Goal: Transaction & Acquisition: Purchase product/service

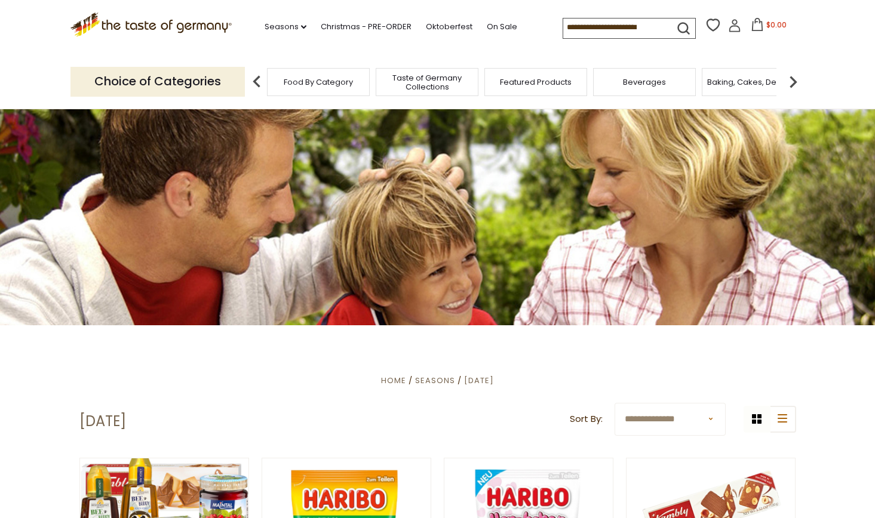
click at [533, 87] on div "Featured Products" at bounding box center [535, 82] width 103 height 28
click at [537, 88] on div "Featured Products" at bounding box center [529, 82] width 103 height 28
click at [506, 84] on span "Featured Products" at bounding box center [530, 82] width 72 height 9
click at [507, 82] on span "Featured Products" at bounding box center [530, 82] width 72 height 9
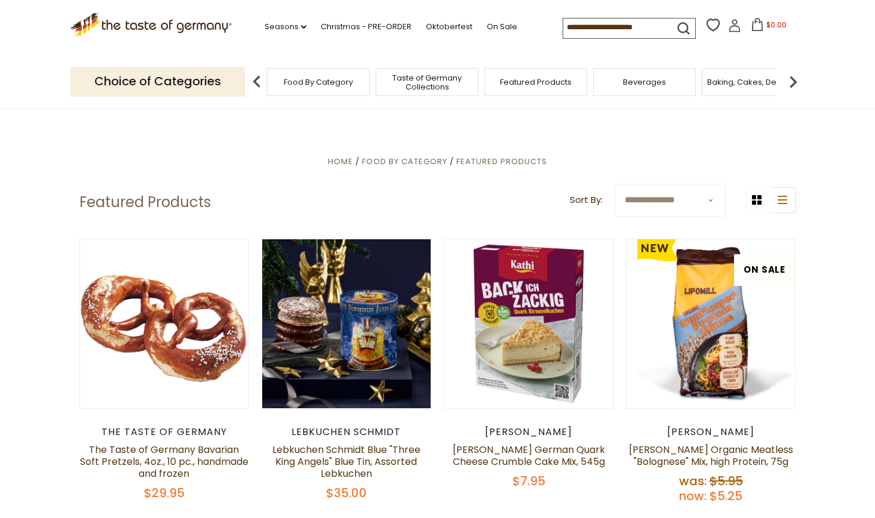
click at [301, 83] on span "Food By Category" at bounding box center [318, 82] width 69 height 9
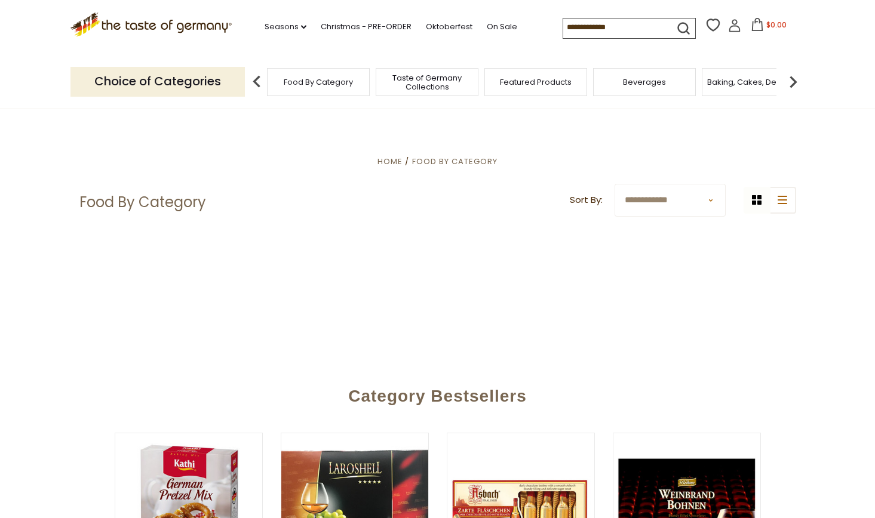
click at [307, 85] on span "Food By Category" at bounding box center [318, 82] width 69 height 9
click at [530, 88] on div "Featured Products" at bounding box center [535, 82] width 103 height 28
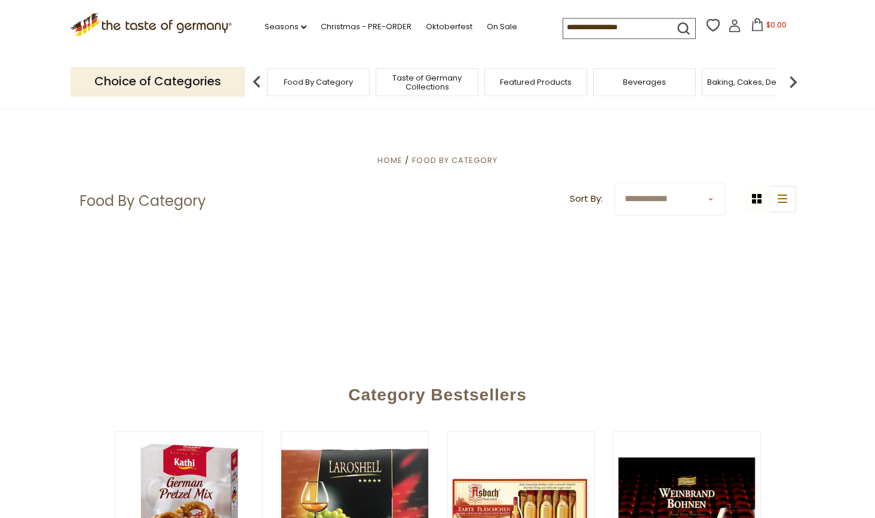
scroll to position [2, 0]
click at [794, 80] on img at bounding box center [793, 82] width 24 height 24
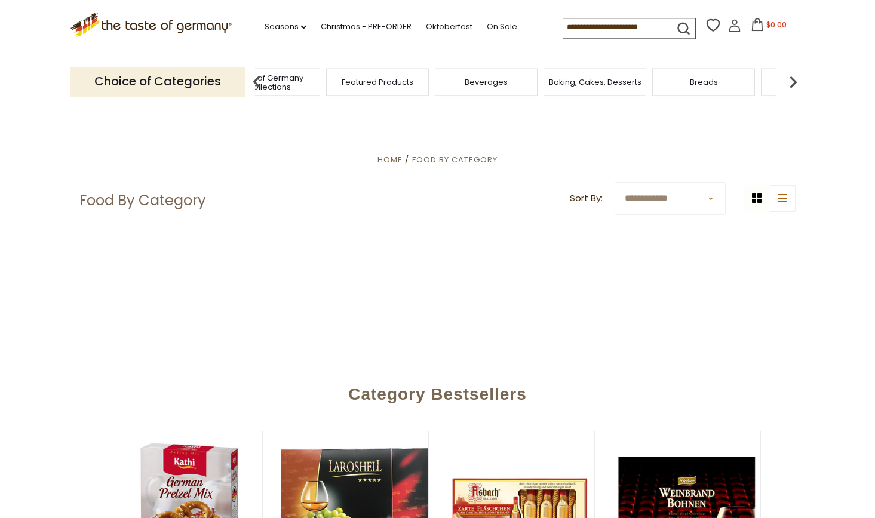
click at [794, 81] on img at bounding box center [793, 82] width 24 height 24
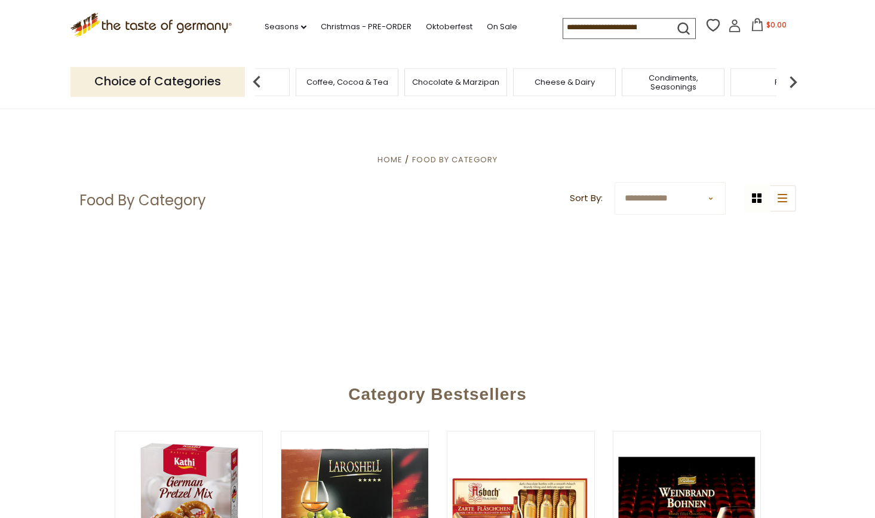
click at [794, 81] on img at bounding box center [793, 82] width 24 height 24
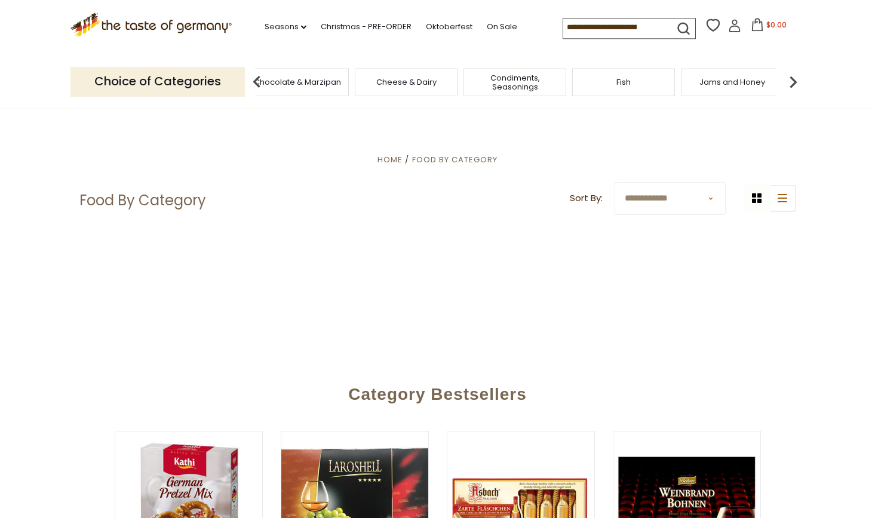
click at [742, 80] on span "Jams and Honey" at bounding box center [732, 82] width 66 height 9
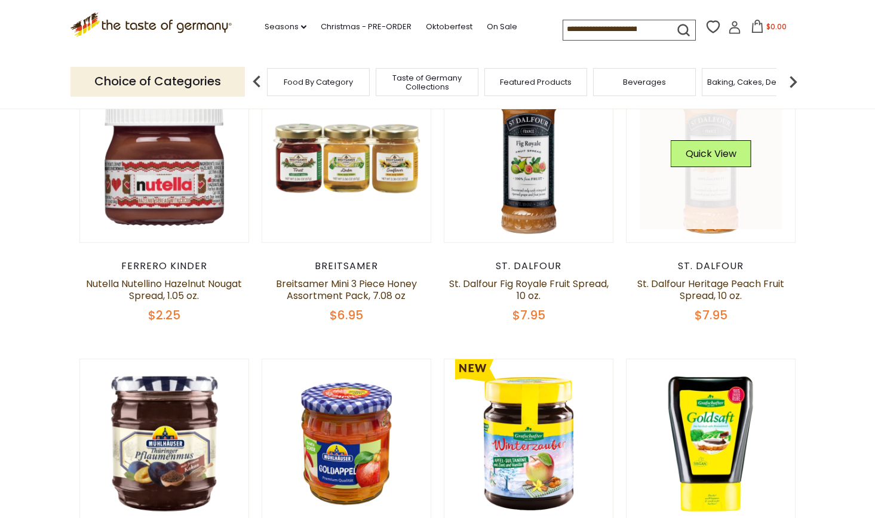
scroll to position [383, 0]
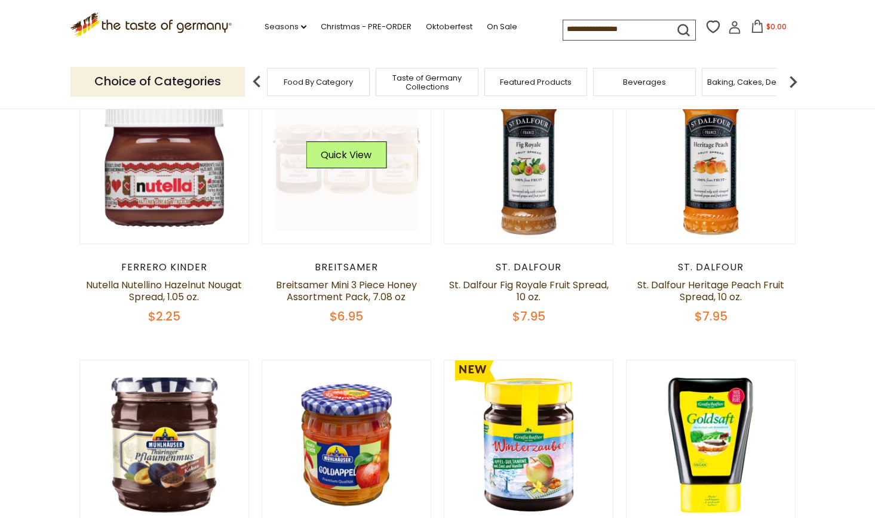
click at [354, 196] on link at bounding box center [346, 159] width 142 height 142
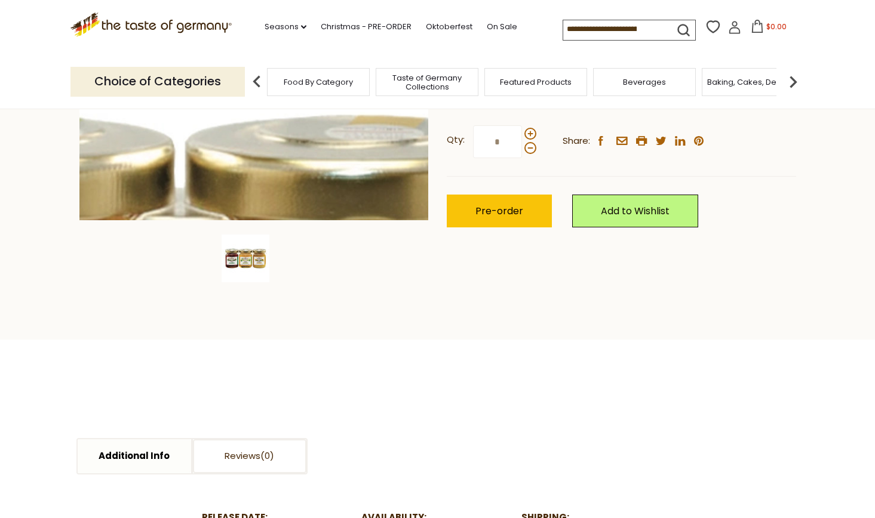
scroll to position [303, 0]
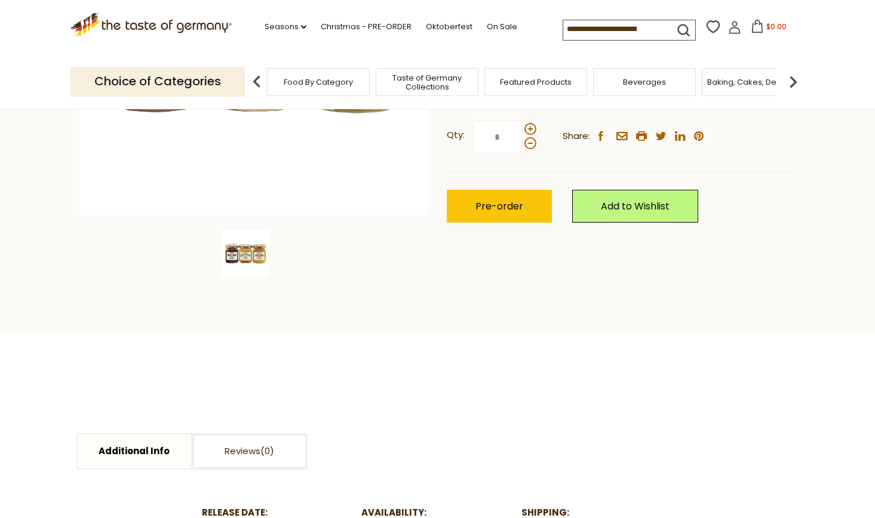
click at [598, 307] on section "Home Food By Category Jams and Honey Breitsamer Mini 3 Piece Honey Assortment P…" at bounding box center [437, 69] width 875 height 531
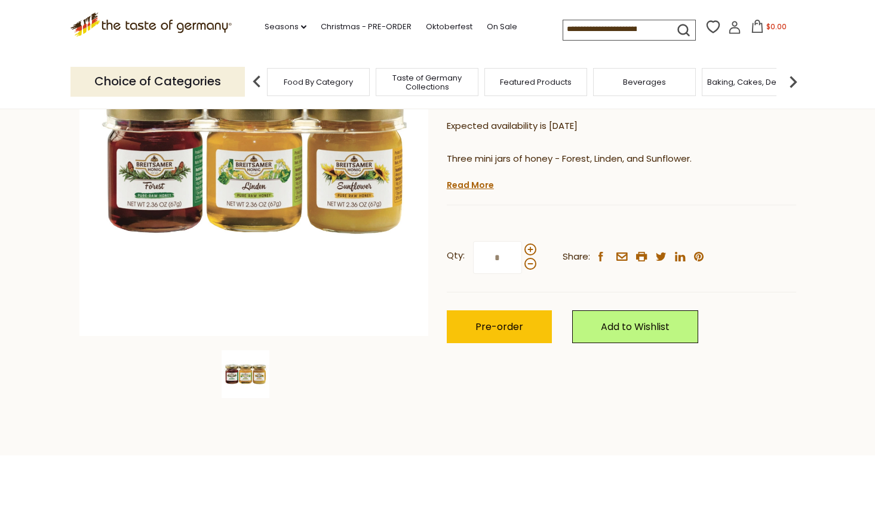
scroll to position [182, 0]
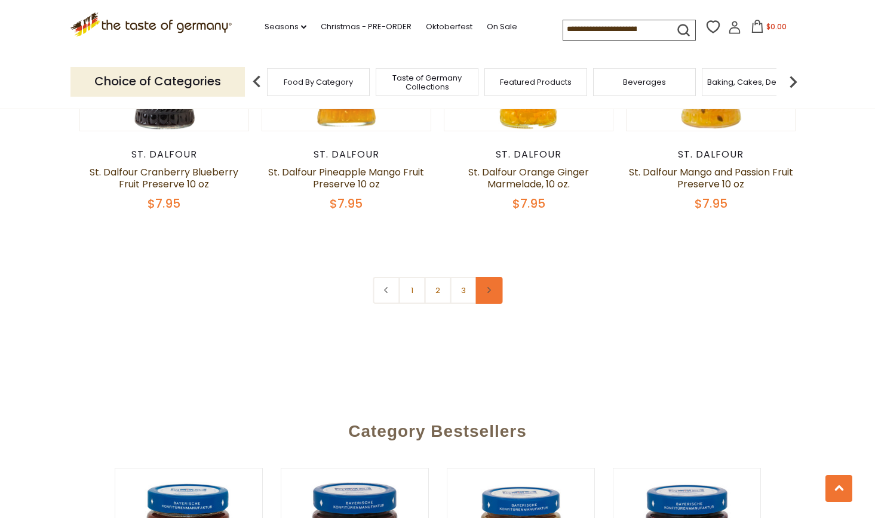
scroll to position [2794, 0]
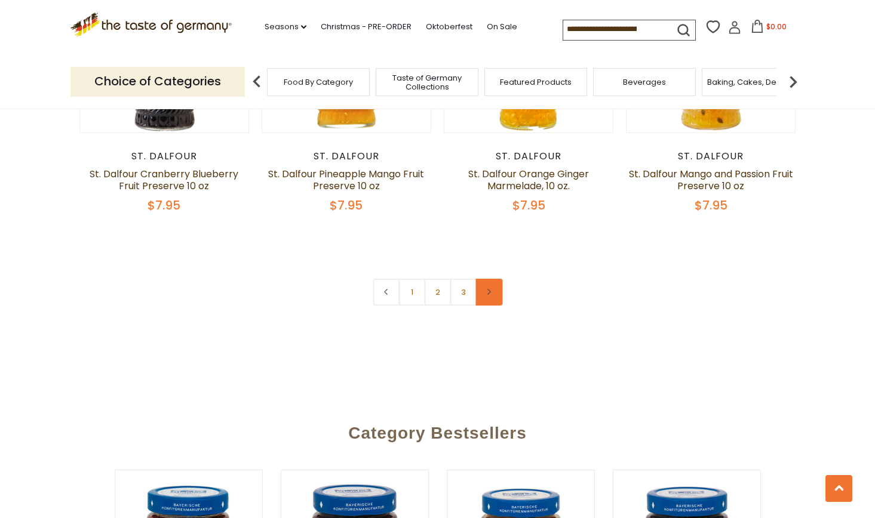
click at [487, 279] on link at bounding box center [488, 292] width 27 height 27
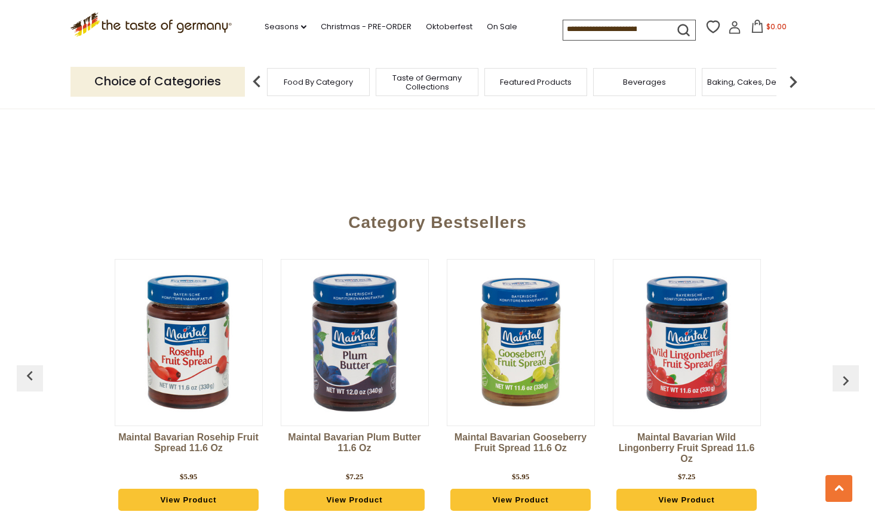
scroll to position [2954, 0]
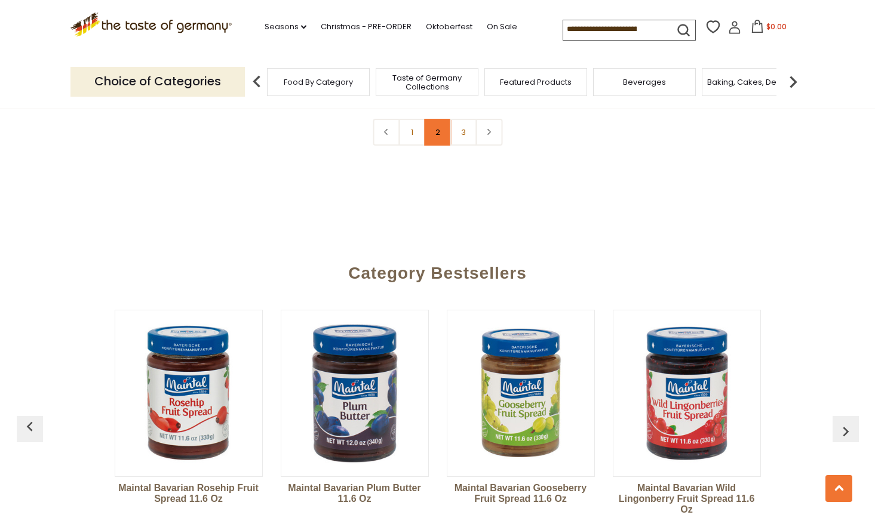
click at [438, 123] on link "2" at bounding box center [437, 132] width 27 height 27
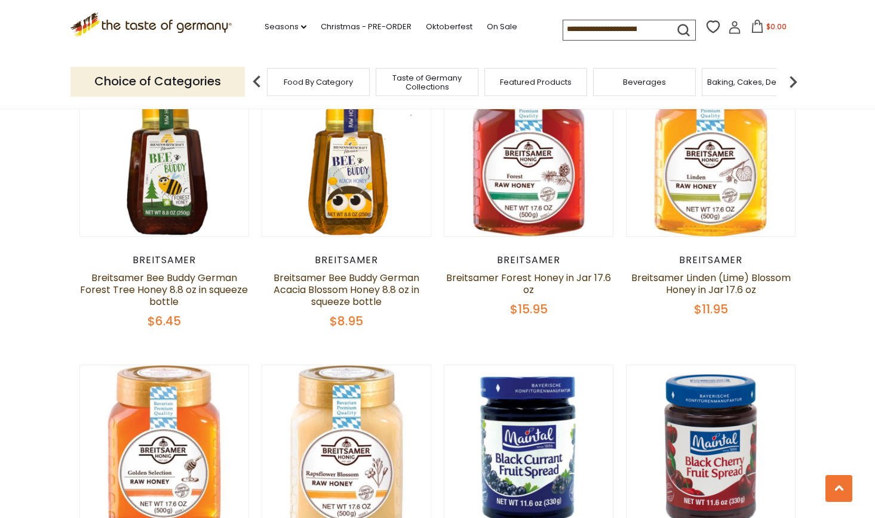
scroll to position [683, 0]
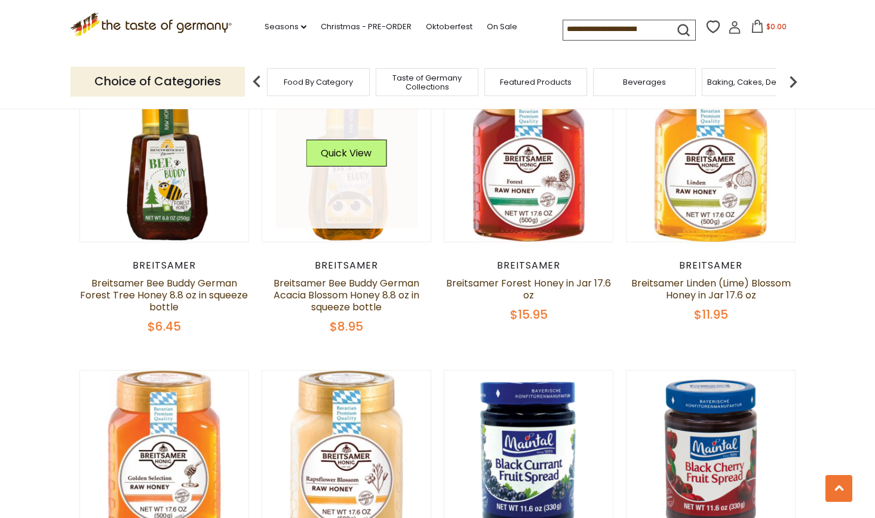
click at [328, 219] on link at bounding box center [346, 158] width 142 height 142
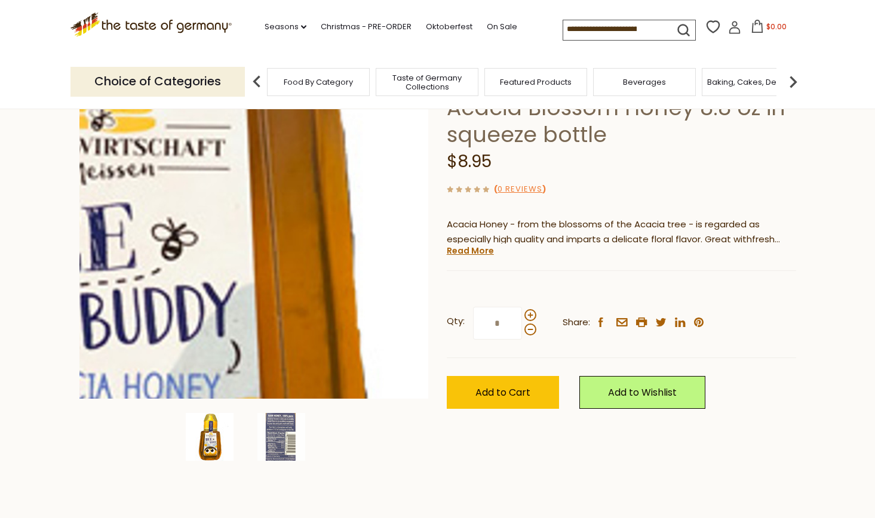
scroll to position [120, 0]
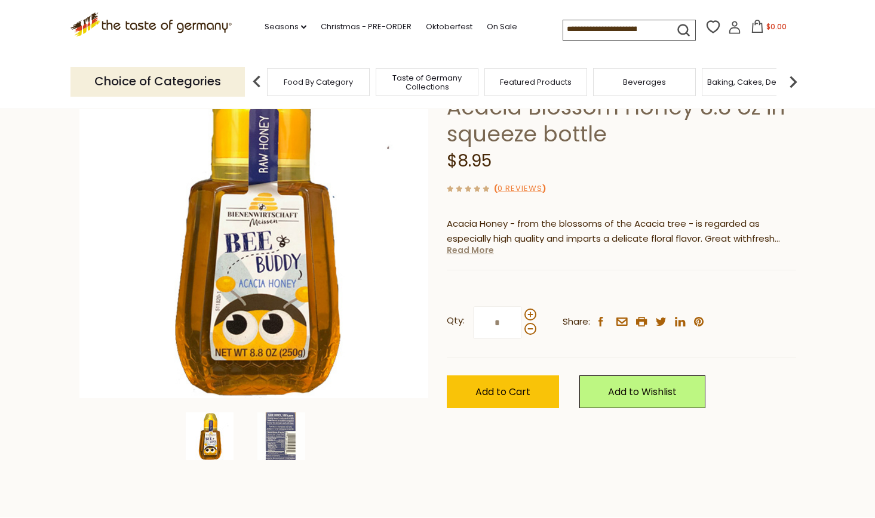
click at [472, 256] on link "Read More" at bounding box center [470, 250] width 47 height 12
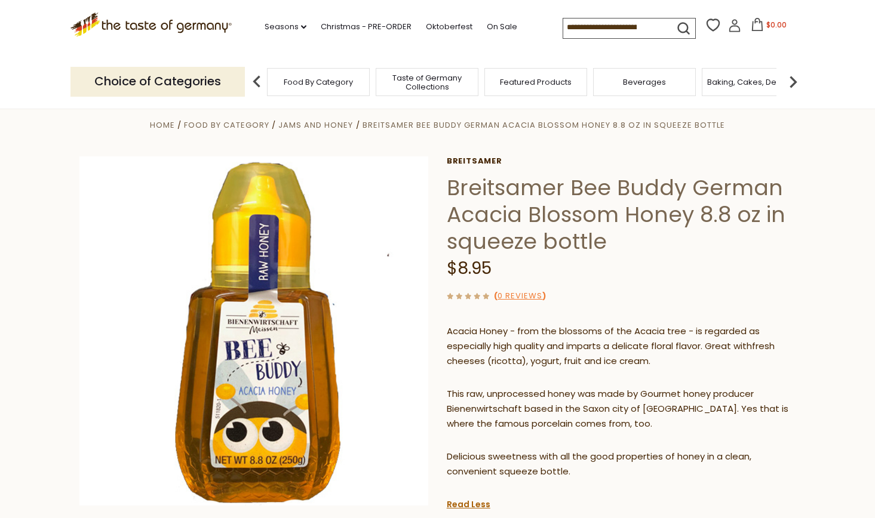
scroll to position [0, 0]
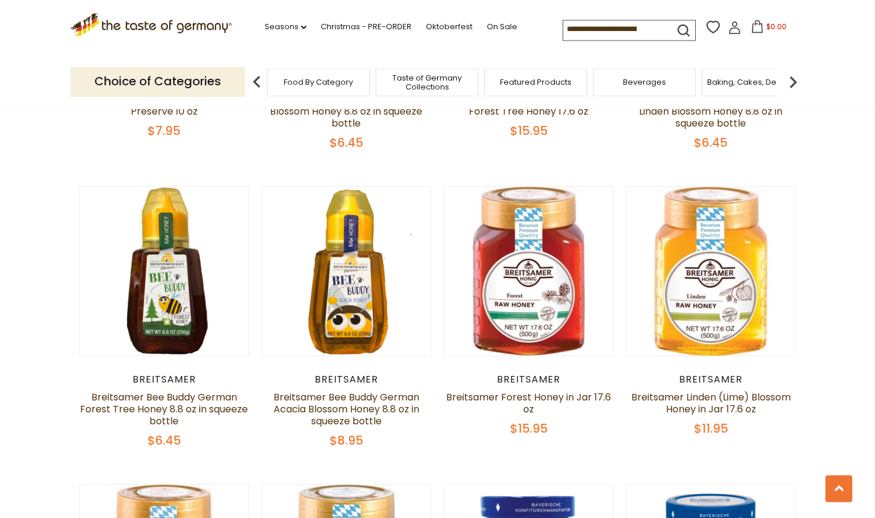
scroll to position [543, 0]
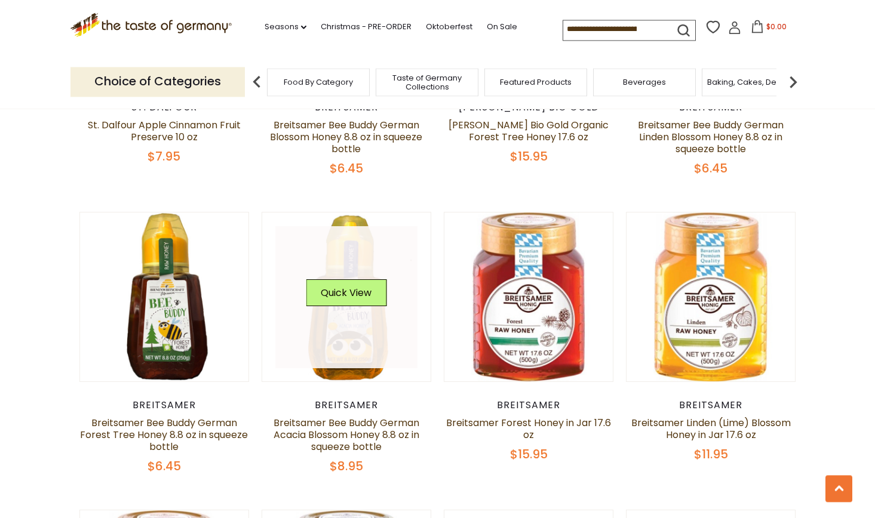
click at [331, 345] on link at bounding box center [346, 297] width 142 height 142
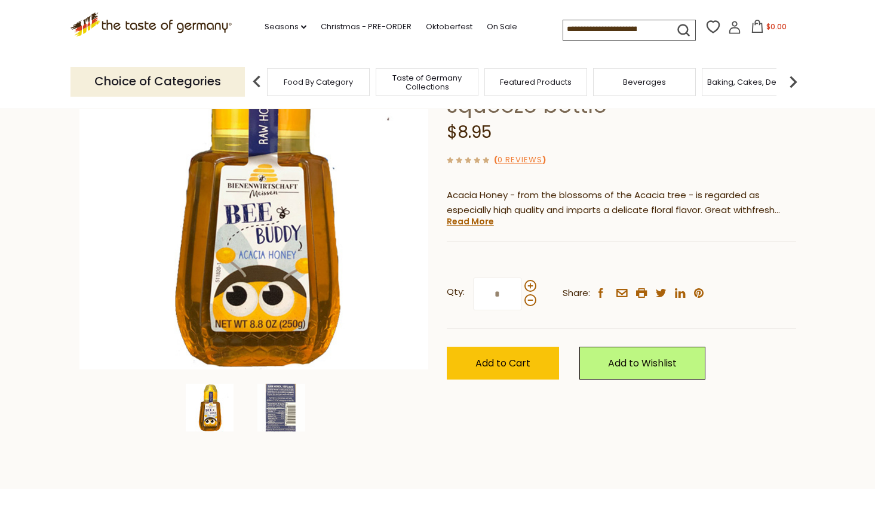
scroll to position [161, 0]
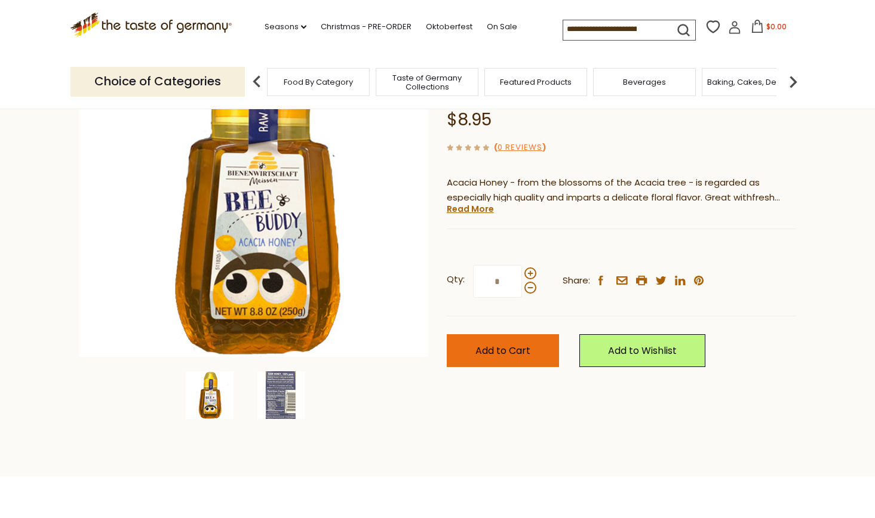
click at [504, 358] on span "Add to Cart" at bounding box center [502, 351] width 55 height 14
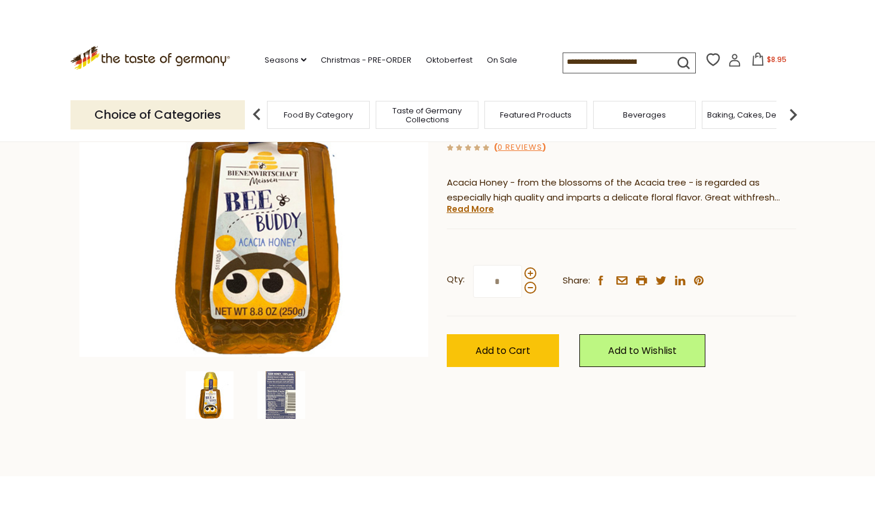
scroll to position [161, 0]
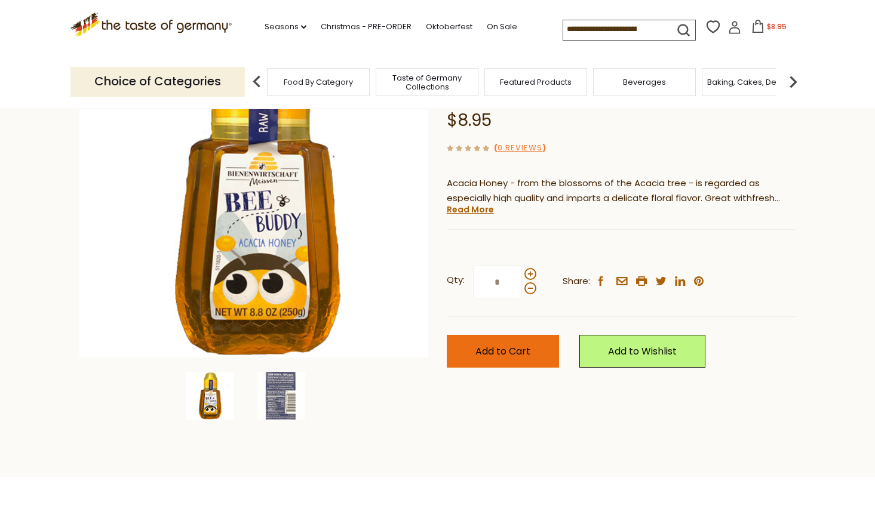
click at [502, 354] on span "Add to Cart" at bounding box center [502, 352] width 55 height 14
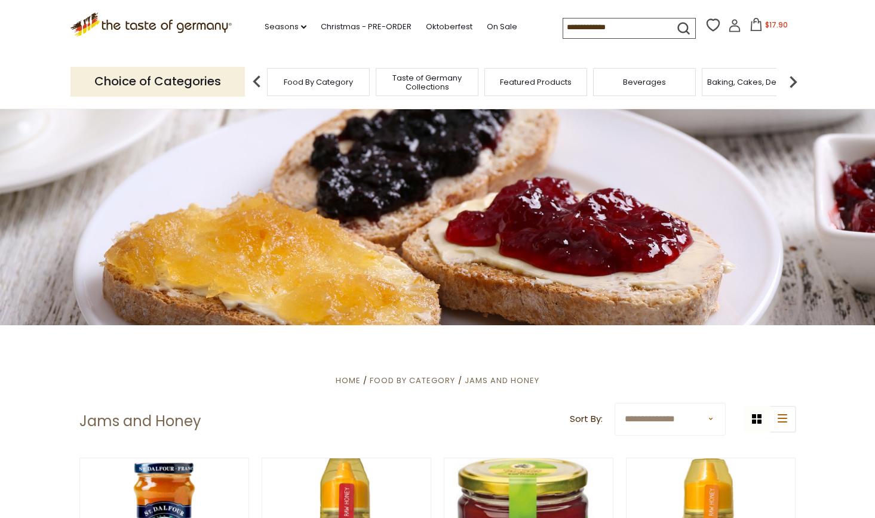
scroll to position [543, 0]
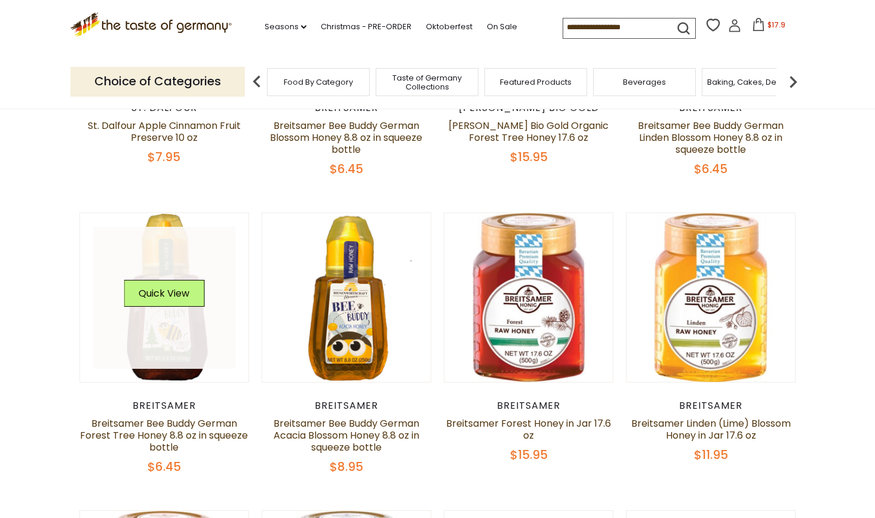
click at [163, 328] on link at bounding box center [164, 298] width 142 height 142
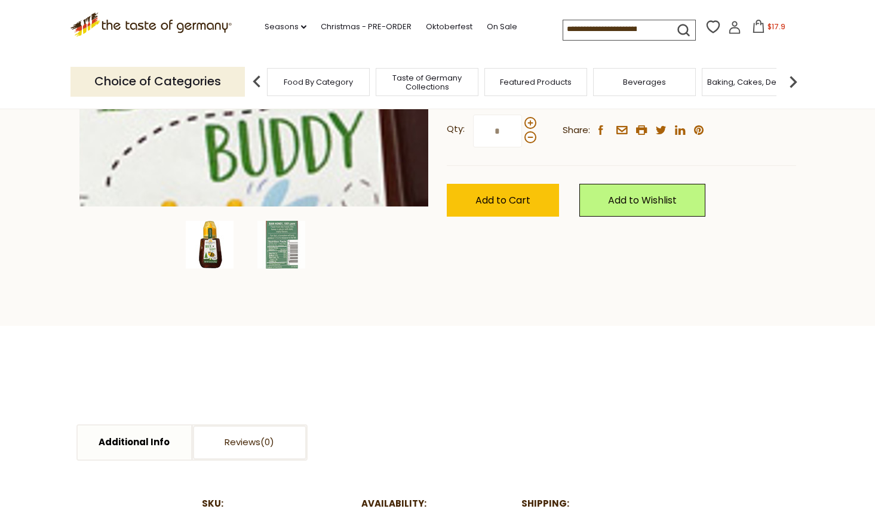
scroll to position [325, 0]
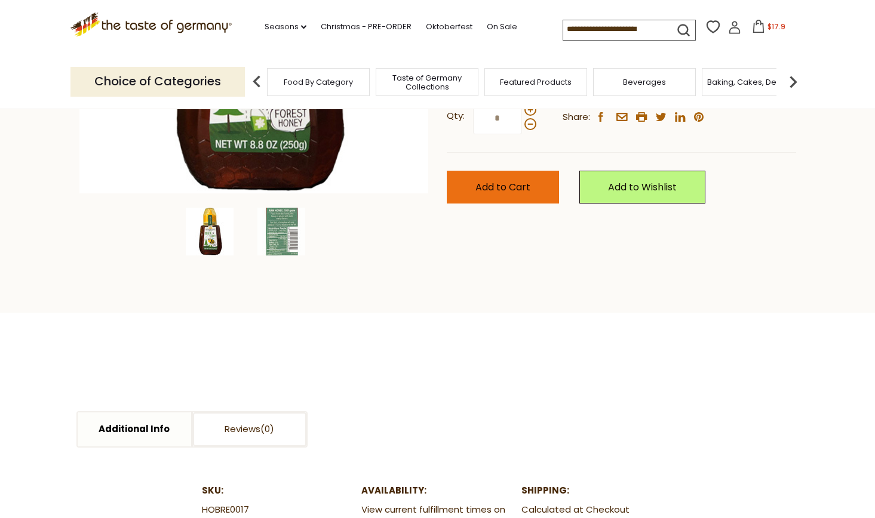
click at [509, 192] on span "Add to Cart" at bounding box center [502, 187] width 55 height 14
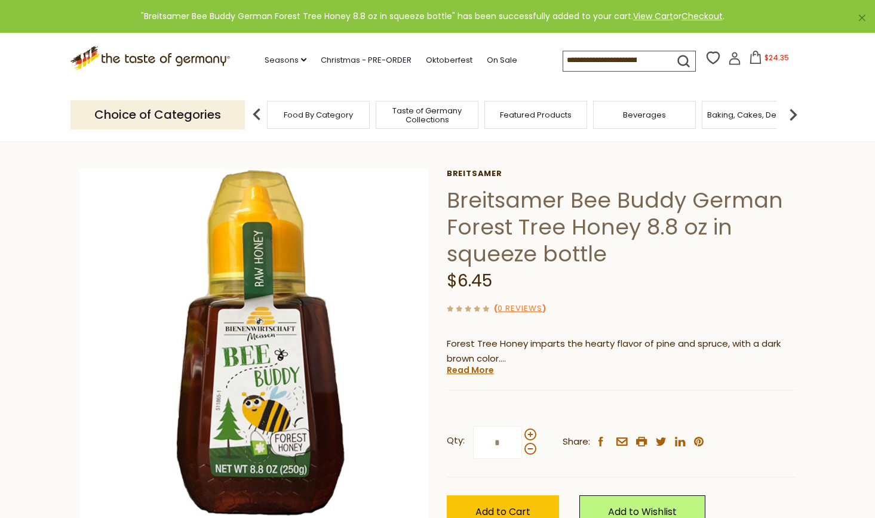
scroll to position [1, 0]
click at [764, 57] on span "$24.35" at bounding box center [776, 58] width 24 height 10
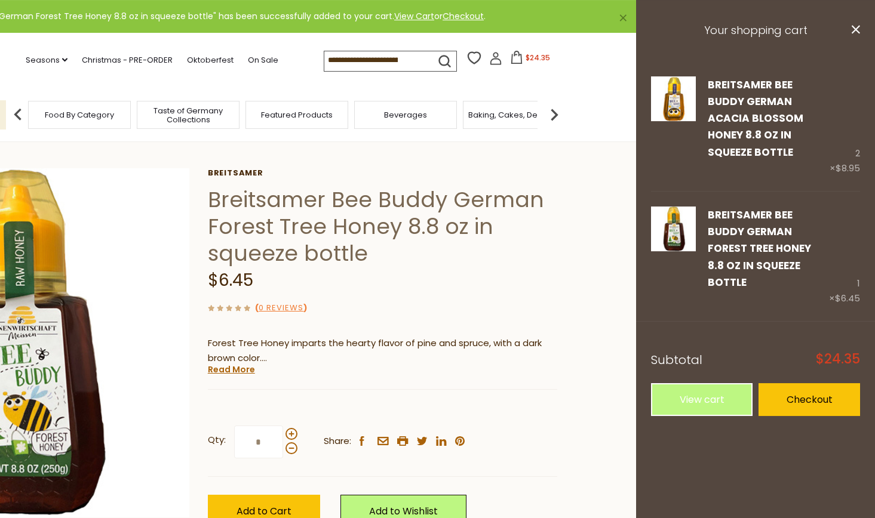
scroll to position [0, 0]
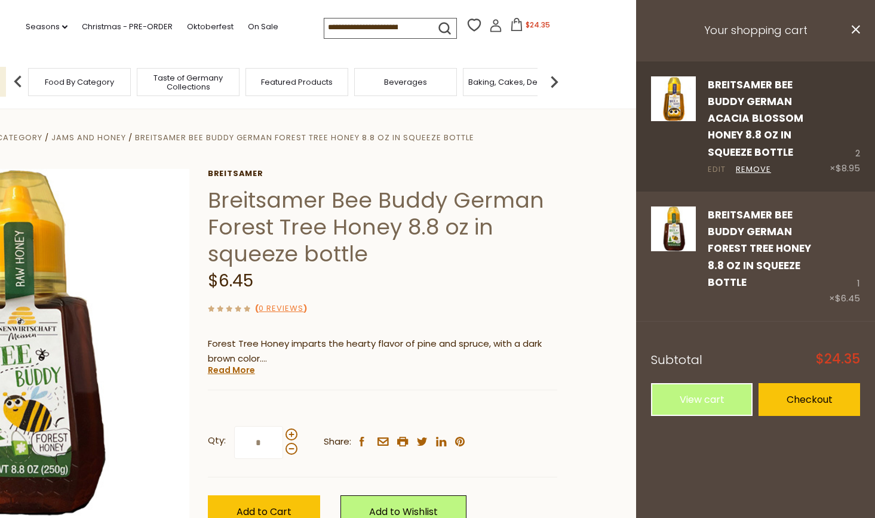
click at [717, 164] on link "Edit" at bounding box center [717, 170] width 18 height 13
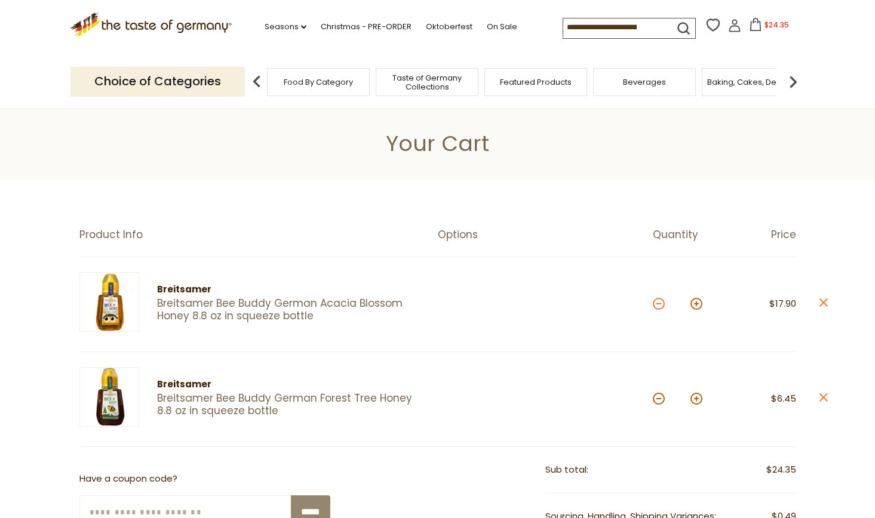
click at [659, 304] on button at bounding box center [659, 304] width 12 height 12
type input "*"
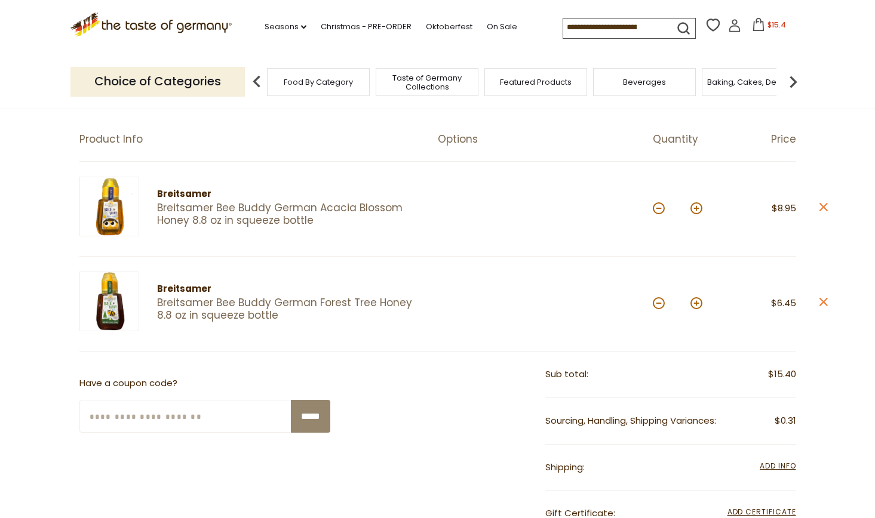
scroll to position [112, 0]
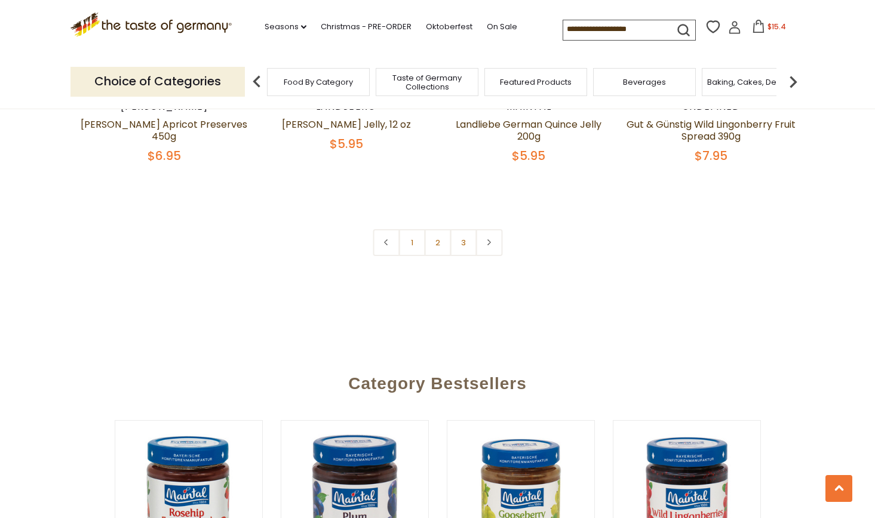
scroll to position [2895, 0]
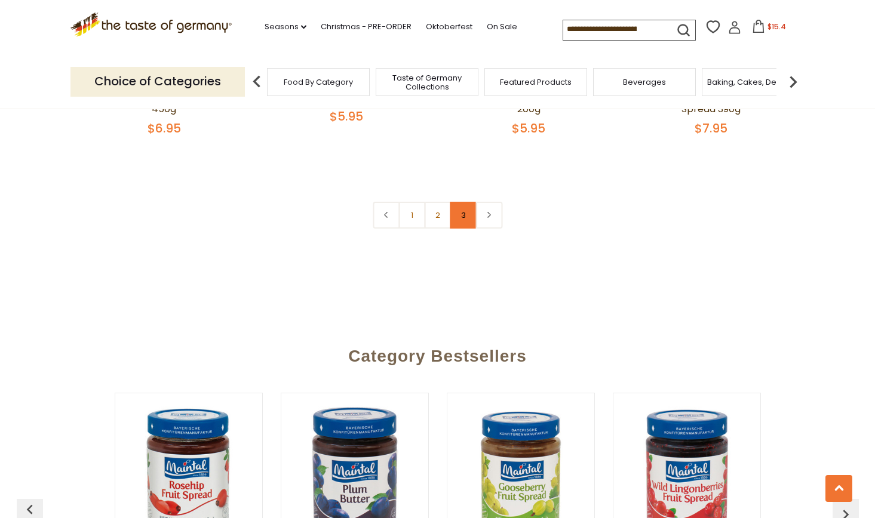
click at [465, 216] on link "3" at bounding box center [463, 215] width 27 height 27
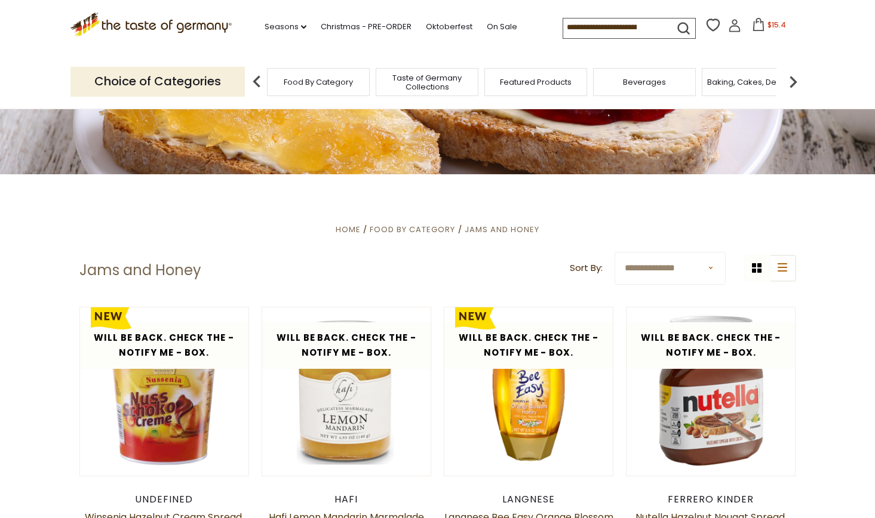
scroll to position [0, 0]
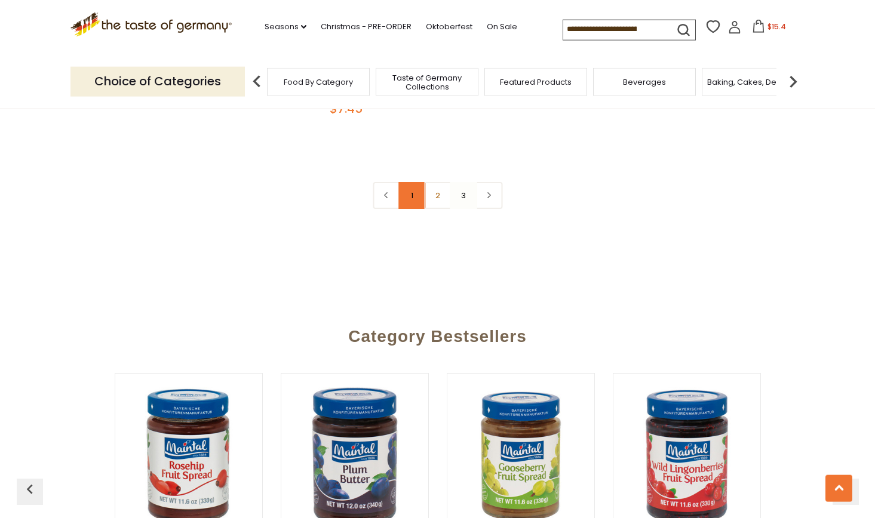
click at [411, 196] on link "1" at bounding box center [411, 195] width 27 height 27
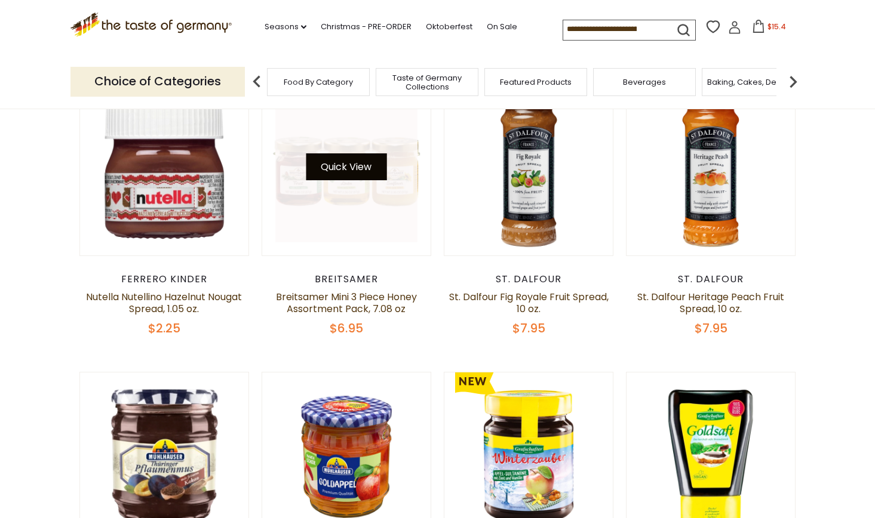
scroll to position [373, 0]
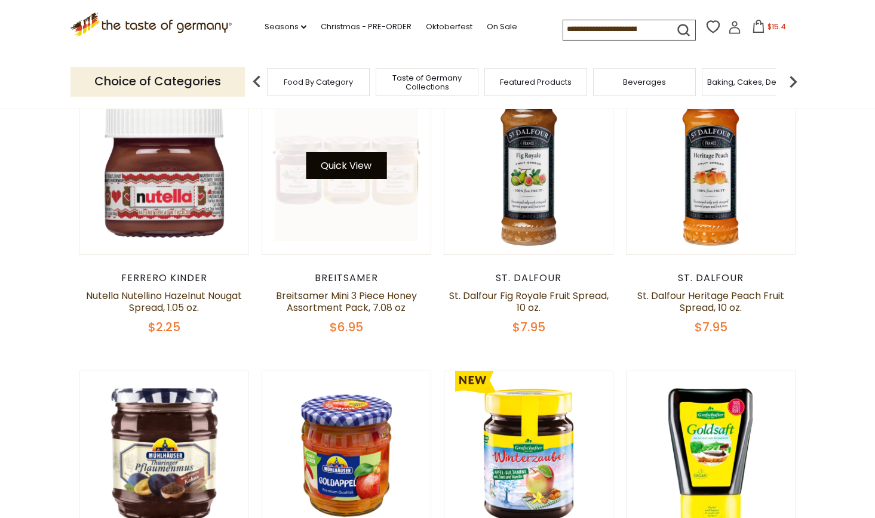
click at [343, 170] on button "Quick View" at bounding box center [346, 165] width 81 height 27
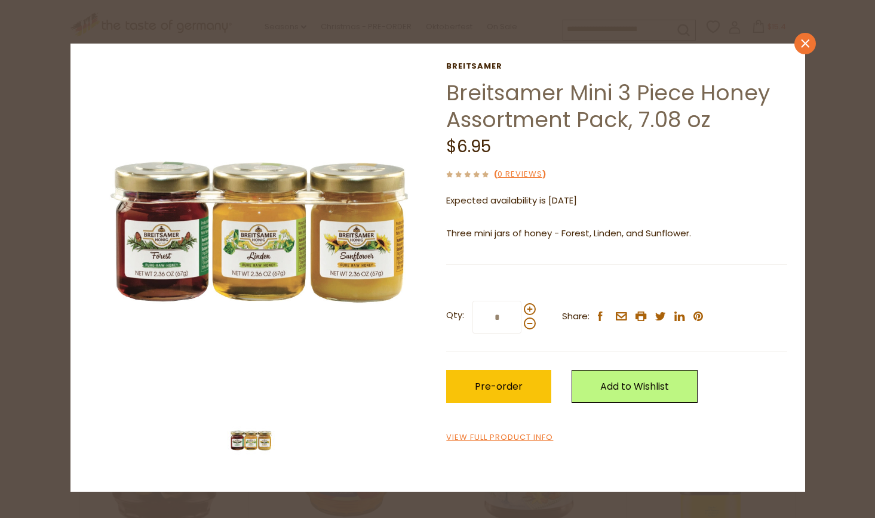
click at [807, 41] on icon at bounding box center [805, 43] width 8 height 8
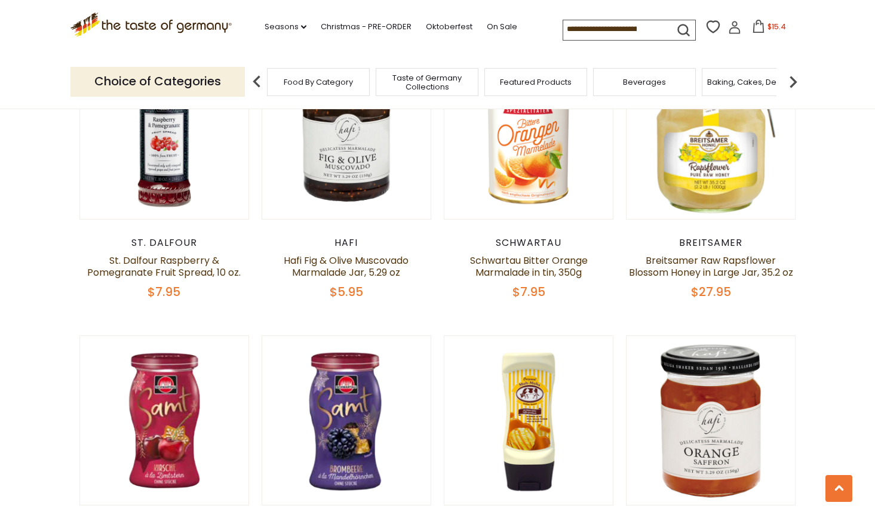
scroll to position [981, 0]
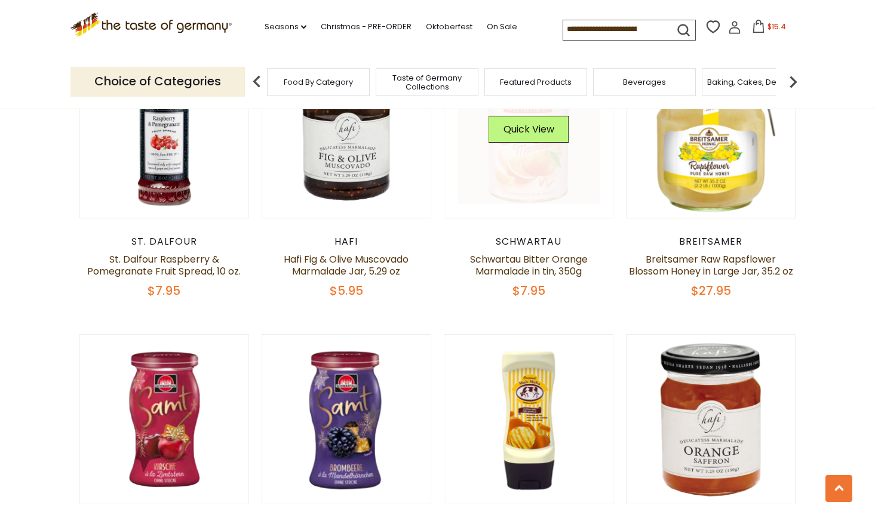
click at [526, 170] on link at bounding box center [528, 134] width 142 height 142
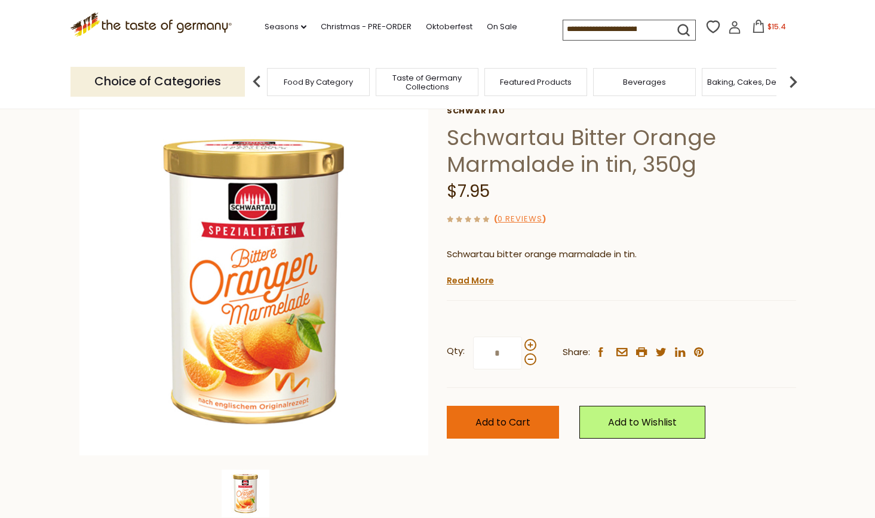
scroll to position [62, 0]
click at [497, 425] on span "Add to Cart" at bounding box center [502, 423] width 55 height 14
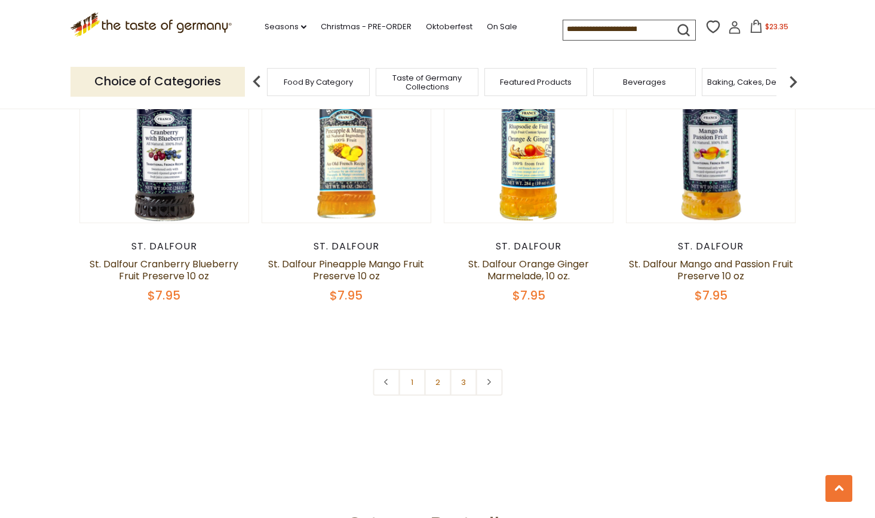
scroll to position [2709, 0]
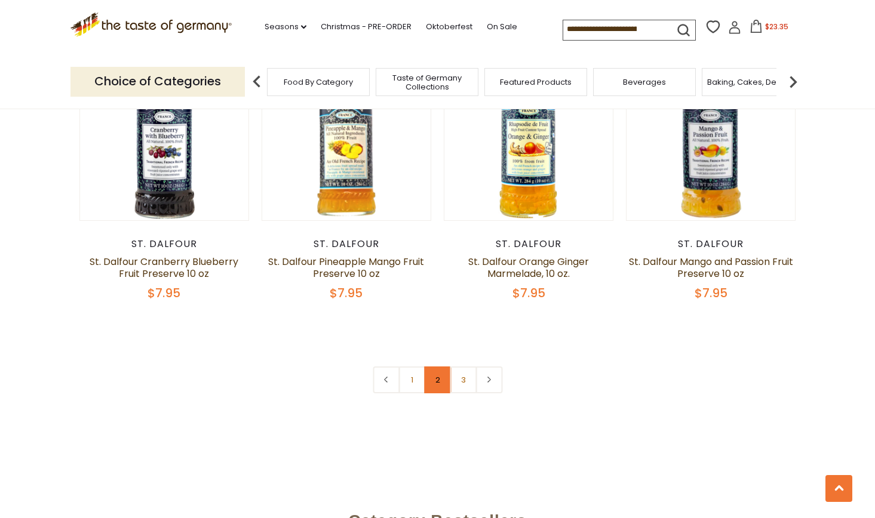
click at [440, 370] on link "2" at bounding box center [437, 380] width 27 height 27
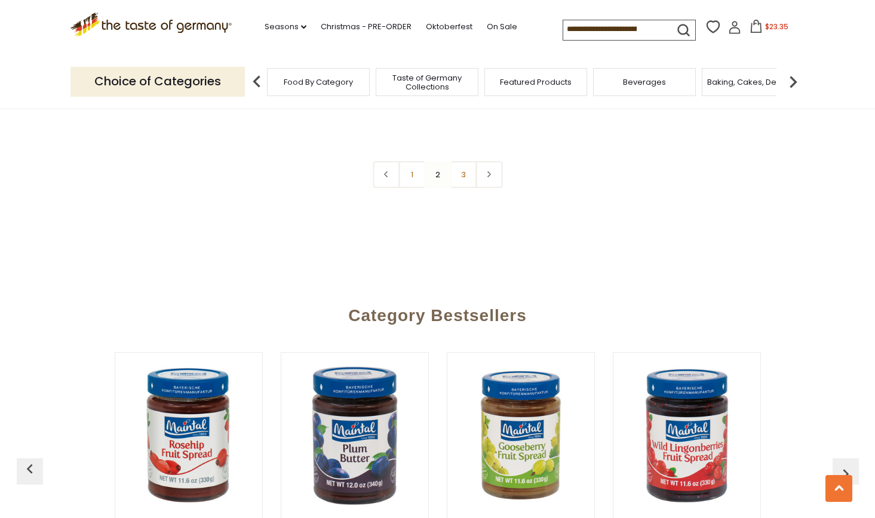
scroll to position [2938, 0]
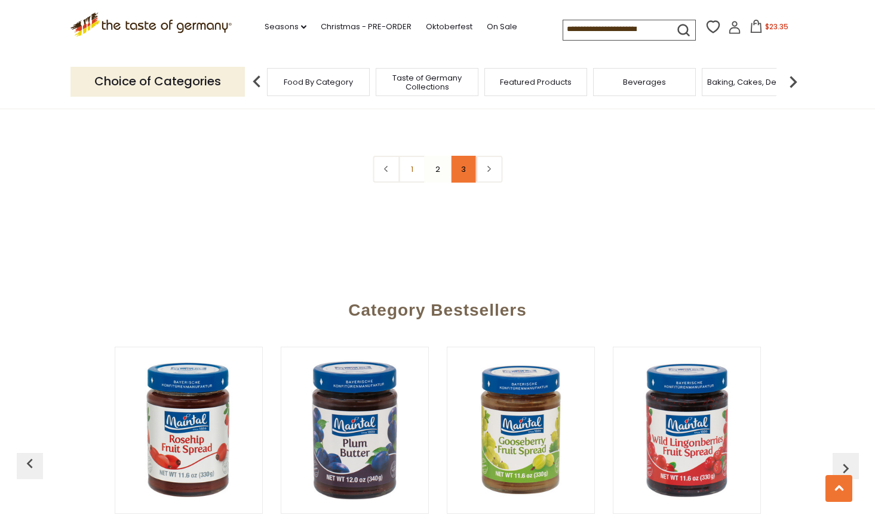
click at [466, 176] on link "3" at bounding box center [463, 169] width 27 height 27
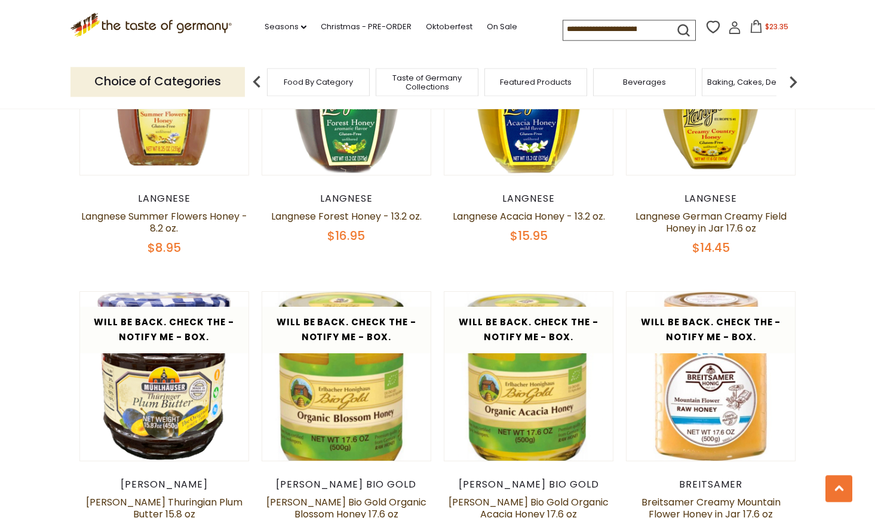
scroll to position [1945, 0]
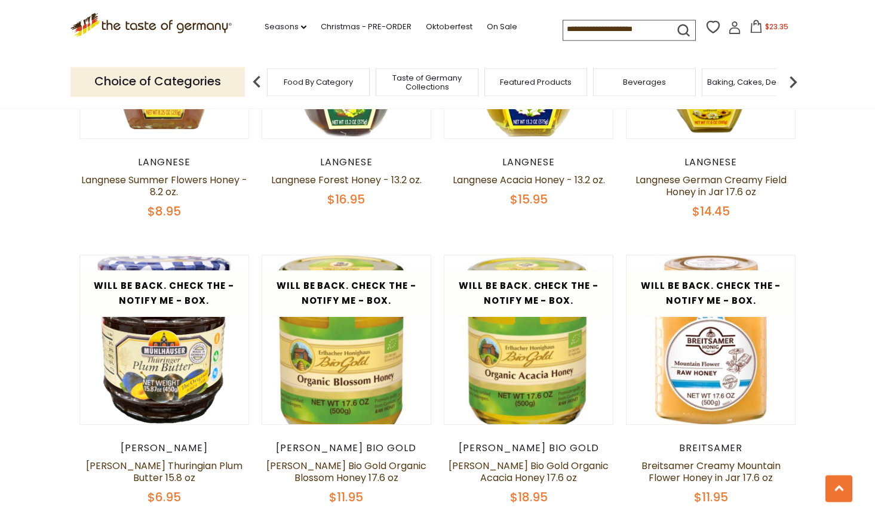
click at [797, 82] on img at bounding box center [793, 82] width 24 height 24
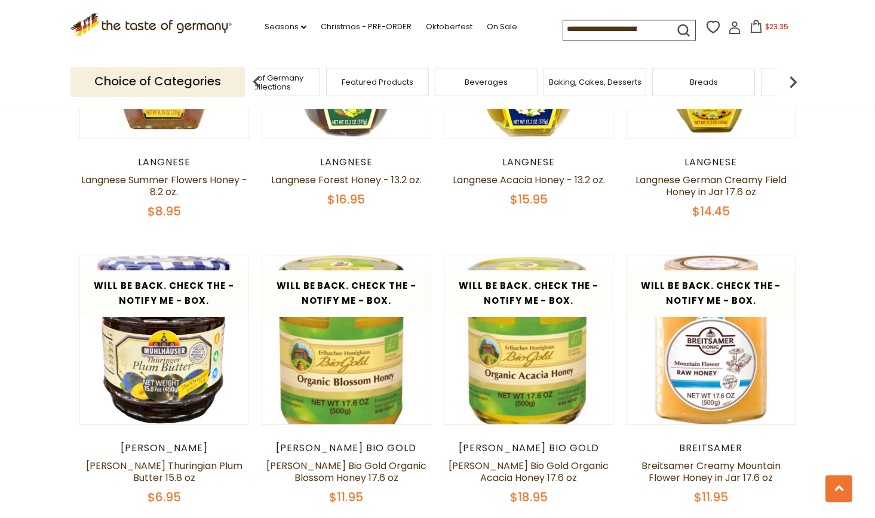
click at [797, 82] on img at bounding box center [793, 82] width 24 height 24
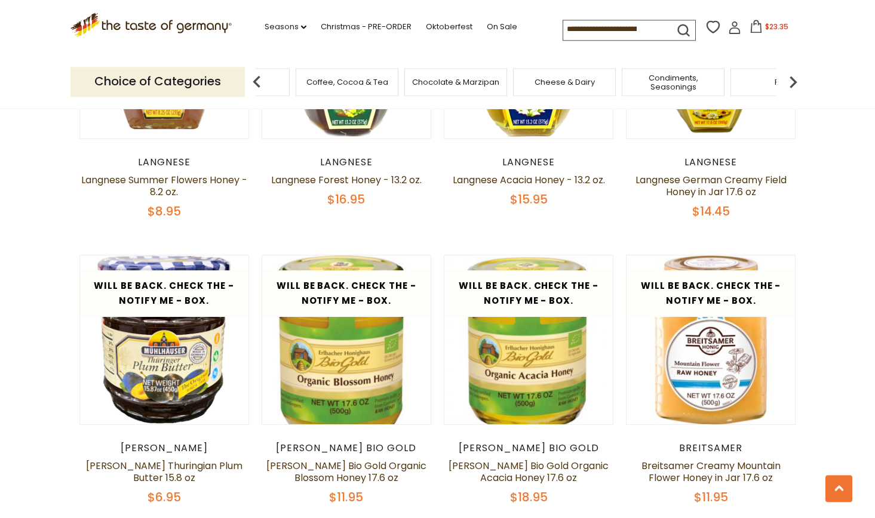
click at [572, 78] on span "Cheese & Dairy" at bounding box center [565, 82] width 60 height 9
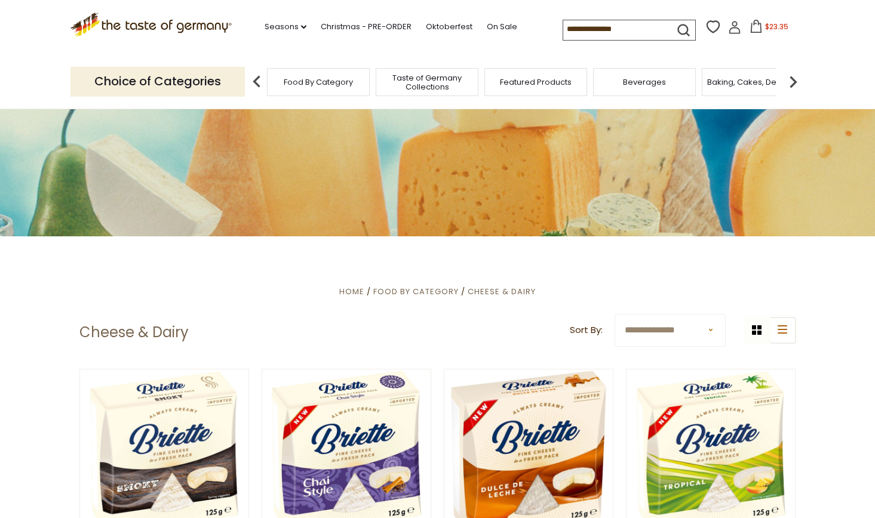
scroll to position [122, 0]
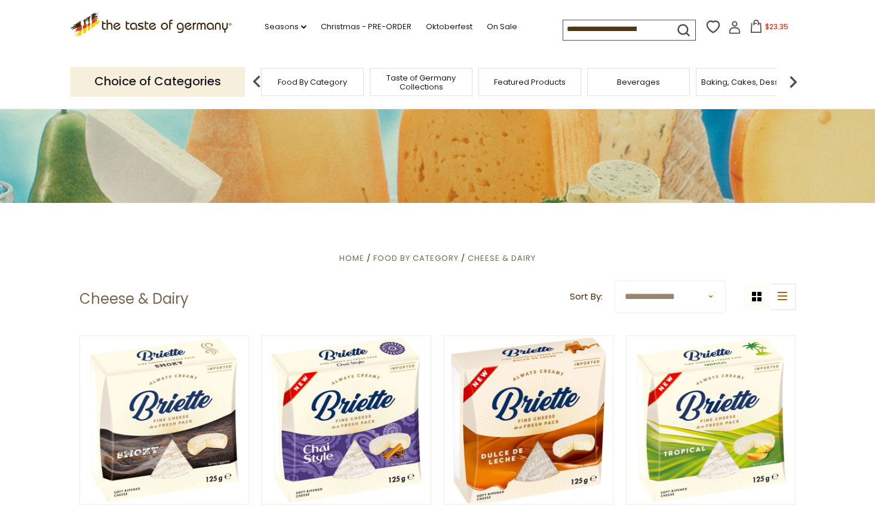
click at [319, 78] on span "Food By Category" at bounding box center [312, 82] width 69 height 9
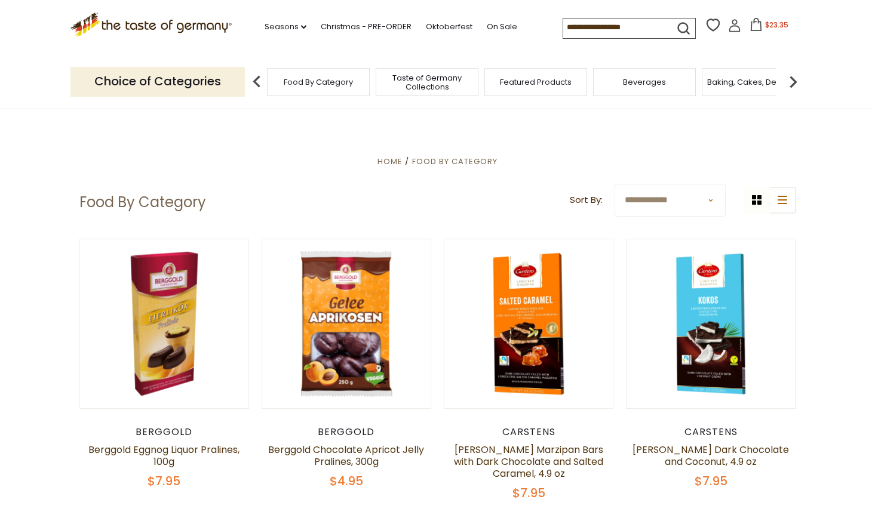
click at [795, 81] on img at bounding box center [793, 82] width 24 height 24
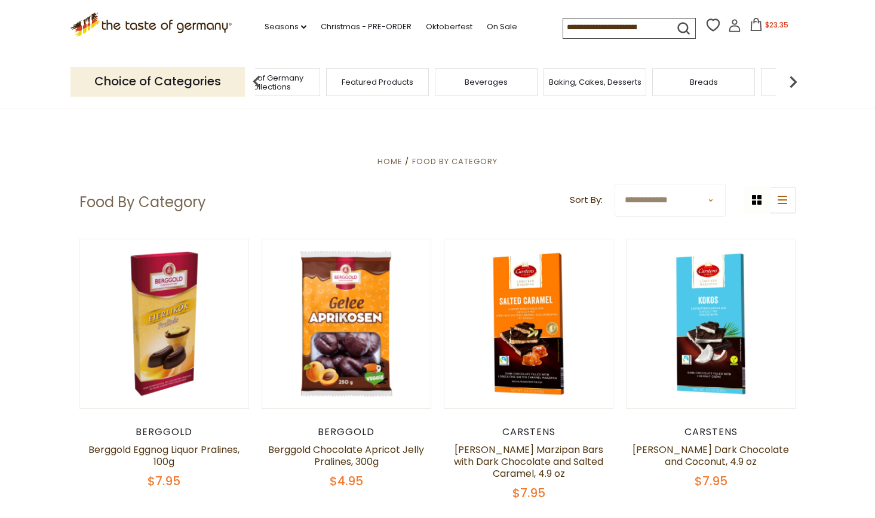
click at [795, 81] on img at bounding box center [793, 82] width 24 height 24
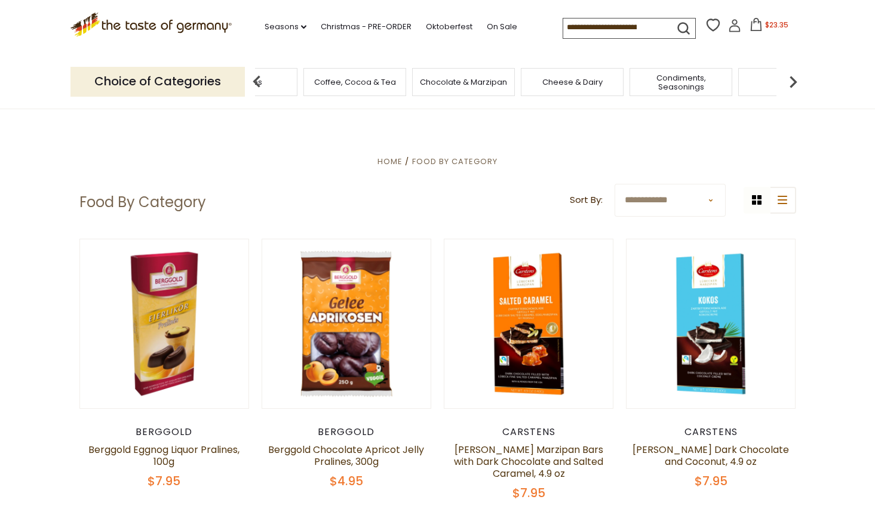
click at [670, 81] on span "Condiments, Seasonings" at bounding box center [681, 82] width 96 height 18
click at [670, 80] on span "Condiments, Seasonings" at bounding box center [681, 82] width 96 height 18
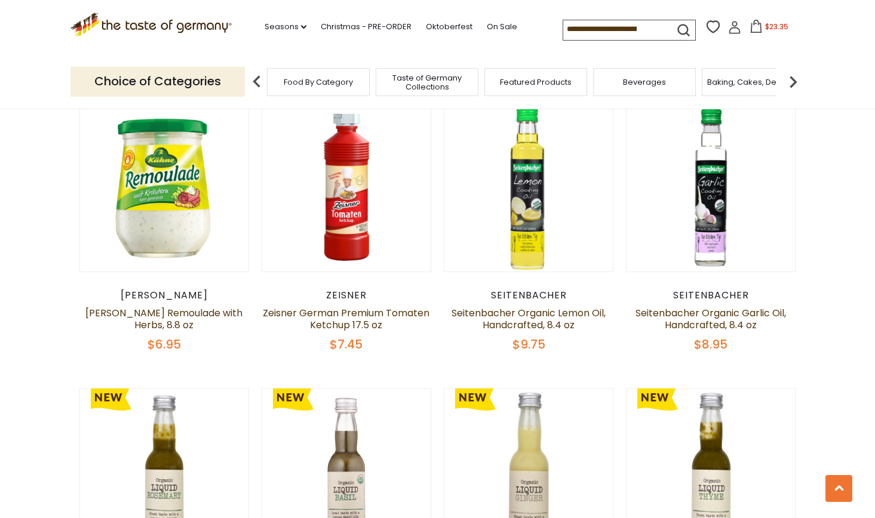
scroll to position [2120, 0]
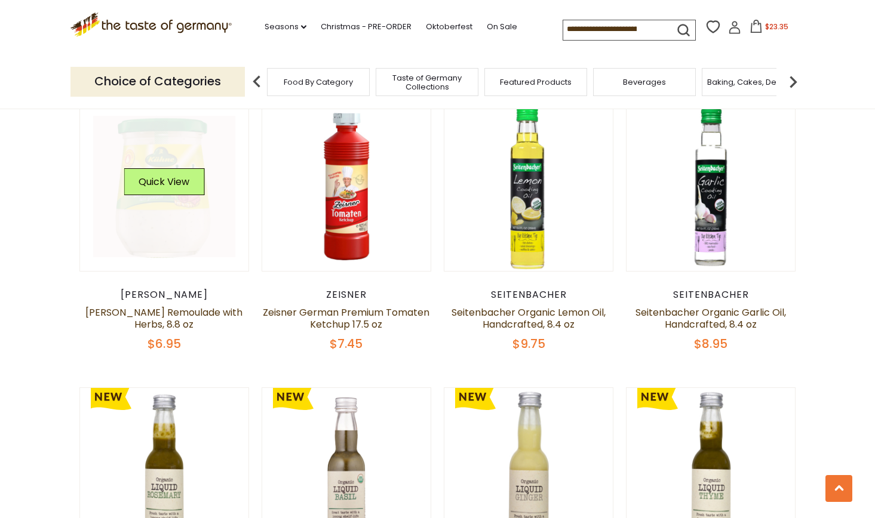
click at [147, 203] on div "Quick View" at bounding box center [164, 186] width 81 height 36
click at [167, 188] on button "Quick View" at bounding box center [164, 181] width 81 height 27
click at [155, 182] on button "Quick View" at bounding box center [164, 181] width 81 height 27
click at [165, 181] on button "Quick View" at bounding box center [164, 181] width 81 height 27
click at [158, 179] on button "Quick View" at bounding box center [164, 181] width 81 height 27
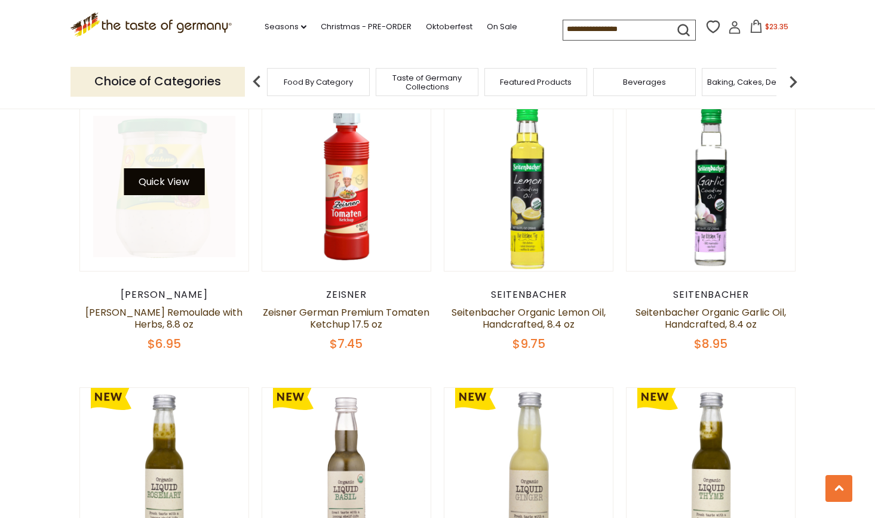
click at [158, 178] on button "Quick View" at bounding box center [164, 181] width 81 height 27
click at [170, 185] on button "Quick View" at bounding box center [164, 181] width 81 height 27
drag, startPoint x: 146, startPoint y: 177, endPoint x: 158, endPoint y: 178, distance: 12.6
click at [155, 178] on button "Quick View" at bounding box center [164, 181] width 81 height 27
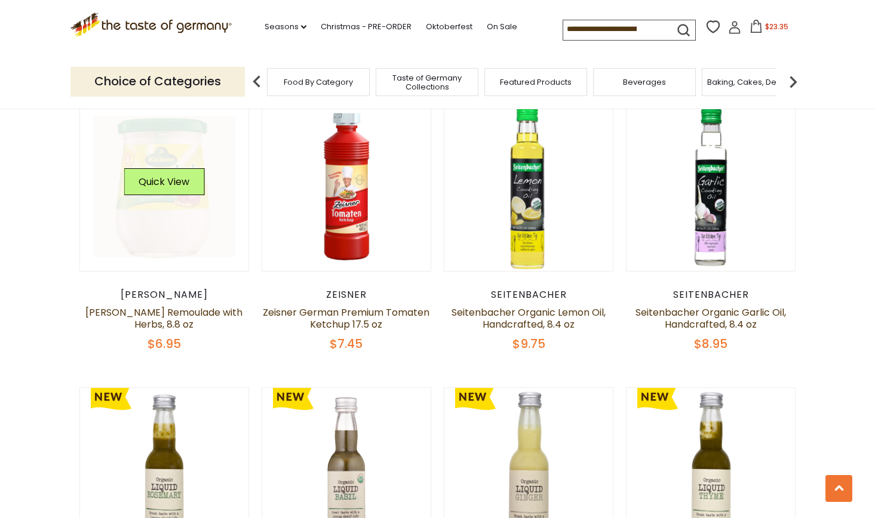
click at [155, 216] on link at bounding box center [164, 187] width 142 height 142
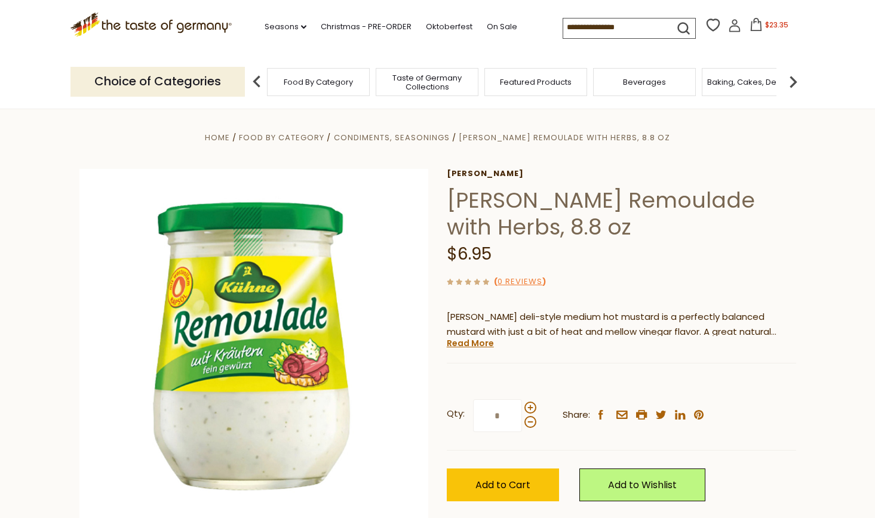
click at [471, 352] on div "Current stock: 0" at bounding box center [621, 355] width 349 height 8
click at [474, 348] on link "Read More" at bounding box center [470, 343] width 47 height 12
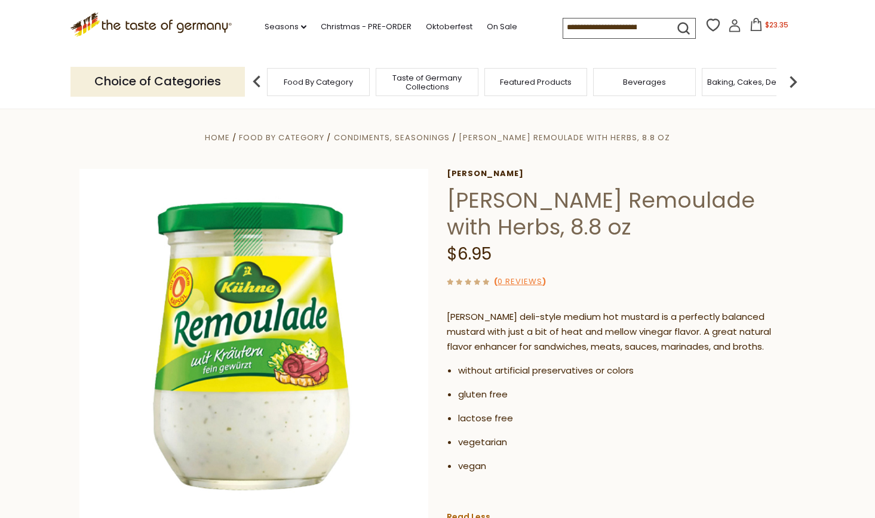
click at [476, 348] on p "Kuehne deli-style medium hot mustard is a perfectly balanced mustard with just …" at bounding box center [621, 332] width 349 height 45
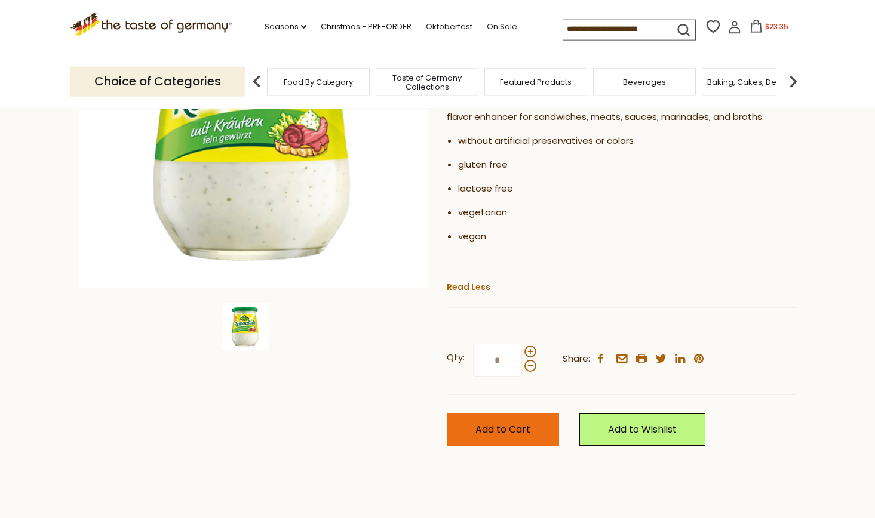
click at [495, 431] on span "Add to Cart" at bounding box center [502, 430] width 55 height 14
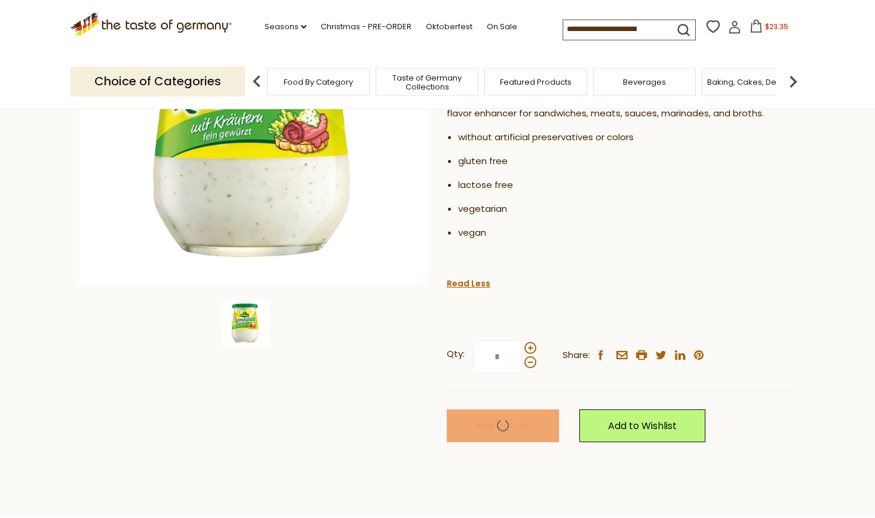
scroll to position [232, 0]
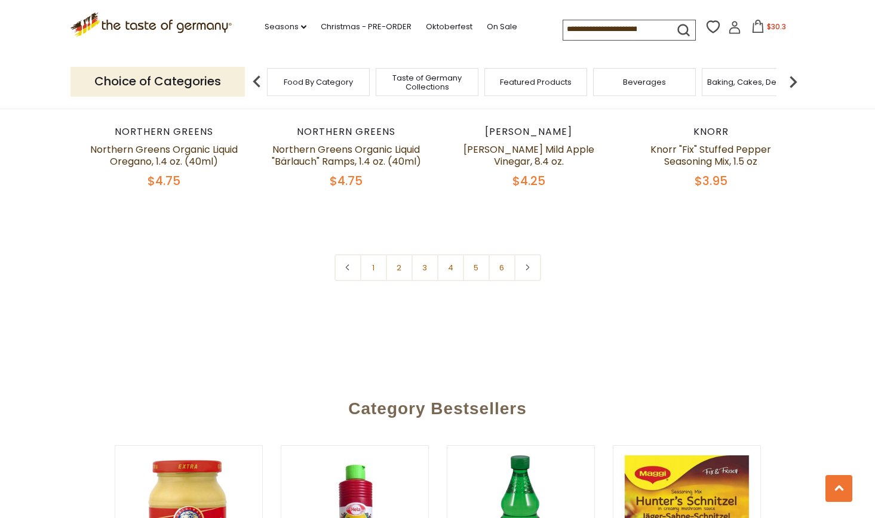
scroll to position [2875, 0]
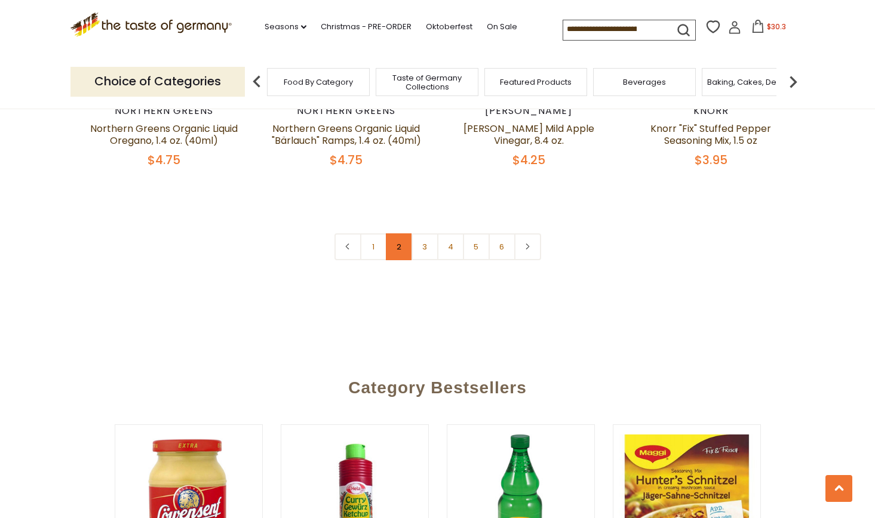
click at [398, 250] on link "2" at bounding box center [399, 247] width 27 height 27
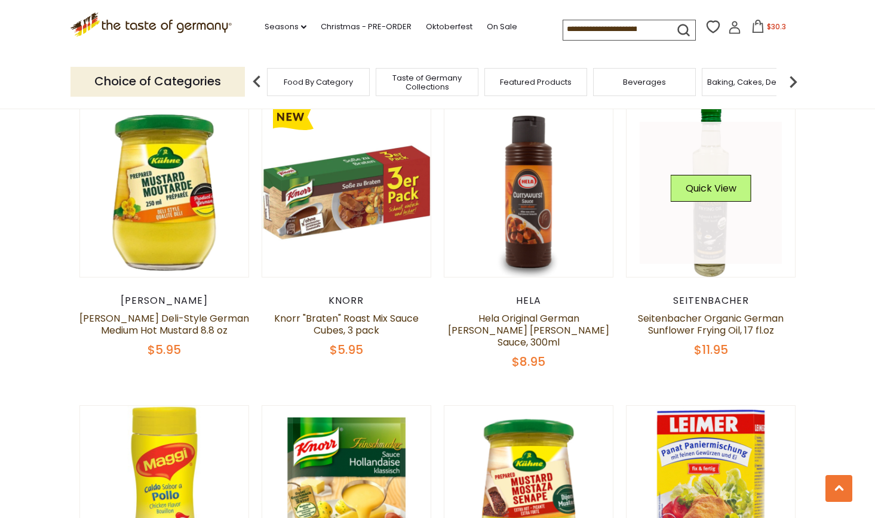
scroll to position [653, 0]
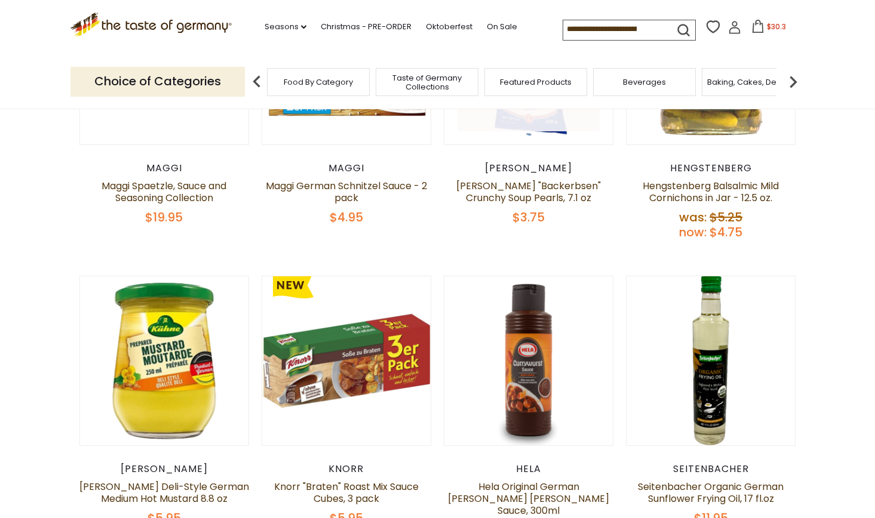
click at [524, 121] on link at bounding box center [528, 60] width 142 height 142
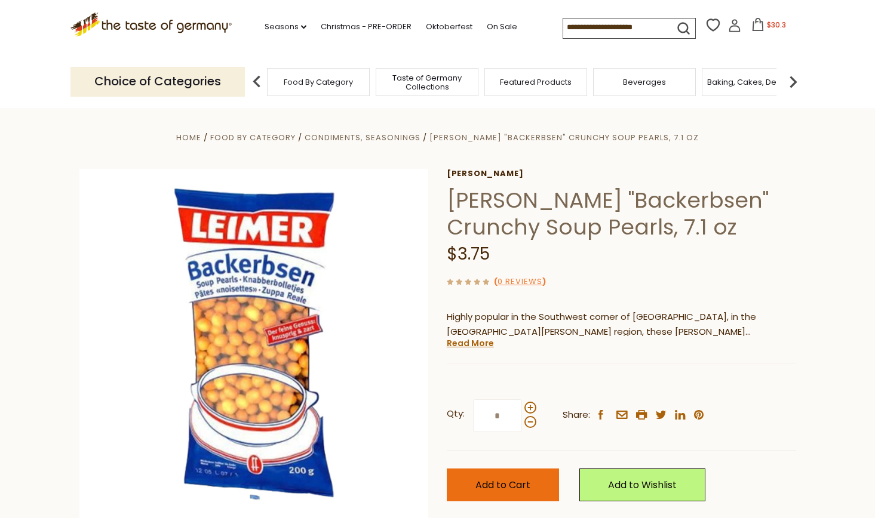
click at [512, 487] on span "Add to Cart" at bounding box center [502, 485] width 55 height 14
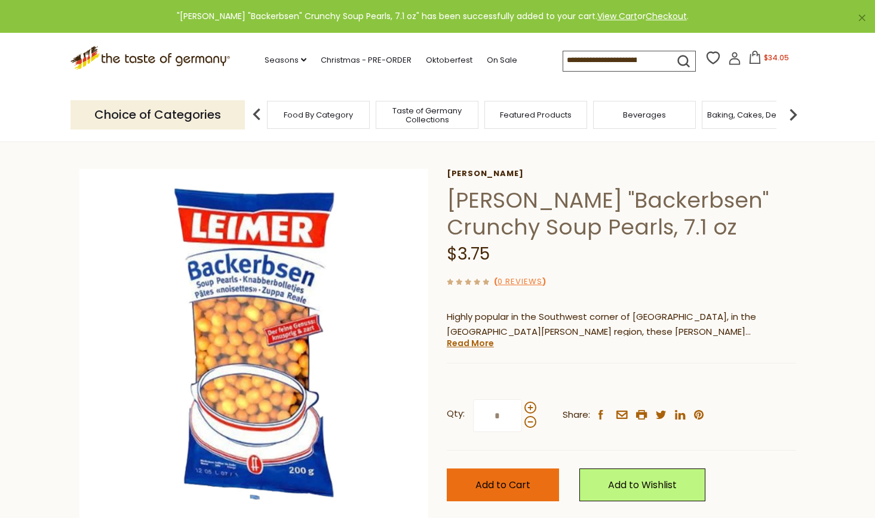
click at [500, 486] on span "Add to Cart" at bounding box center [502, 485] width 55 height 14
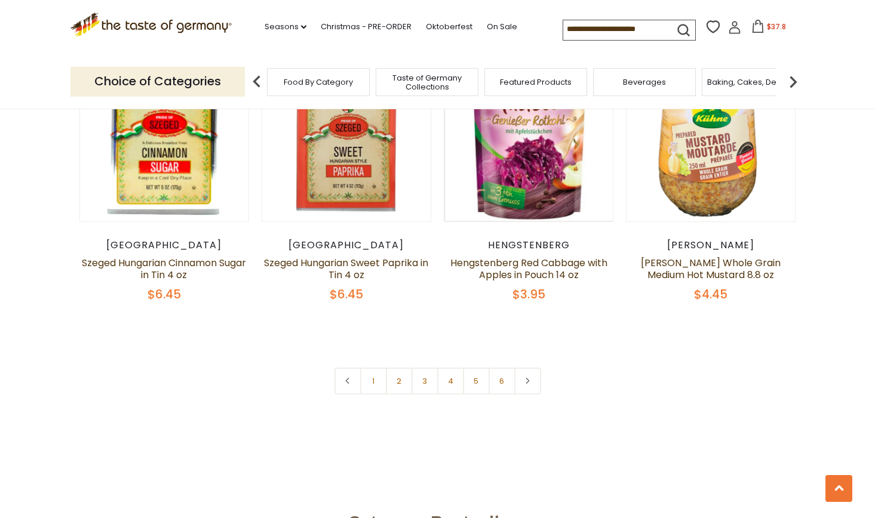
scroll to position [2770, 0]
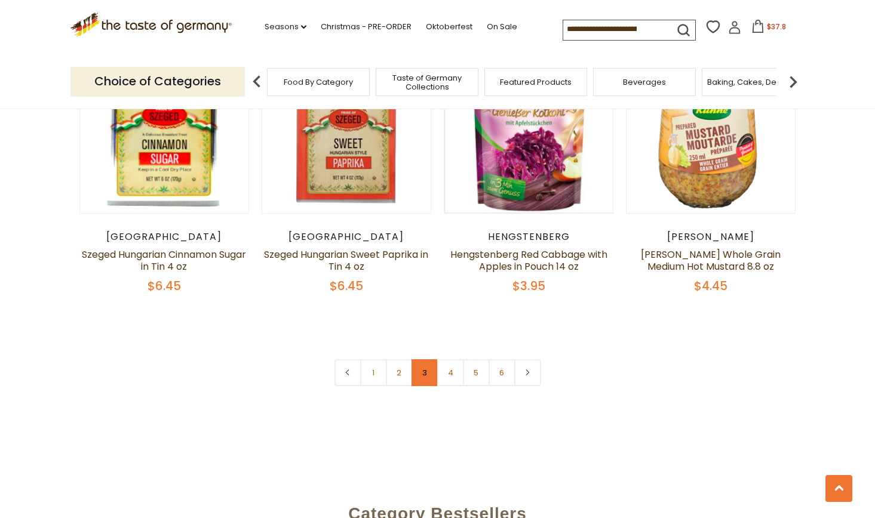
click at [427, 360] on link "3" at bounding box center [424, 373] width 27 height 27
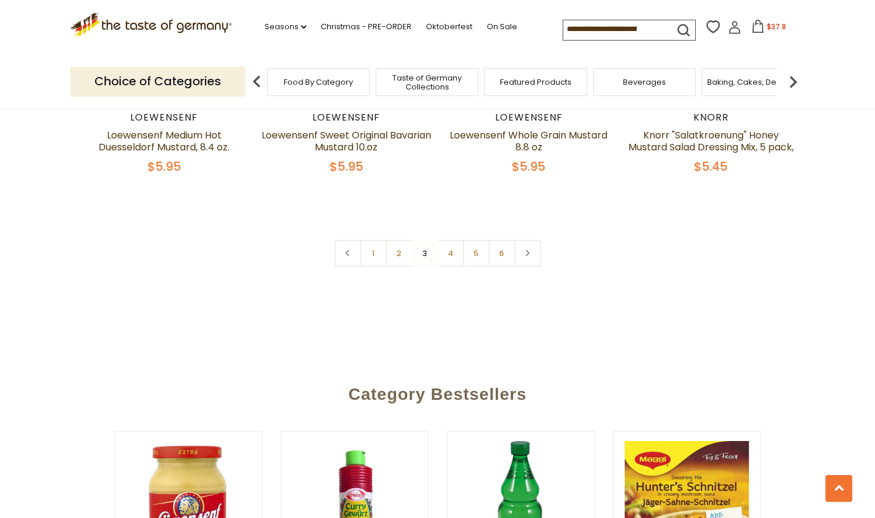
scroll to position [2872, 0]
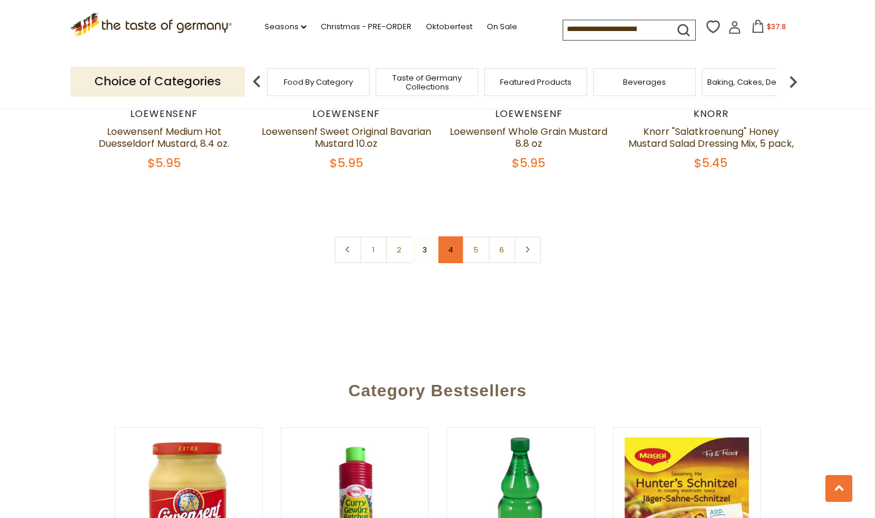
click at [453, 256] on link "4" at bounding box center [450, 250] width 27 height 27
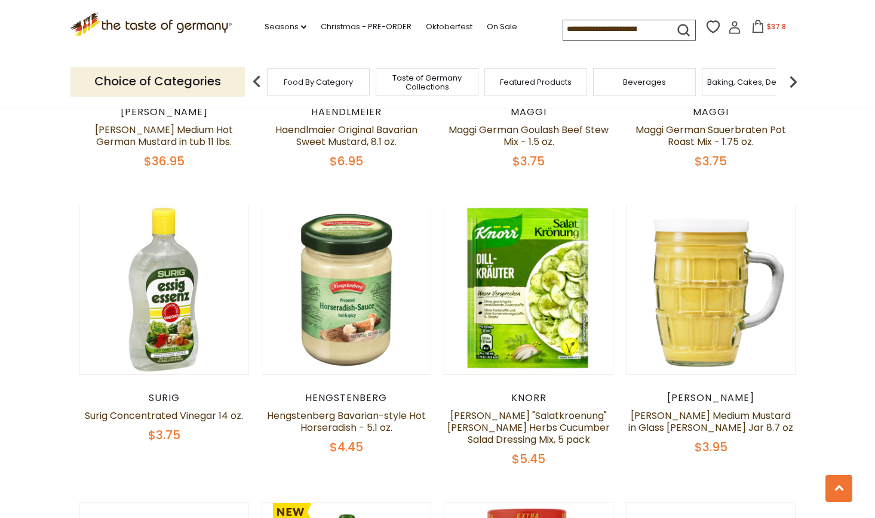
scroll to position [540, 0]
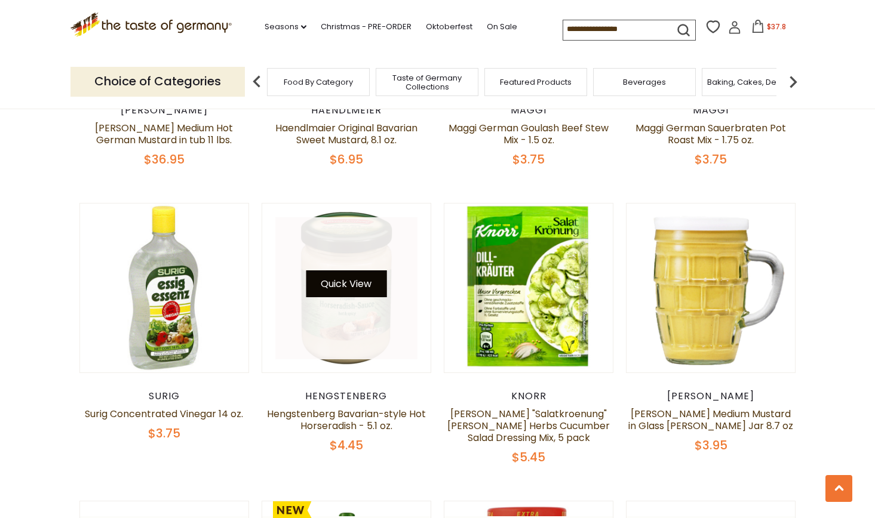
click at [339, 287] on button "Quick View" at bounding box center [346, 284] width 81 height 27
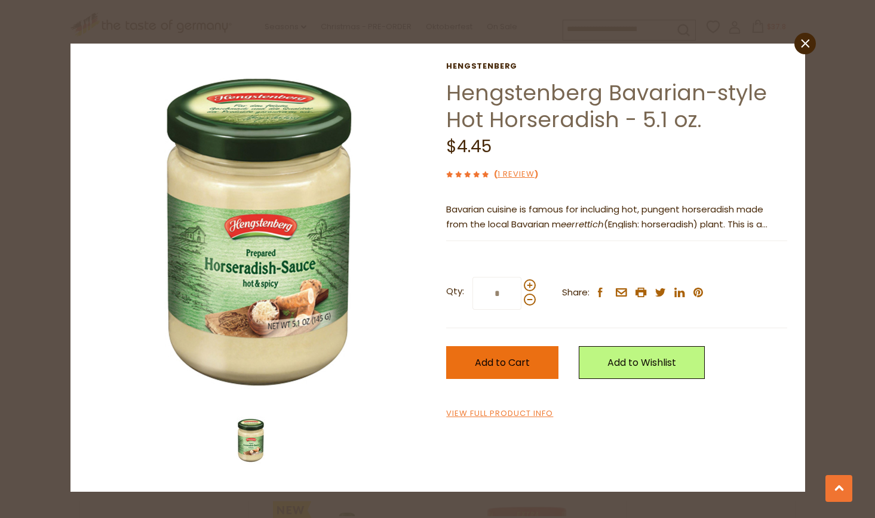
click at [493, 365] on span "Add to Cart" at bounding box center [502, 363] width 55 height 14
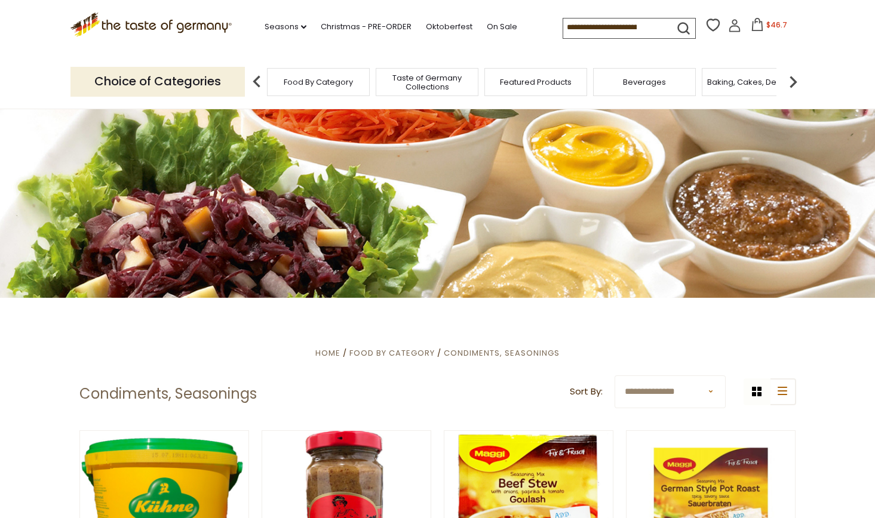
scroll to position [0, 0]
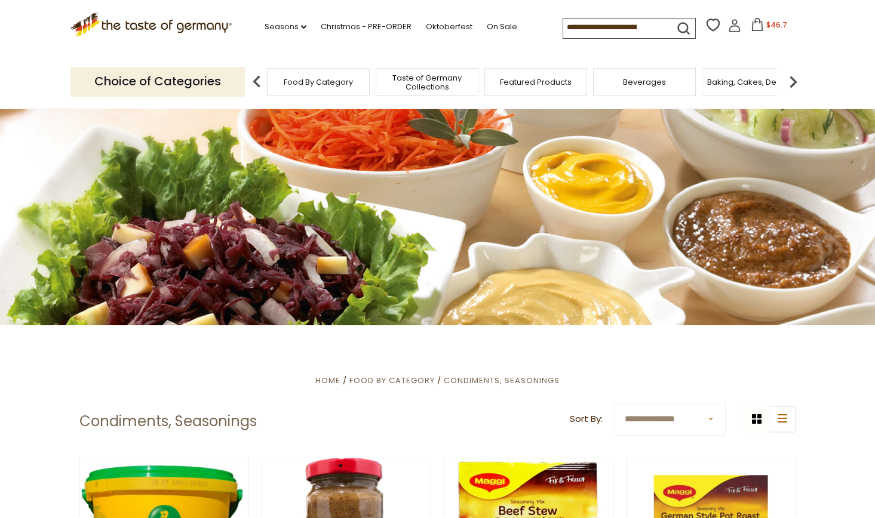
click at [791, 80] on img at bounding box center [793, 82] width 24 height 24
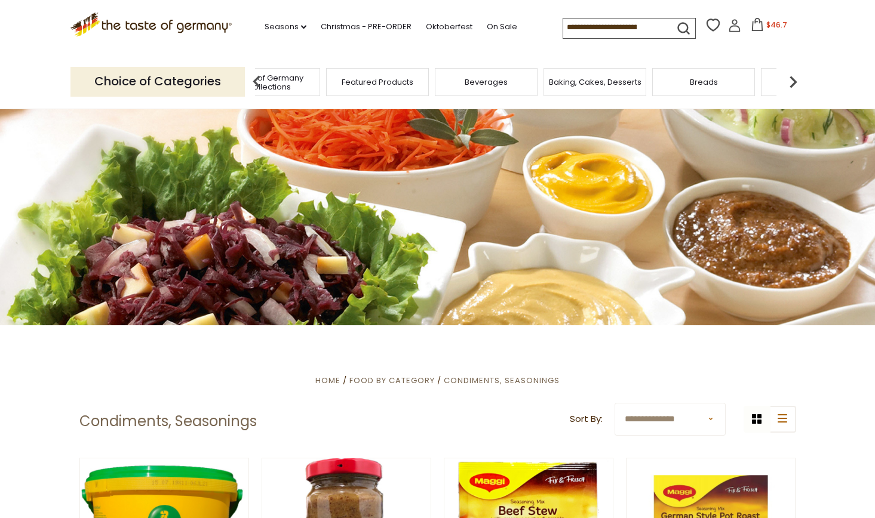
click at [791, 80] on img at bounding box center [793, 82] width 24 height 24
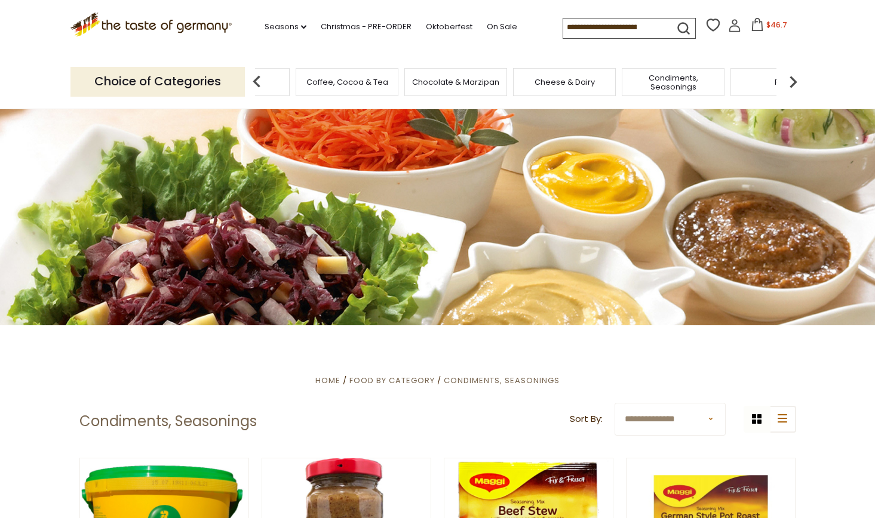
click at [791, 80] on img at bounding box center [793, 82] width 24 height 24
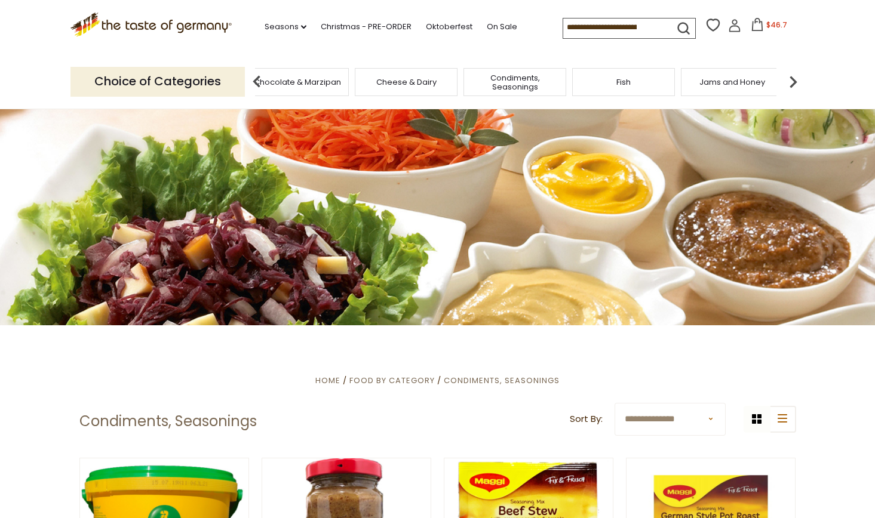
click at [791, 80] on img at bounding box center [793, 82] width 24 height 24
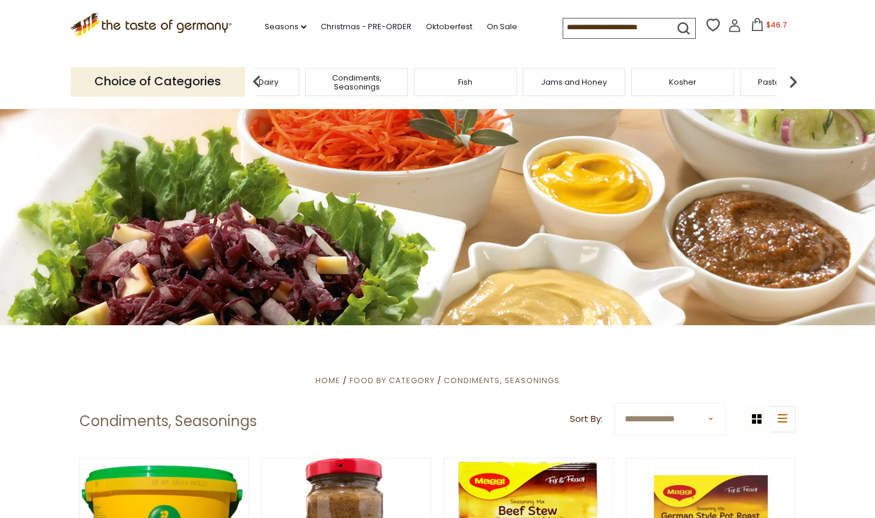
click at [791, 80] on img at bounding box center [793, 82] width 24 height 24
click at [729, 78] on span "Pickled Vegetables" at bounding box center [751, 82] width 76 height 9
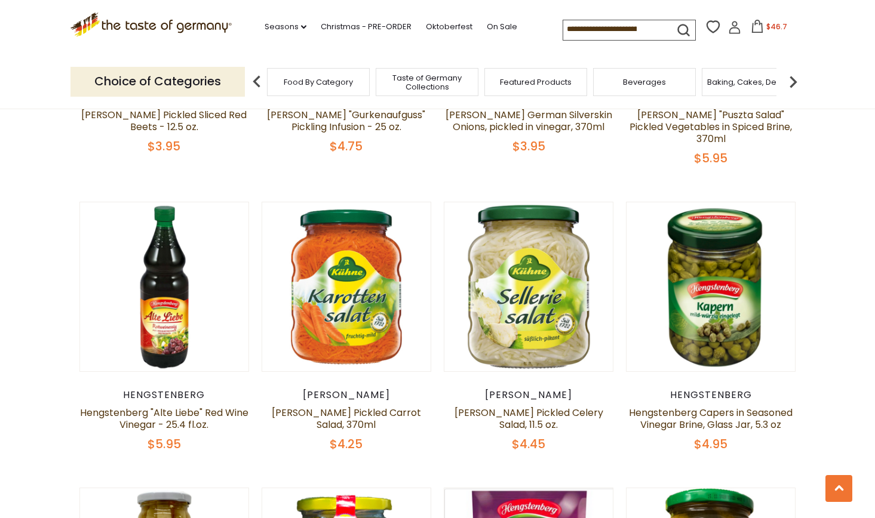
scroll to position [2036, 0]
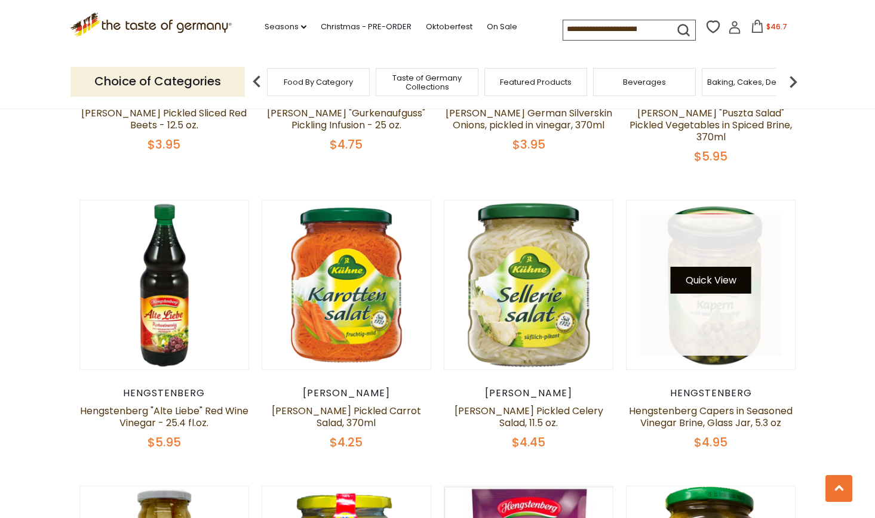
click at [722, 267] on button "Quick View" at bounding box center [711, 280] width 81 height 27
click at [716, 267] on button "Quick View" at bounding box center [711, 280] width 81 height 27
click at [720, 267] on button "Quick View" at bounding box center [711, 280] width 81 height 27
click at [717, 267] on button "Quick View" at bounding box center [711, 280] width 81 height 27
click at [716, 267] on button "Quick View" at bounding box center [711, 280] width 81 height 27
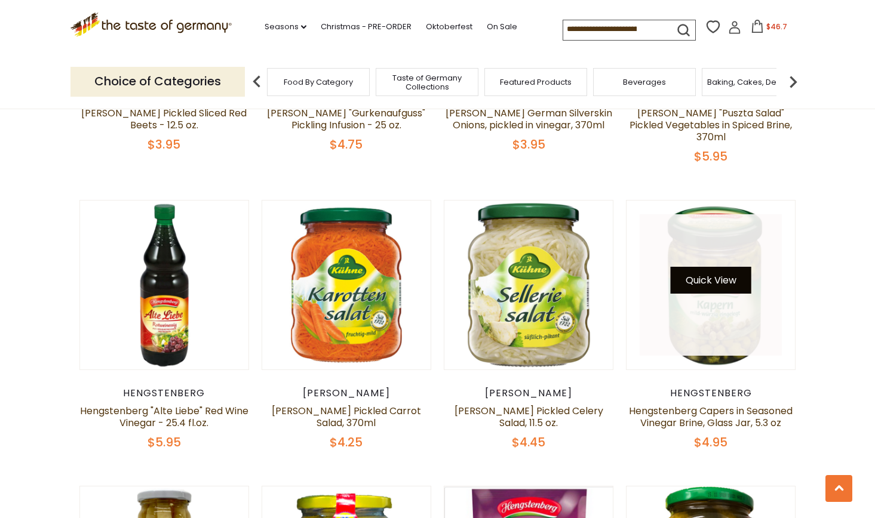
click at [710, 267] on button "Quick View" at bounding box center [711, 280] width 81 height 27
click at [711, 267] on button "Quick View" at bounding box center [711, 280] width 81 height 27
click at [719, 267] on button "Quick View" at bounding box center [711, 280] width 81 height 27
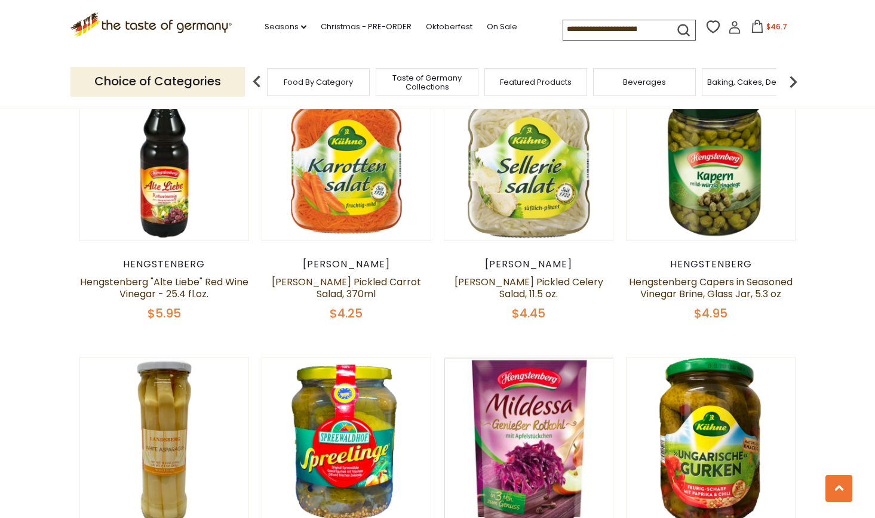
scroll to position [2164, 0]
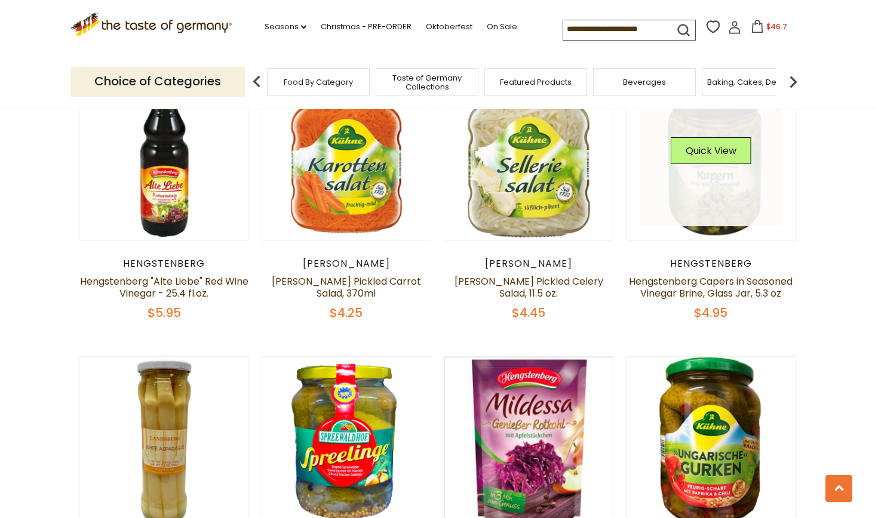
click at [707, 155] on link at bounding box center [711, 156] width 142 height 142
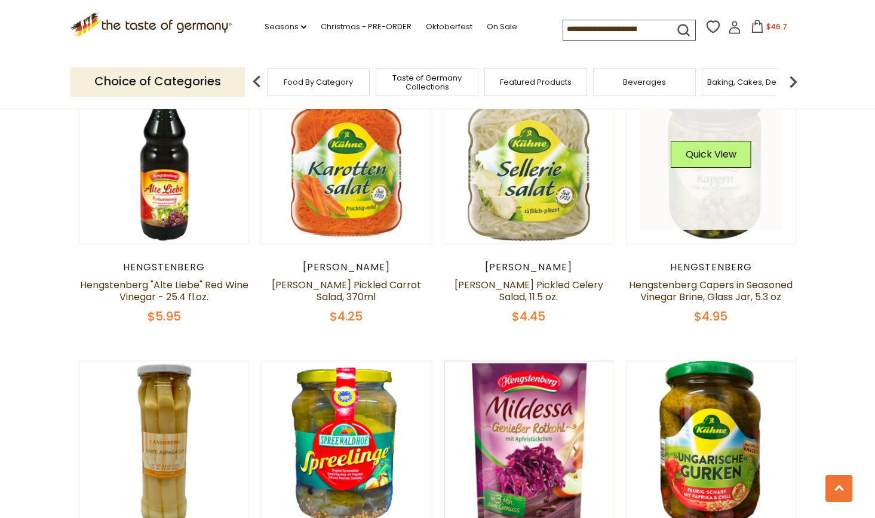
scroll to position [2163, 0]
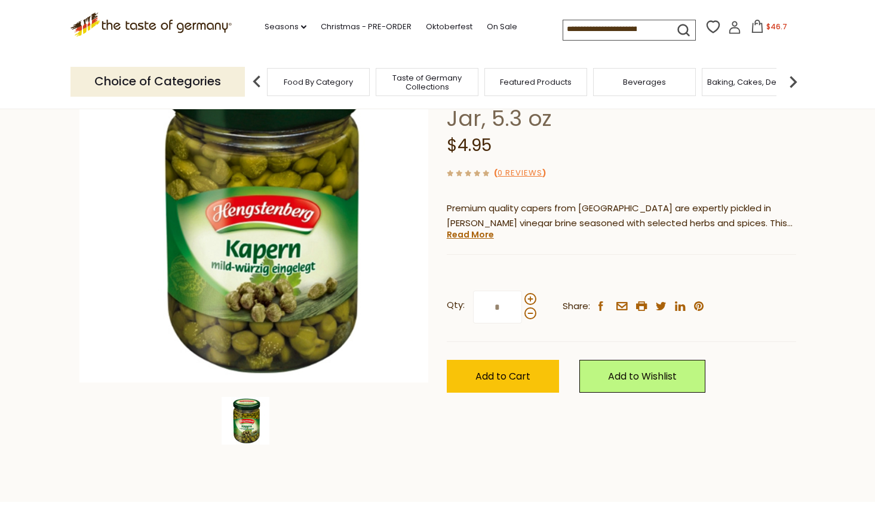
scroll to position [136, 0]
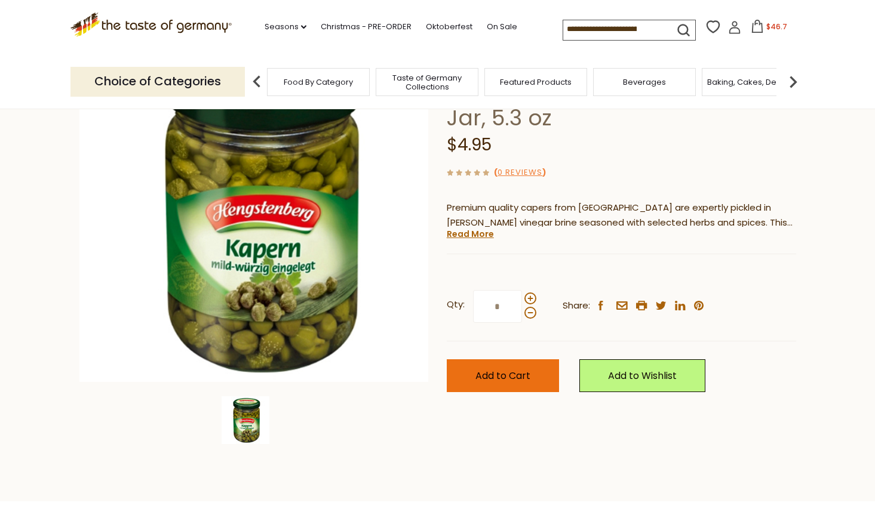
click at [499, 376] on span "Add to Cart" at bounding box center [502, 376] width 55 height 14
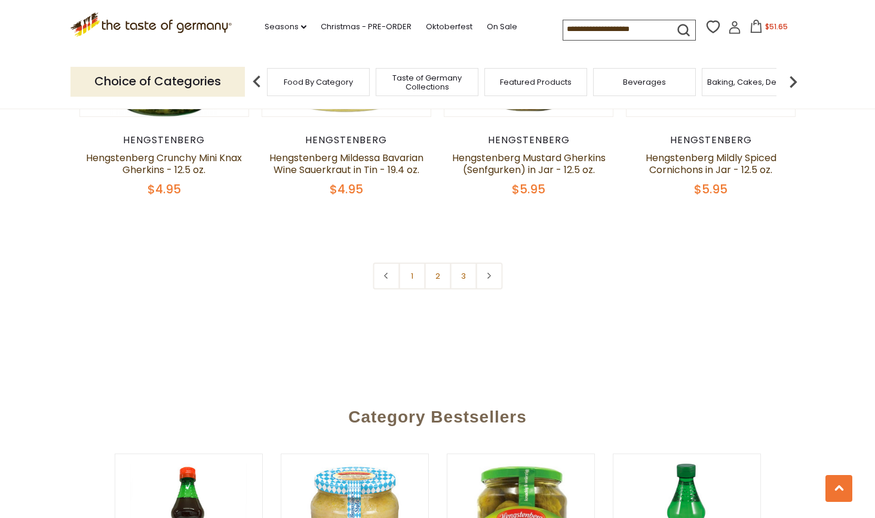
scroll to position [2888, 0]
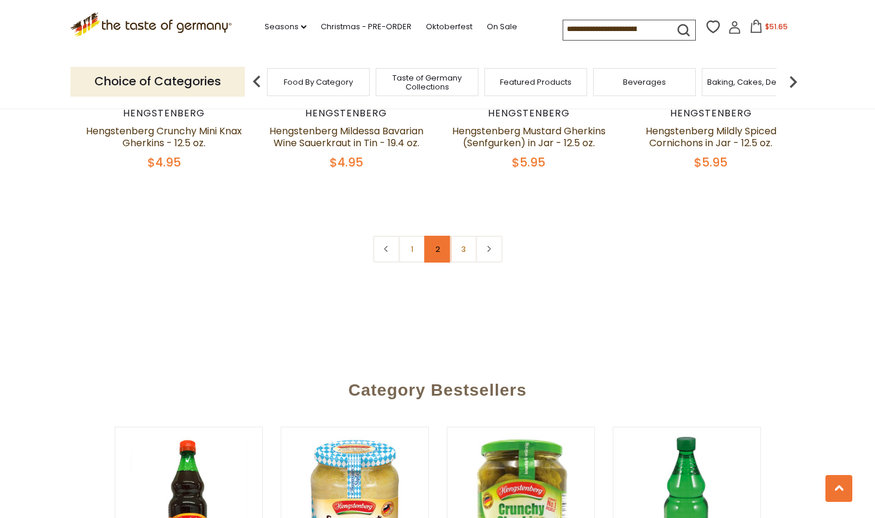
click at [436, 236] on link "2" at bounding box center [437, 249] width 27 height 27
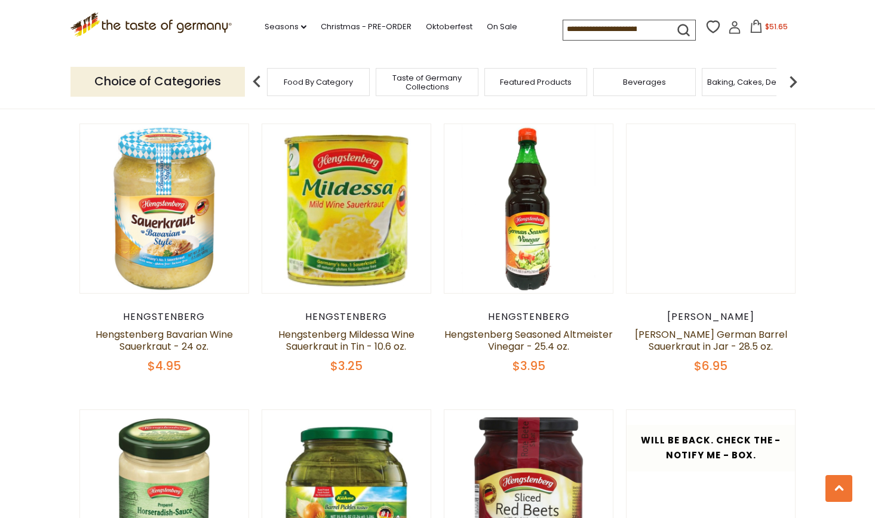
scroll to position [909, 0]
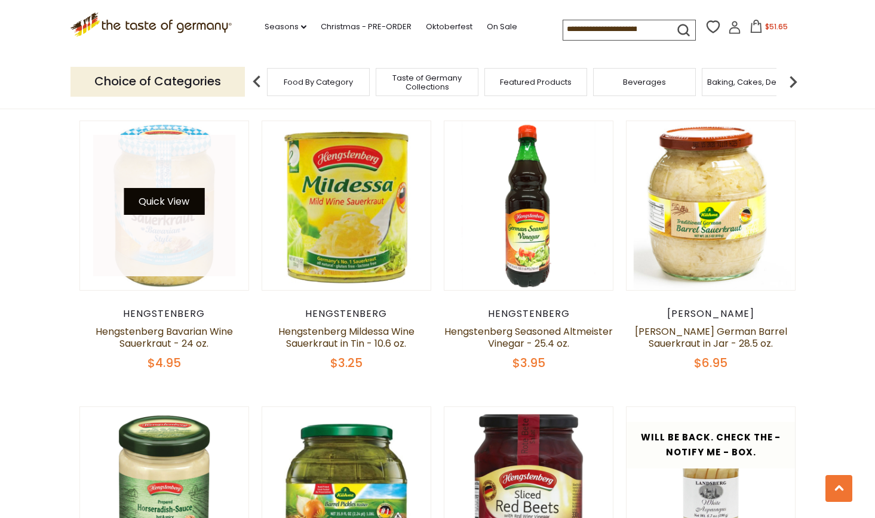
click at [156, 207] on button "Quick View" at bounding box center [164, 201] width 81 height 27
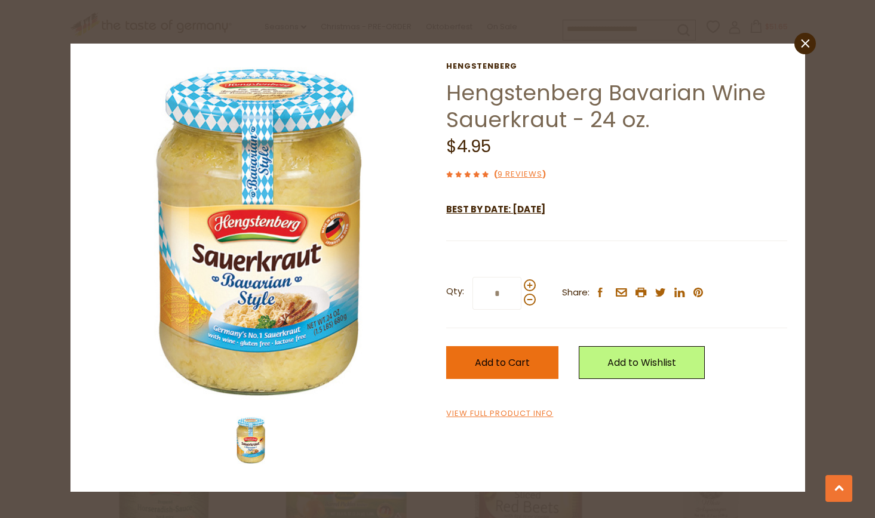
click at [499, 366] on span "Add to Cart" at bounding box center [502, 363] width 55 height 14
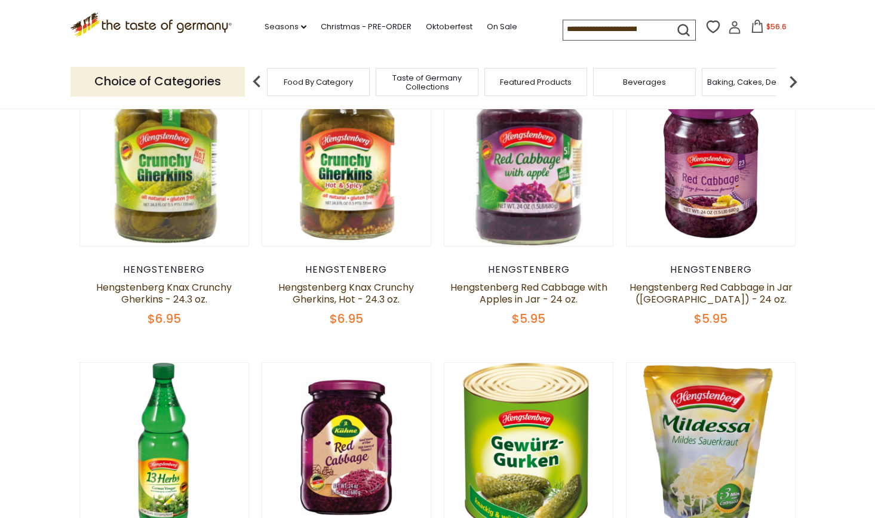
scroll to position [0, 0]
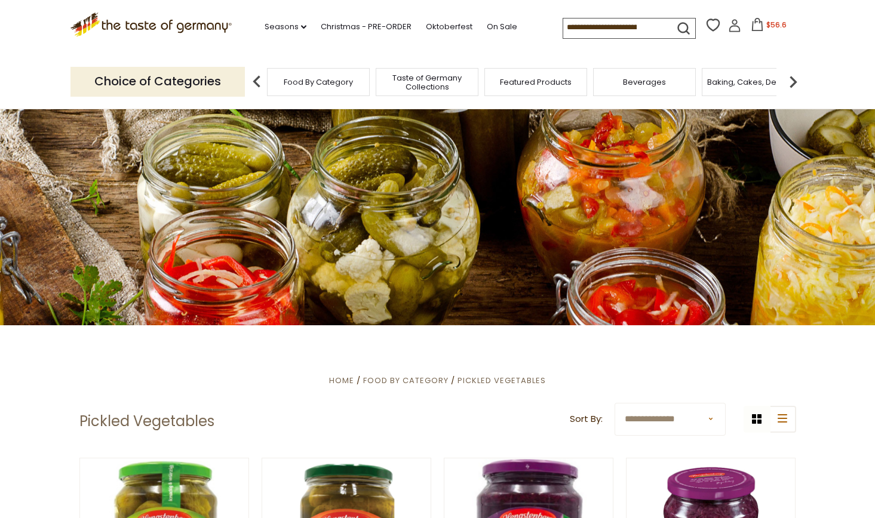
click at [793, 81] on img at bounding box center [793, 82] width 24 height 24
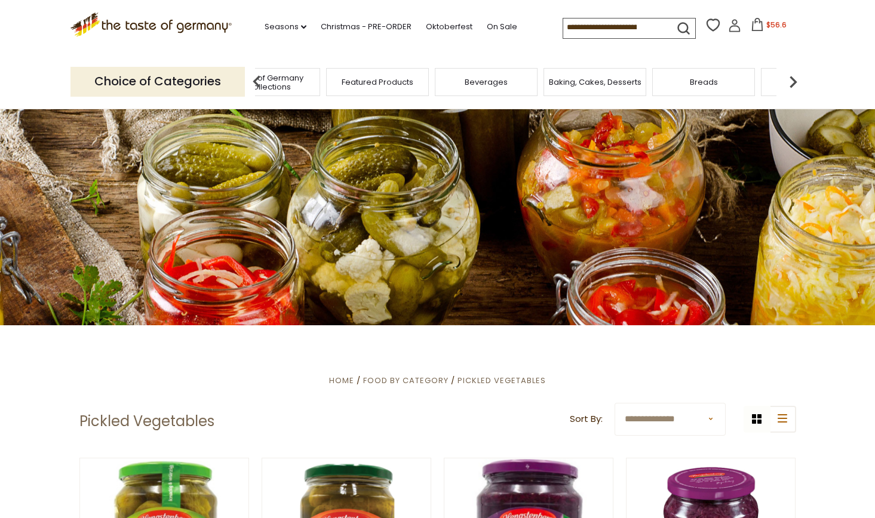
click at [793, 81] on img at bounding box center [793, 82] width 24 height 24
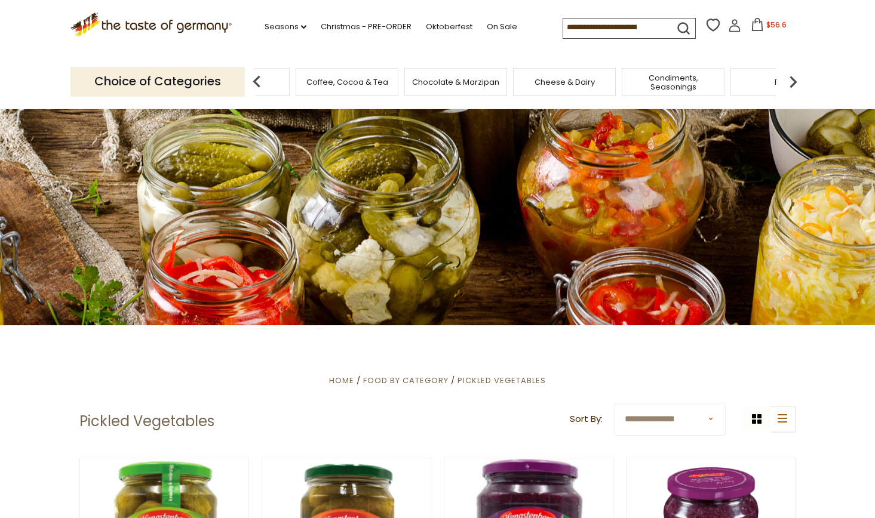
click at [793, 81] on img at bounding box center [793, 82] width 24 height 24
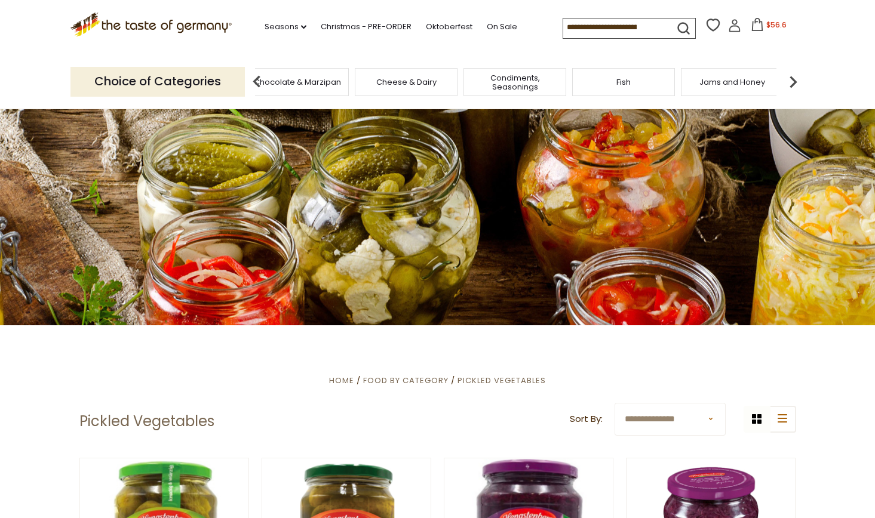
click at [793, 81] on img at bounding box center [793, 82] width 24 height 24
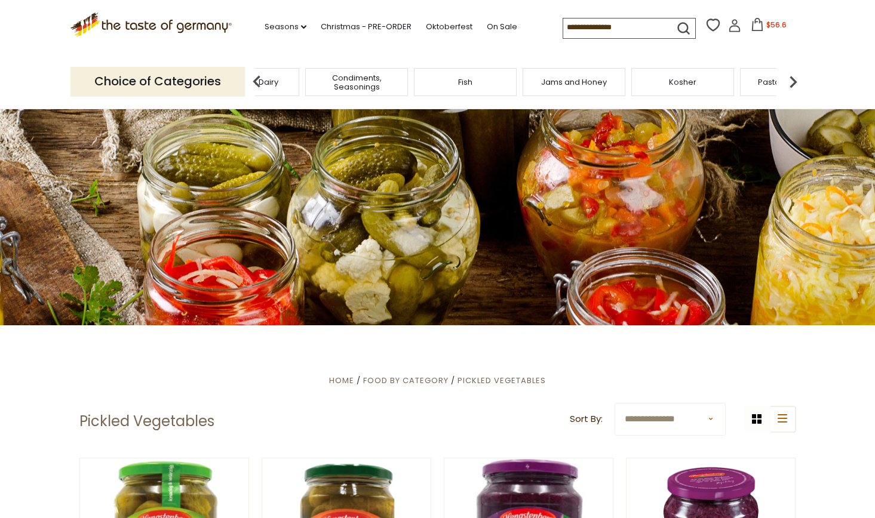
click at [793, 81] on img at bounding box center [793, 82] width 24 height 24
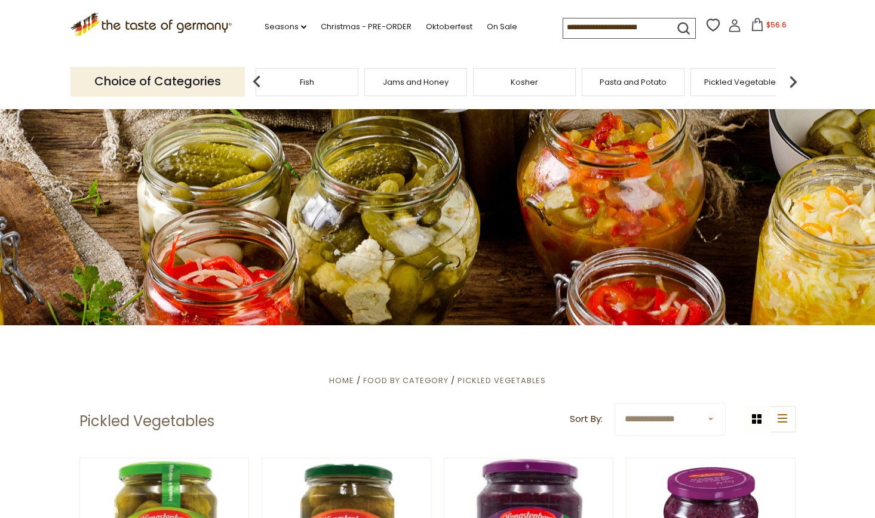
click at [793, 81] on img at bounding box center [793, 82] width 24 height 24
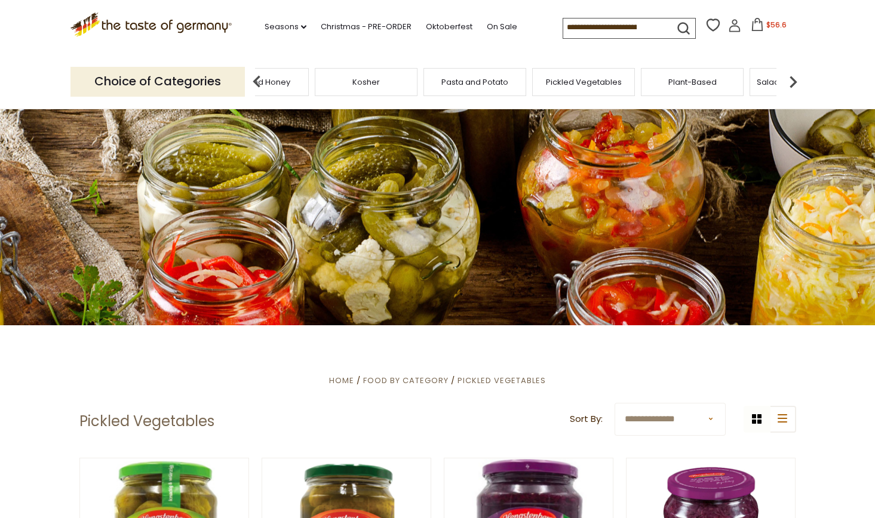
click at [793, 81] on img at bounding box center [793, 82] width 24 height 24
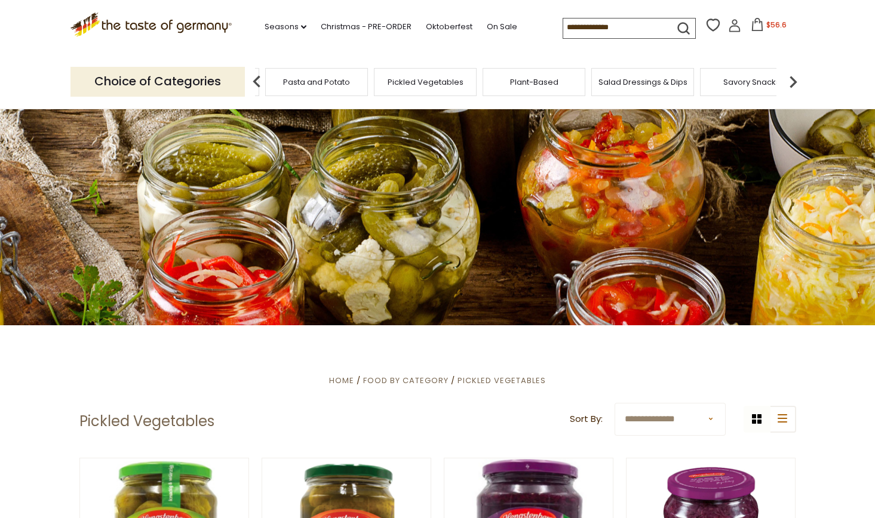
click at [793, 81] on img at bounding box center [793, 82] width 24 height 24
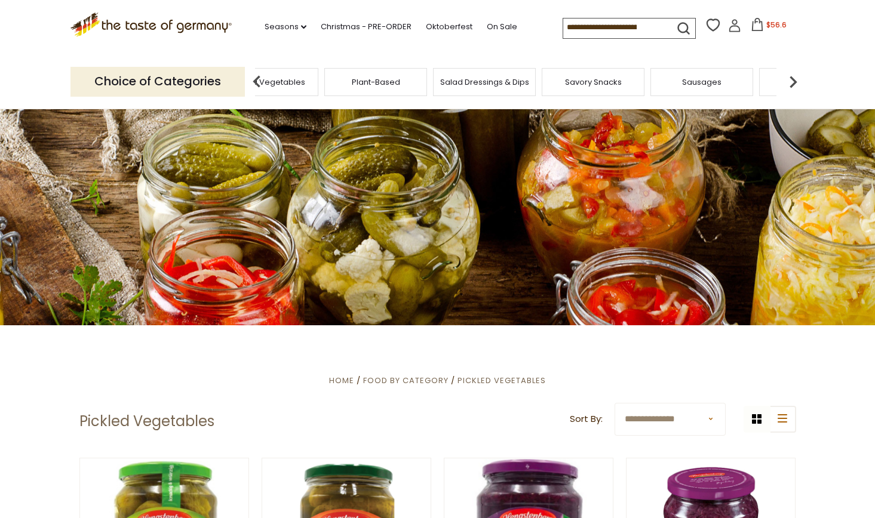
click at [793, 81] on img at bounding box center [793, 82] width 24 height 24
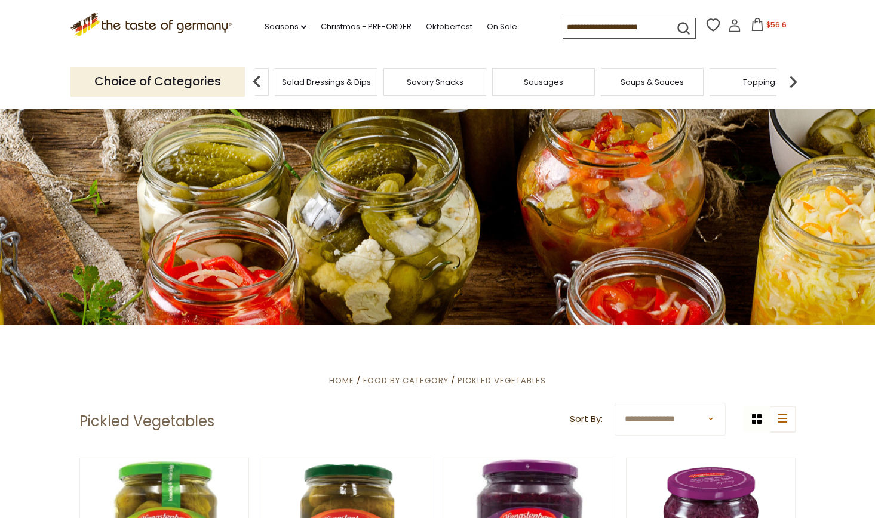
click at [793, 81] on img at bounding box center [793, 82] width 24 height 24
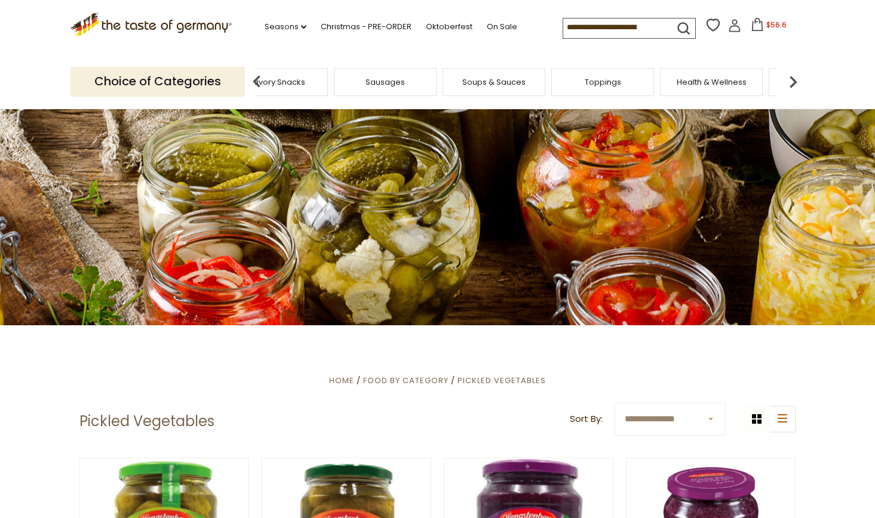
click at [793, 81] on img at bounding box center [793, 82] width 24 height 24
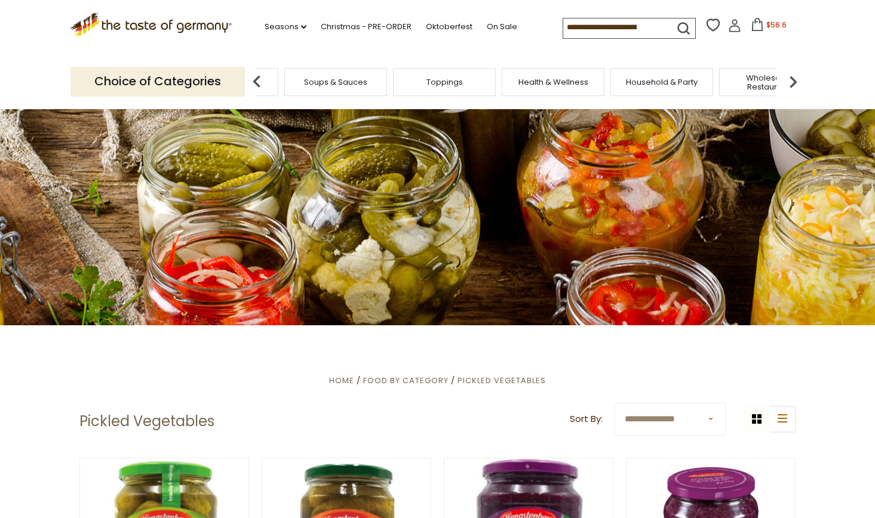
click at [793, 81] on img at bounding box center [793, 82] width 24 height 24
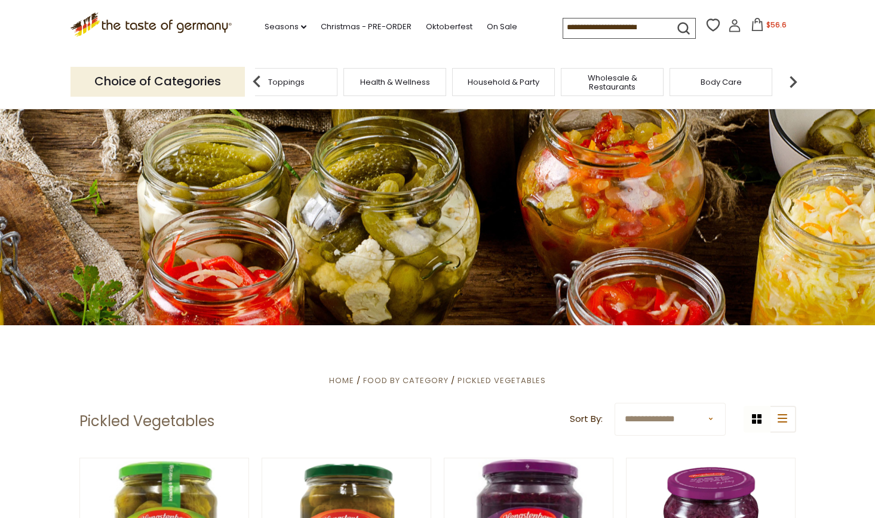
click at [793, 81] on img at bounding box center [793, 82] width 24 height 24
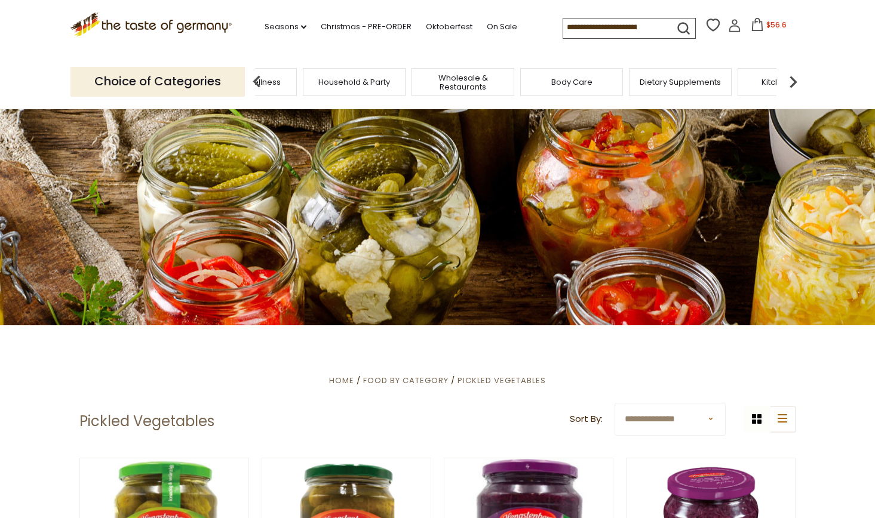
click at [557, 88] on div "Body Care" at bounding box center [571, 82] width 103 height 28
click at [565, 88] on div "Body Care" at bounding box center [571, 82] width 103 height 28
click at [566, 88] on div "Body Care" at bounding box center [583, 82] width 103 height 28
click at [578, 87] on div "Body Care" at bounding box center [583, 82] width 103 height 28
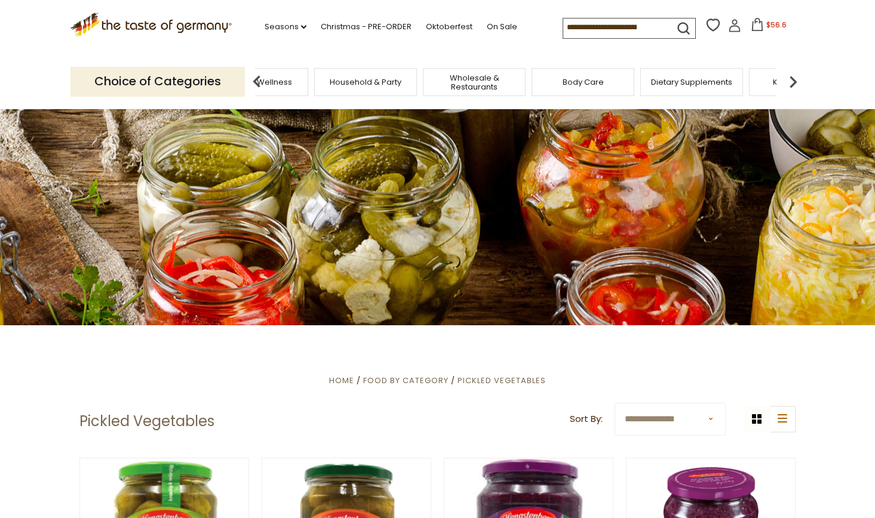
click at [552, 84] on div "Body Care" at bounding box center [583, 82] width 103 height 28
click at [593, 87] on div "Body Care" at bounding box center [591, 82] width 103 height 28
click at [800, 82] on img at bounding box center [793, 82] width 24 height 24
click at [800, 81] on img at bounding box center [793, 82] width 24 height 24
click at [798, 82] on img at bounding box center [793, 82] width 24 height 24
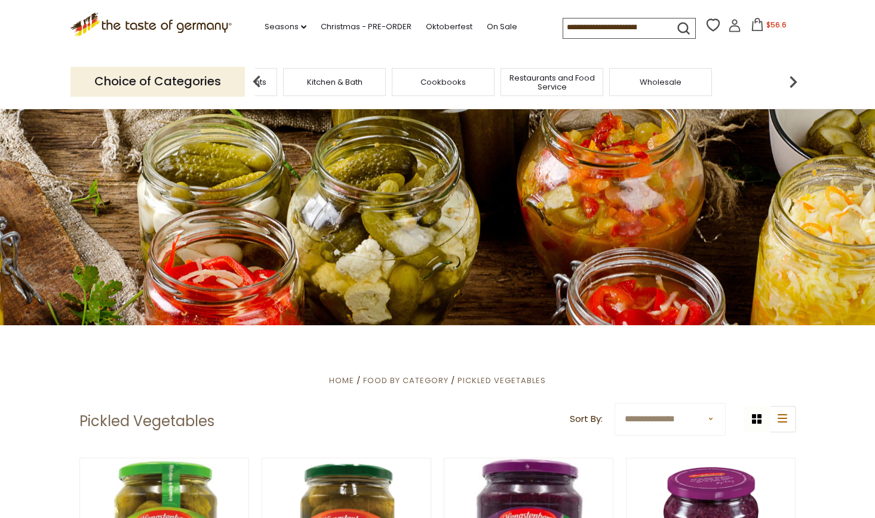
click at [797, 82] on img at bounding box center [793, 82] width 24 height 24
click at [514, 81] on span "Cookbooks" at bounding box center [519, 82] width 45 height 9
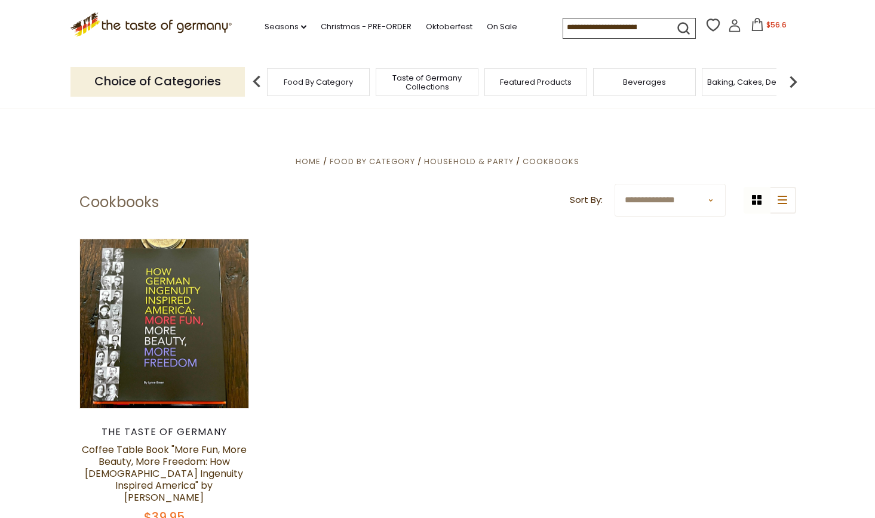
click at [794, 79] on img at bounding box center [793, 82] width 24 height 24
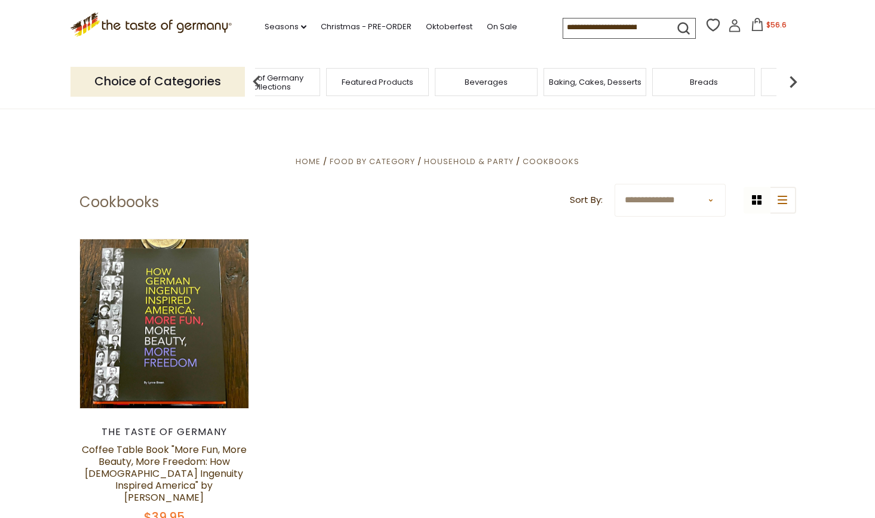
click at [793, 81] on img at bounding box center [793, 82] width 24 height 24
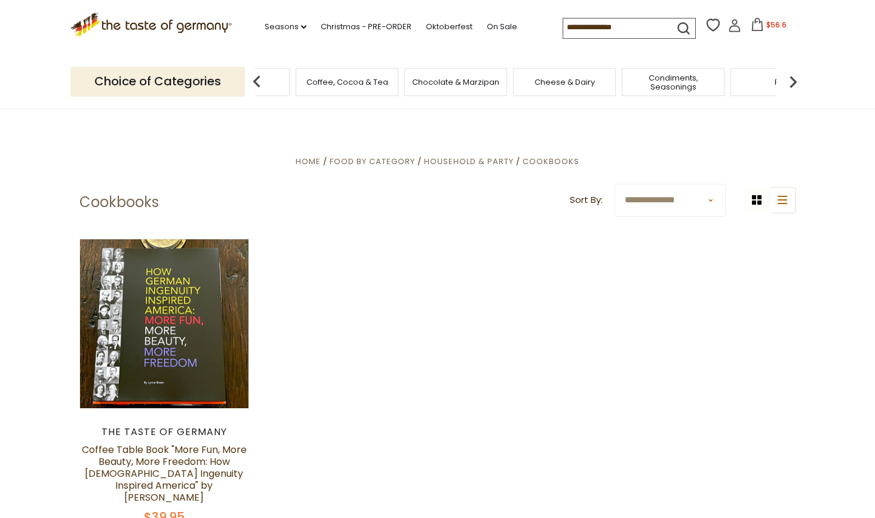
click at [793, 81] on img at bounding box center [793, 82] width 24 height 24
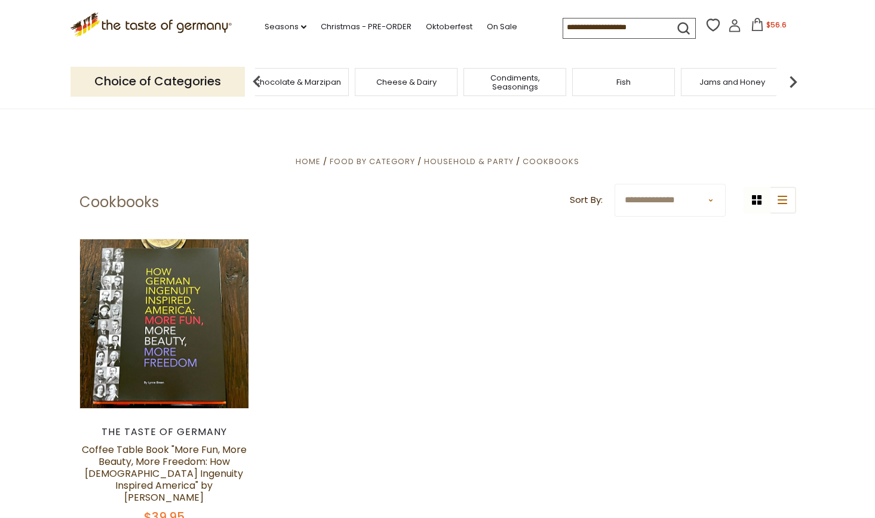
click at [792, 81] on img at bounding box center [793, 82] width 24 height 24
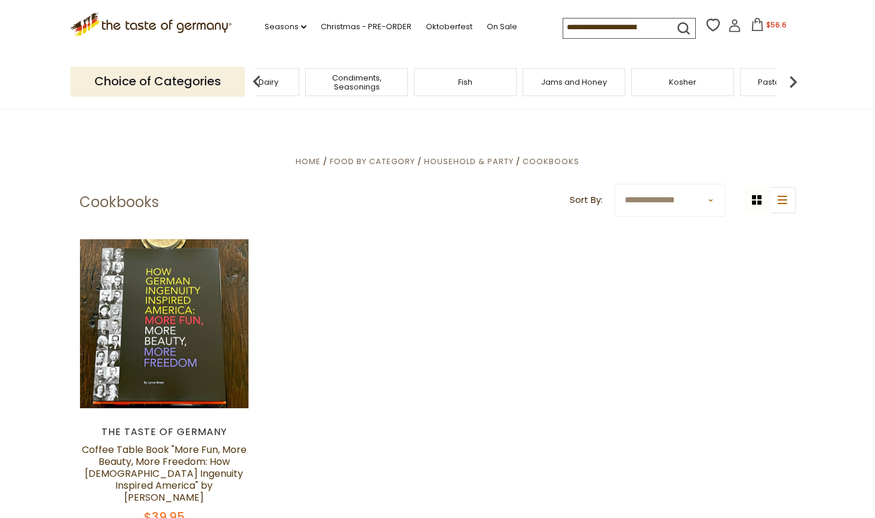
click at [791, 82] on img at bounding box center [793, 82] width 24 height 24
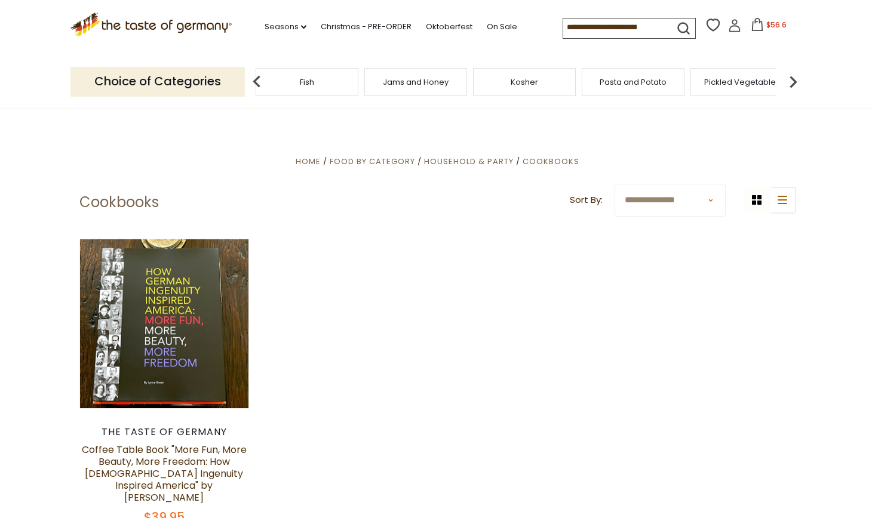
click at [621, 84] on span "Pasta and Potato" at bounding box center [633, 82] width 67 height 9
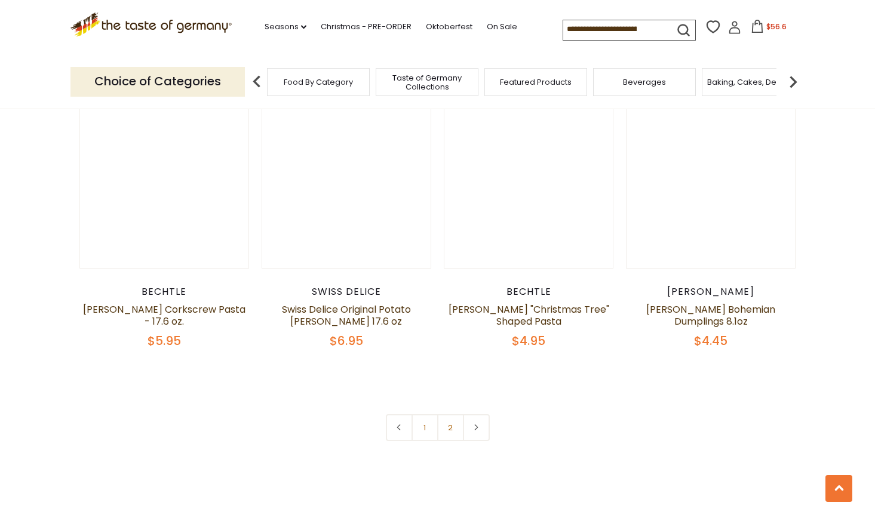
scroll to position [2750, 0]
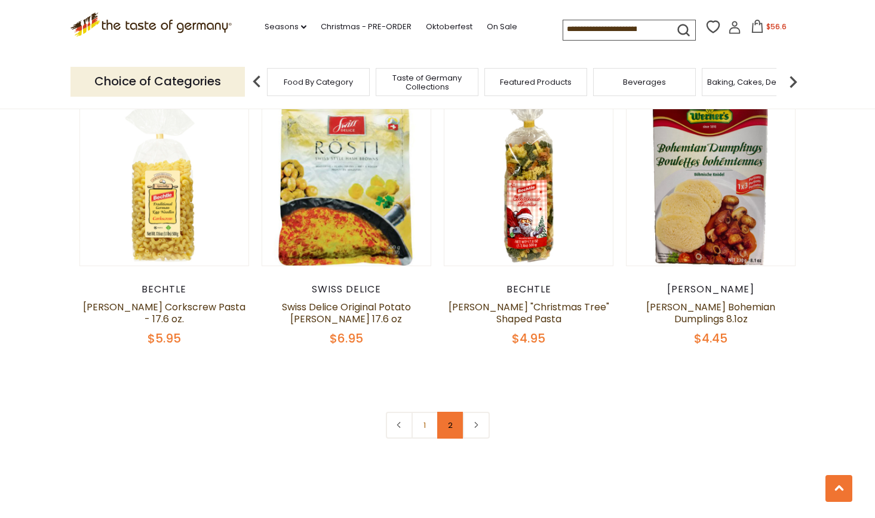
click at [450, 412] on link "2" at bounding box center [450, 425] width 27 height 27
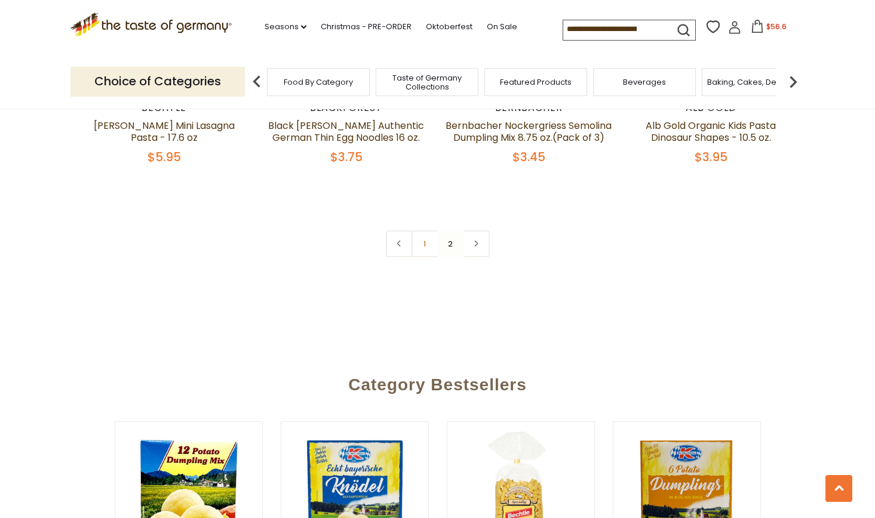
scroll to position [1748, 0]
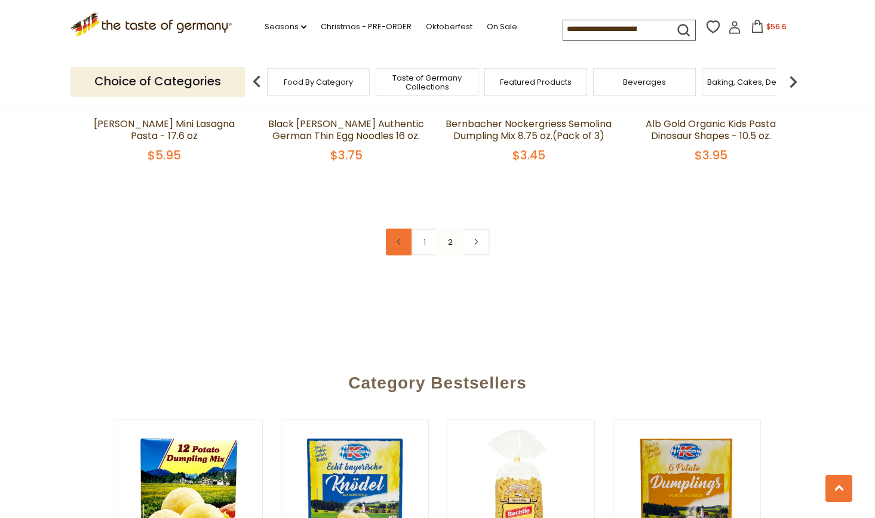
click at [400, 239] on icon at bounding box center [398, 242] width 7 height 6
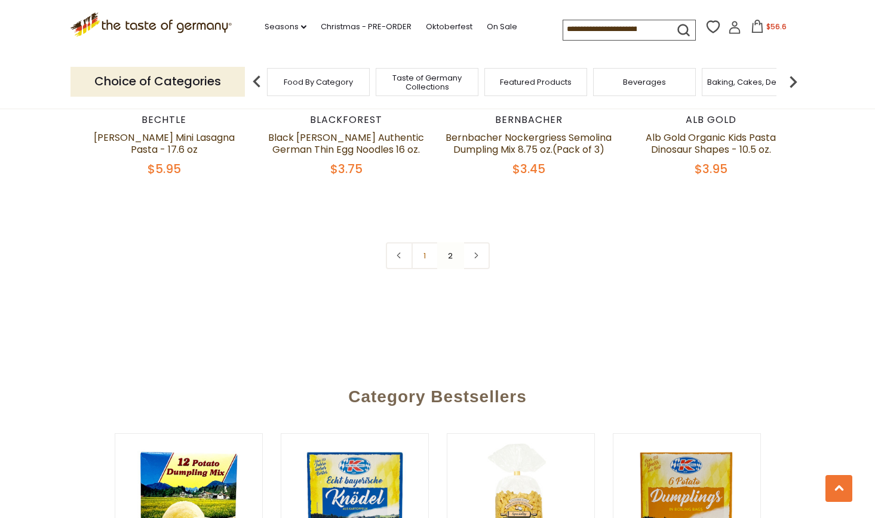
scroll to position [1732, 0]
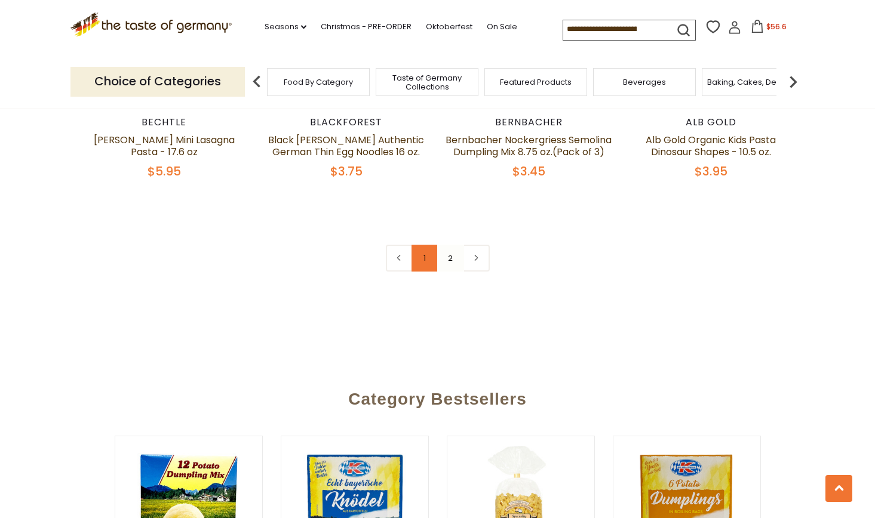
click at [427, 245] on link "1" at bounding box center [424, 258] width 27 height 27
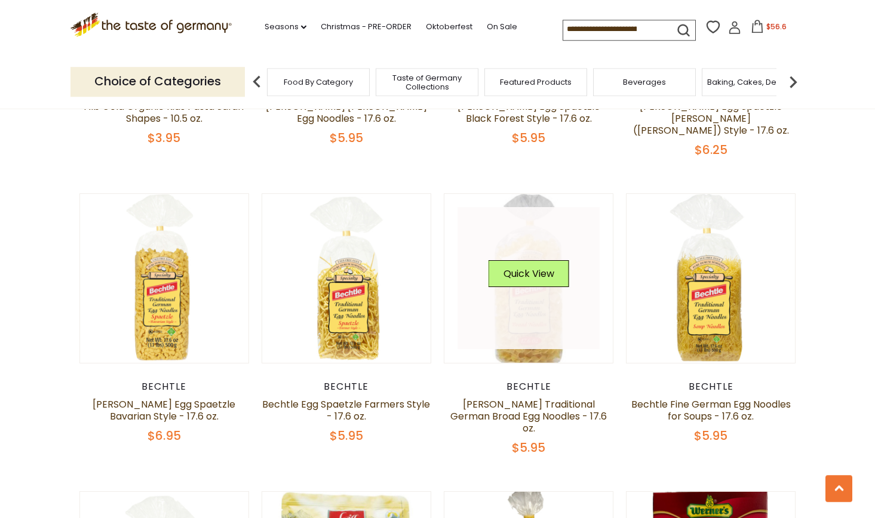
scroll to position [2356, 0]
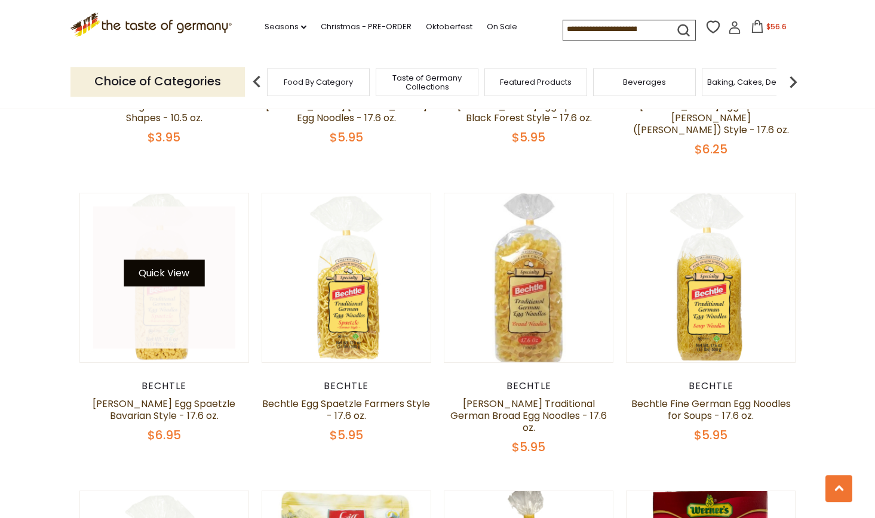
click at [166, 260] on button "Quick View" at bounding box center [164, 273] width 81 height 27
click at [165, 260] on button "Quick View" at bounding box center [164, 273] width 81 height 27
click at [159, 260] on button "Quick View" at bounding box center [164, 273] width 81 height 27
click at [163, 260] on button "Quick View" at bounding box center [164, 273] width 81 height 27
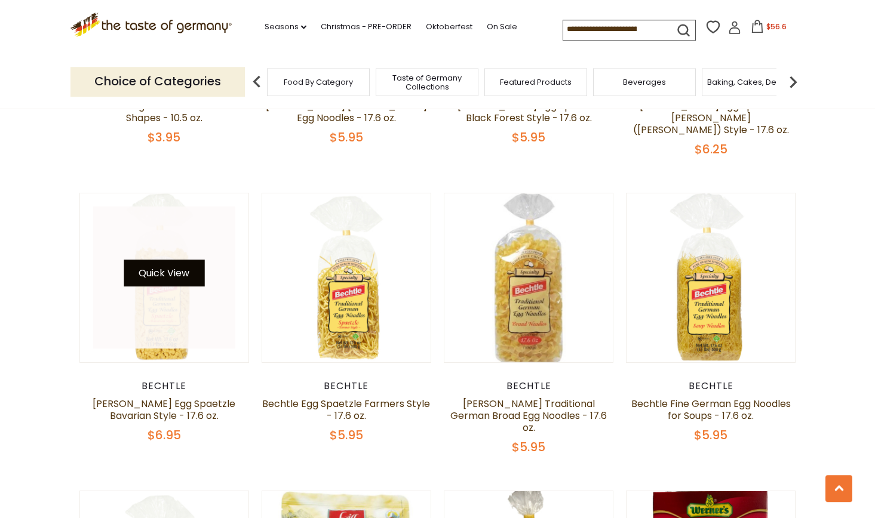
click at [163, 260] on button "Quick View" at bounding box center [164, 273] width 81 height 27
click at [162, 260] on button "Quick View" at bounding box center [164, 273] width 81 height 27
click at [162, 303] on link at bounding box center [164, 278] width 142 height 142
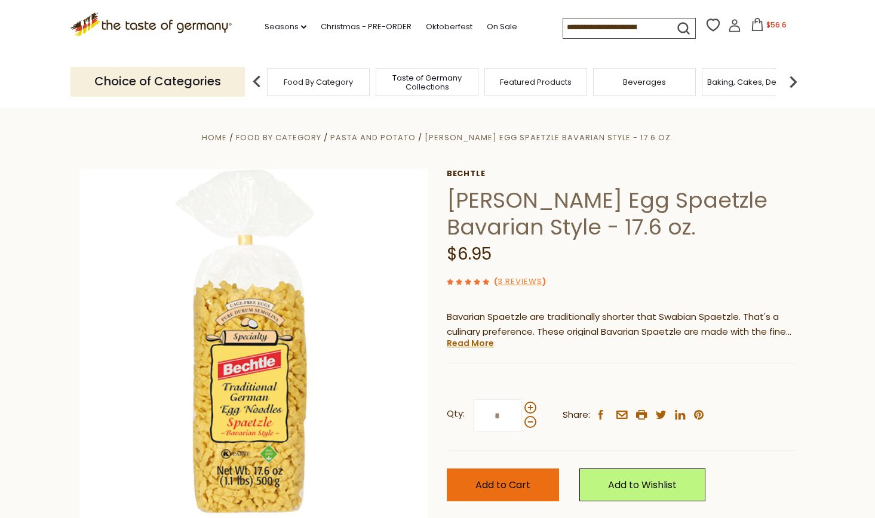
click at [518, 486] on span "Add to Cart" at bounding box center [502, 485] width 55 height 14
click at [749, 26] on icon at bounding box center [755, 24] width 13 height 13
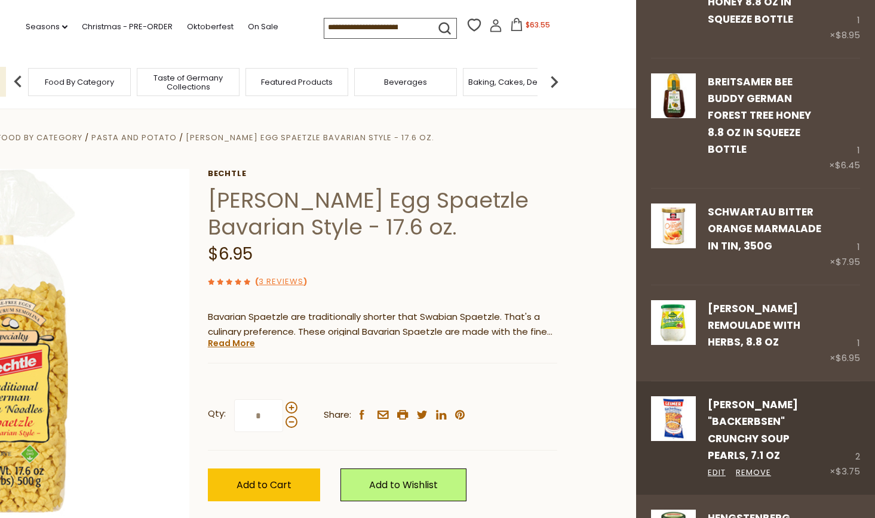
scroll to position [137, 0]
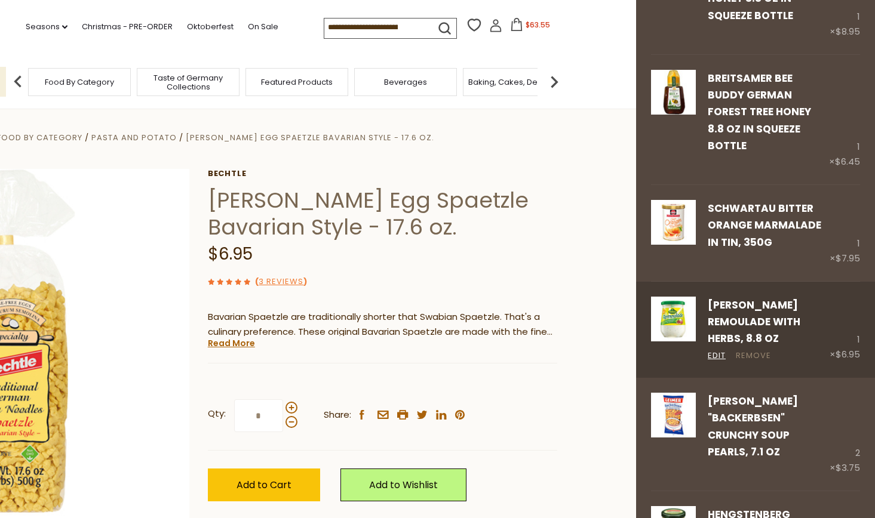
click at [750, 350] on link "Remove" at bounding box center [753, 356] width 35 height 13
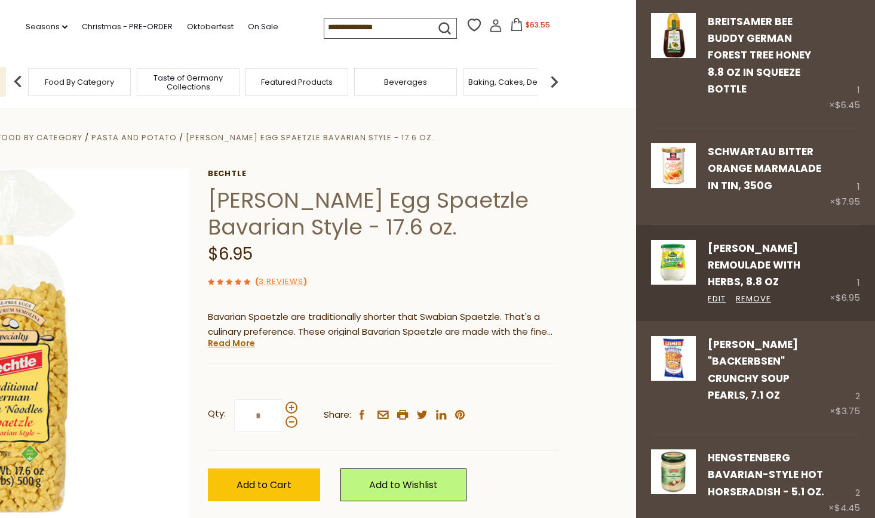
scroll to position [195, 0]
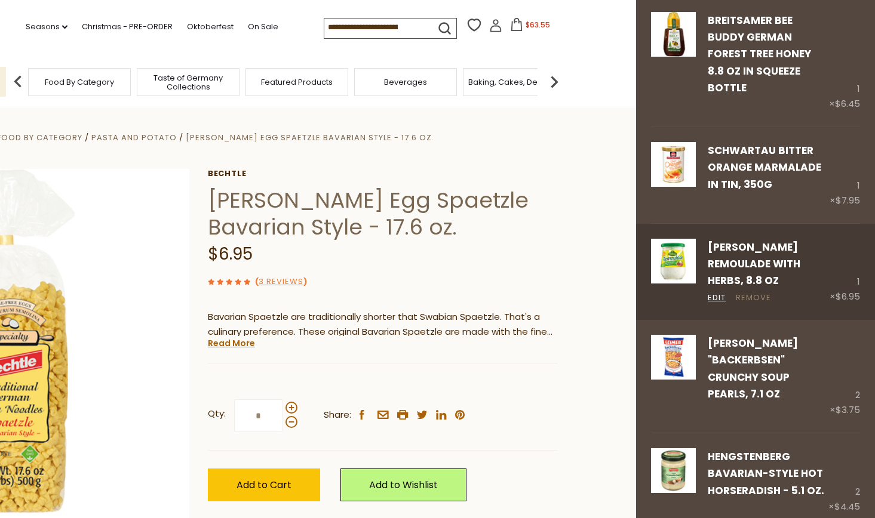
click at [753, 292] on link "Remove" at bounding box center [753, 298] width 35 height 13
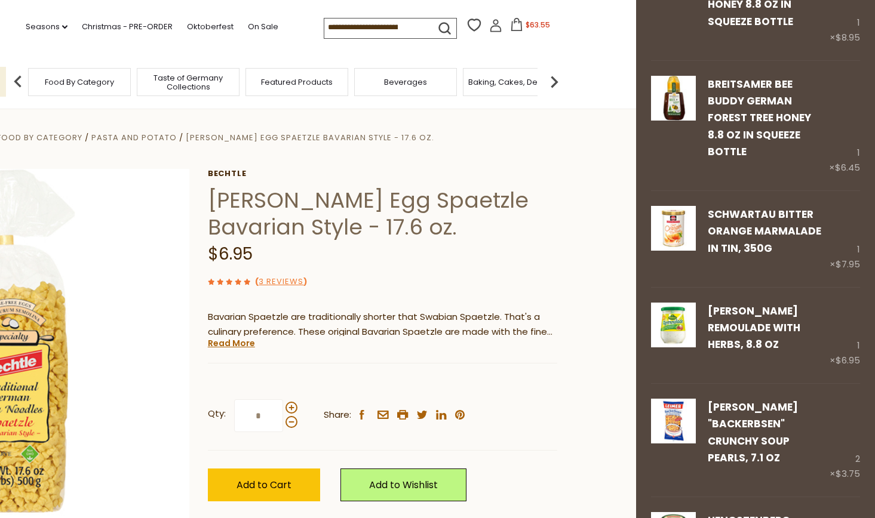
scroll to position [133, 0]
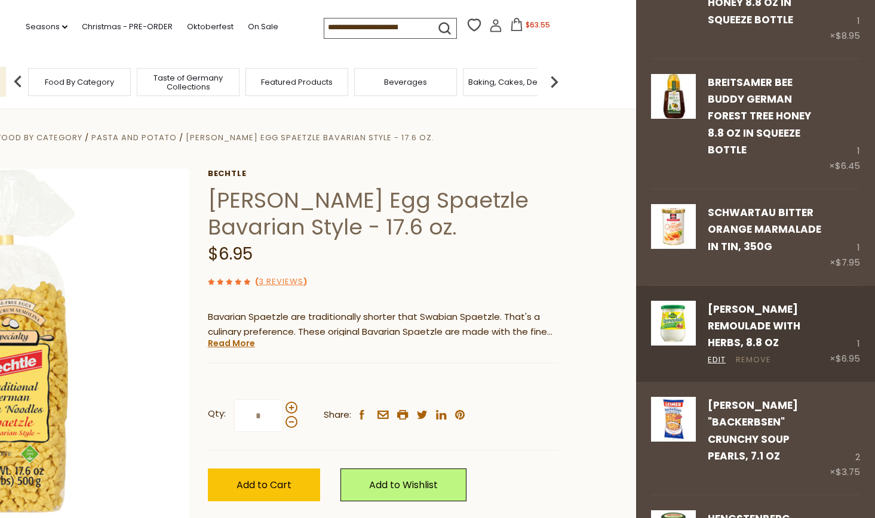
click at [753, 354] on link "Remove" at bounding box center [753, 360] width 35 height 13
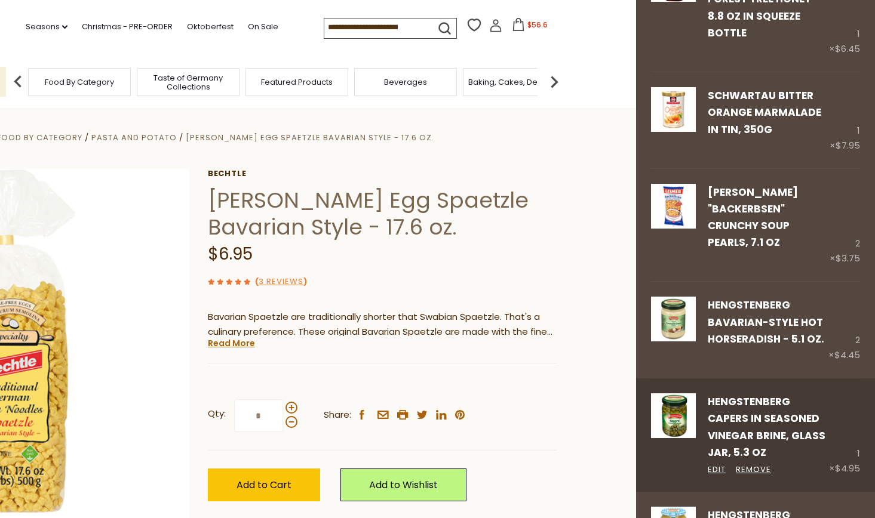
scroll to position [252, 0]
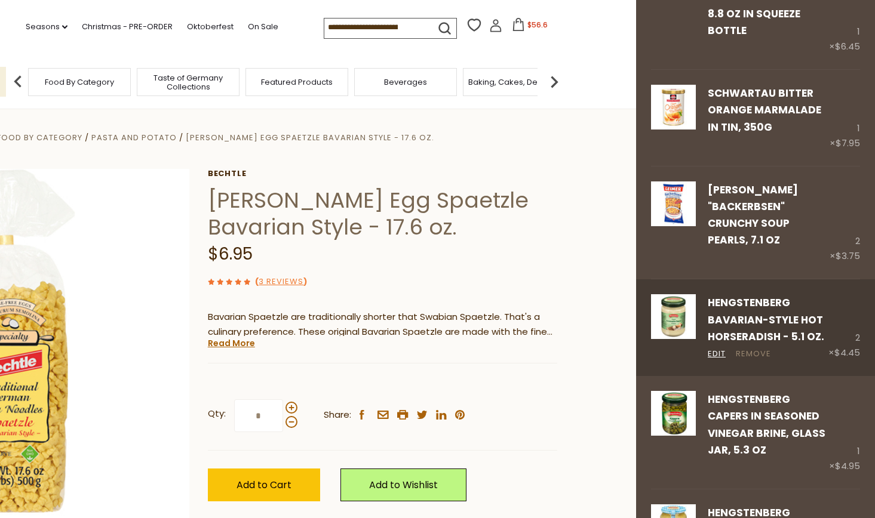
click at [751, 348] on link "Remove" at bounding box center [753, 354] width 35 height 13
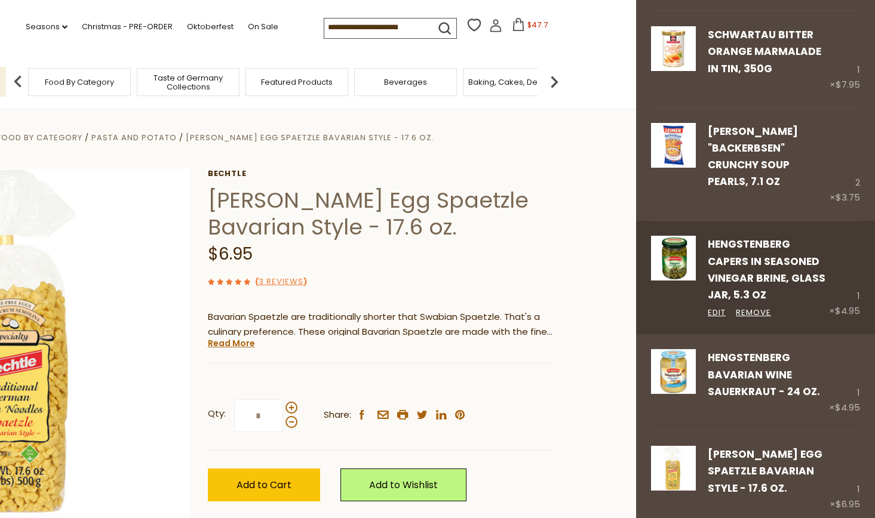
scroll to position [315, 0]
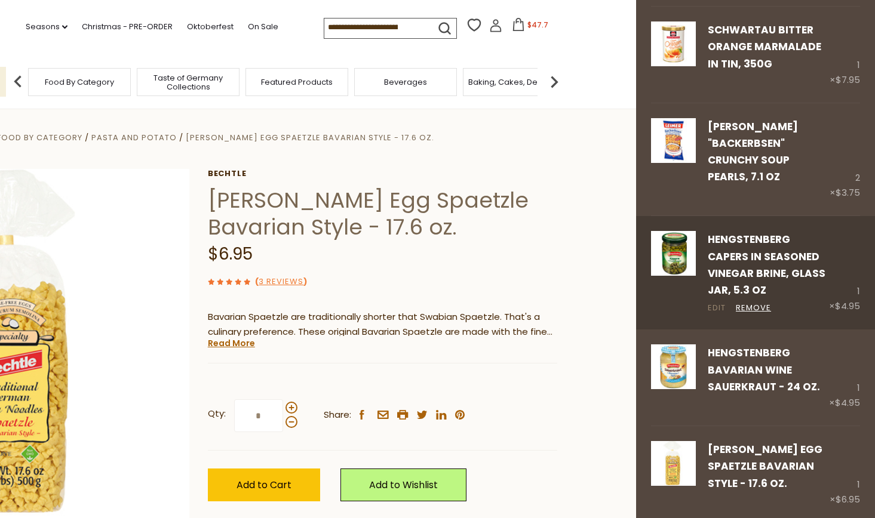
click at [715, 302] on link "Edit" at bounding box center [717, 308] width 18 height 13
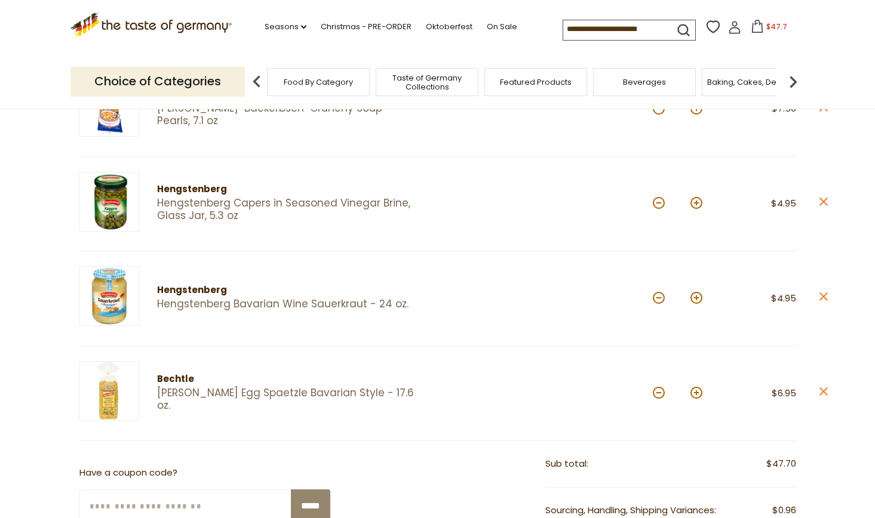
scroll to position [480, 0]
click at [698, 202] on button at bounding box center [696, 203] width 12 height 12
type input "*"
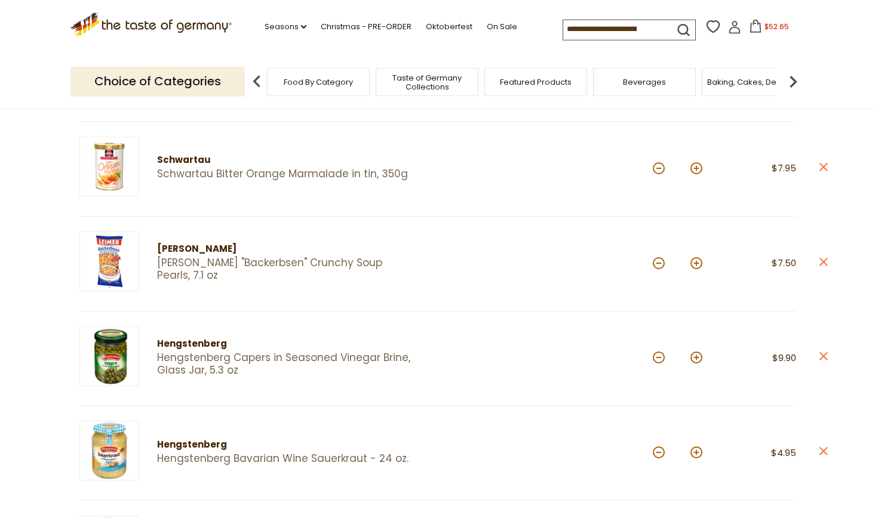
scroll to position [325, 0]
click at [659, 265] on button at bounding box center [659, 264] width 12 height 12
type input "*"
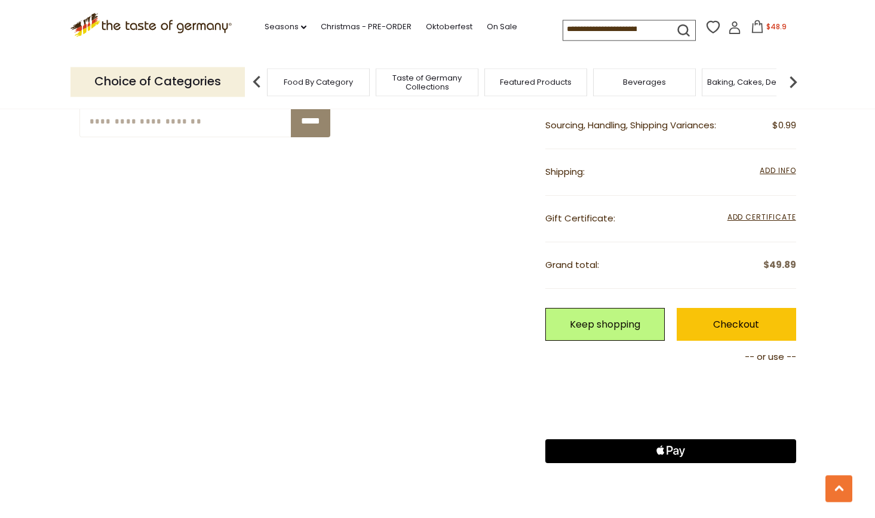
scroll to position [868, 0]
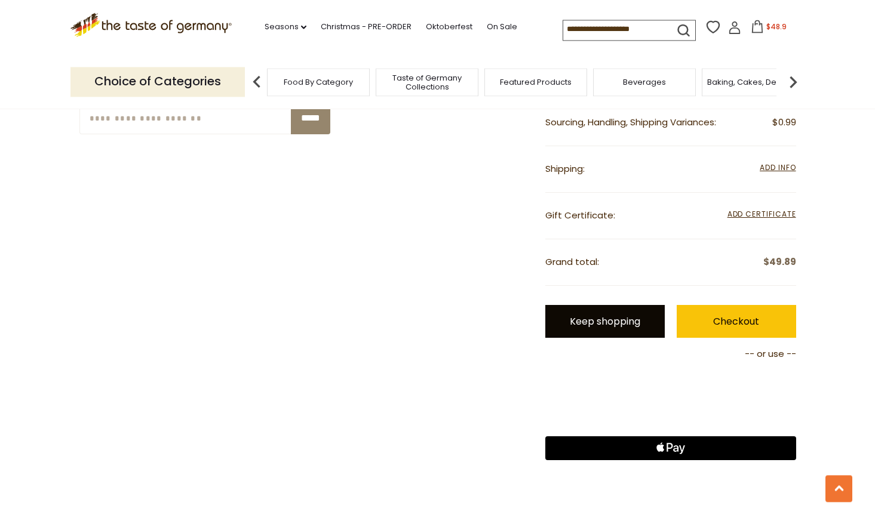
click at [597, 325] on link "Keep shopping" at bounding box center [604, 321] width 119 height 33
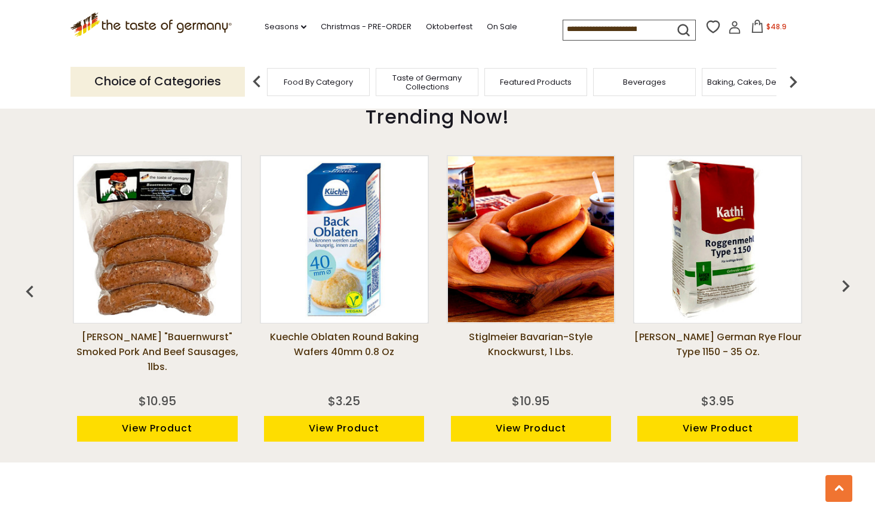
scroll to position [858, 0]
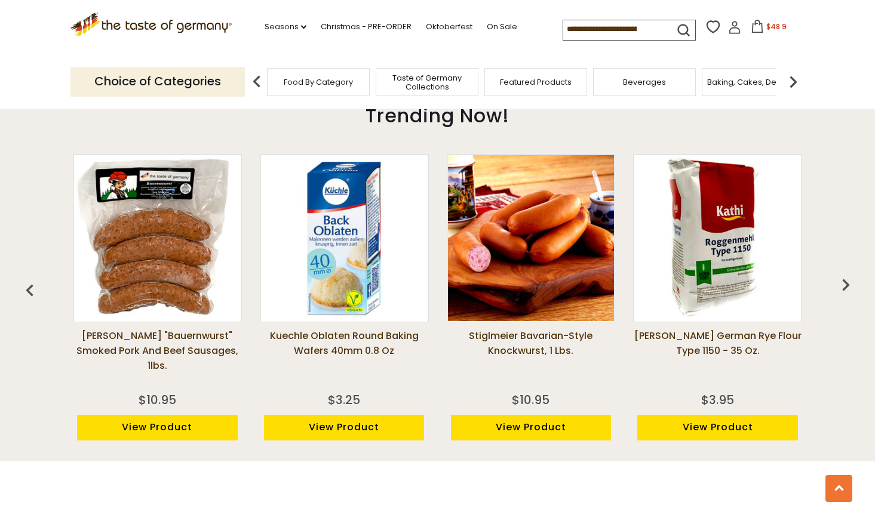
click at [538, 440] on link "View Product" at bounding box center [531, 428] width 161 height 26
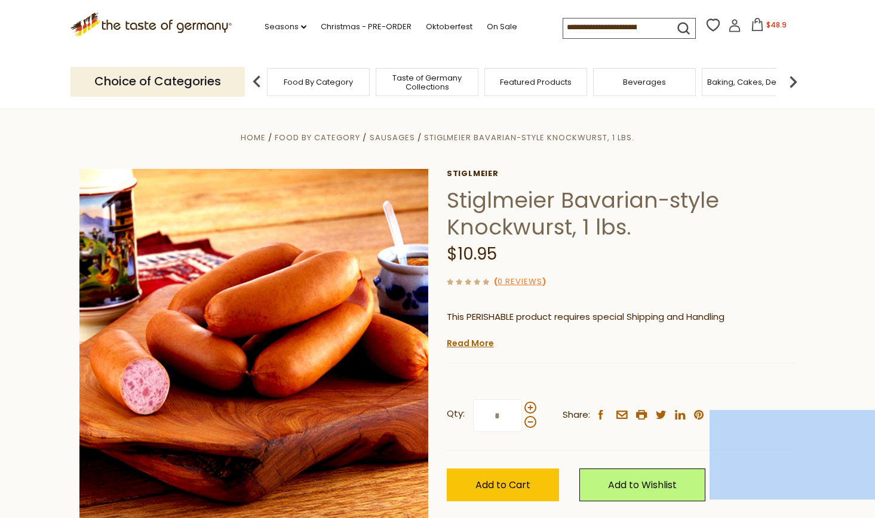
click at [792, 81] on img at bounding box center [793, 82] width 24 height 24
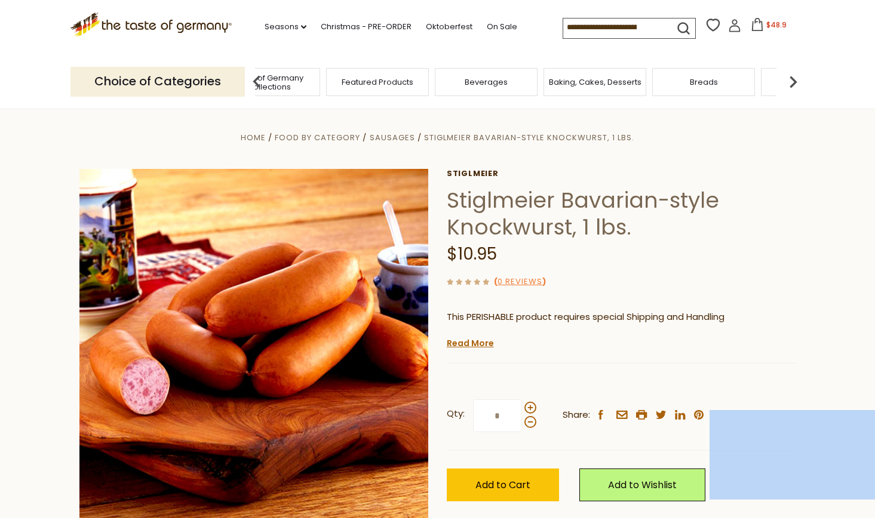
click at [792, 81] on img at bounding box center [793, 82] width 24 height 24
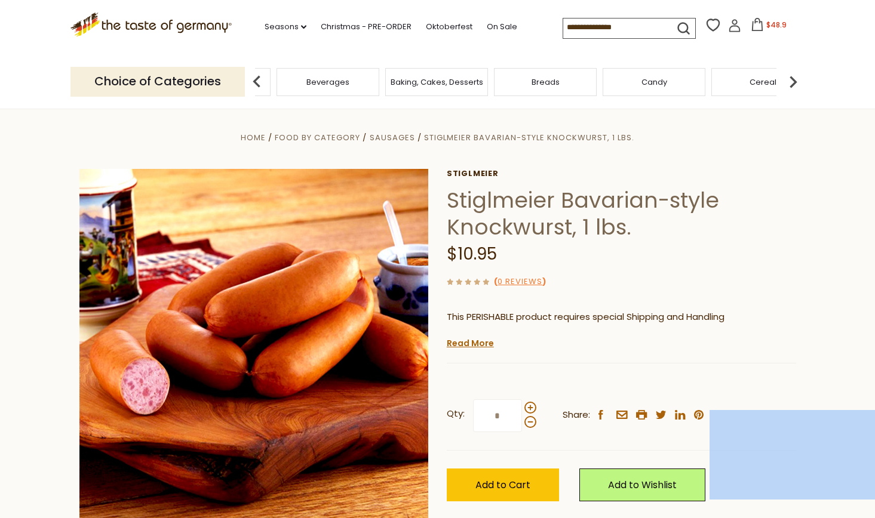
click at [792, 81] on img at bounding box center [793, 82] width 24 height 24
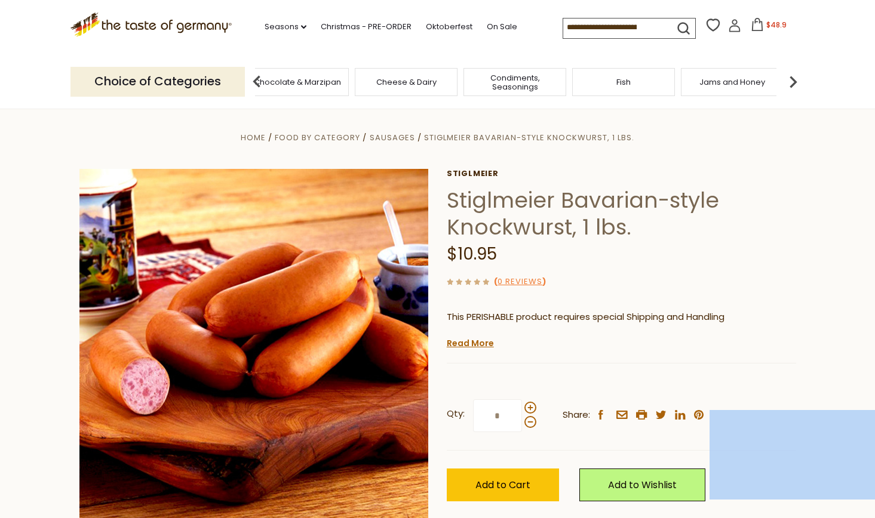
click at [792, 81] on img at bounding box center [793, 82] width 24 height 24
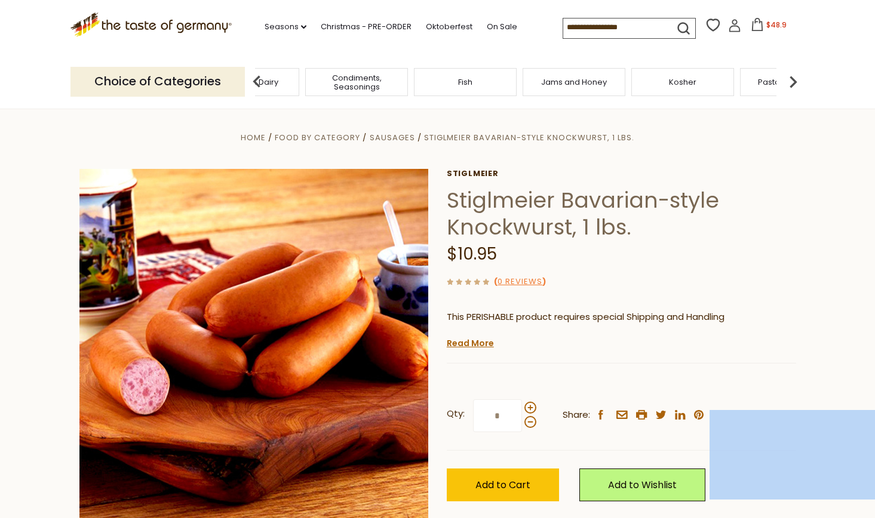
click at [792, 81] on img at bounding box center [793, 82] width 24 height 24
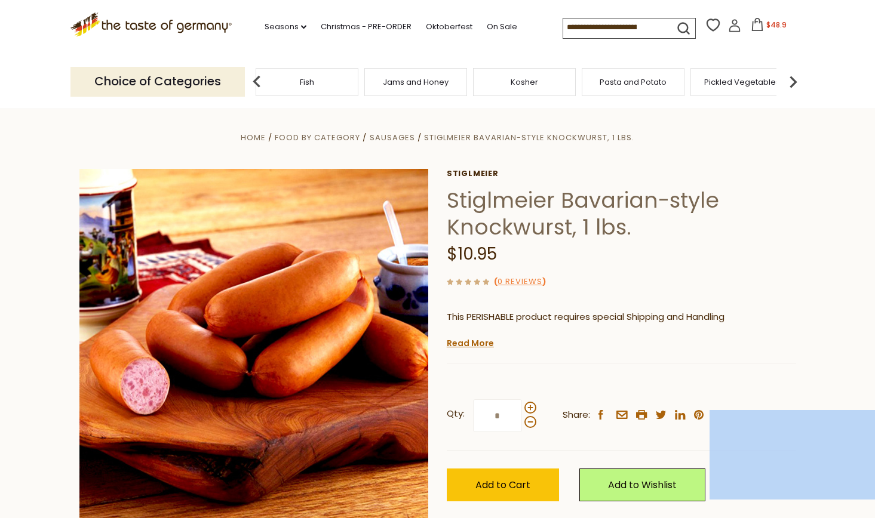
click at [792, 81] on img at bounding box center [793, 82] width 24 height 24
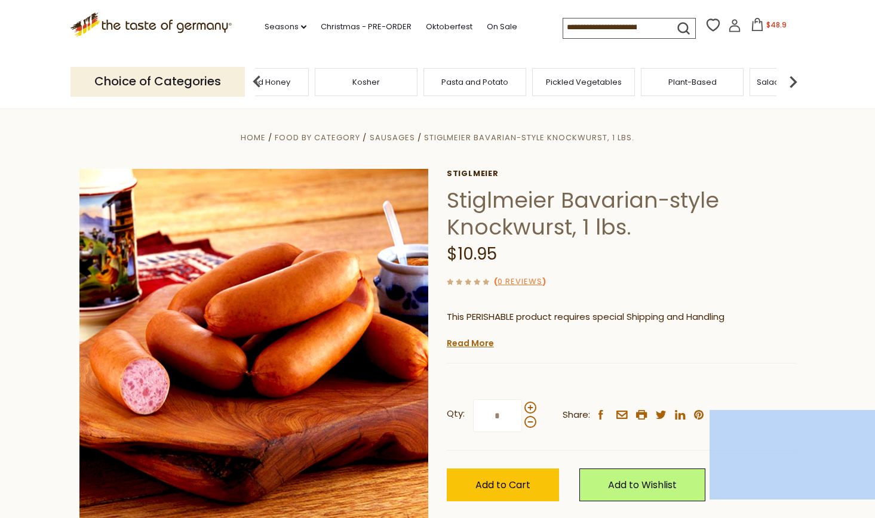
click at [792, 81] on img at bounding box center [793, 82] width 24 height 24
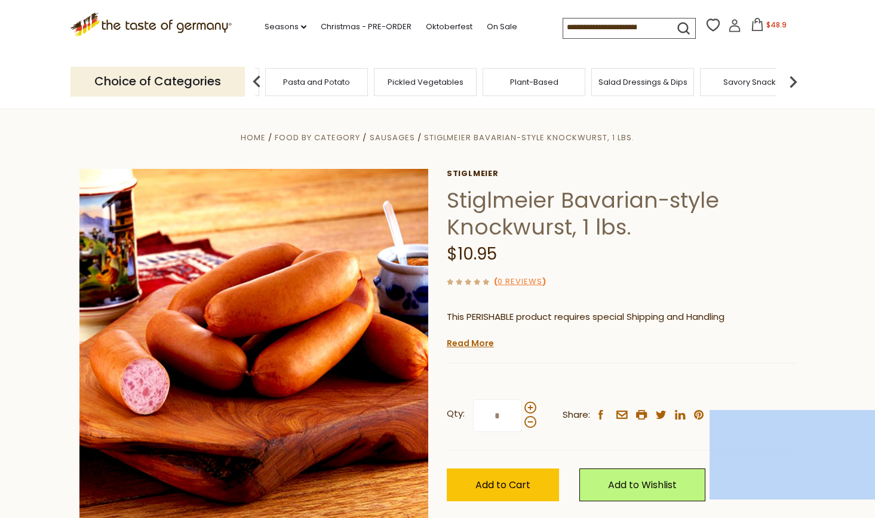
click at [792, 81] on img at bounding box center [793, 82] width 24 height 24
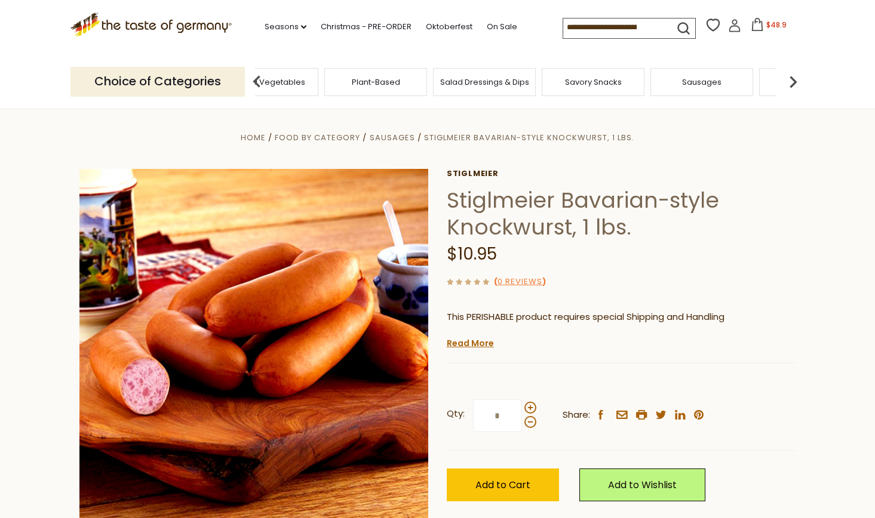
click at [704, 86] on div "Sausages" at bounding box center [701, 82] width 103 height 28
click at [704, 83] on span "Sausages" at bounding box center [701, 82] width 39 height 9
click at [705, 82] on span "Sausages" at bounding box center [701, 82] width 39 height 9
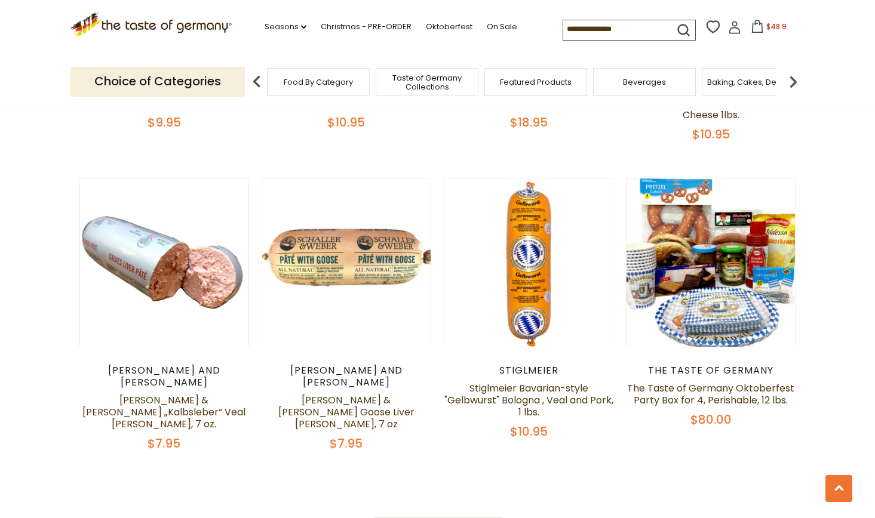
scroll to position [2738, 0]
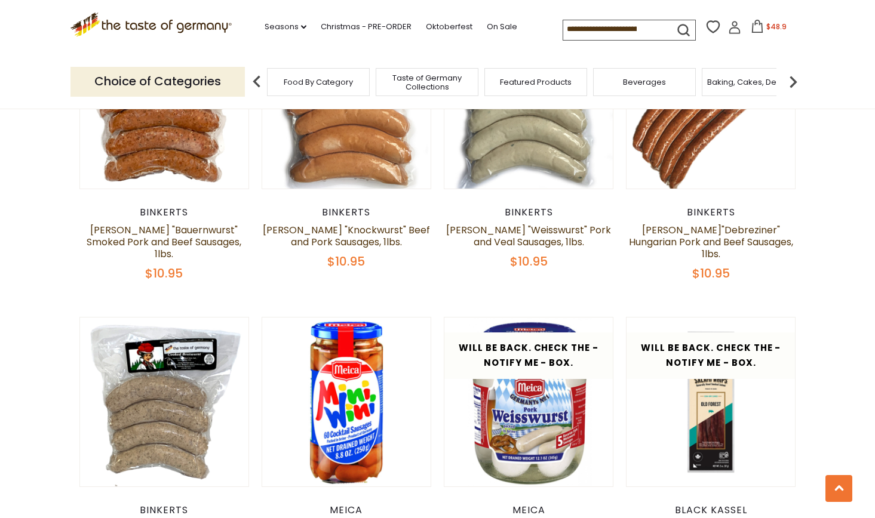
scroll to position [1642, 0]
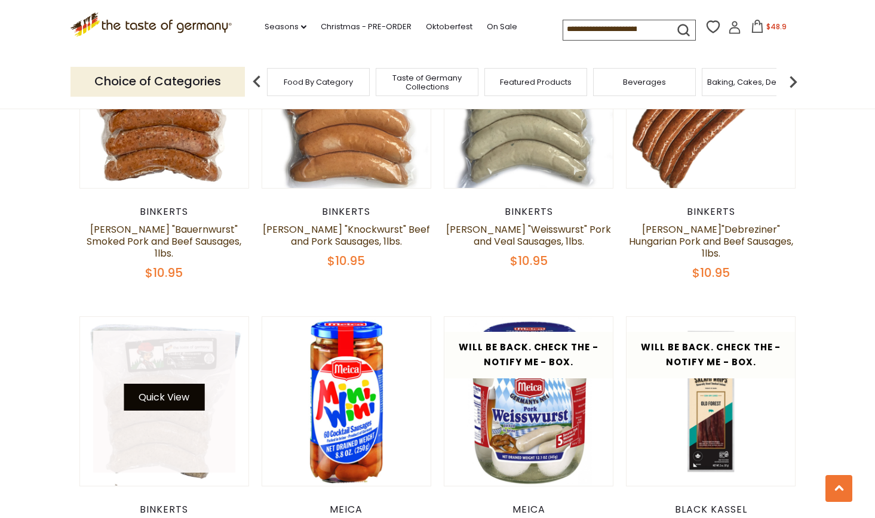
click at [158, 384] on button "Quick View" at bounding box center [164, 397] width 81 height 27
click at [162, 384] on button "Quick View" at bounding box center [164, 397] width 81 height 27
click at [158, 384] on button "Quick View" at bounding box center [164, 397] width 81 height 27
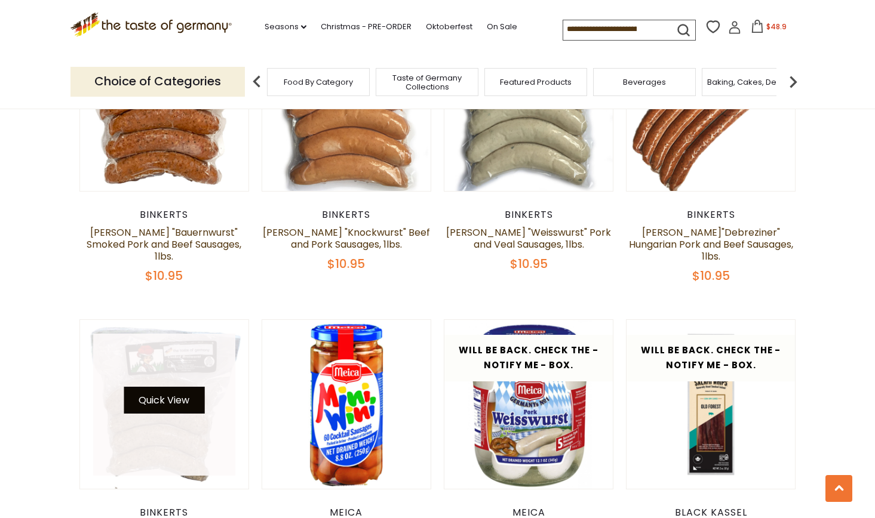
click at [160, 387] on button "Quick View" at bounding box center [164, 400] width 81 height 27
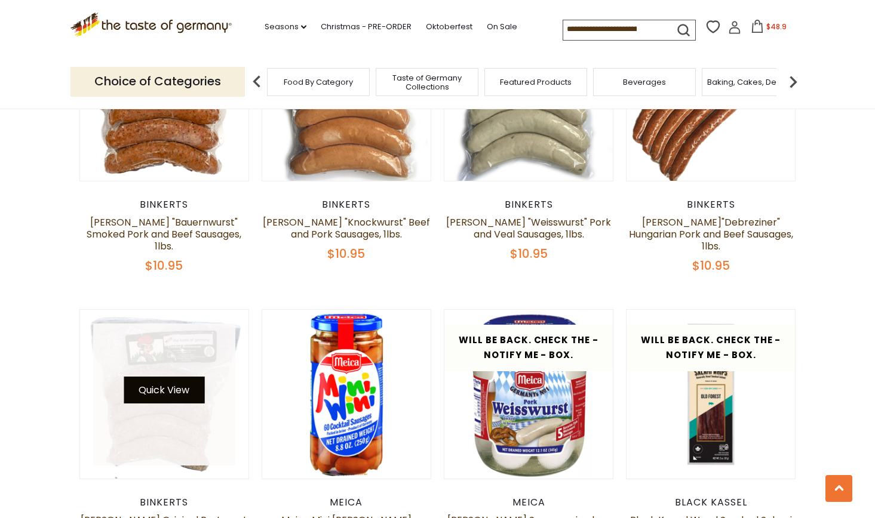
scroll to position [1652, 0]
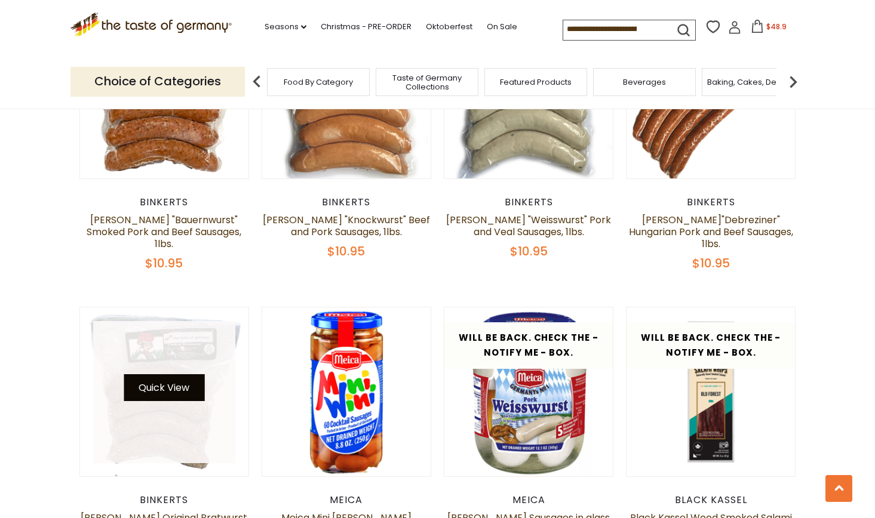
click at [173, 374] on button "Quick View" at bounding box center [164, 387] width 81 height 27
click at [162, 374] on button "Quick View" at bounding box center [164, 387] width 81 height 27
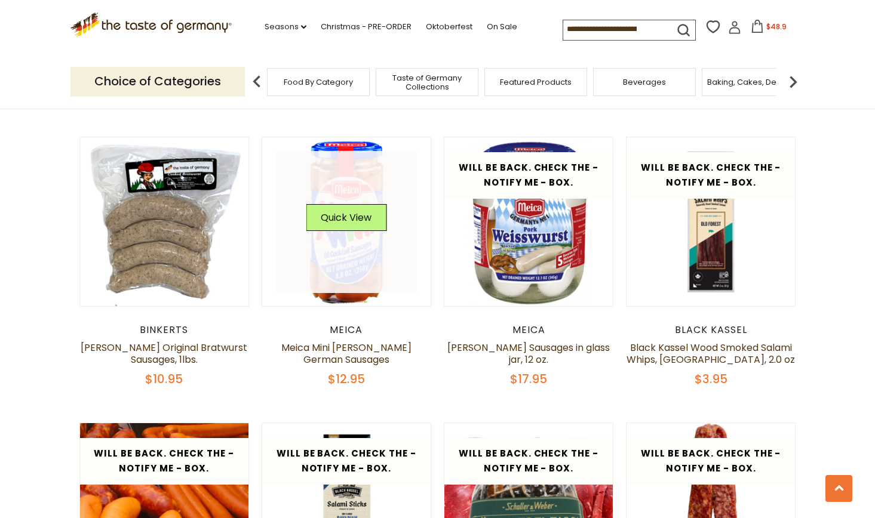
scroll to position [1816, 0]
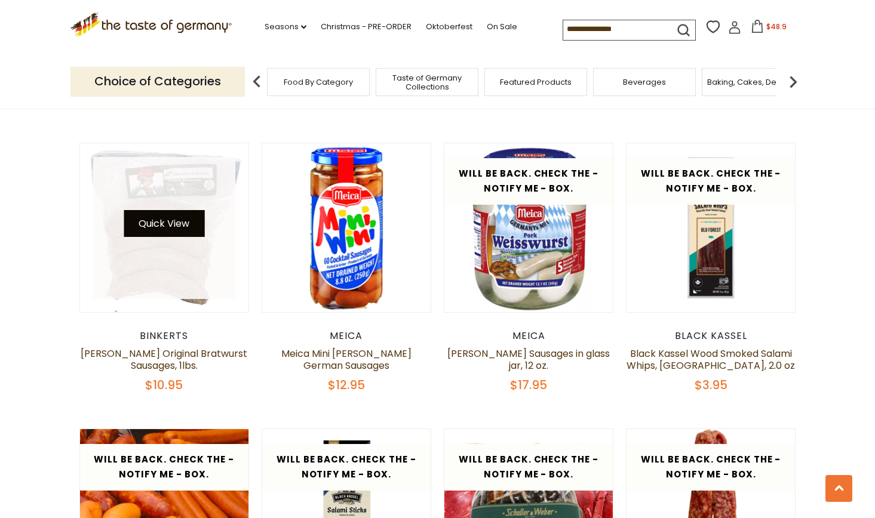
click at [171, 210] on button "Quick View" at bounding box center [164, 223] width 81 height 27
click at [170, 210] on button "Quick View" at bounding box center [164, 223] width 81 height 27
click at [162, 210] on button "Quick View" at bounding box center [164, 223] width 81 height 27
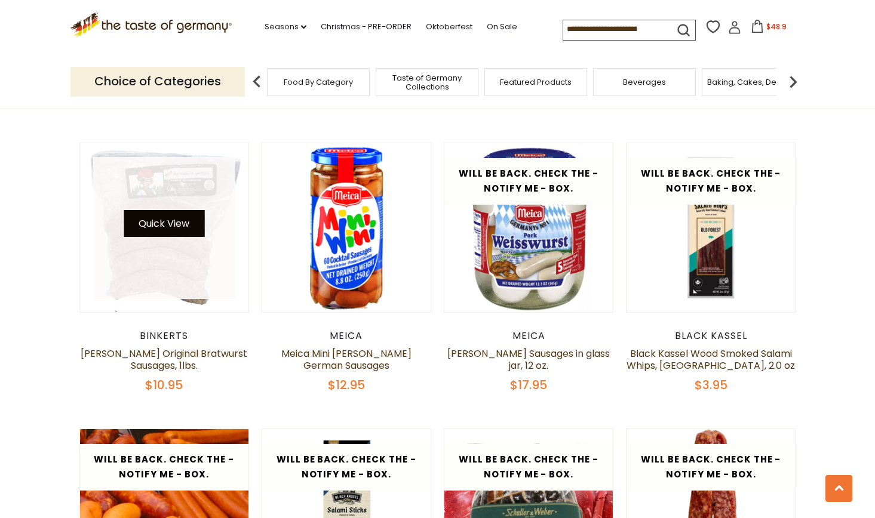
click at [170, 210] on button "Quick View" at bounding box center [164, 223] width 81 height 27
click at [169, 210] on button "Quick View" at bounding box center [164, 223] width 81 height 27
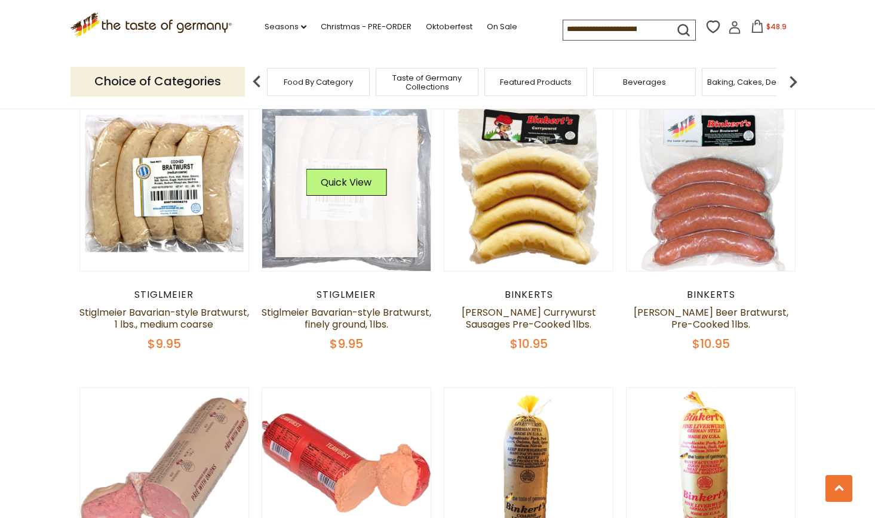
scroll to position [924, 0]
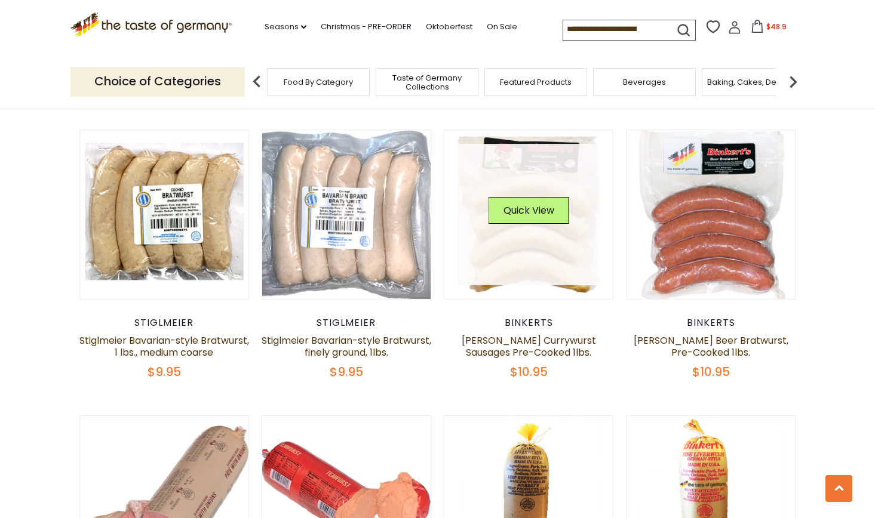
click at [522, 214] on div "Quick View" at bounding box center [529, 215] width 81 height 36
click at [540, 198] on button "Quick View" at bounding box center [529, 210] width 81 height 27
click at [539, 198] on button "Quick View" at bounding box center [529, 210] width 81 height 27
click at [530, 198] on button "Quick View" at bounding box center [529, 210] width 81 height 27
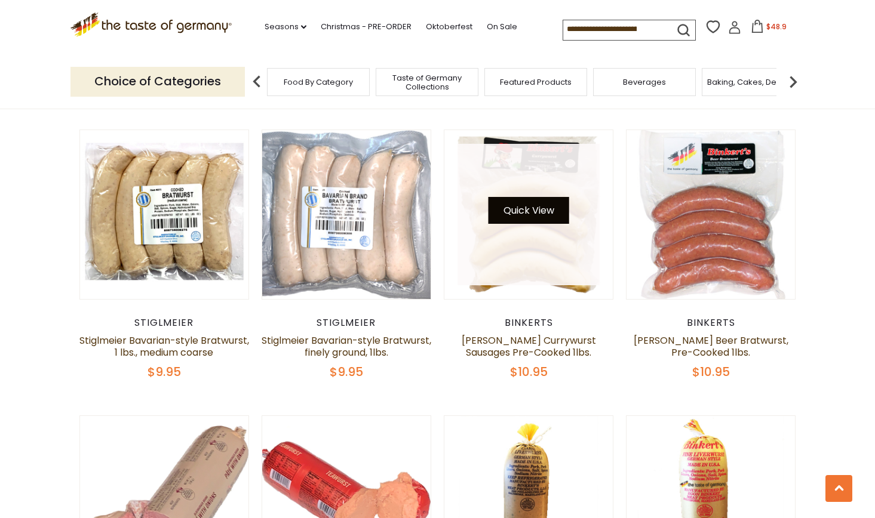
click at [530, 198] on button "Quick View" at bounding box center [529, 210] width 81 height 27
click at [531, 198] on button "Quick View" at bounding box center [529, 210] width 81 height 27
click at [540, 197] on button "Quick View" at bounding box center [529, 210] width 81 height 27
click at [539, 197] on button "Quick View" at bounding box center [529, 210] width 81 height 27
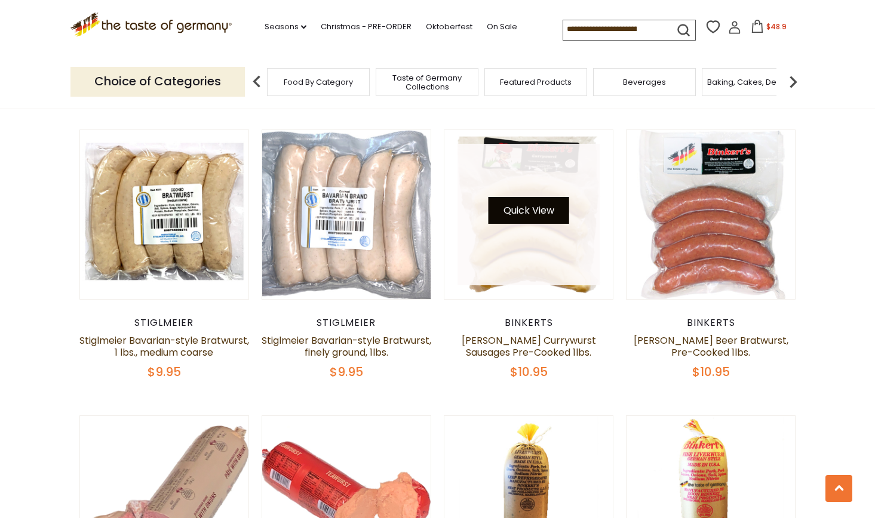
click at [527, 198] on button "Quick View" at bounding box center [529, 210] width 81 height 27
click at [538, 197] on button "Quick View" at bounding box center [529, 210] width 81 height 27
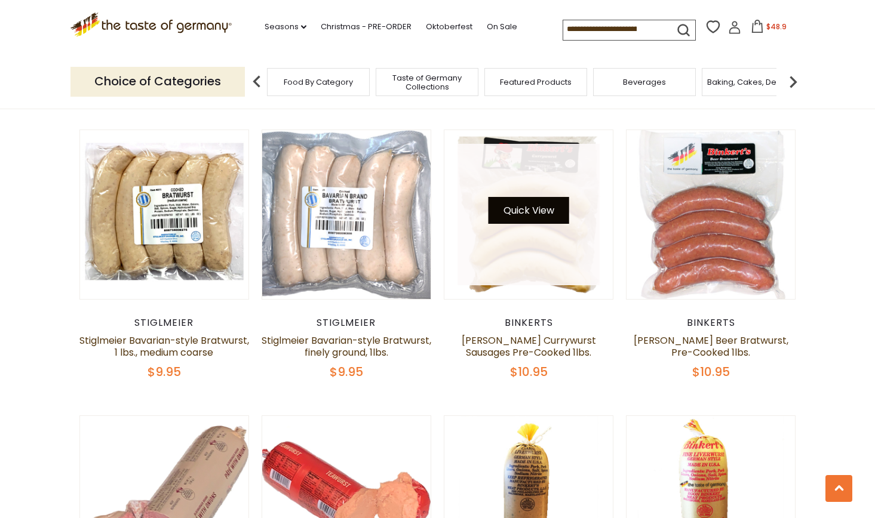
click at [538, 197] on button "Quick View" at bounding box center [529, 210] width 81 height 27
click at [531, 197] on button "Quick View" at bounding box center [529, 210] width 81 height 27
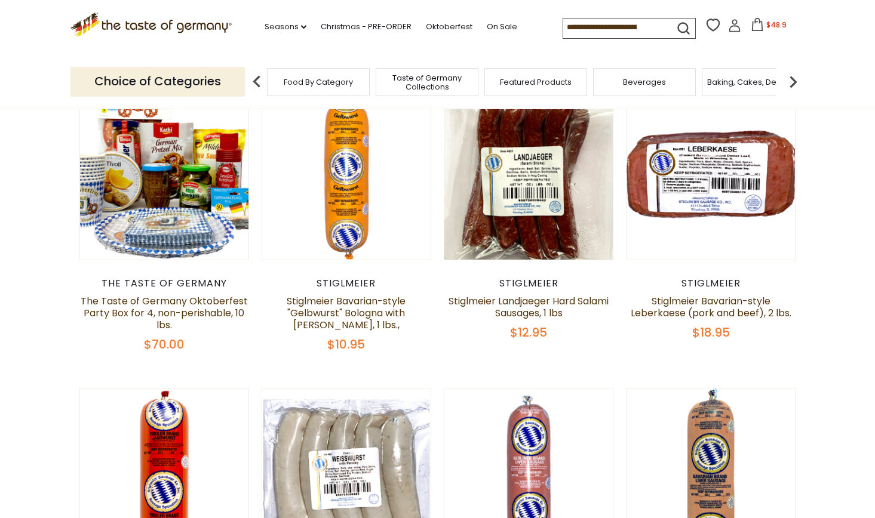
scroll to position [0, 0]
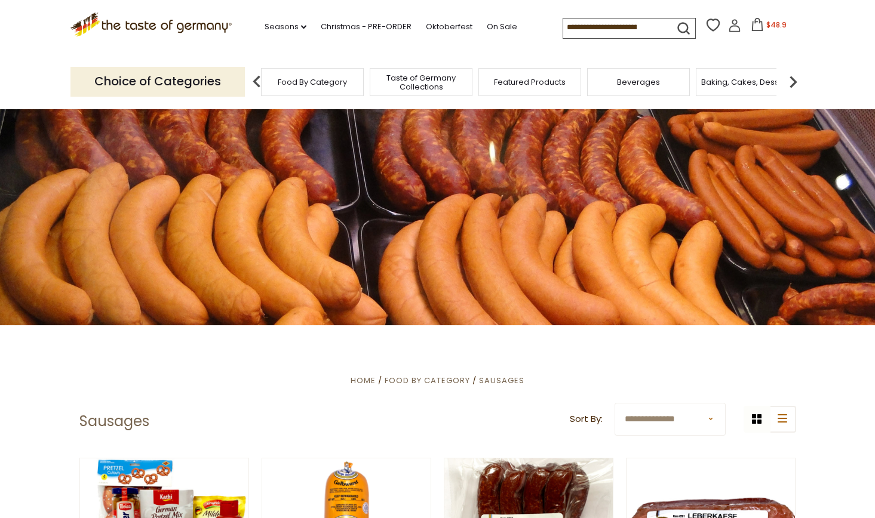
click at [540, 84] on span "Featured Products" at bounding box center [530, 82] width 72 height 9
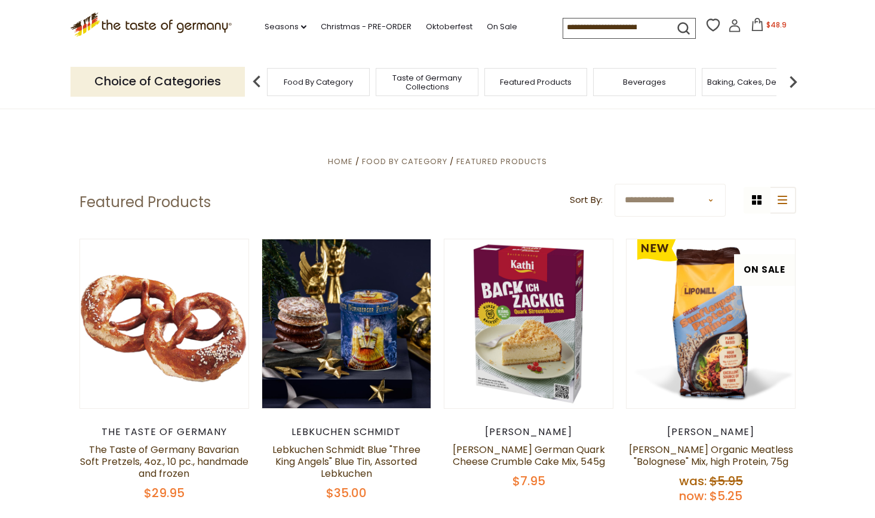
click at [646, 88] on div "Beverages" at bounding box center [644, 82] width 103 height 28
click at [742, 87] on div "Baking, Cakes, Desserts" at bounding box center [753, 82] width 103 height 28
click at [742, 87] on div "Baking, Cakes, Desserts" at bounding box center [747, 82] width 103 height 28
click at [735, 87] on div "Baking, Cakes, Desserts" at bounding box center [747, 82] width 103 height 28
click at [734, 86] on div "Baking, Cakes, Desserts" at bounding box center [747, 82] width 103 height 28
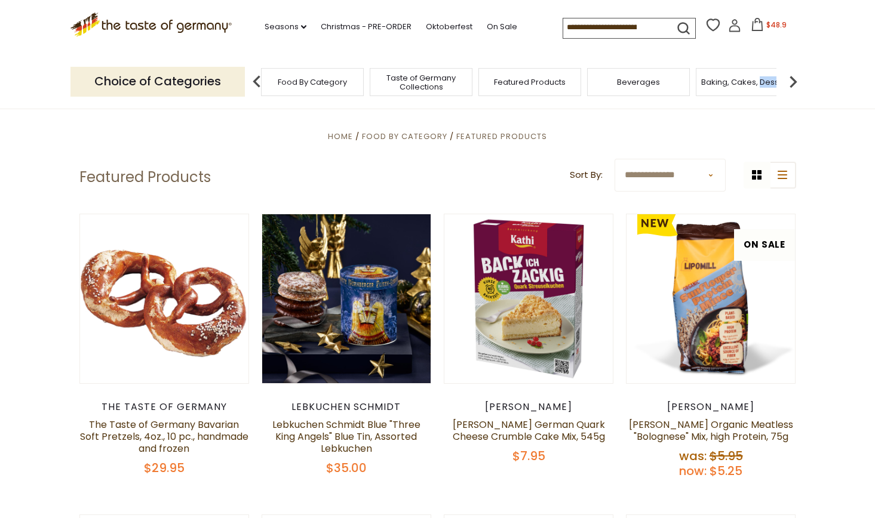
scroll to position [26, 0]
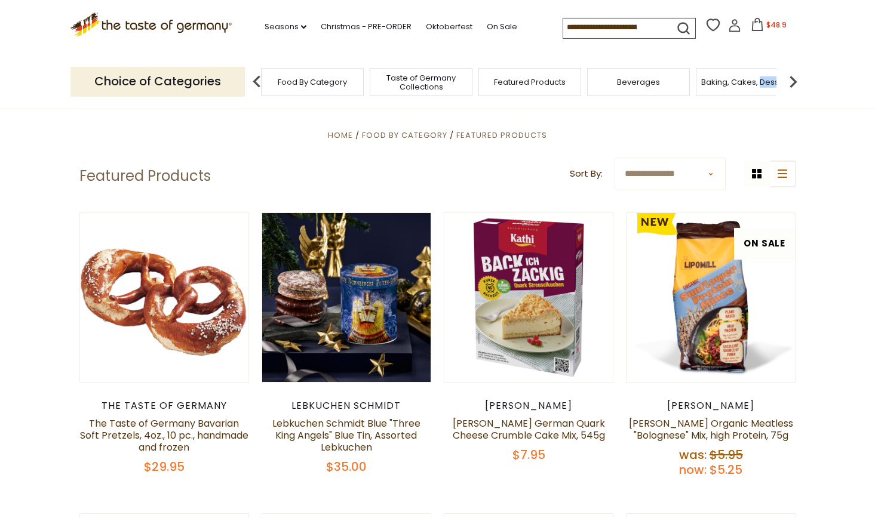
click at [730, 79] on span "Baking, Cakes, Desserts" at bounding box center [747, 82] width 93 height 9
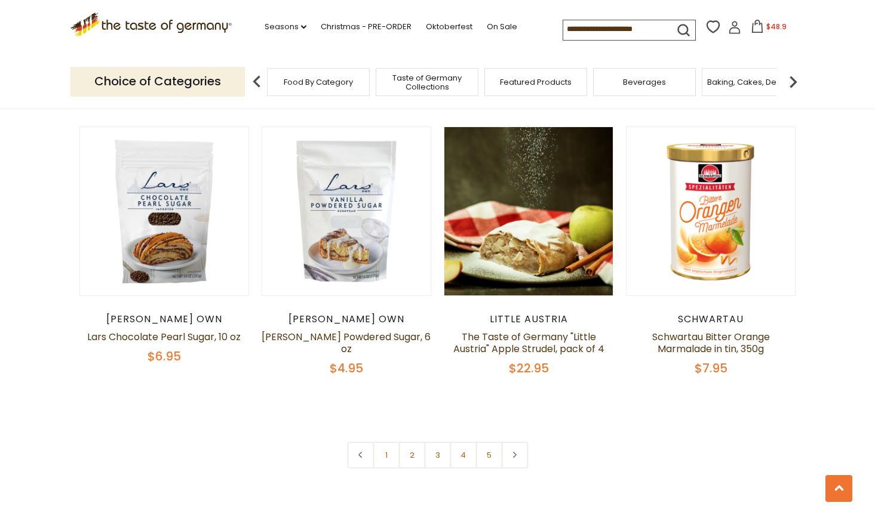
scroll to position [2705, 0]
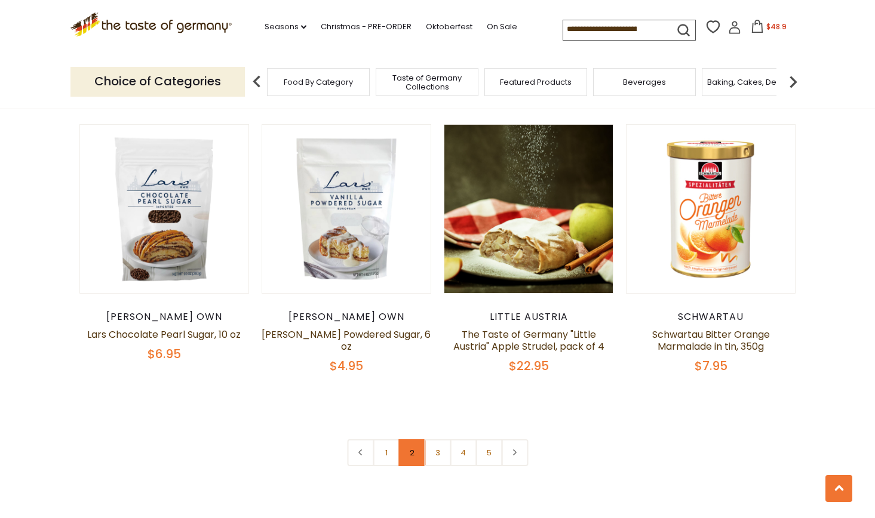
click at [410, 440] on link "2" at bounding box center [411, 453] width 27 height 27
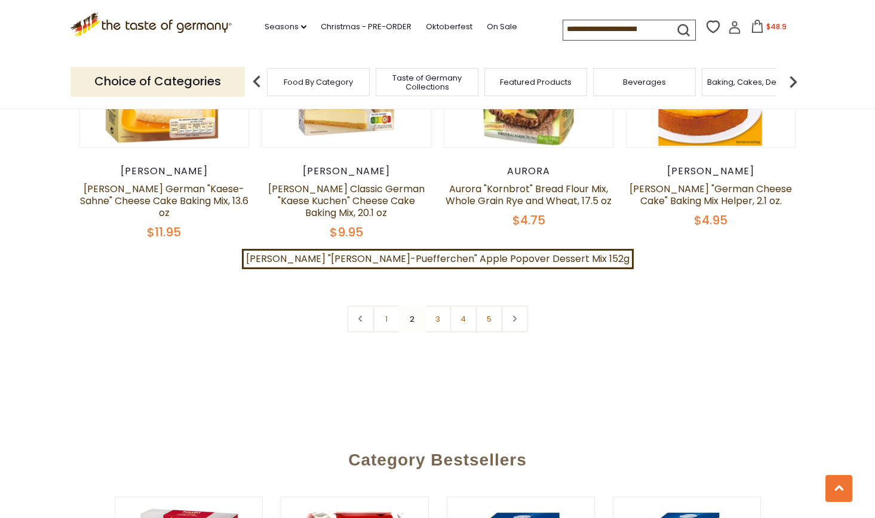
scroll to position [2819, 0]
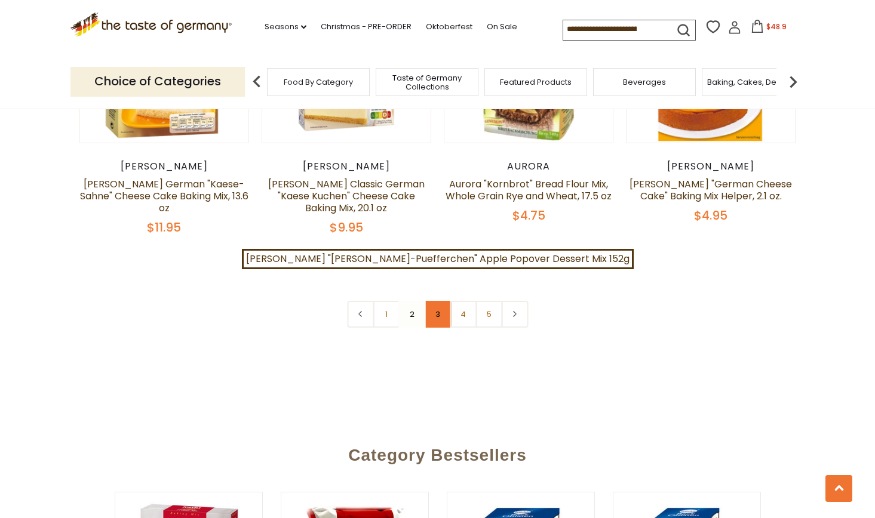
click at [440, 301] on link "3" at bounding box center [437, 314] width 27 height 27
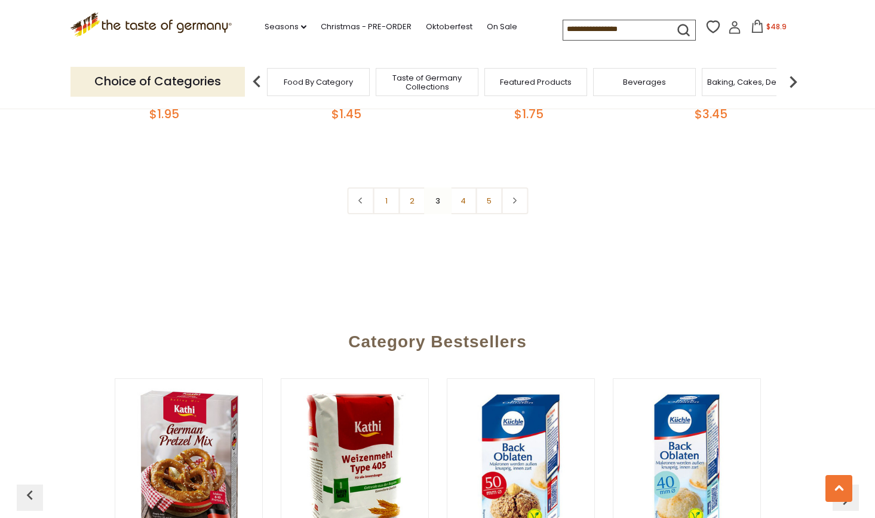
scroll to position [2951, 0]
click at [465, 187] on link "4" at bounding box center [463, 200] width 27 height 27
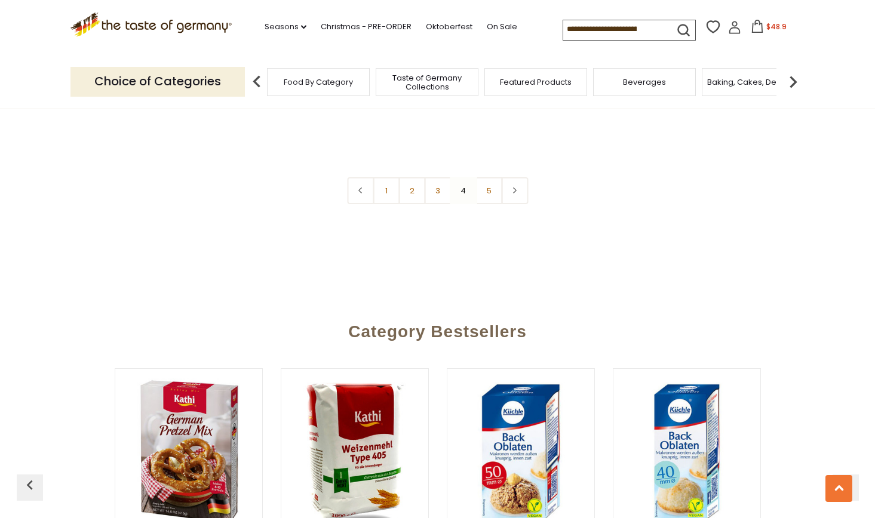
scroll to position [2979, 0]
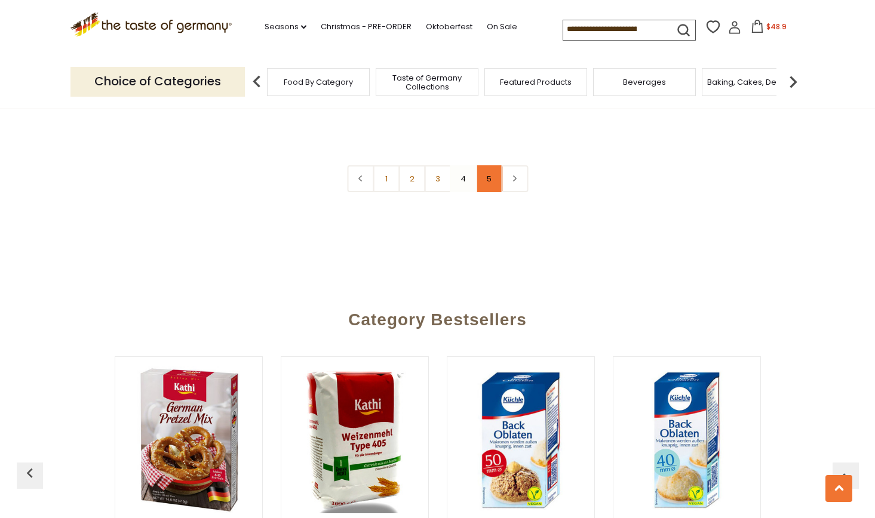
click at [488, 165] on link "5" at bounding box center [488, 178] width 27 height 27
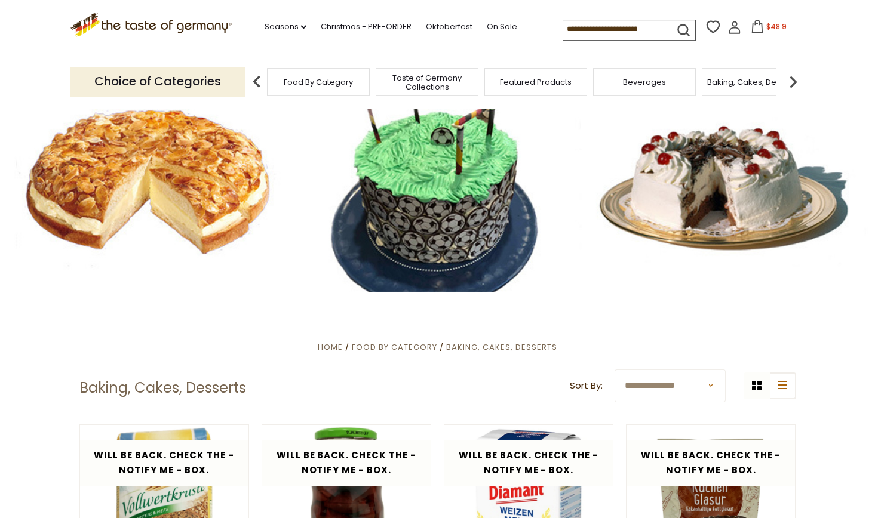
scroll to position [60, 0]
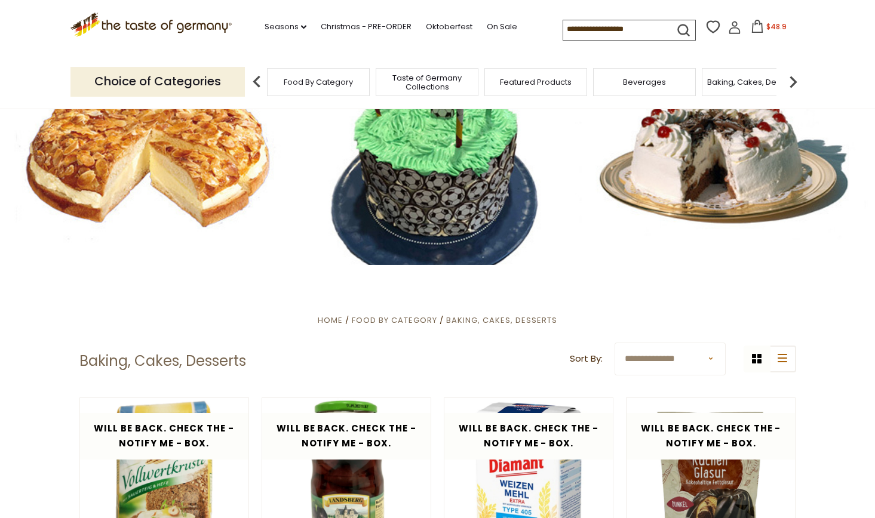
click at [794, 81] on img at bounding box center [793, 82] width 24 height 24
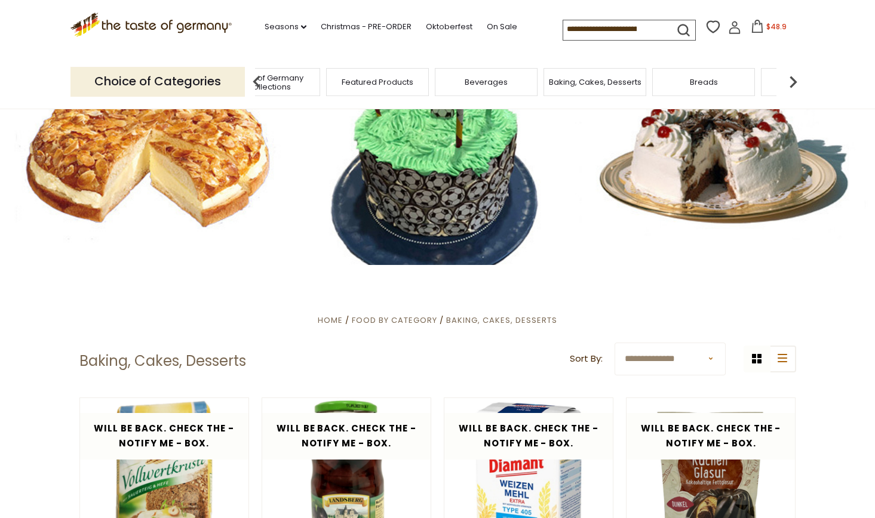
click at [795, 79] on img at bounding box center [793, 82] width 24 height 24
click at [547, 88] on div "Cookies" at bounding box center [554, 82] width 103 height 28
click at [566, 85] on span "Cookies" at bounding box center [564, 82] width 32 height 9
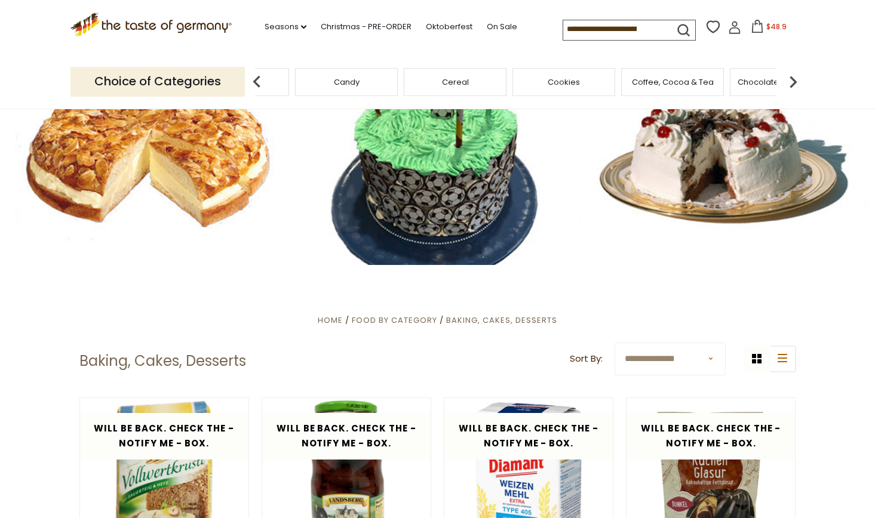
click at [566, 85] on span "Cookies" at bounding box center [564, 82] width 32 height 9
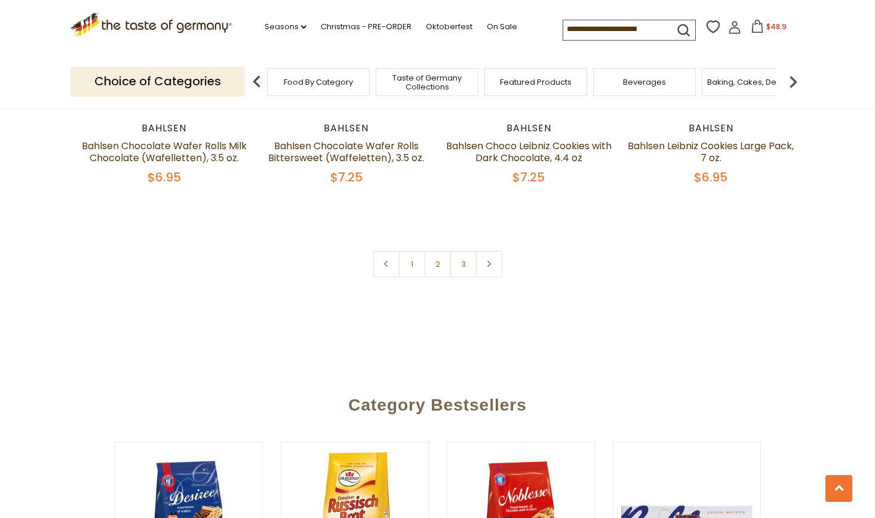
scroll to position [2910, 0]
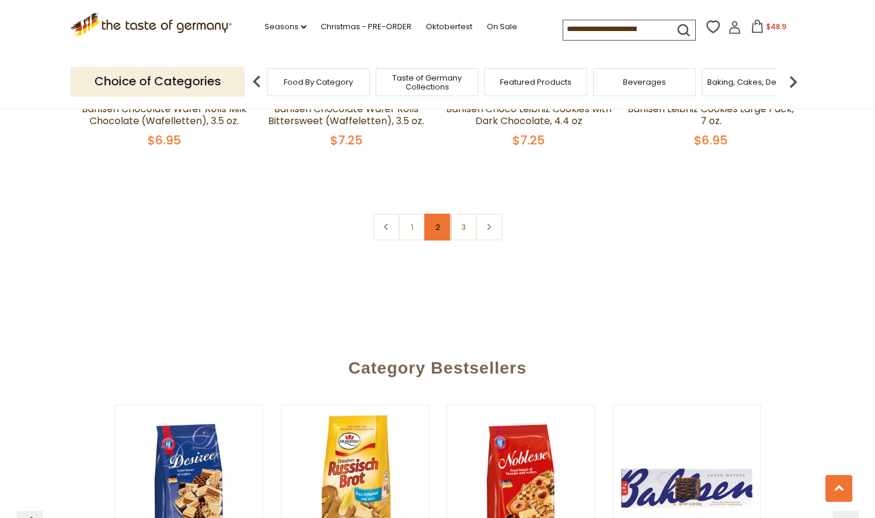
click at [436, 219] on link "2" at bounding box center [437, 227] width 27 height 27
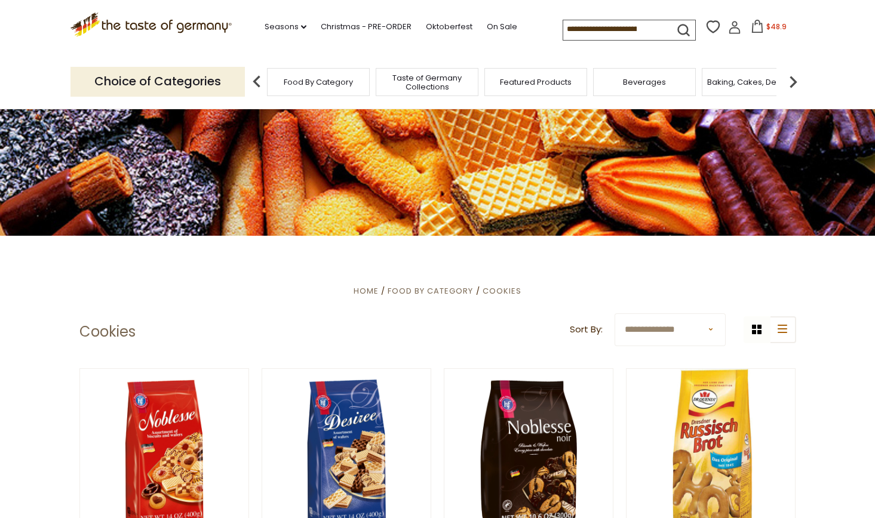
scroll to position [89, 0]
click at [795, 78] on img at bounding box center [793, 82] width 24 height 24
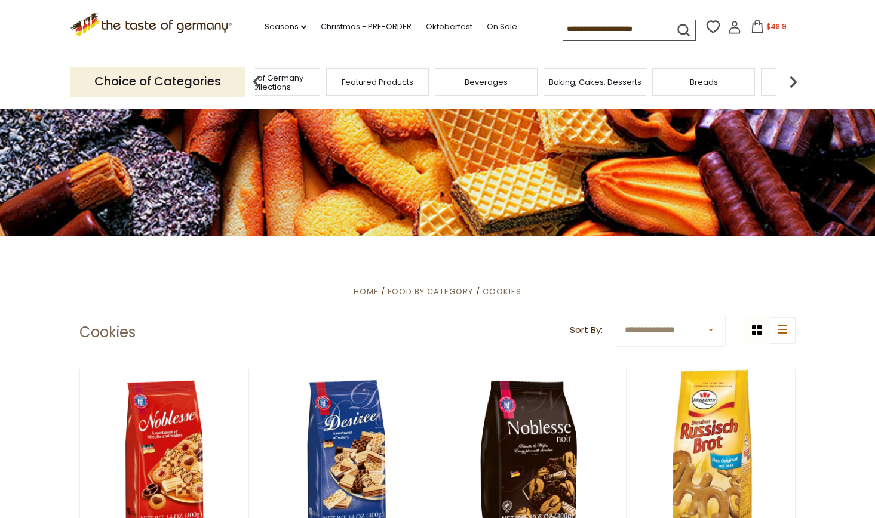
click at [795, 78] on img at bounding box center [793, 82] width 24 height 24
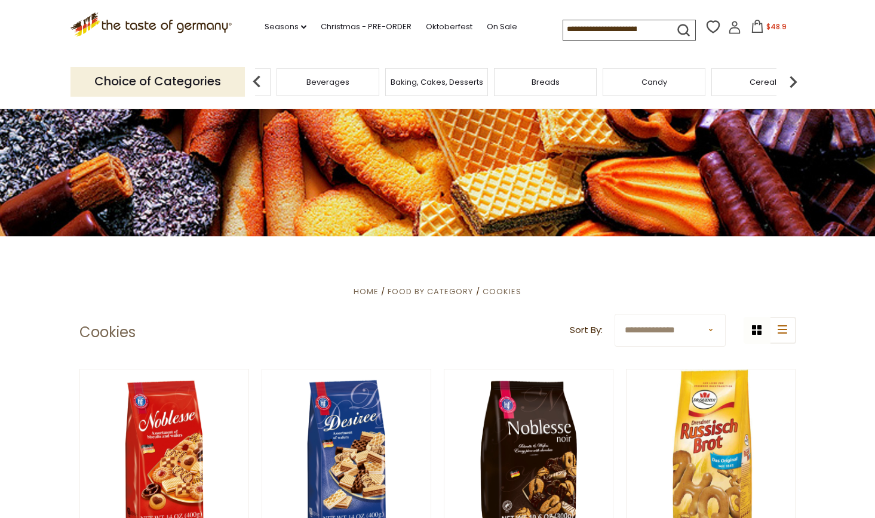
click at [795, 78] on img at bounding box center [793, 82] width 24 height 24
click at [660, 79] on span "Coffee, Cocoa & Tea" at bounding box center [664, 82] width 82 height 9
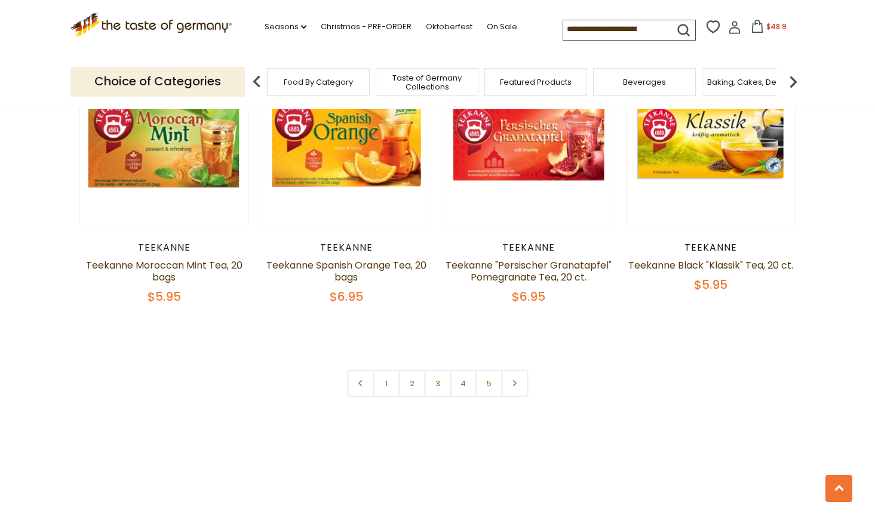
scroll to position [2748, 0]
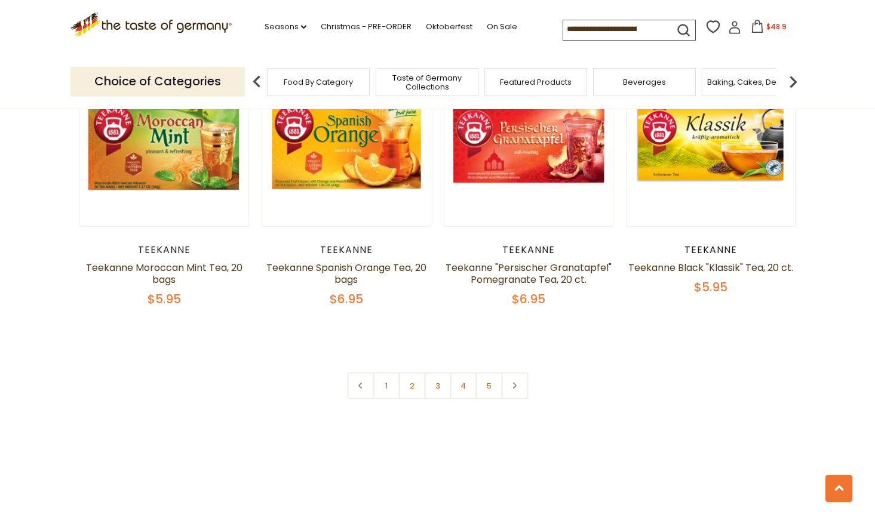
click at [413, 373] on link "2" at bounding box center [411, 386] width 27 height 27
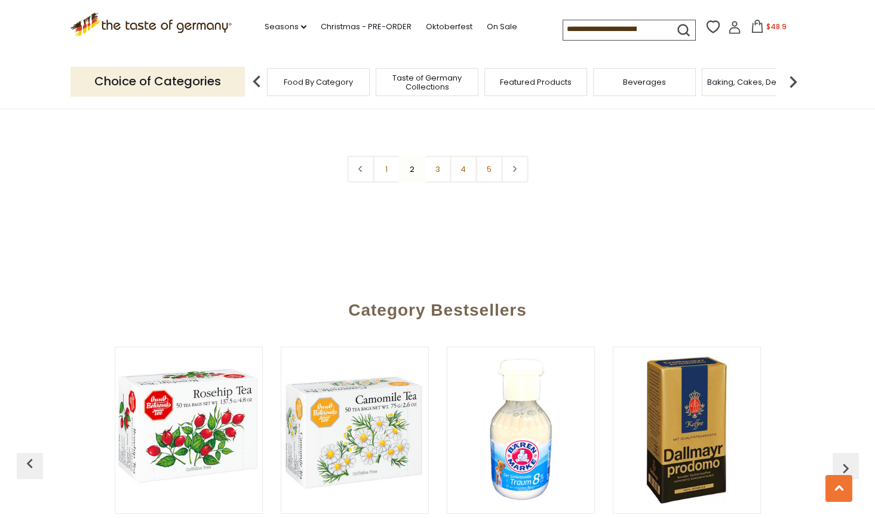
scroll to position [2949, 0]
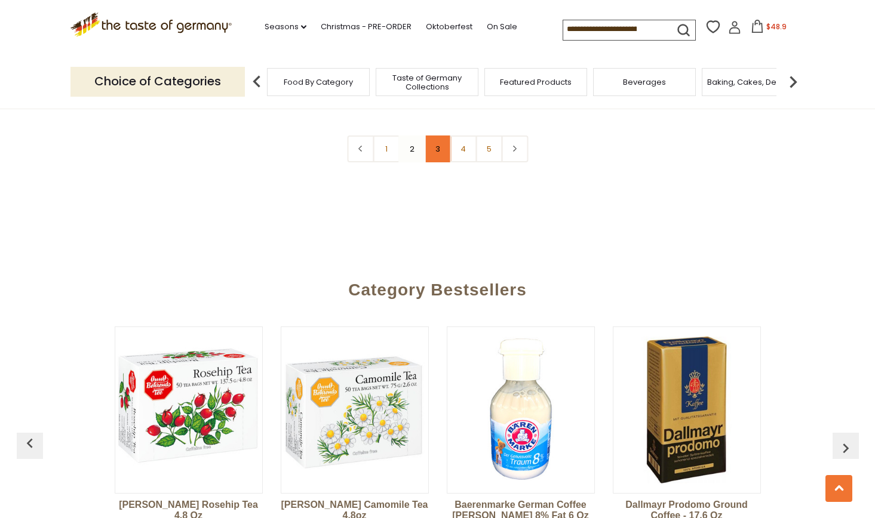
click at [441, 162] on link "3" at bounding box center [437, 149] width 27 height 27
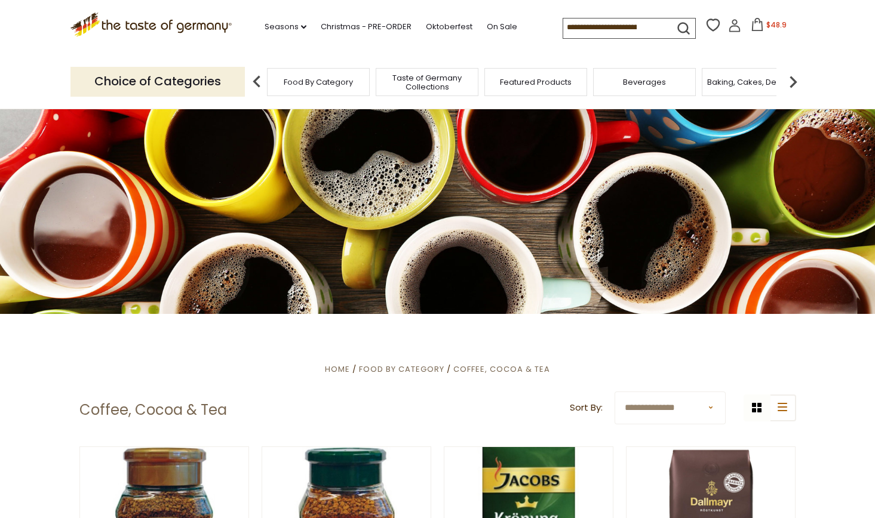
scroll to position [5, 0]
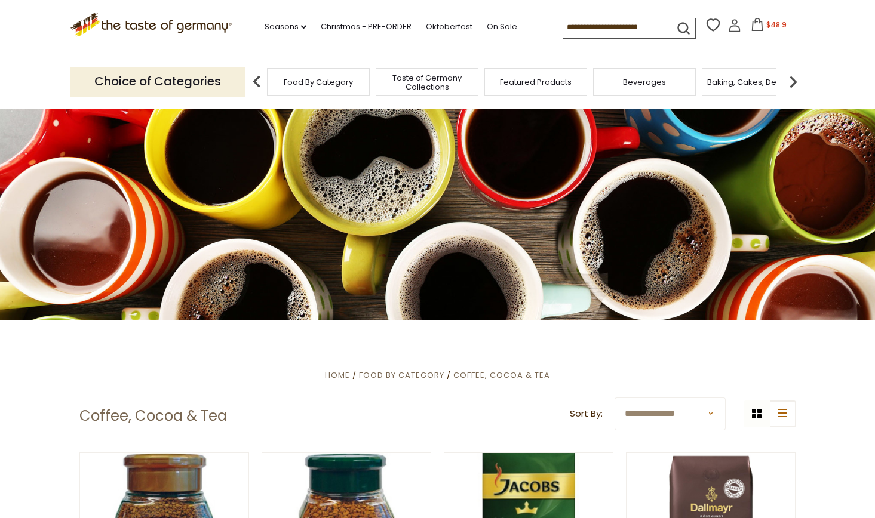
click at [787, 82] on img at bounding box center [793, 82] width 24 height 24
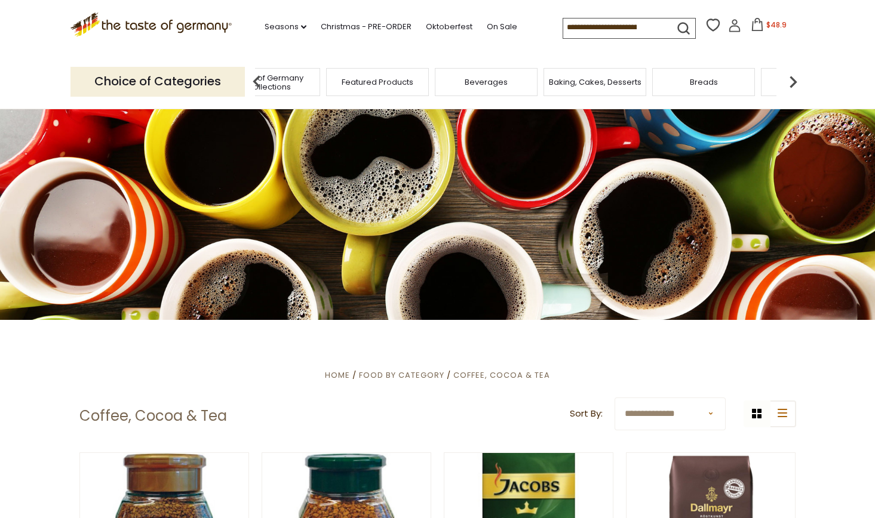
click at [788, 81] on img at bounding box center [793, 82] width 24 height 24
click at [791, 80] on img at bounding box center [793, 82] width 24 height 24
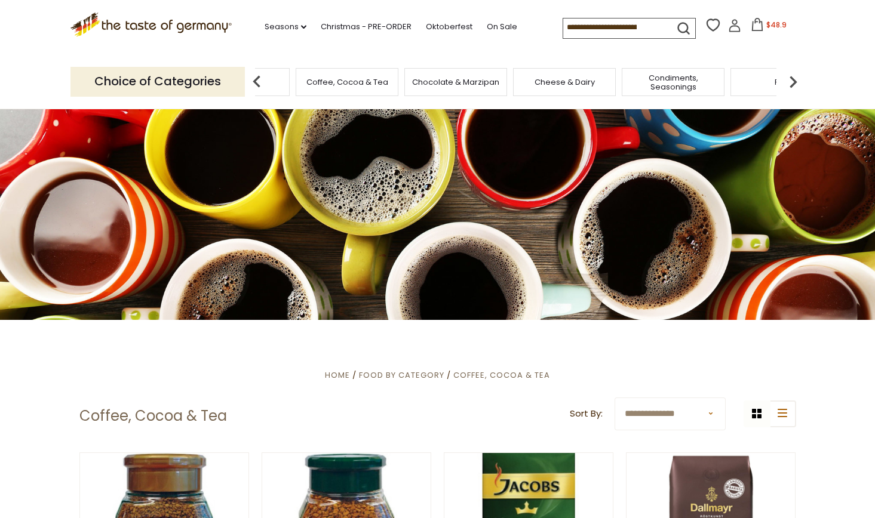
click at [672, 79] on span "Condiments, Seasonings" at bounding box center [673, 82] width 96 height 18
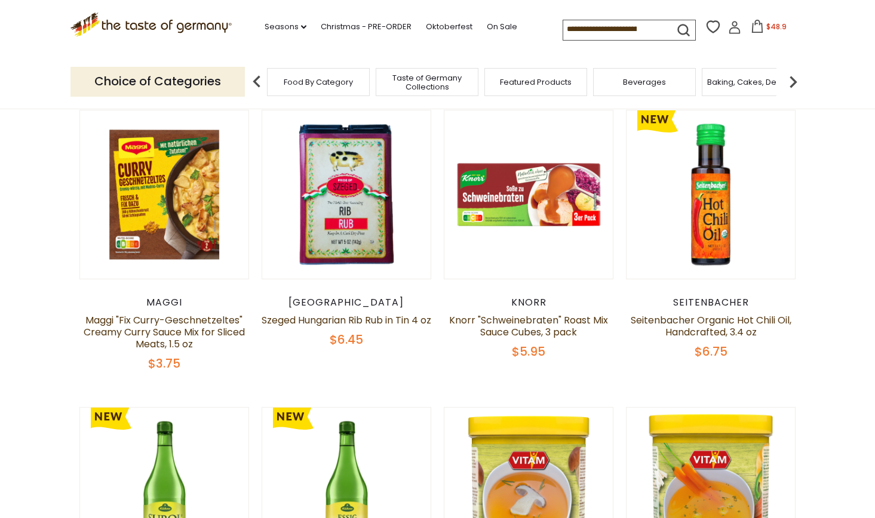
scroll to position [171, 0]
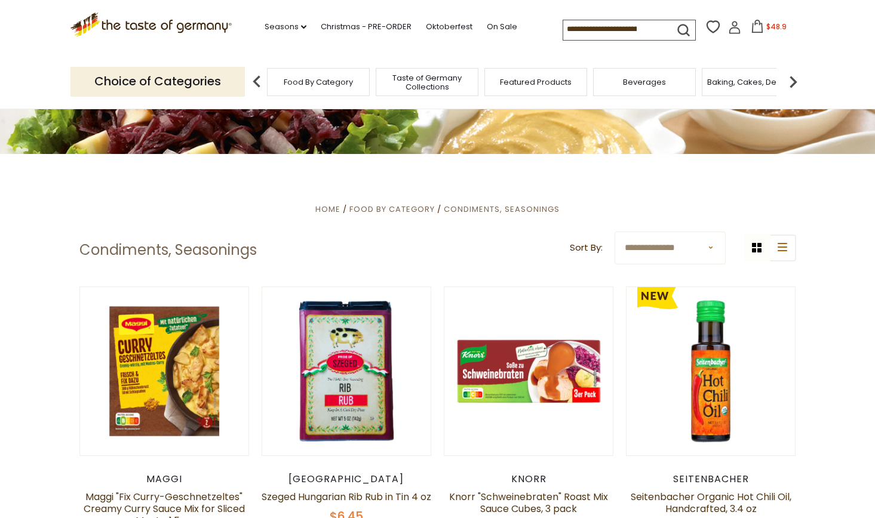
click at [796, 79] on img at bounding box center [793, 82] width 24 height 24
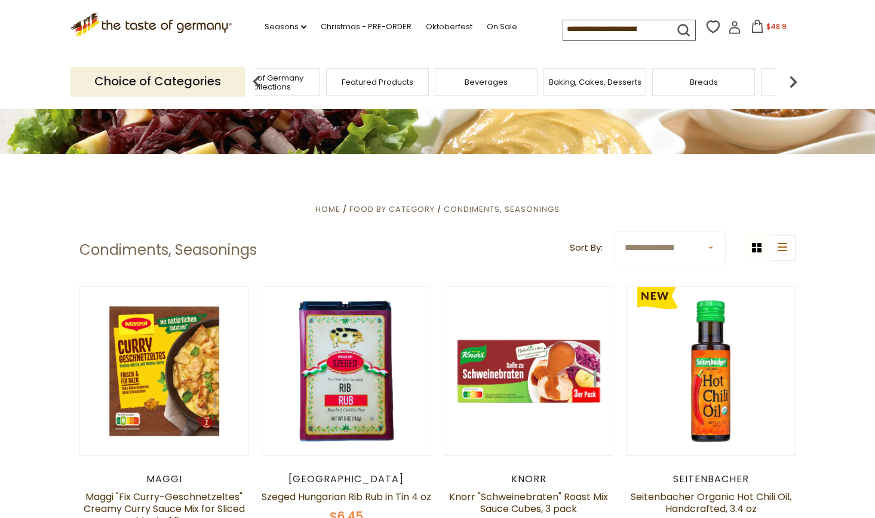
click at [796, 79] on img at bounding box center [793, 82] width 24 height 24
click at [796, 78] on img at bounding box center [793, 82] width 24 height 24
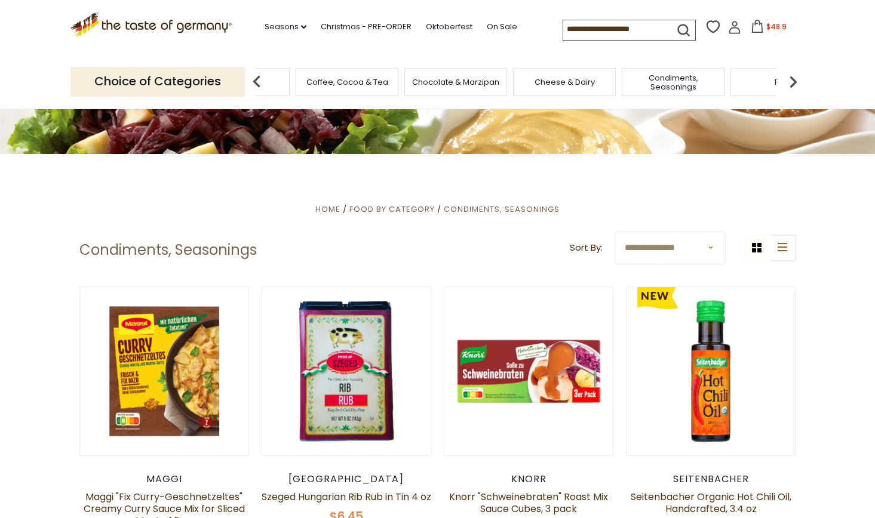
click at [796, 78] on img at bounding box center [793, 82] width 24 height 24
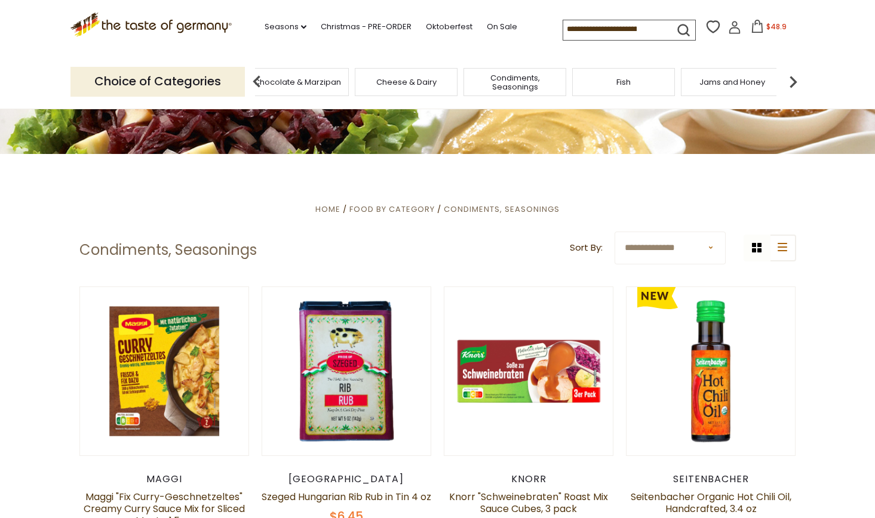
click at [796, 78] on img at bounding box center [793, 82] width 24 height 24
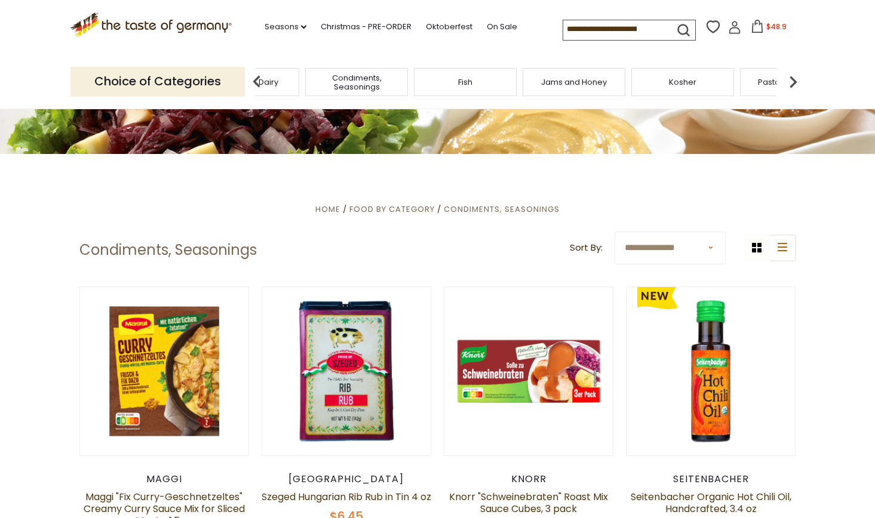
click at [796, 78] on img at bounding box center [793, 82] width 24 height 24
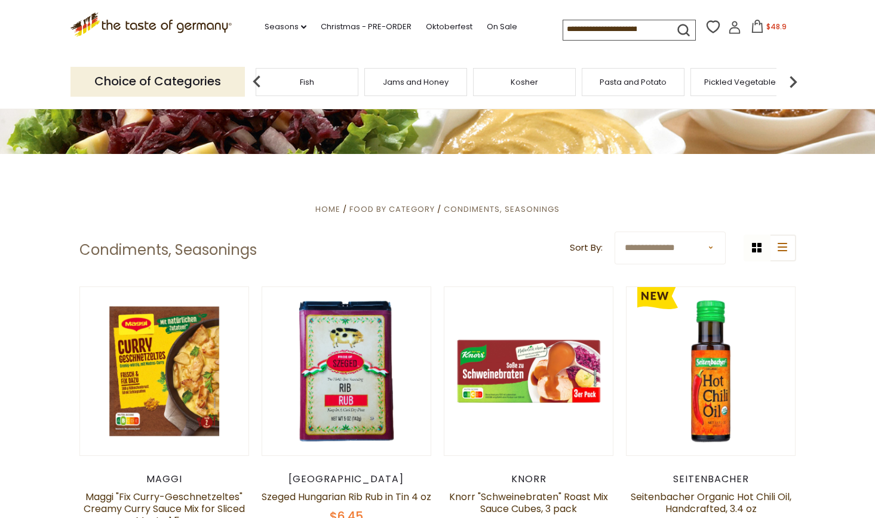
click at [796, 78] on img at bounding box center [793, 82] width 24 height 24
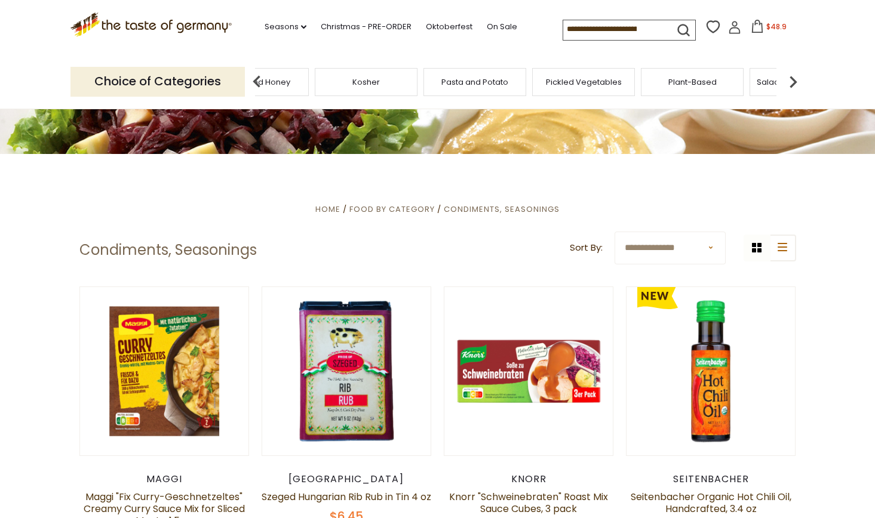
click at [796, 78] on img at bounding box center [793, 82] width 24 height 24
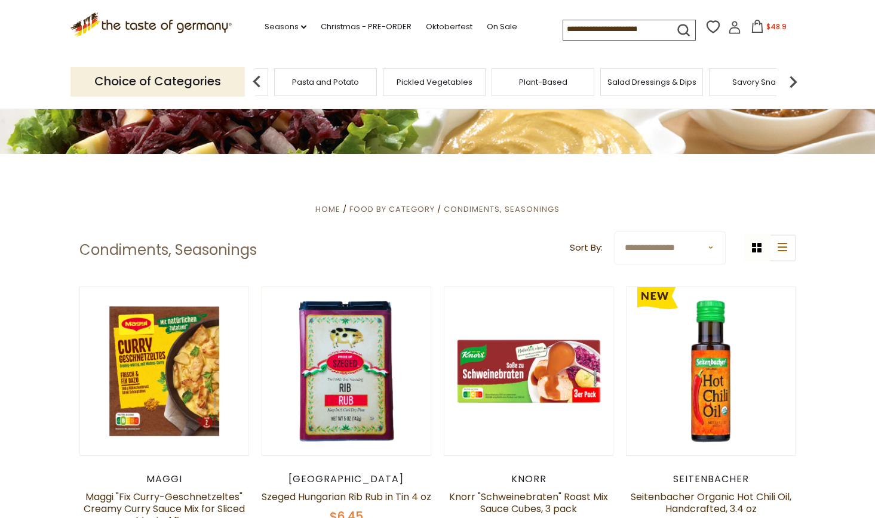
click at [770, 79] on span "Savory Snacks" at bounding box center [760, 82] width 57 height 9
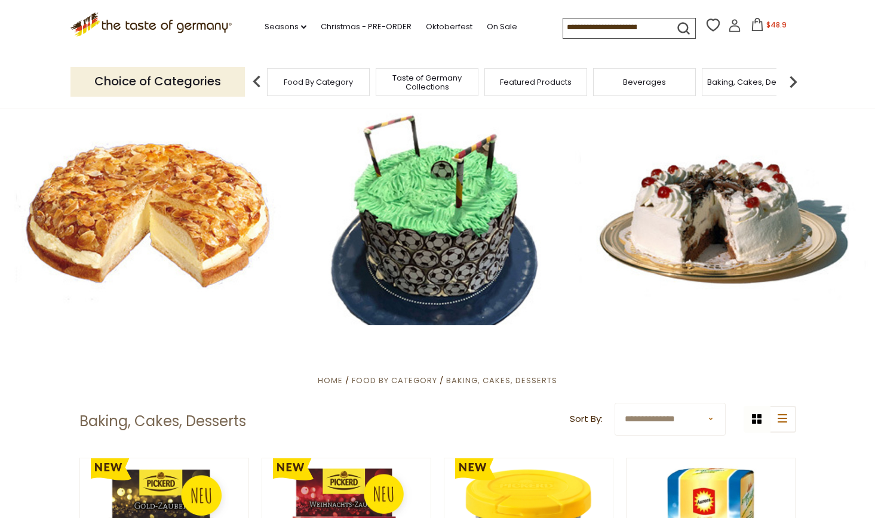
click at [797, 81] on img at bounding box center [793, 82] width 24 height 24
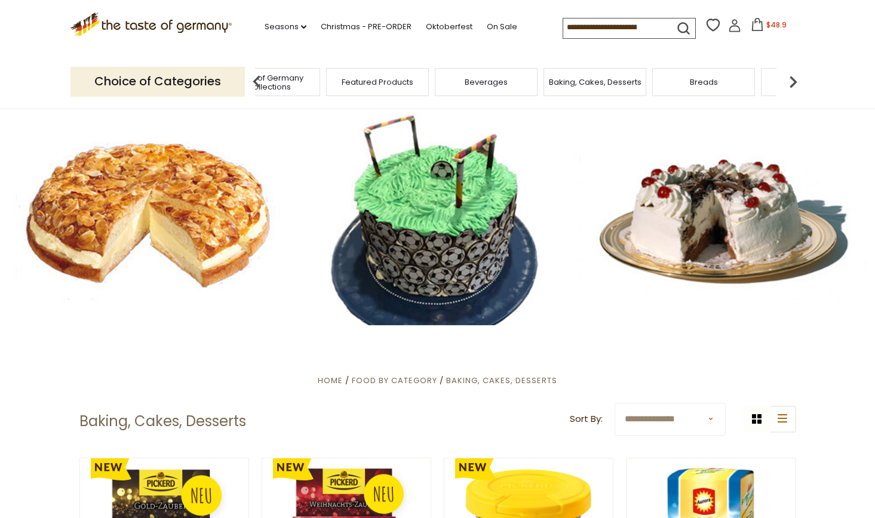
click at [796, 81] on img at bounding box center [793, 82] width 24 height 24
click at [797, 80] on img at bounding box center [793, 82] width 24 height 24
click at [797, 79] on img at bounding box center [793, 82] width 24 height 24
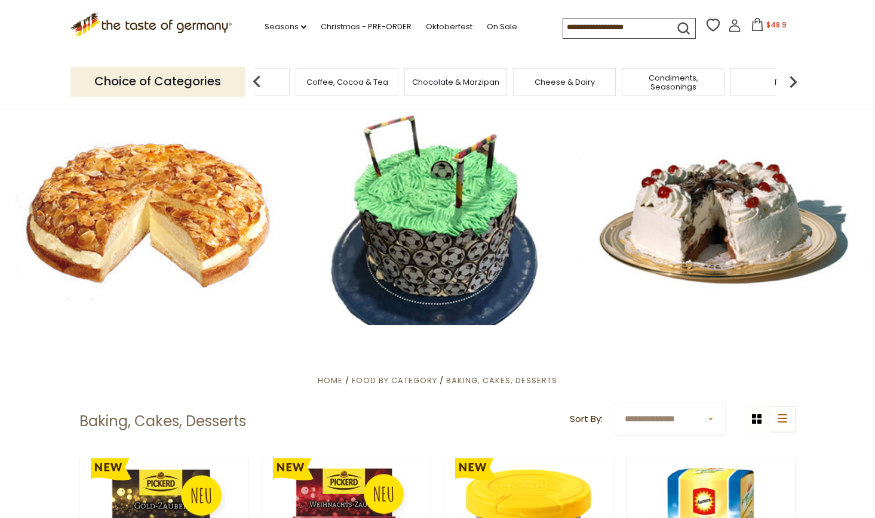
click at [797, 78] on img at bounding box center [793, 82] width 24 height 24
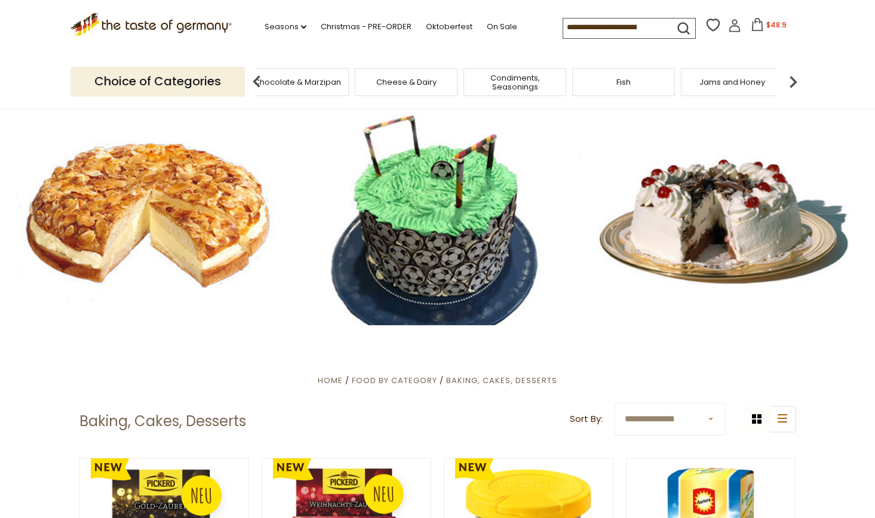
click at [797, 78] on img at bounding box center [793, 82] width 24 height 24
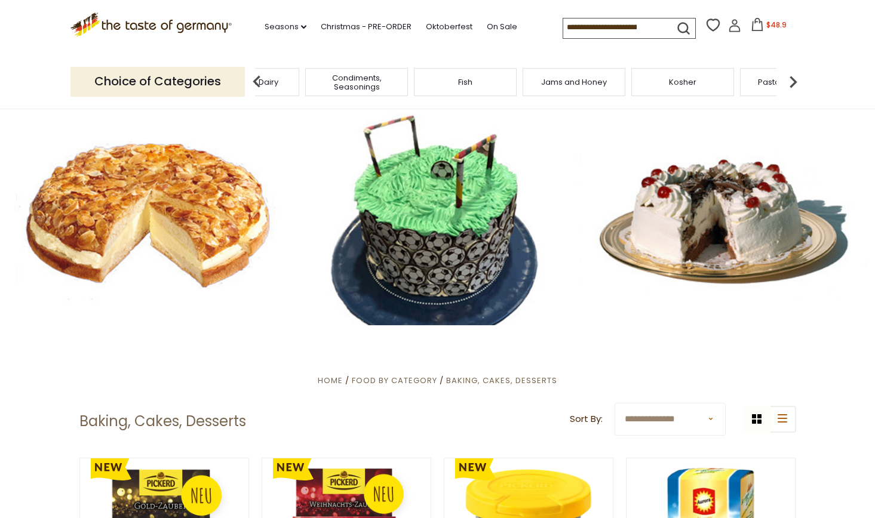
click at [798, 78] on img at bounding box center [793, 82] width 24 height 24
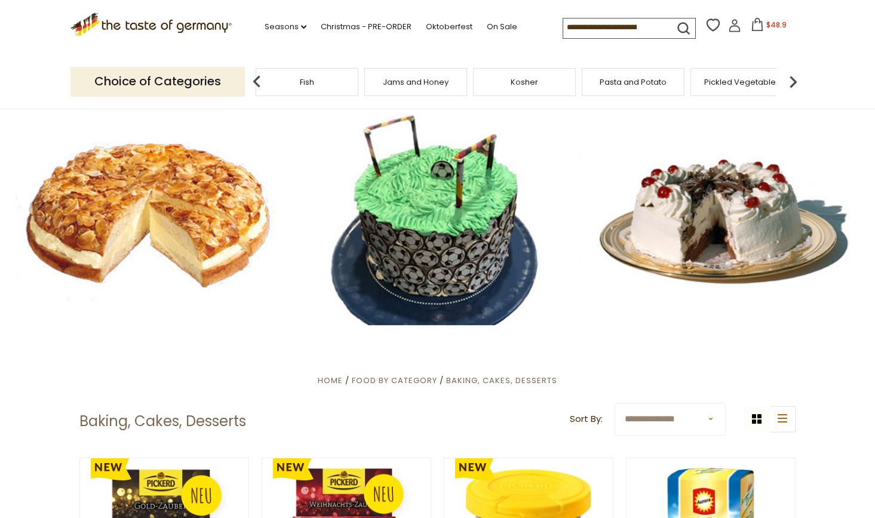
click at [798, 77] on img at bounding box center [793, 82] width 24 height 24
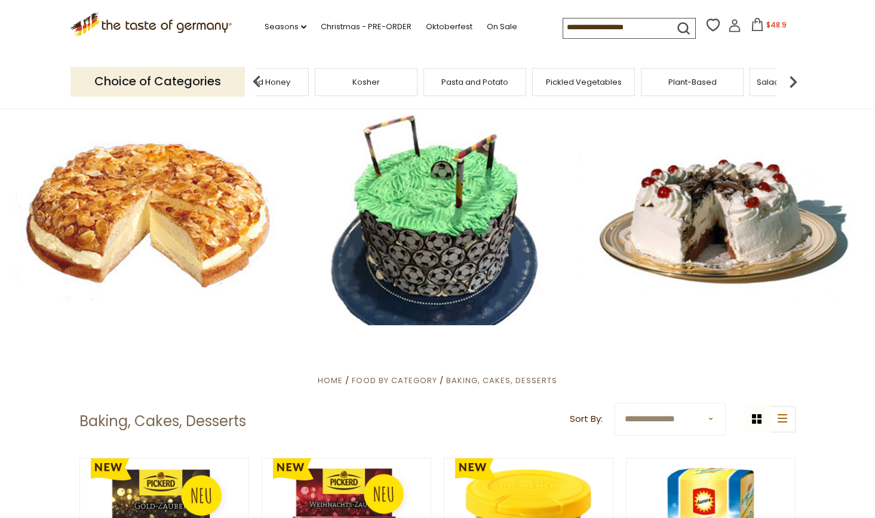
click at [799, 77] on img at bounding box center [793, 82] width 24 height 24
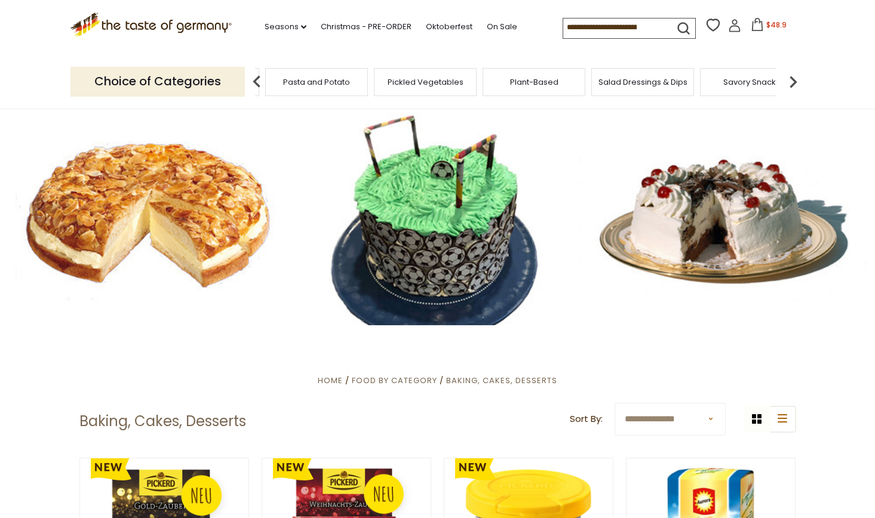
click at [796, 77] on img at bounding box center [793, 82] width 24 height 24
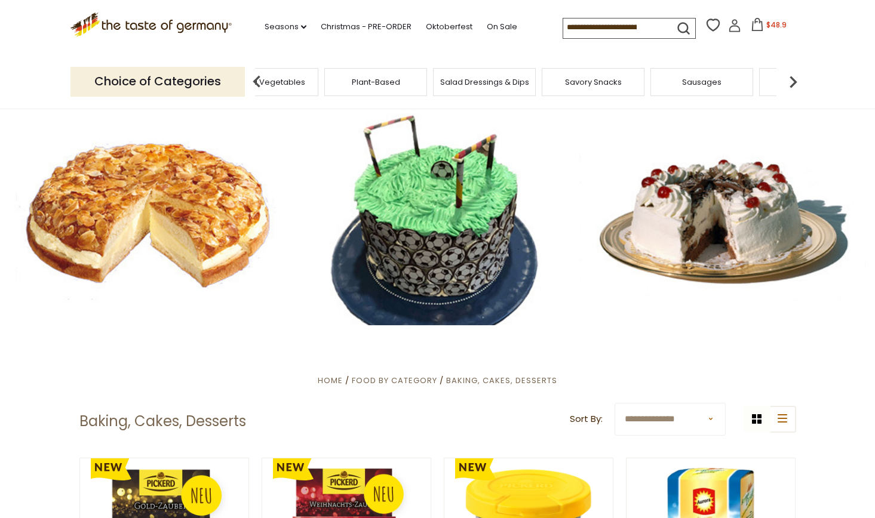
click at [796, 77] on img at bounding box center [793, 82] width 24 height 24
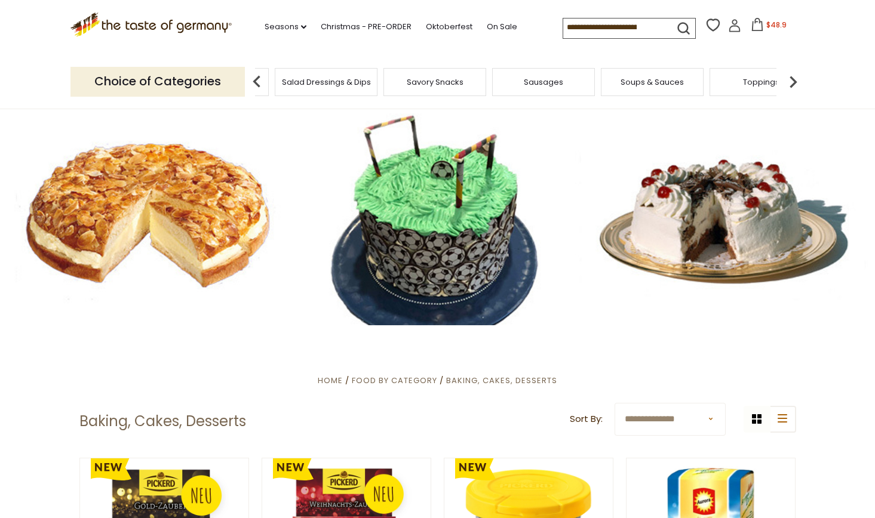
click at [655, 80] on span "Soups & Sauces" at bounding box center [652, 82] width 63 height 9
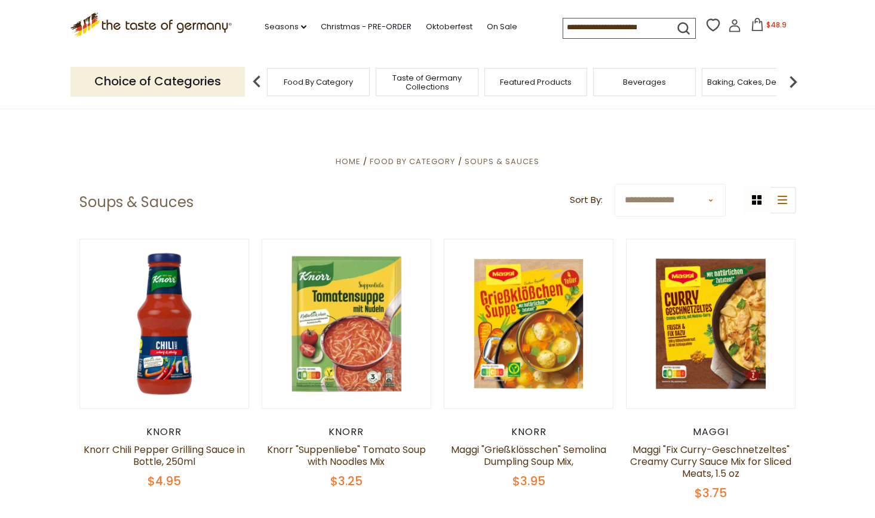
click at [796, 79] on img at bounding box center [793, 82] width 24 height 24
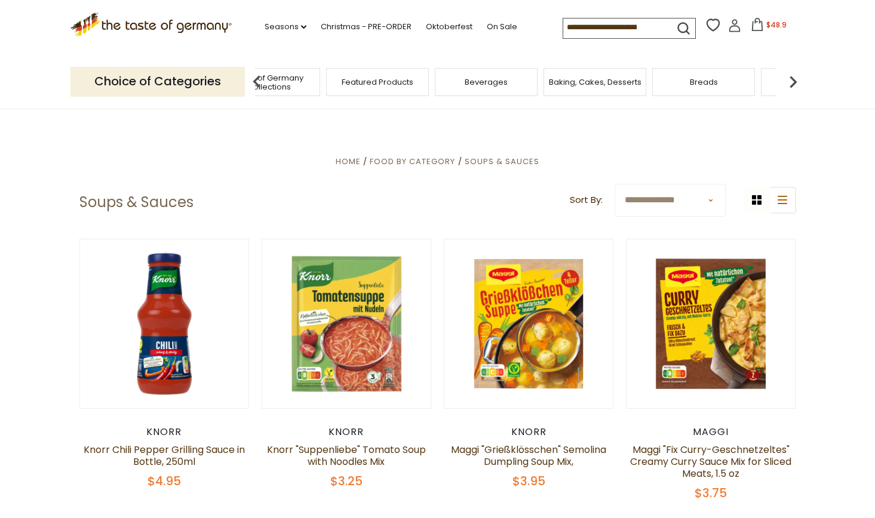
click at [795, 79] on img at bounding box center [793, 82] width 24 height 24
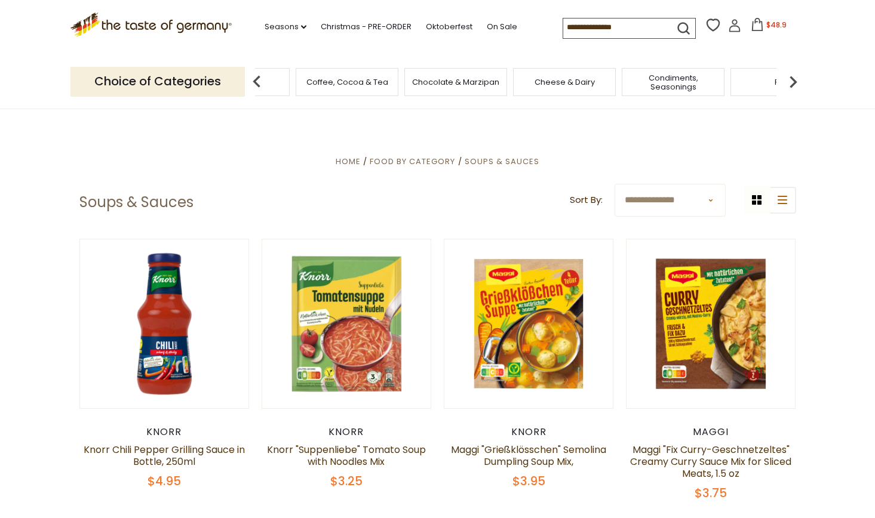
click at [795, 79] on img at bounding box center [793, 82] width 24 height 24
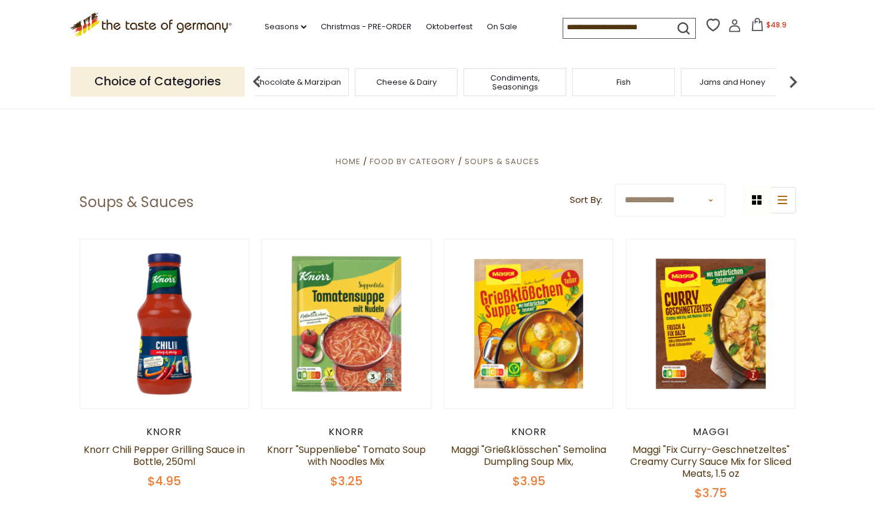
click at [795, 79] on img at bounding box center [793, 82] width 24 height 24
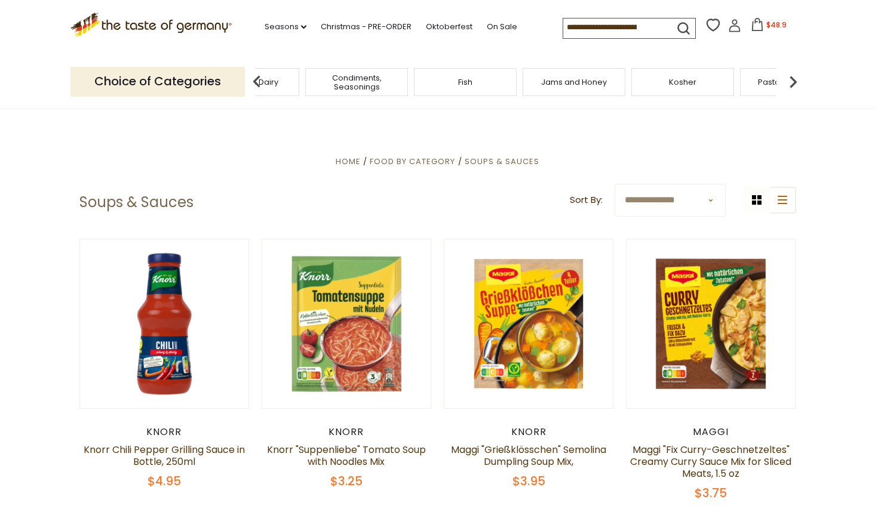
click at [795, 79] on img at bounding box center [793, 82] width 24 height 24
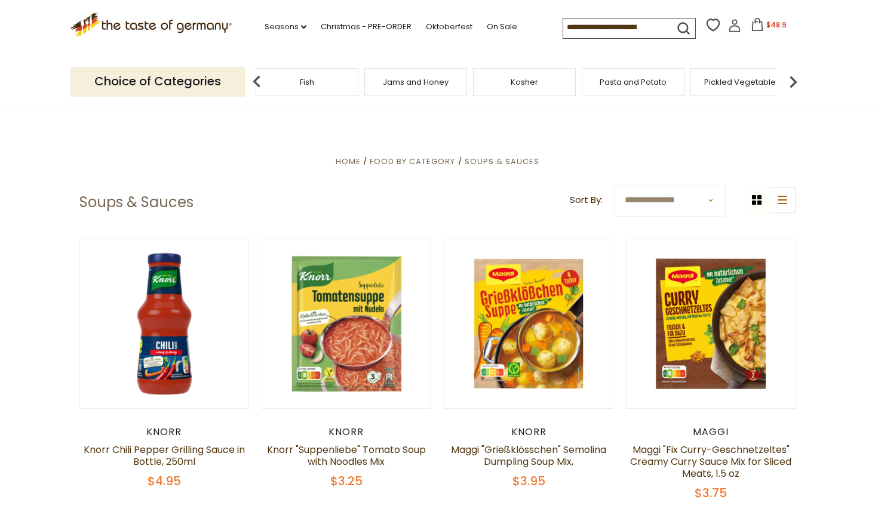
click at [795, 79] on img at bounding box center [793, 82] width 24 height 24
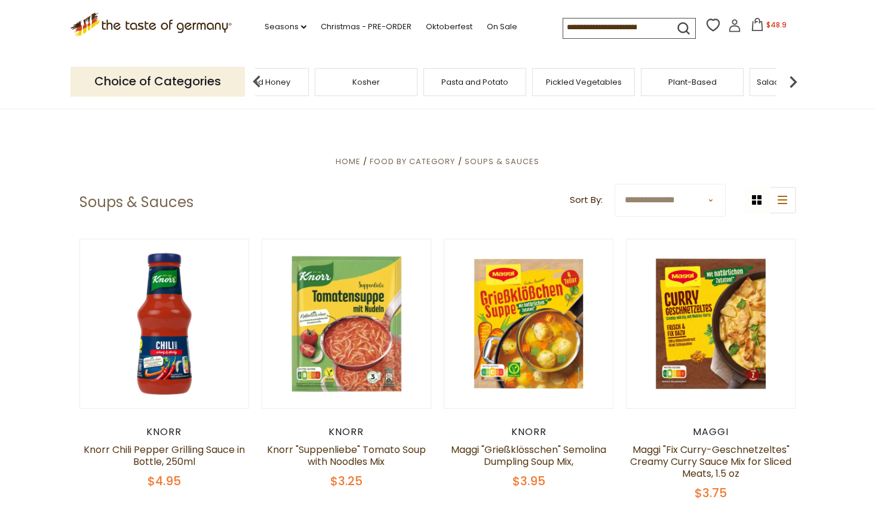
click at [797, 80] on img at bounding box center [793, 82] width 24 height 24
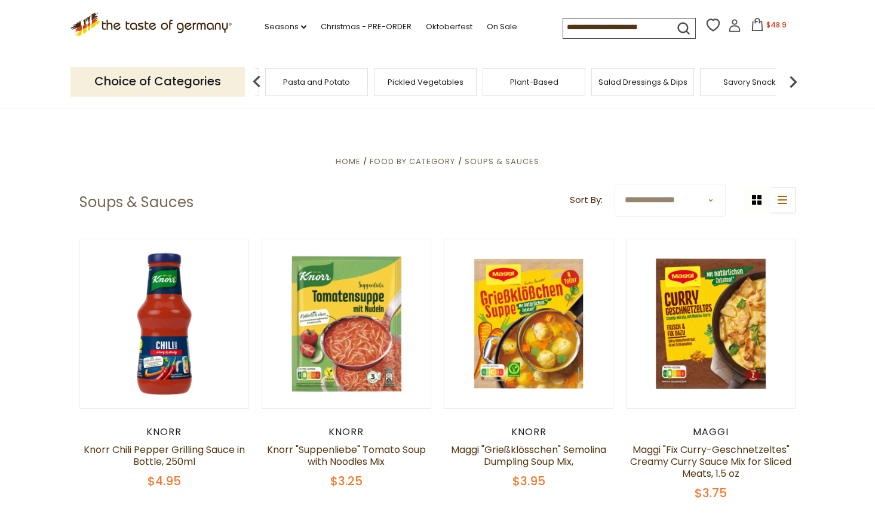
click img
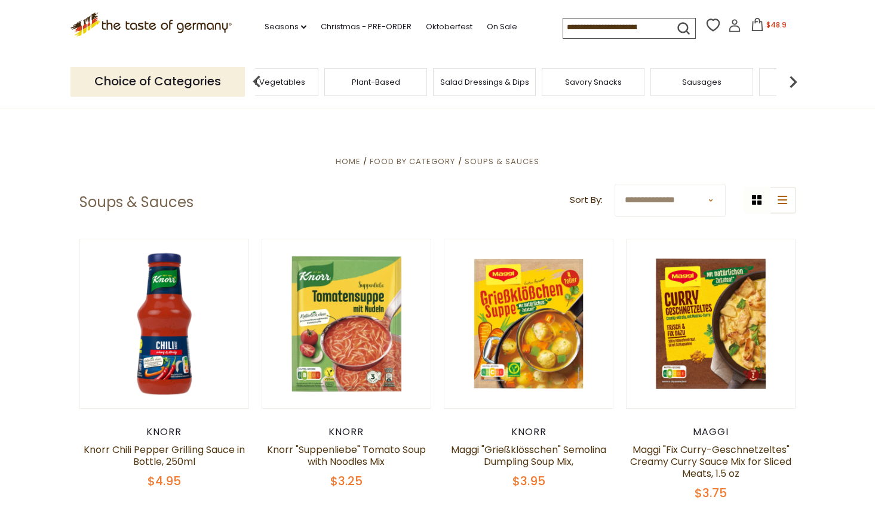
click img
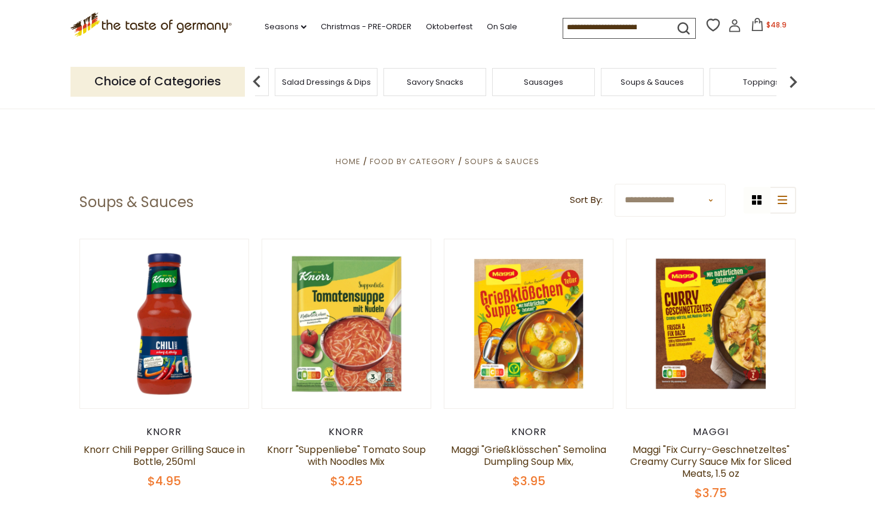
click img
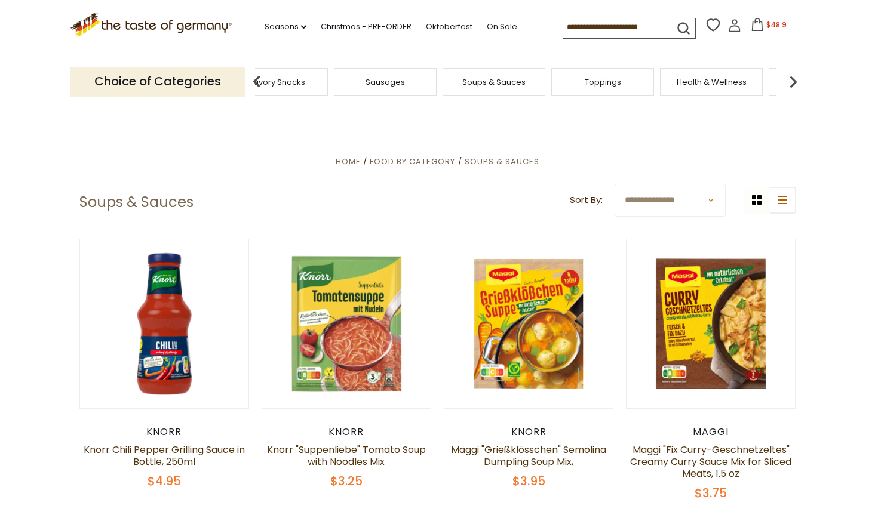
click img
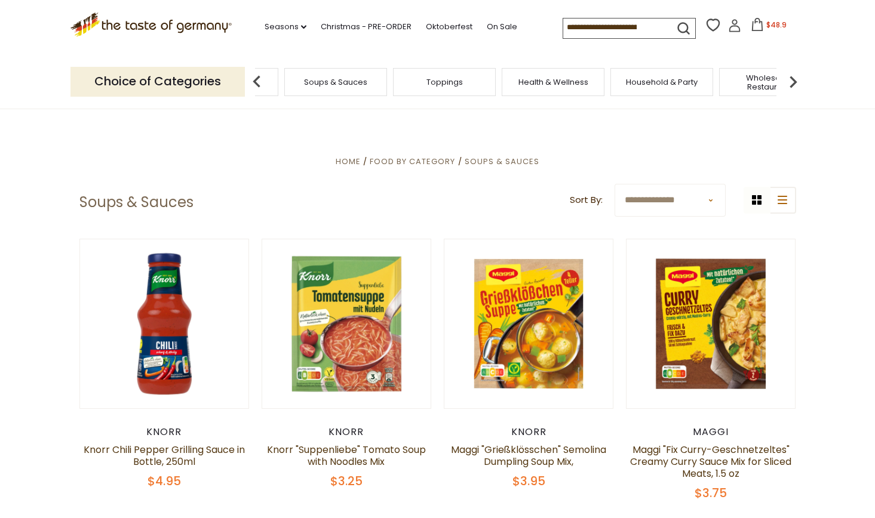
click img
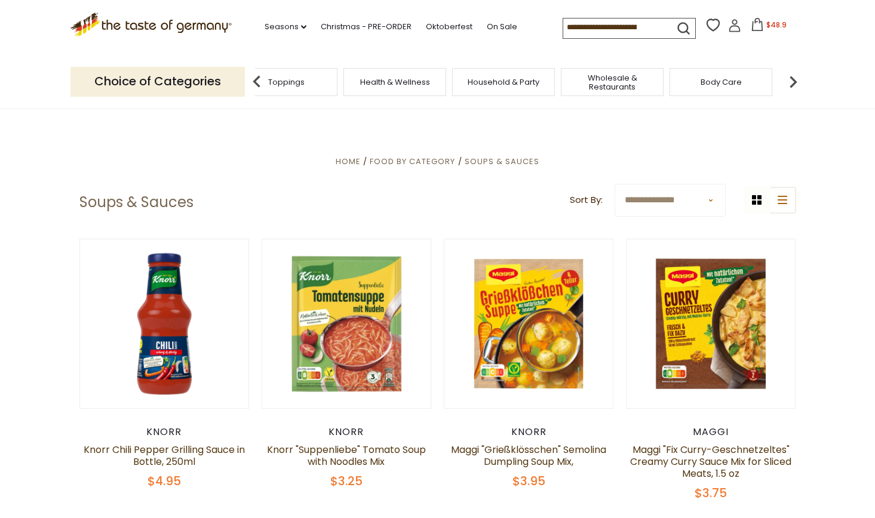
click img
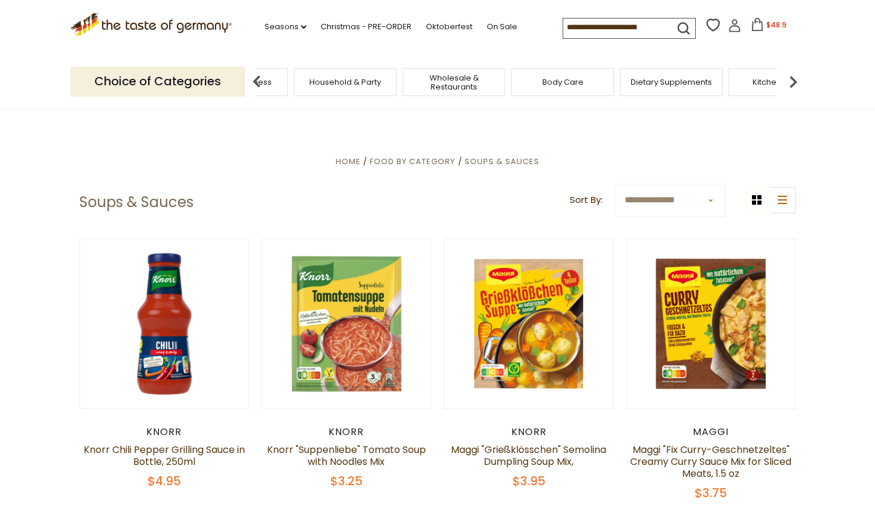
click div "Body Care"
click span "Body Care"
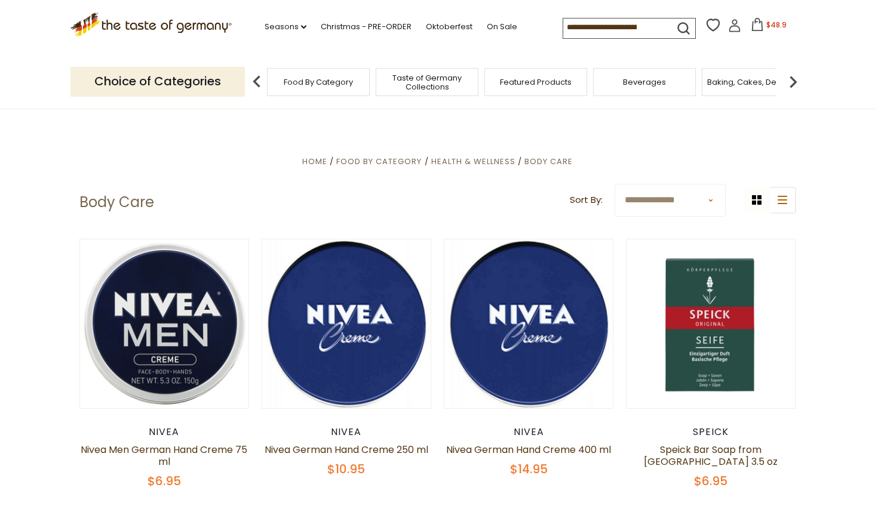
click at [796, 79] on img at bounding box center [793, 82] width 24 height 24
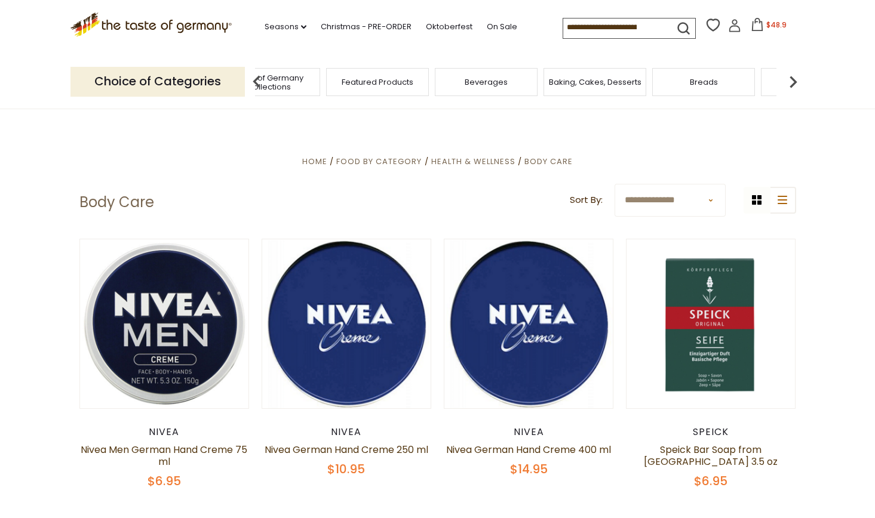
click at [796, 79] on img at bounding box center [793, 82] width 24 height 24
click at [796, 78] on img at bounding box center [793, 82] width 24 height 24
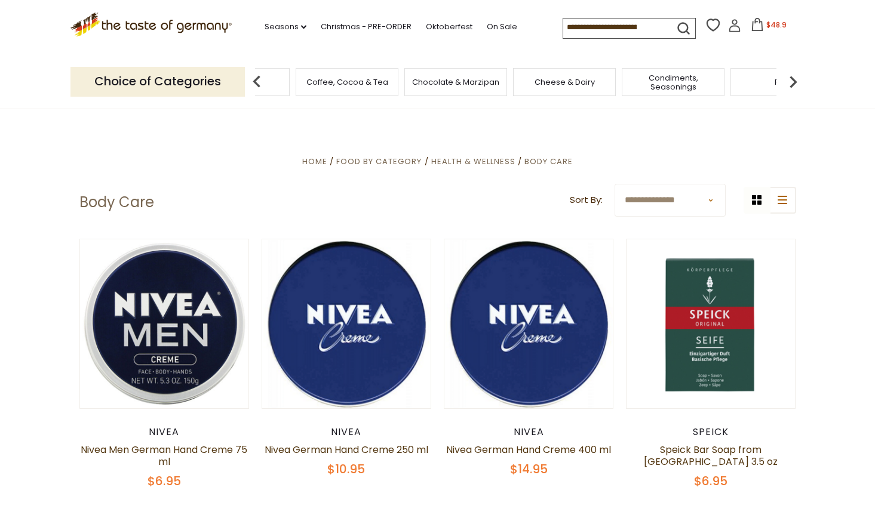
click at [796, 78] on img at bounding box center [793, 82] width 24 height 24
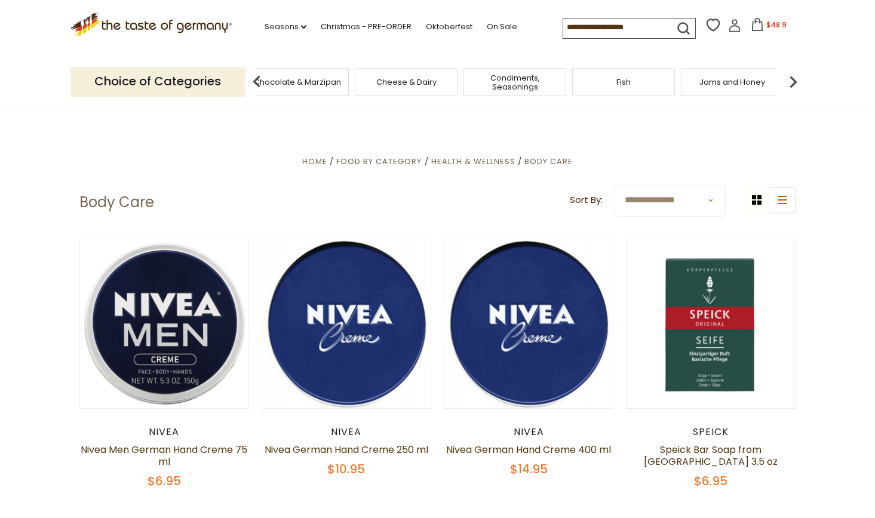
click at [796, 78] on img at bounding box center [793, 82] width 24 height 24
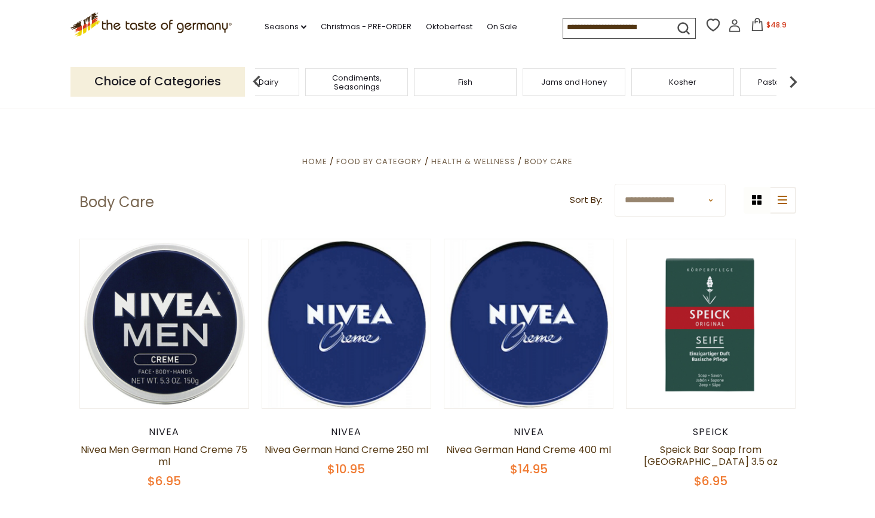
click at [797, 77] on img at bounding box center [793, 82] width 24 height 24
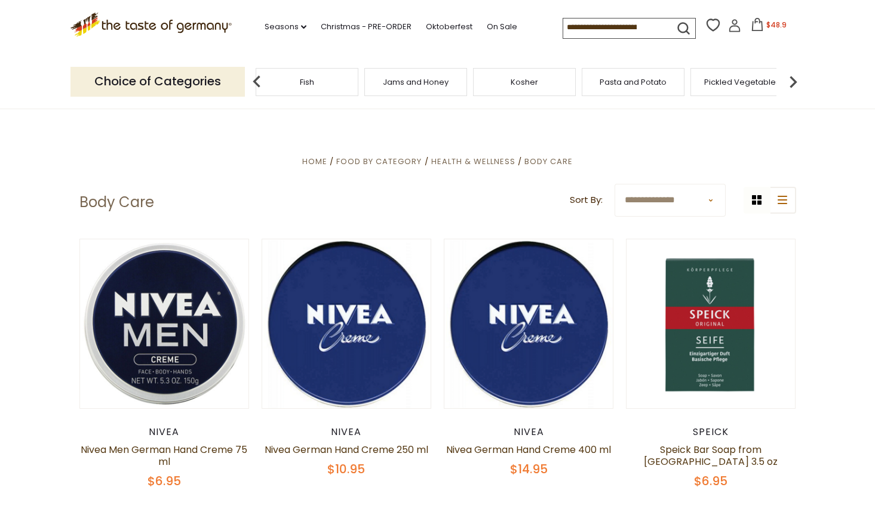
click at [797, 76] on img at bounding box center [793, 82] width 24 height 24
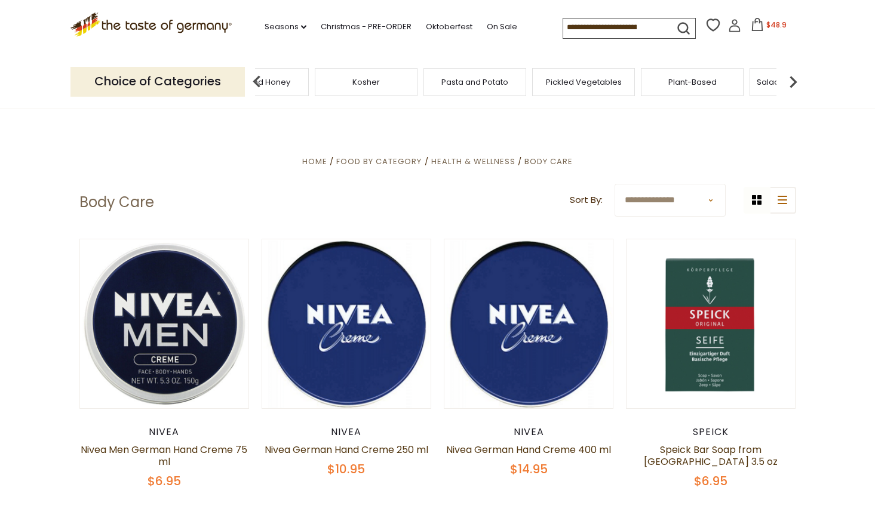
click at [797, 76] on img at bounding box center [793, 82] width 24 height 24
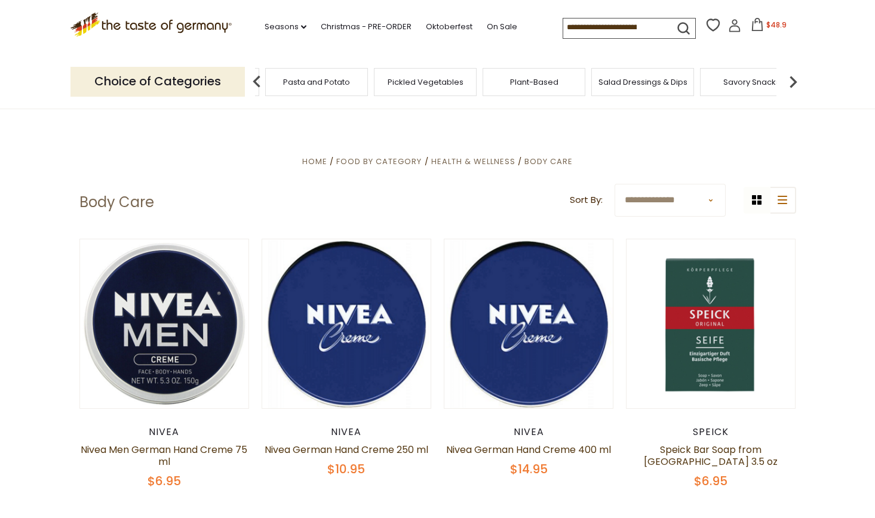
click at [797, 76] on img at bounding box center [793, 82] width 24 height 24
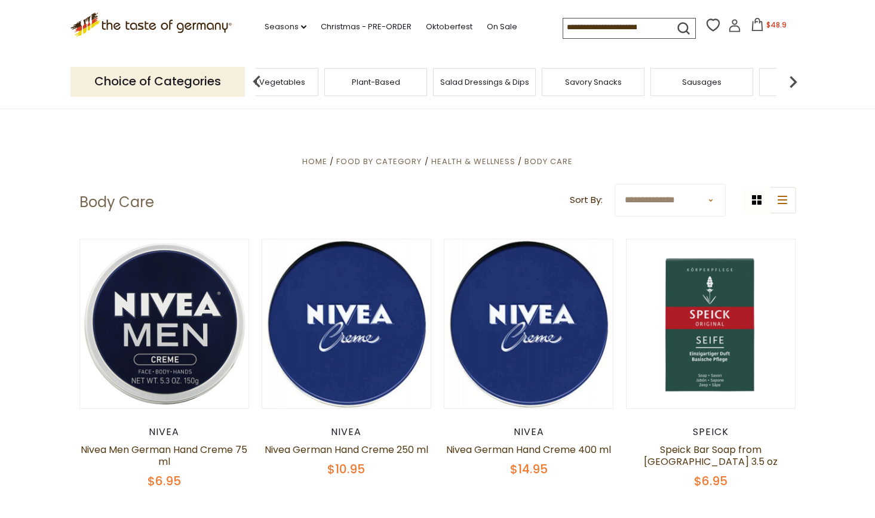
click at [797, 76] on img at bounding box center [793, 82] width 24 height 24
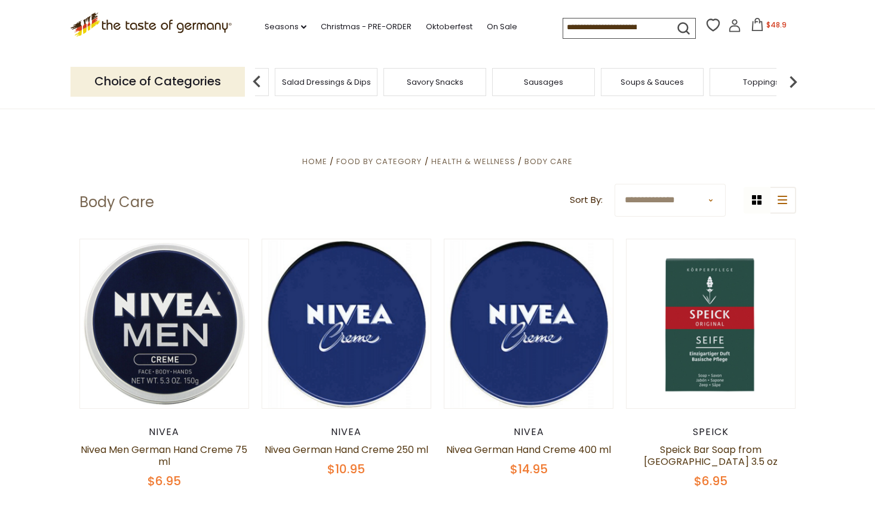
click at [797, 76] on img at bounding box center [793, 82] width 24 height 24
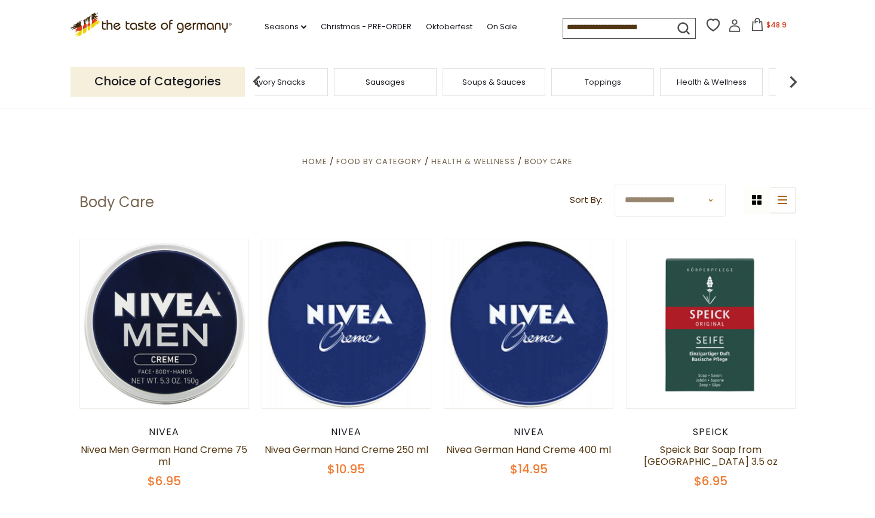
click at [797, 76] on img at bounding box center [793, 82] width 24 height 24
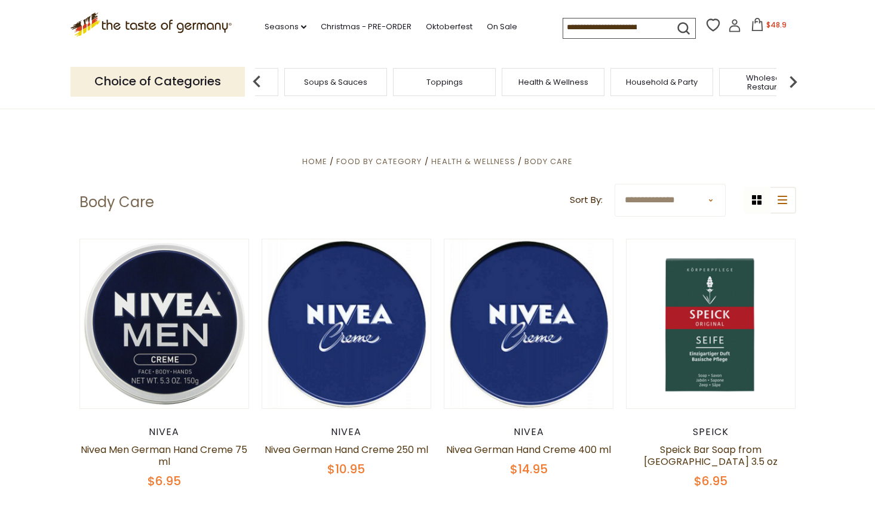
click at [797, 76] on img at bounding box center [793, 82] width 24 height 24
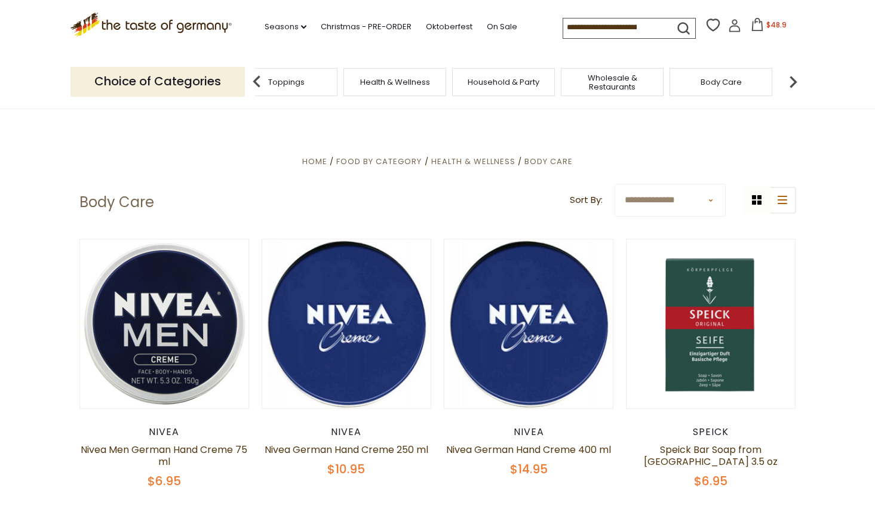
click at [797, 76] on img at bounding box center [793, 82] width 24 height 24
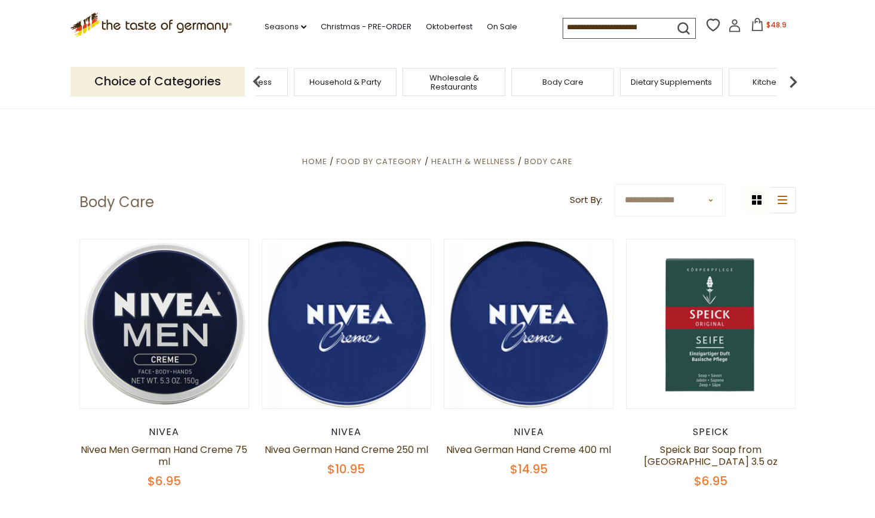
click at [797, 76] on img at bounding box center [793, 82] width 24 height 24
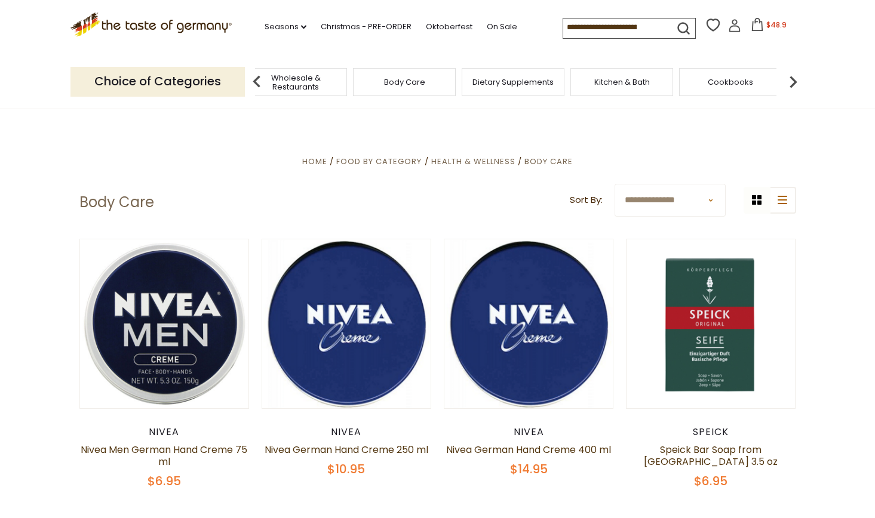
click at [624, 85] on span "Kitchen & Bath" at bounding box center [622, 82] width 56 height 9
click at [619, 79] on span "Kitchen & Bath" at bounding box center [622, 82] width 56 height 9
click at [619, 78] on span "Kitchen & Bath" at bounding box center [639, 82] width 56 height 9
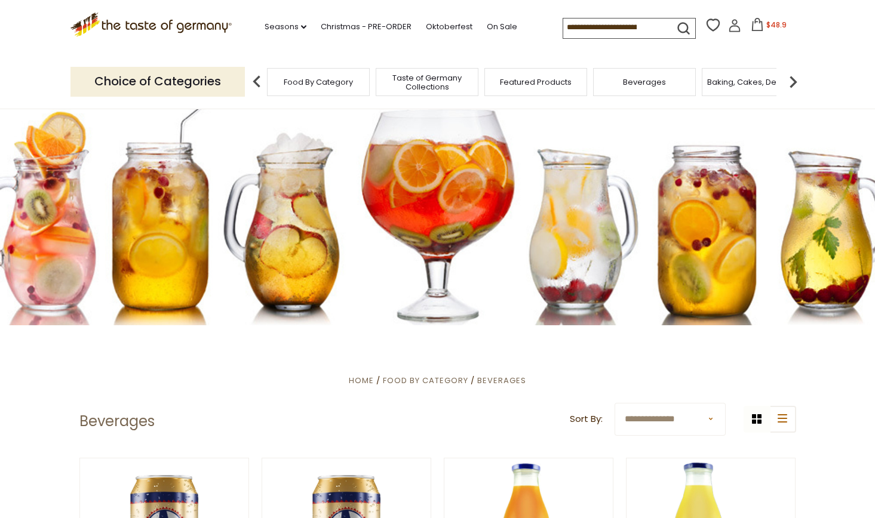
scroll to position [4, 0]
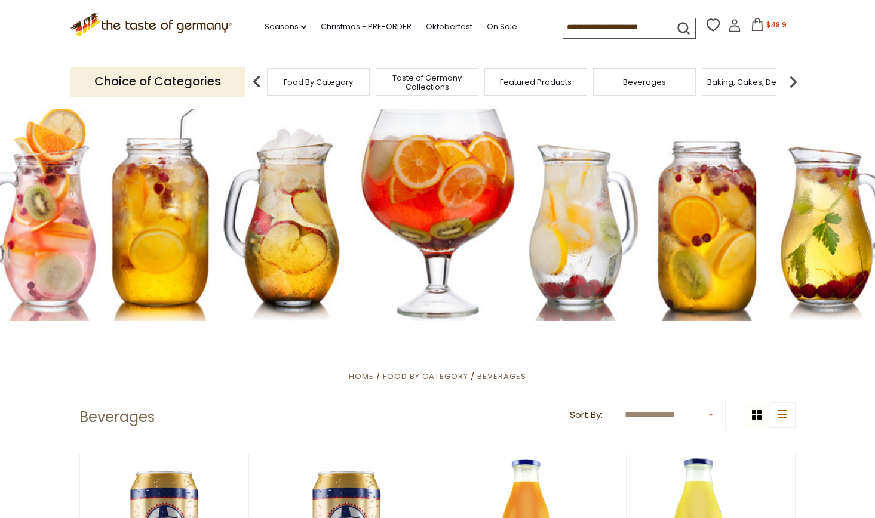
click at [793, 78] on img at bounding box center [793, 82] width 24 height 24
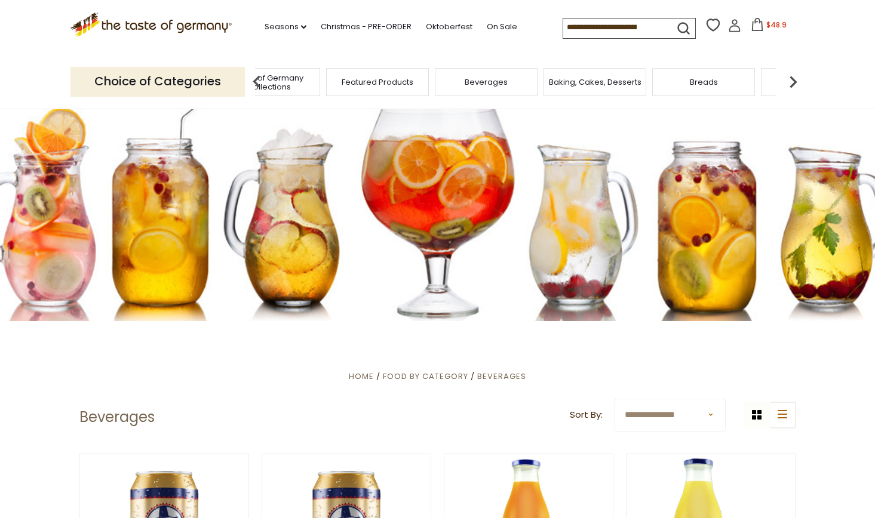
click at [793, 79] on img at bounding box center [793, 82] width 24 height 24
click at [794, 79] on img at bounding box center [793, 82] width 24 height 24
click at [794, 78] on img at bounding box center [793, 82] width 24 height 24
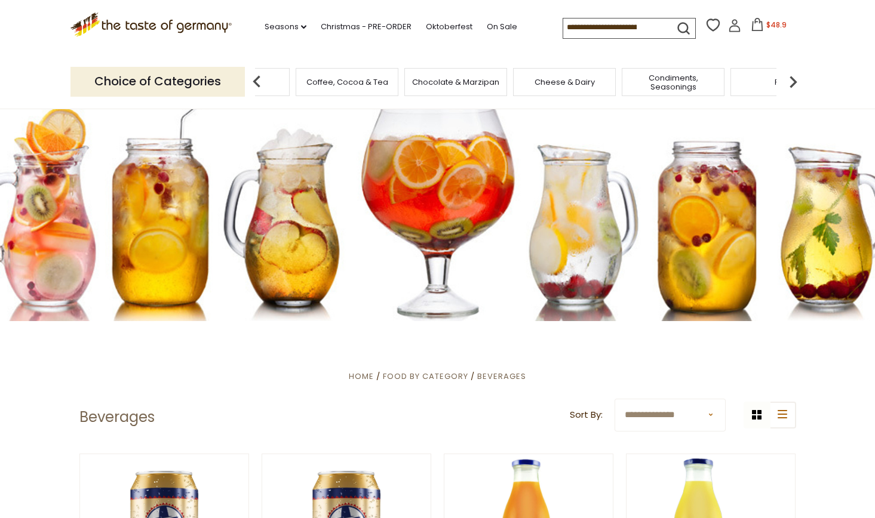
click at [794, 78] on img at bounding box center [793, 82] width 24 height 24
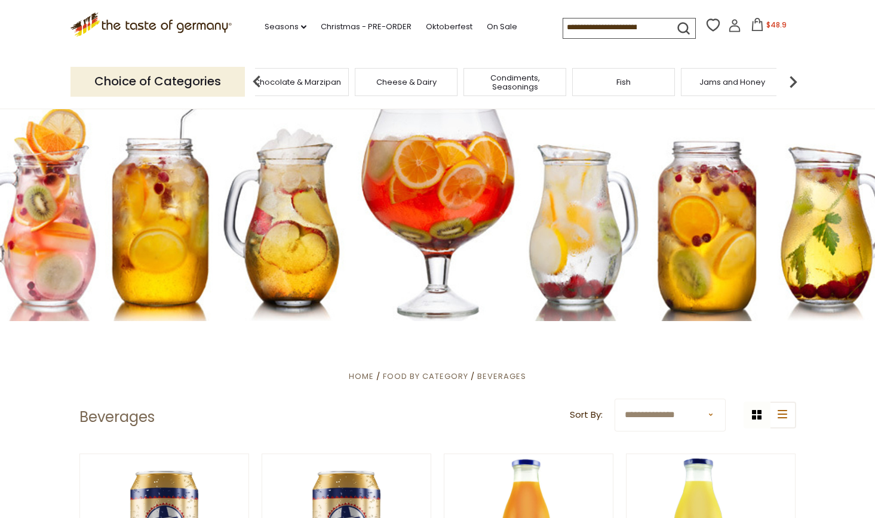
click at [794, 78] on img at bounding box center [793, 82] width 24 height 24
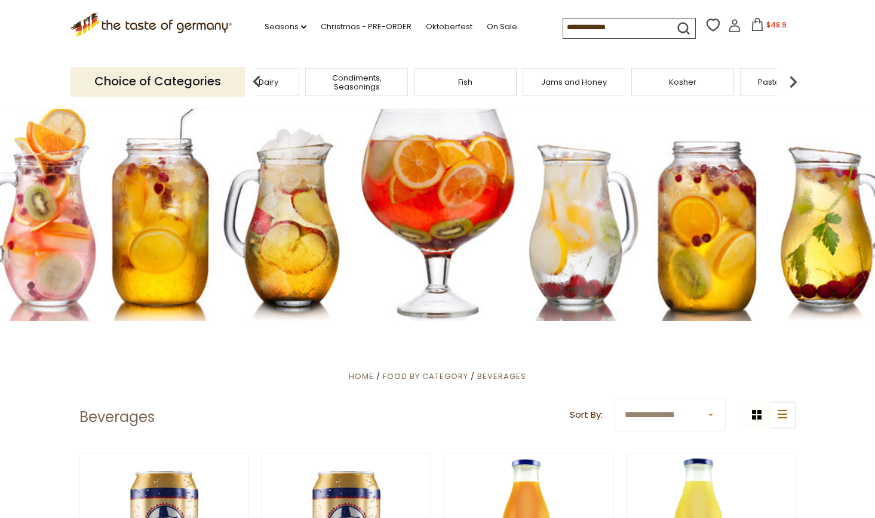
click at [795, 77] on img at bounding box center [793, 82] width 24 height 24
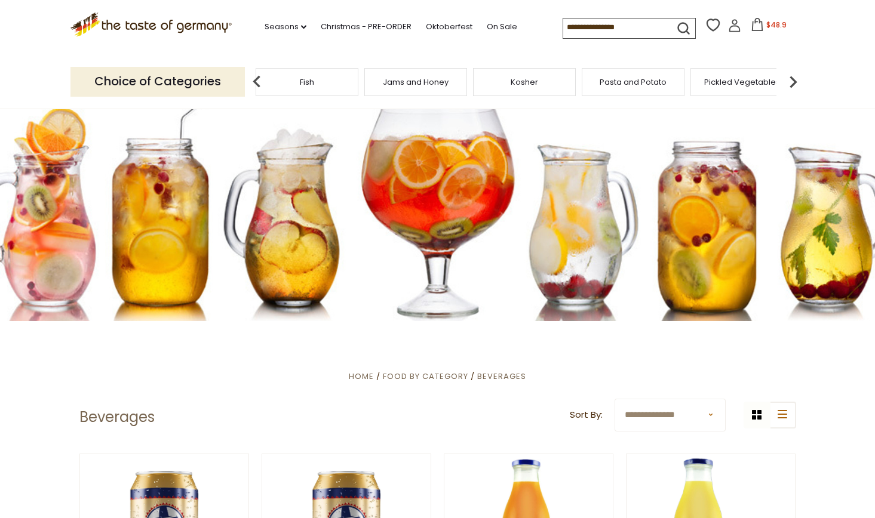
click at [795, 77] on img at bounding box center [793, 82] width 24 height 24
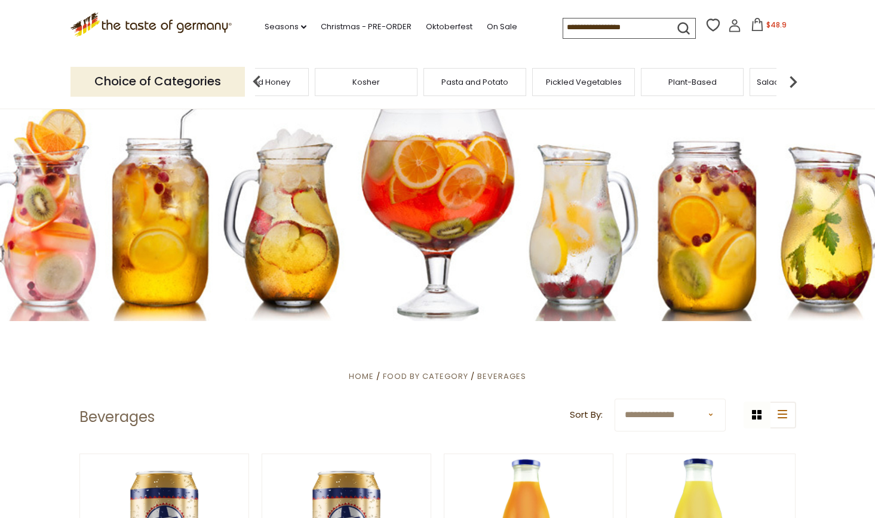
click at [795, 77] on img at bounding box center [793, 82] width 24 height 24
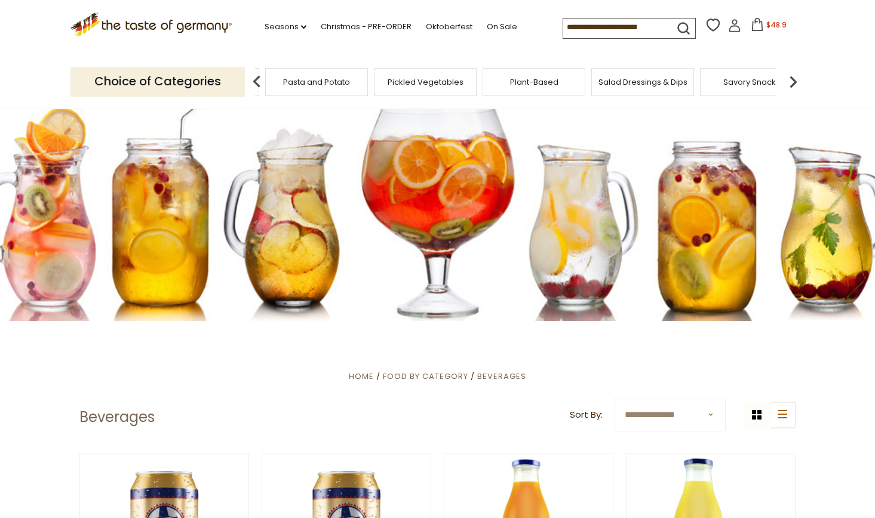
click at [795, 76] on img at bounding box center [793, 82] width 24 height 24
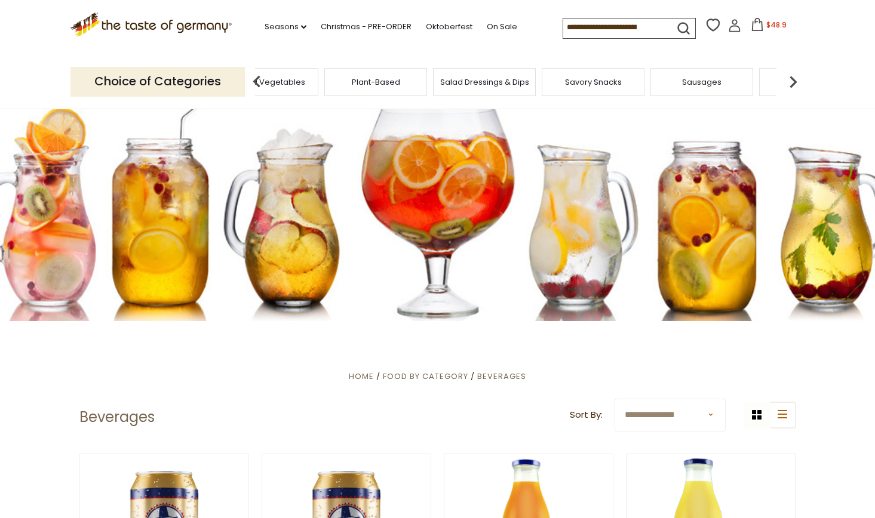
click at [795, 76] on img at bounding box center [793, 82] width 24 height 24
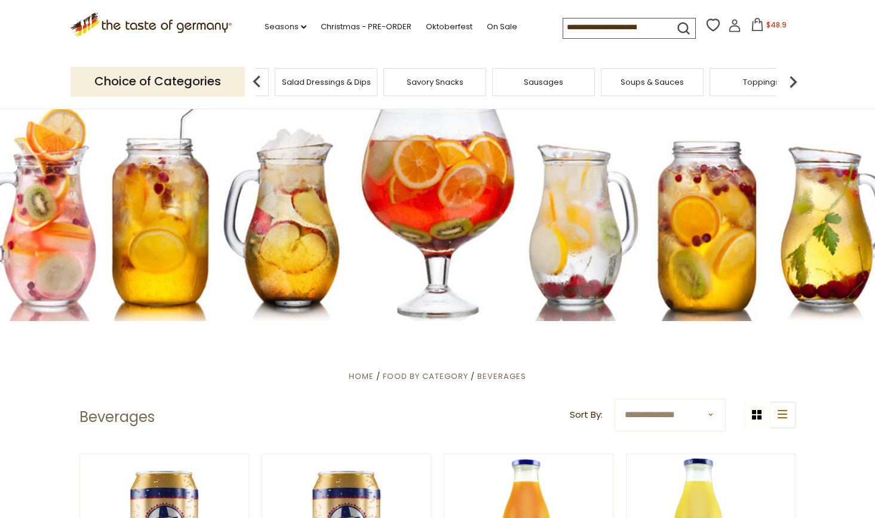
click at [795, 76] on img at bounding box center [793, 82] width 24 height 24
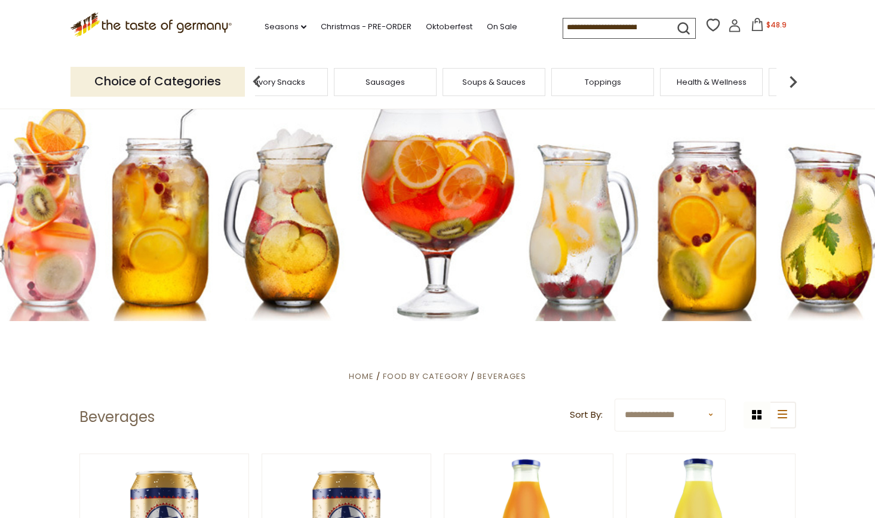
click at [795, 76] on img at bounding box center [793, 82] width 24 height 24
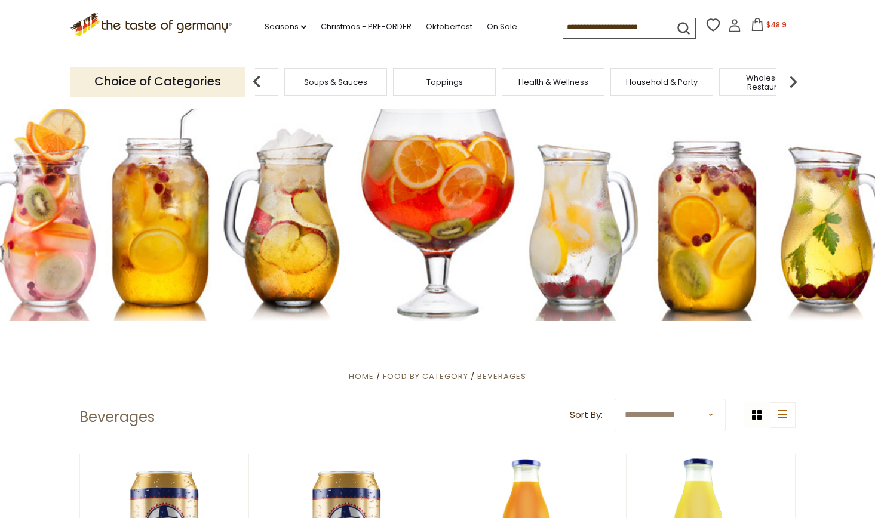
click at [795, 76] on img at bounding box center [793, 82] width 24 height 24
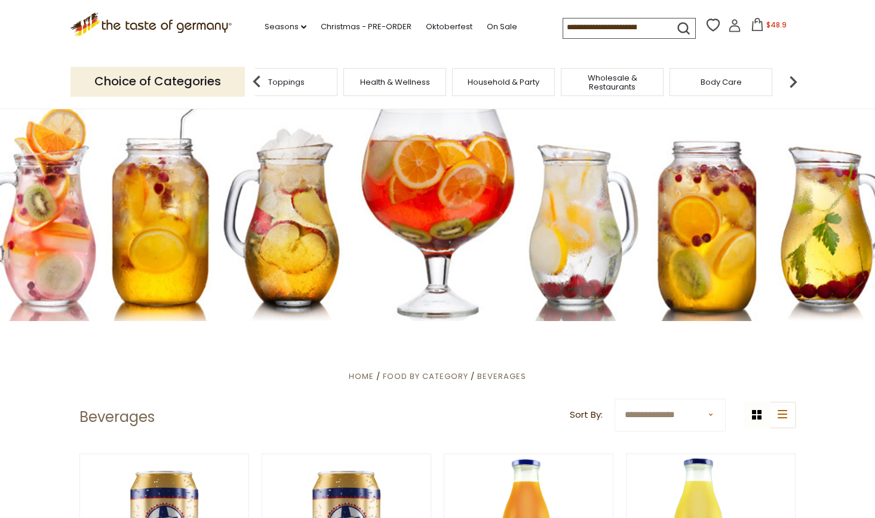
click at [795, 76] on img at bounding box center [793, 82] width 24 height 24
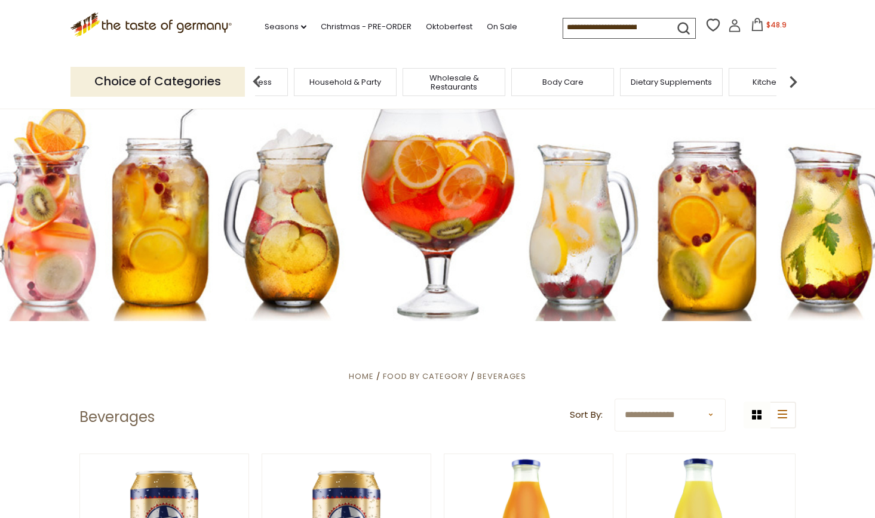
click at [795, 76] on img at bounding box center [793, 82] width 24 height 24
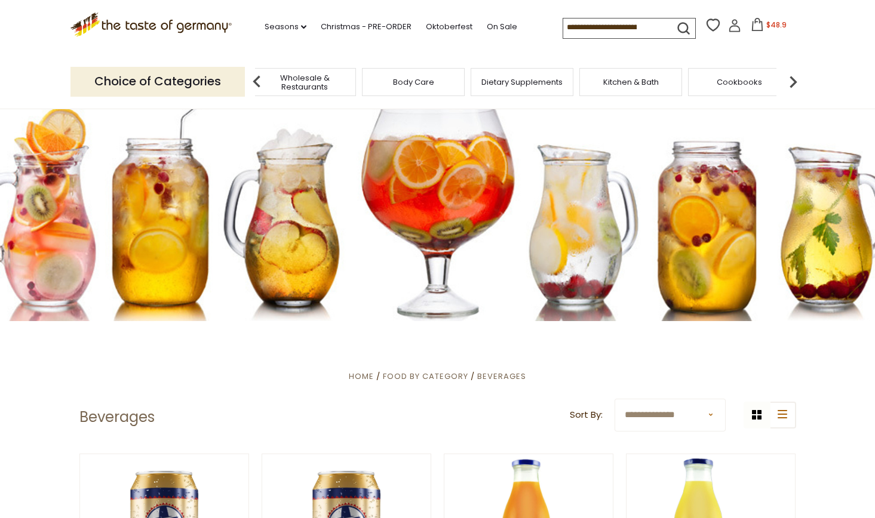
click at [616, 78] on span "Kitchen & Bath" at bounding box center [631, 82] width 56 height 9
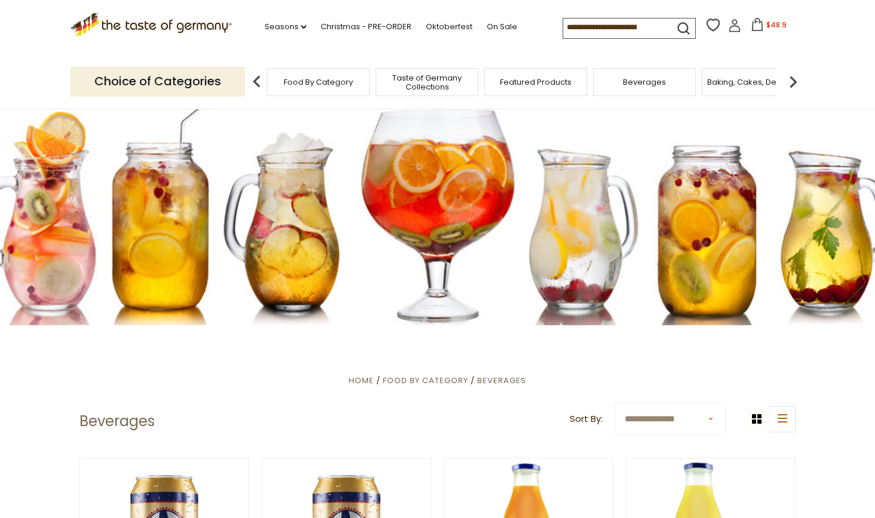
click at [794, 77] on img at bounding box center [793, 82] width 24 height 24
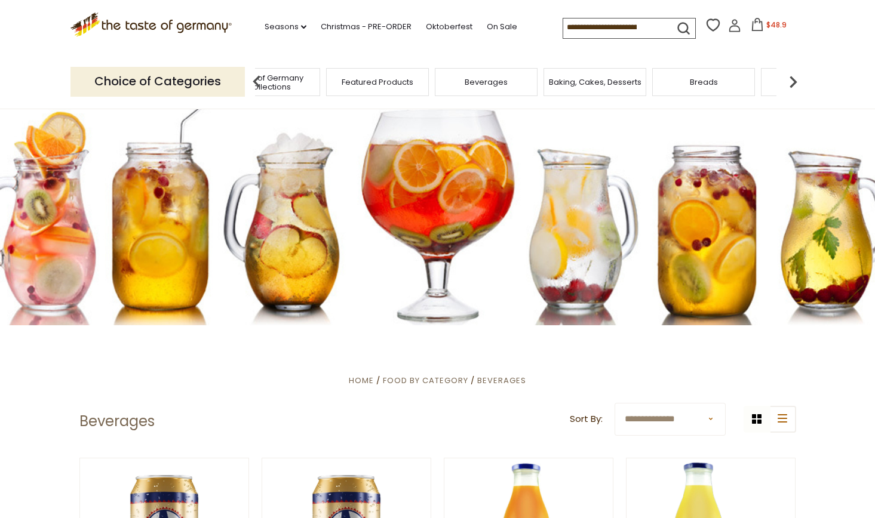
click at [794, 77] on img at bounding box center [793, 82] width 24 height 24
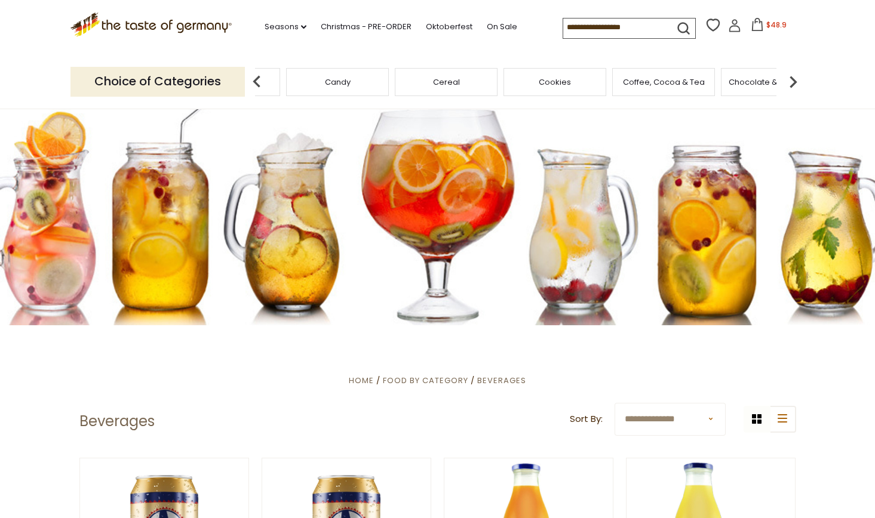
click at [794, 77] on img at bounding box center [793, 82] width 24 height 24
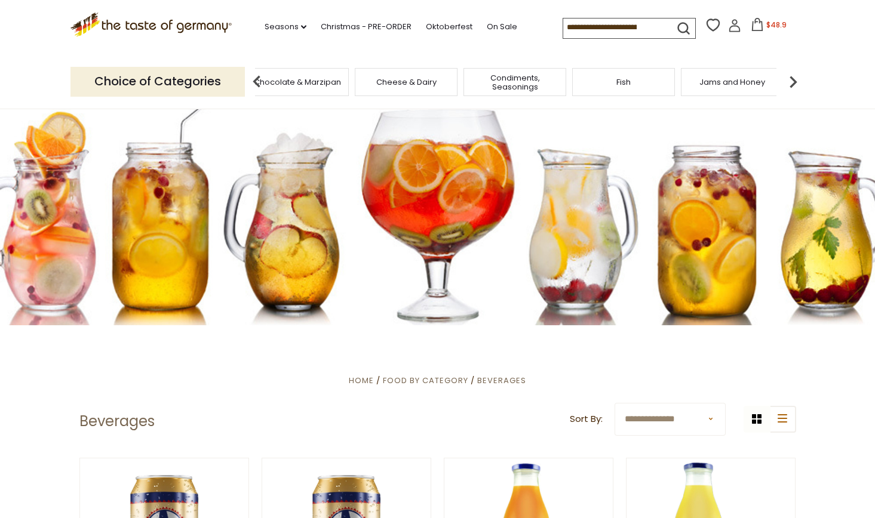
click at [794, 77] on img at bounding box center [793, 82] width 24 height 24
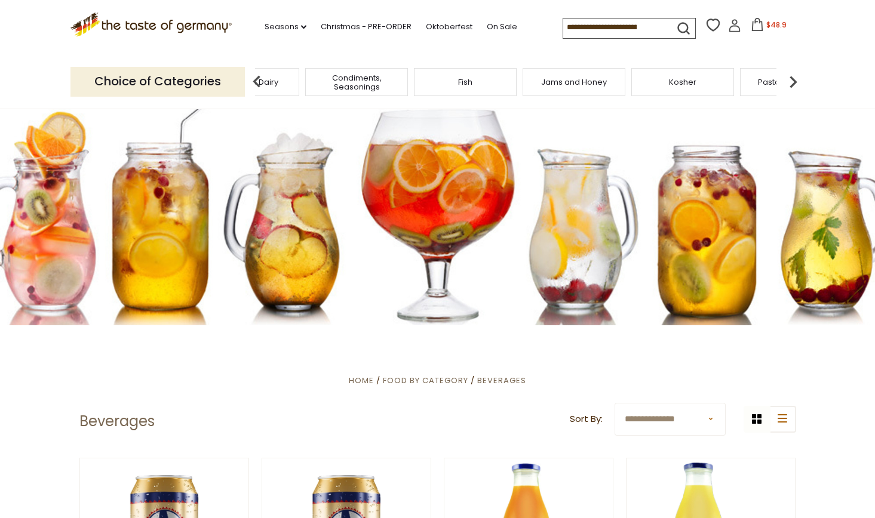
click at [794, 77] on img at bounding box center [793, 82] width 24 height 24
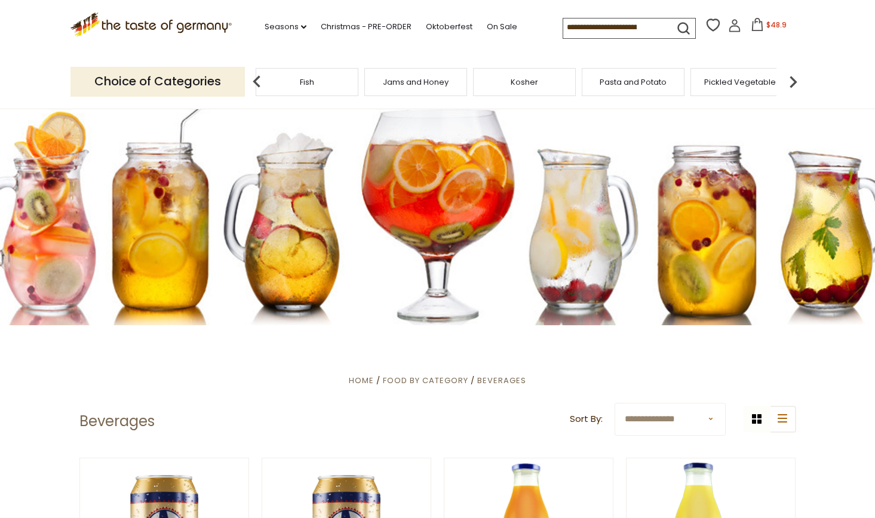
click at [622, 82] on span "Pasta and Potato" at bounding box center [633, 82] width 67 height 9
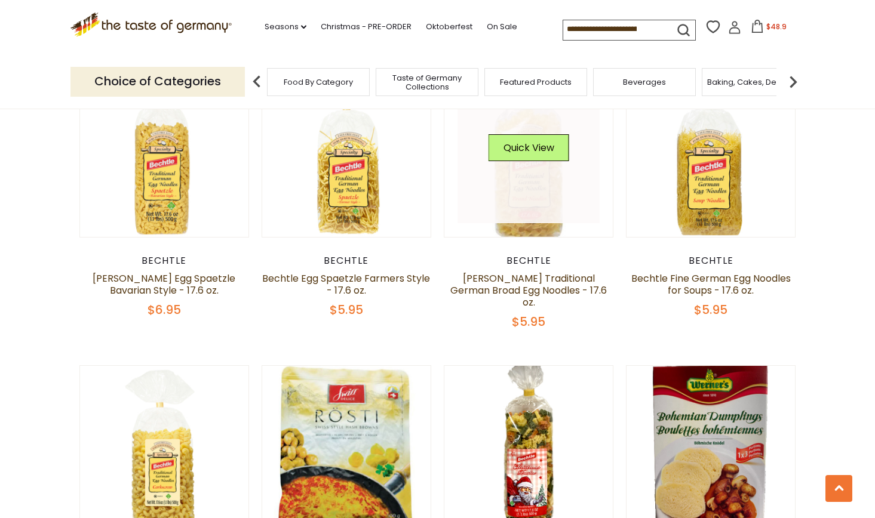
scroll to position [2477, 0]
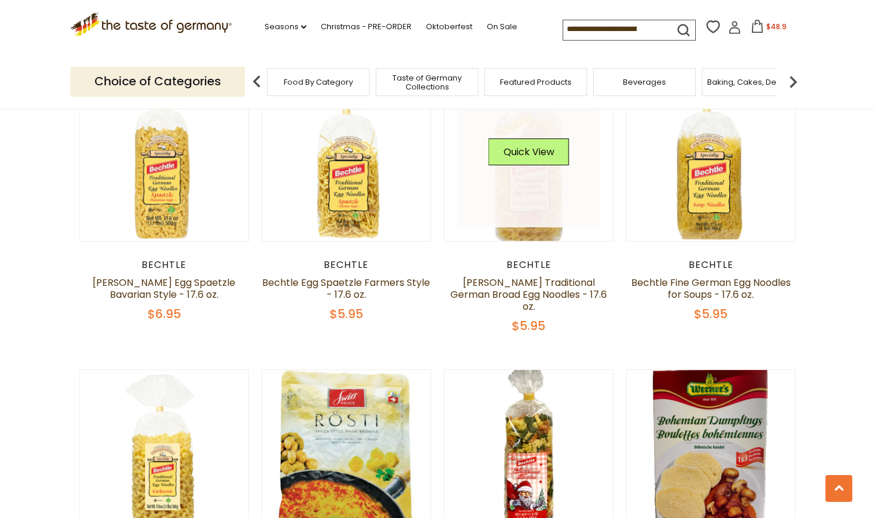
click at [524, 170] on link at bounding box center [528, 156] width 142 height 142
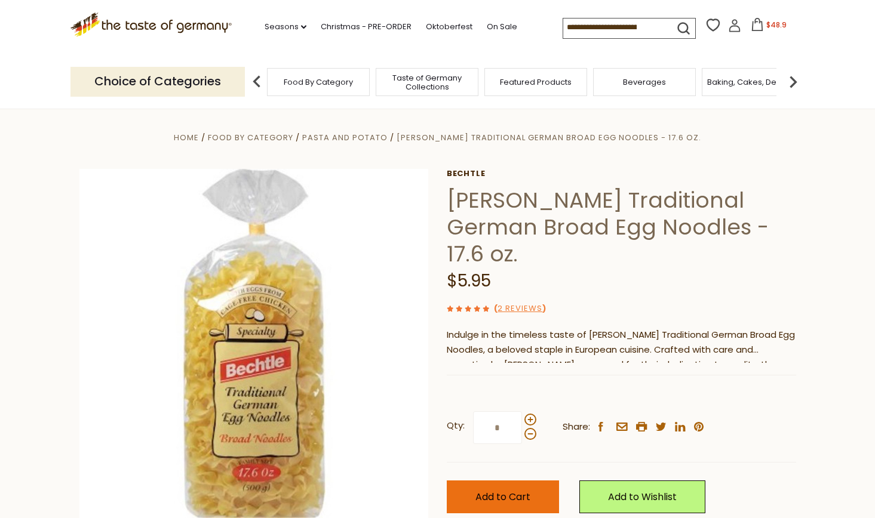
click at [505, 490] on span "Add to Cart" at bounding box center [502, 497] width 55 height 14
click at [764, 24] on span "$54.85" at bounding box center [776, 25] width 25 height 10
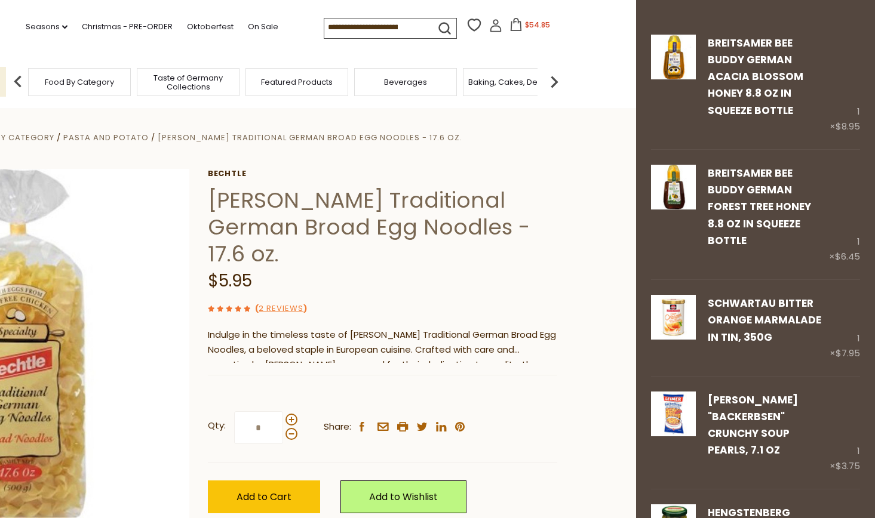
scroll to position [46, 0]
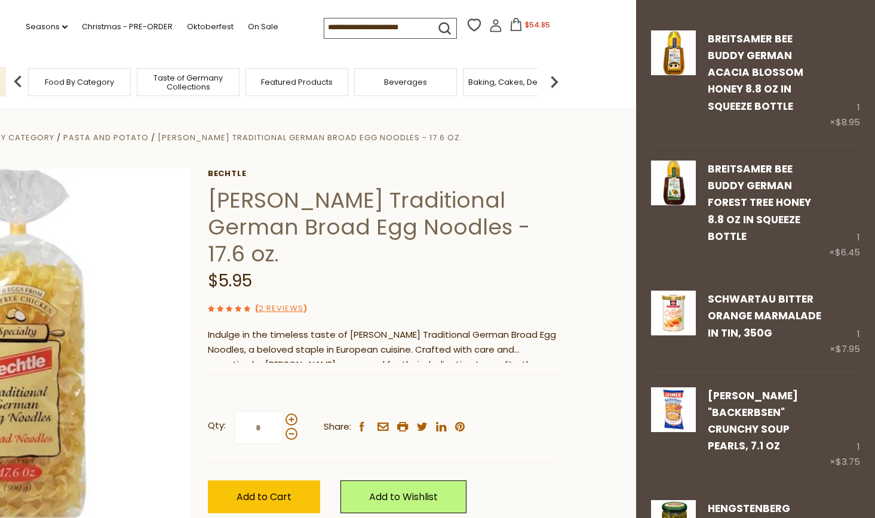
click at [557, 80] on img at bounding box center [554, 82] width 24 height 24
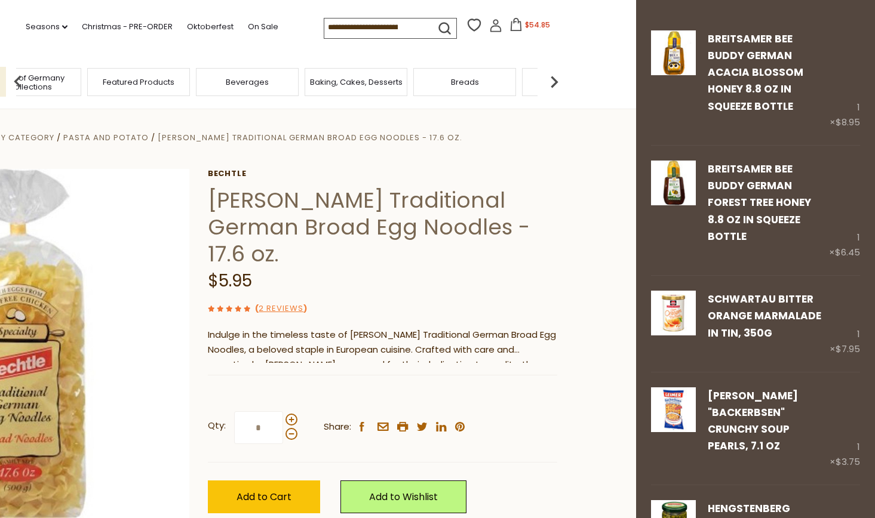
click at [557, 80] on img at bounding box center [554, 82] width 24 height 24
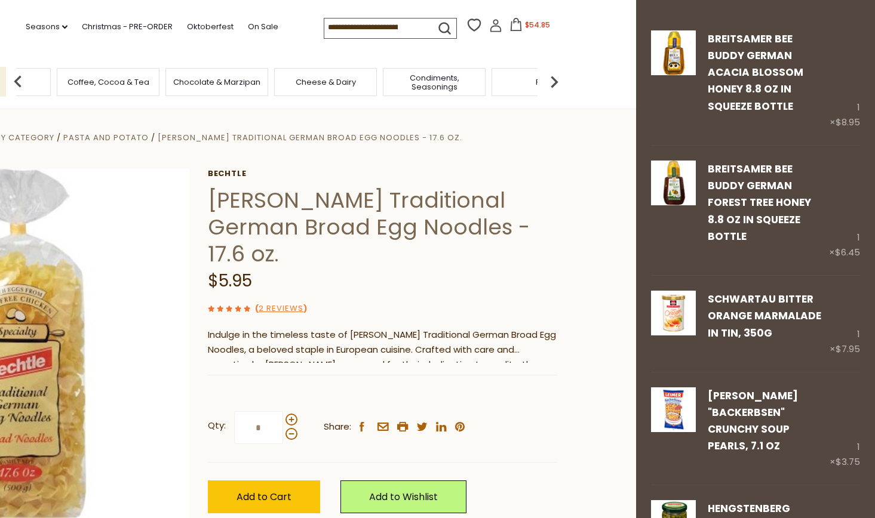
click at [557, 80] on img at bounding box center [554, 82] width 24 height 24
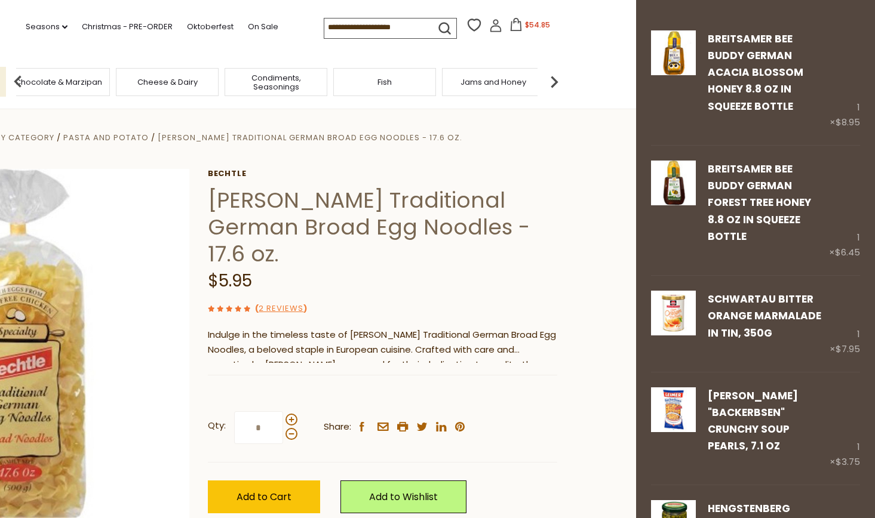
click at [557, 80] on img at bounding box center [554, 82] width 24 height 24
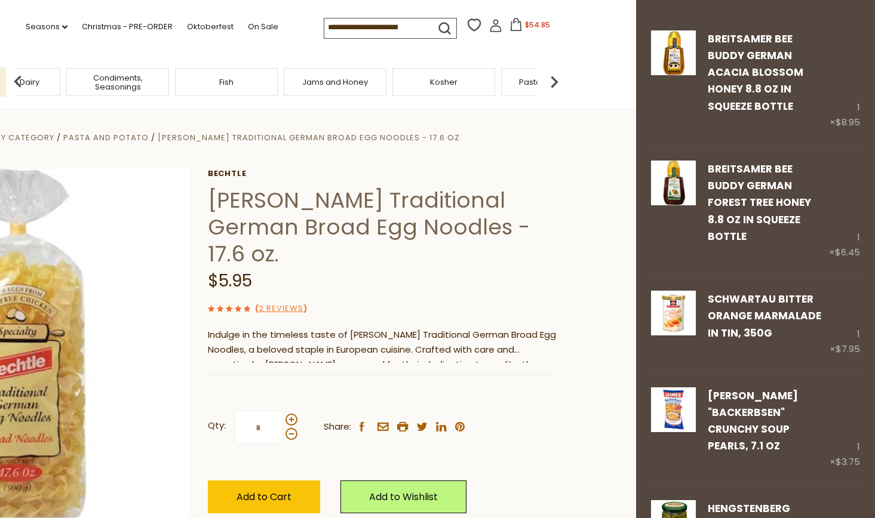
click at [557, 80] on img at bounding box center [554, 82] width 24 height 24
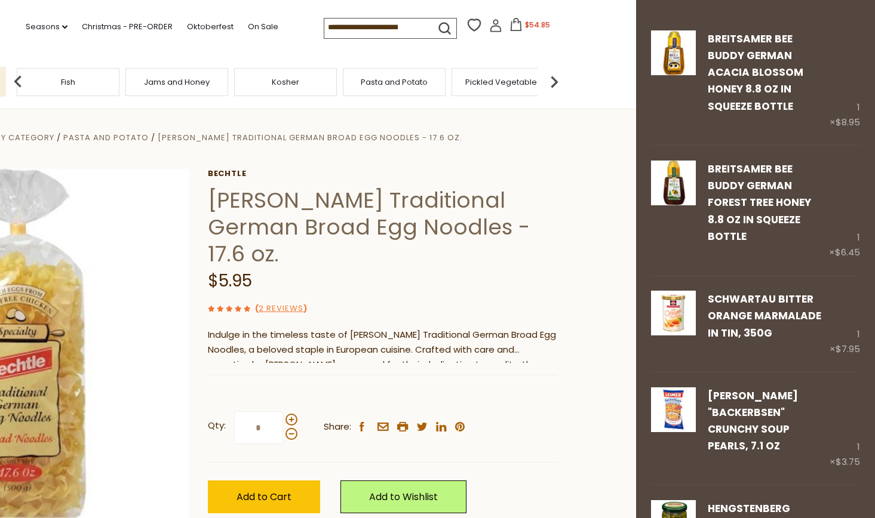
click at [557, 80] on img at bounding box center [554, 82] width 24 height 24
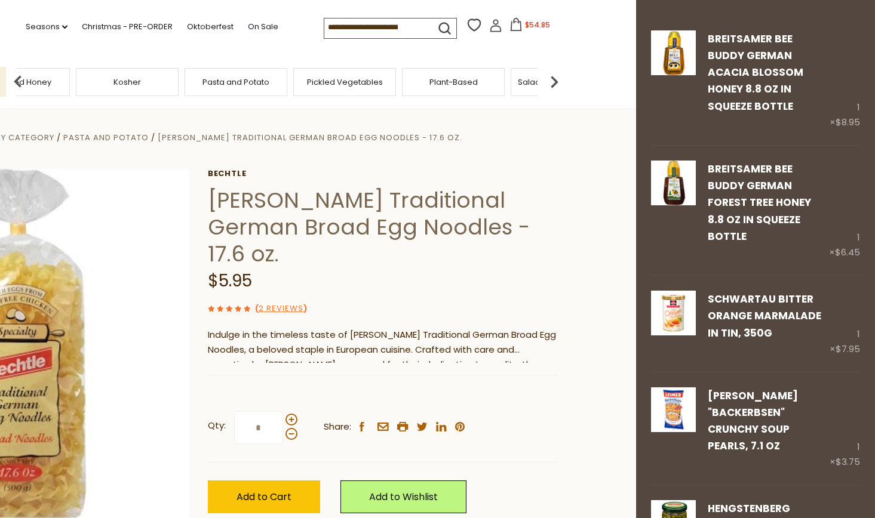
click at [353, 85] on div "Pickled Vegetables" at bounding box center [344, 82] width 103 height 28
click at [342, 86] on div "Pickled Vegetables" at bounding box center [344, 82] width 103 height 28
click at [343, 85] on div "Pickled Vegetables" at bounding box center [344, 82] width 103 height 28
click at [332, 79] on span "Pickled Vegetables" at bounding box center [345, 82] width 76 height 9
click at [331, 79] on span "Pickled Vegetables" at bounding box center [345, 82] width 76 height 9
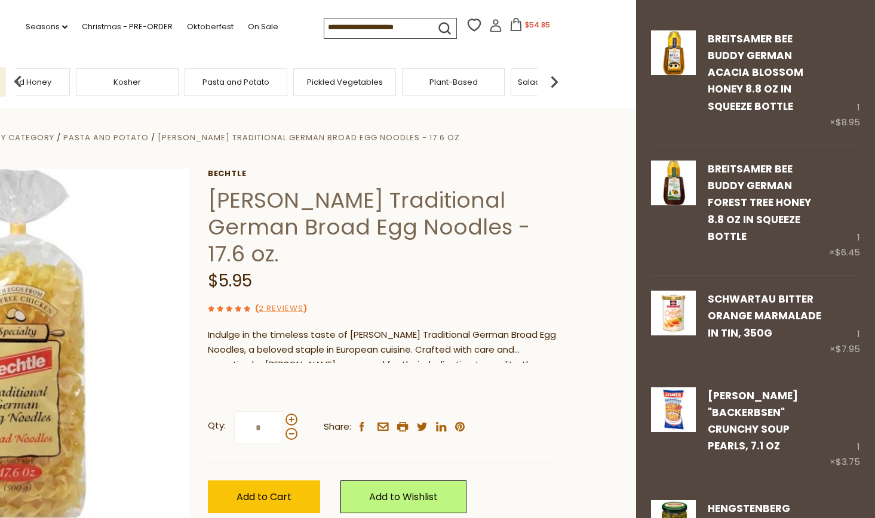
click at [331, 79] on span "Pickled Vegetables" at bounding box center [345, 82] width 76 height 9
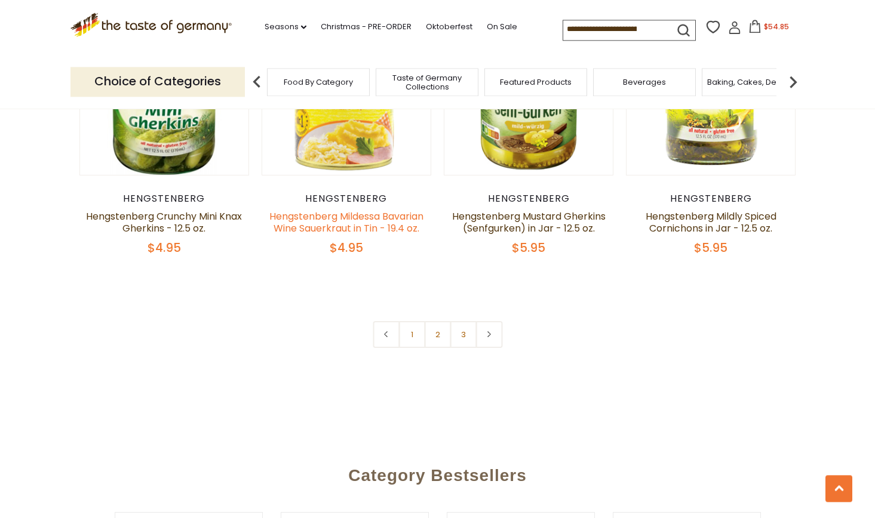
scroll to position [2824, 0]
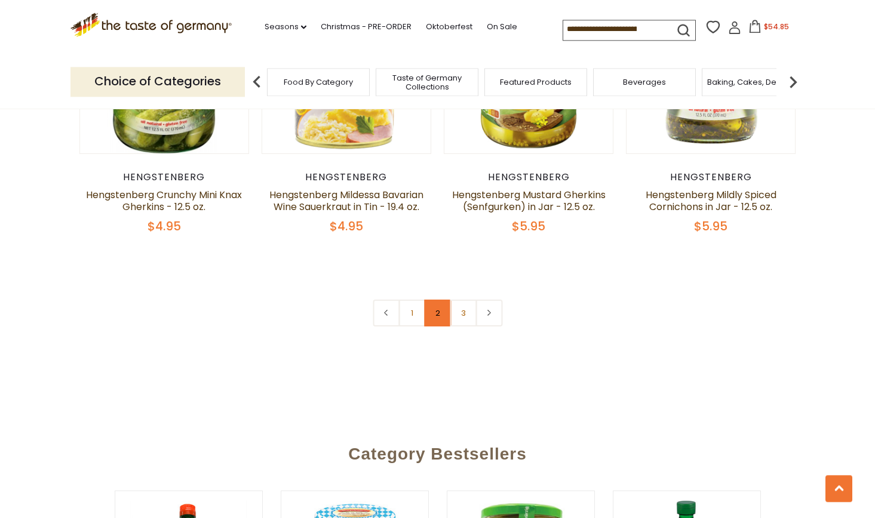
click at [440, 300] on link "2" at bounding box center [437, 313] width 27 height 27
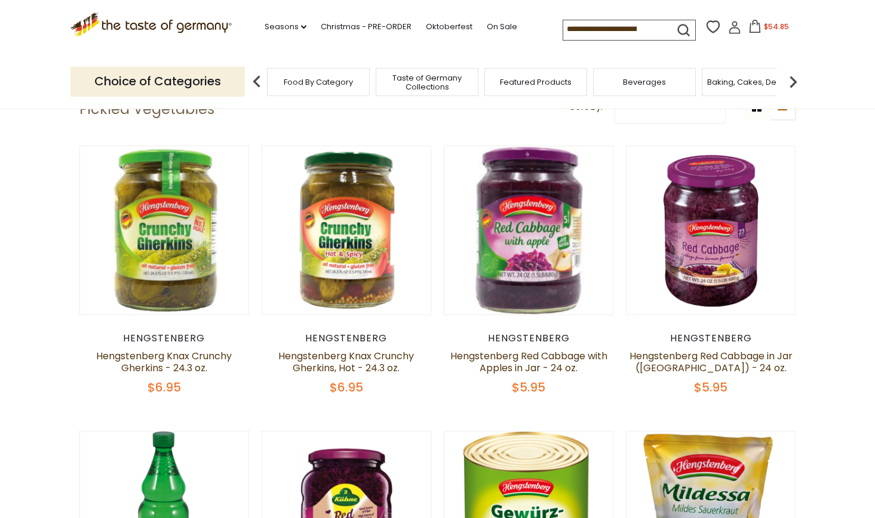
scroll to position [311, 0]
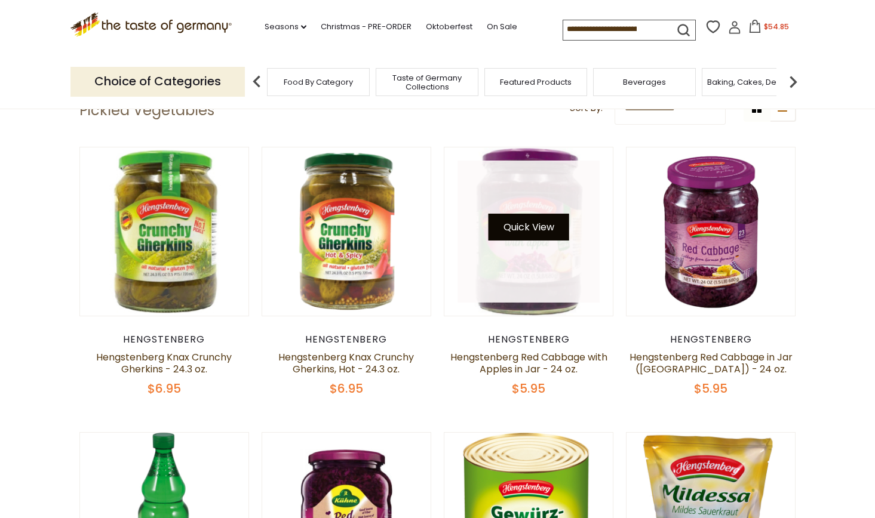
click at [533, 228] on button "Quick View" at bounding box center [529, 227] width 81 height 27
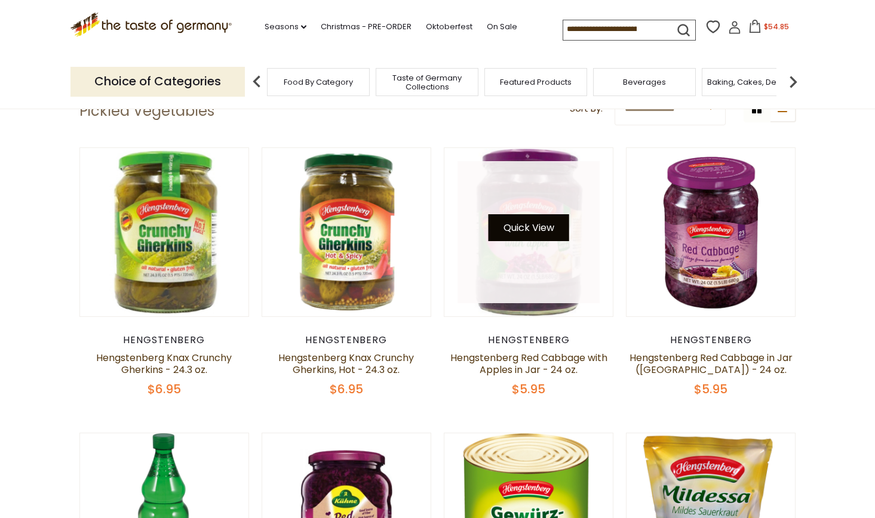
click at [535, 219] on button "Quick View" at bounding box center [529, 227] width 81 height 27
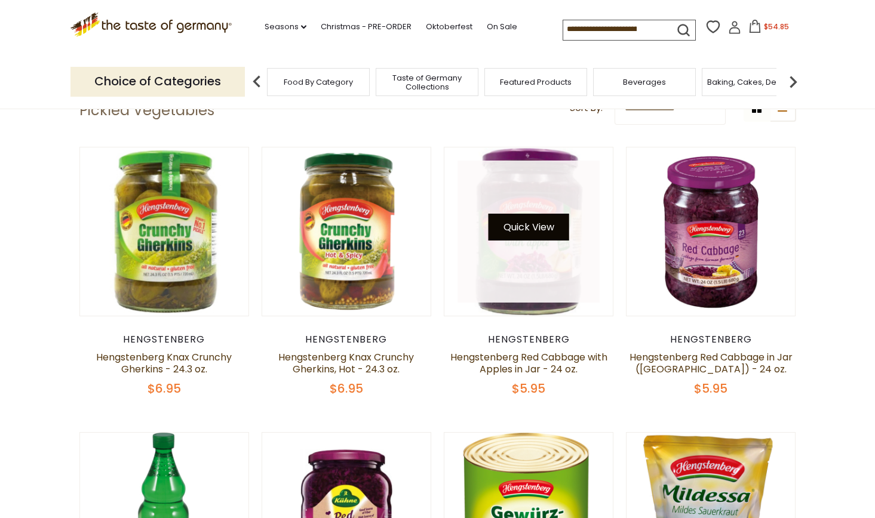
click at [535, 218] on button "Quick View" at bounding box center [529, 227] width 81 height 27
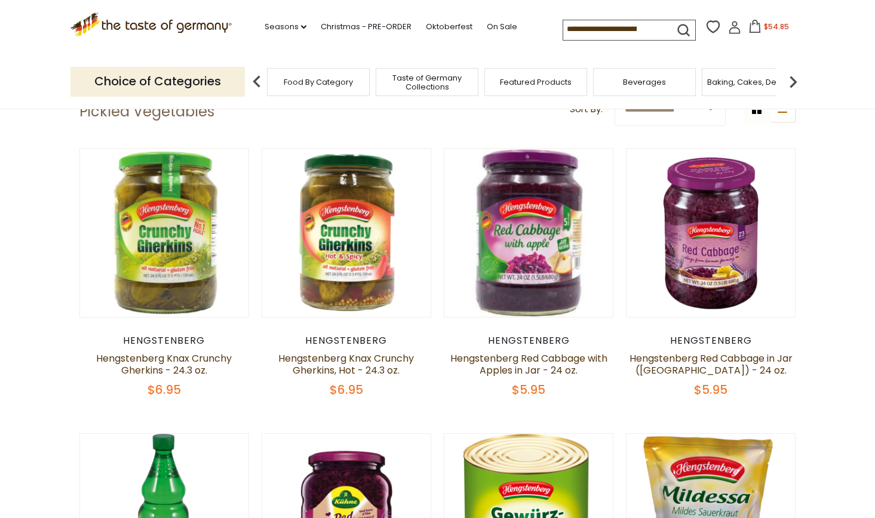
scroll to position [309, 0]
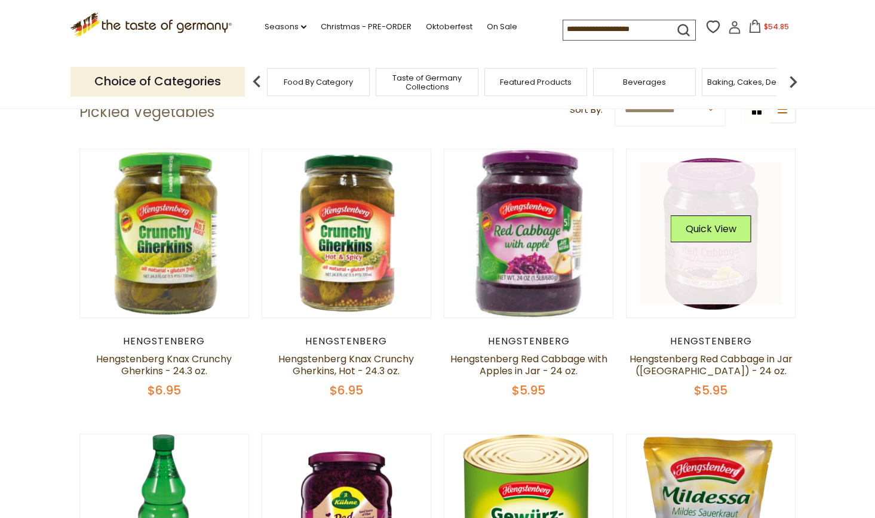
click at [712, 259] on link at bounding box center [711, 233] width 142 height 142
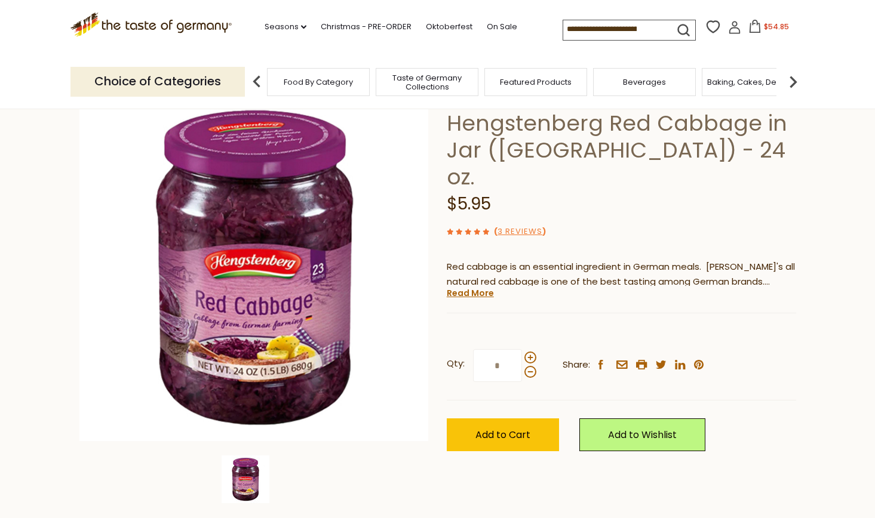
scroll to position [78, 0]
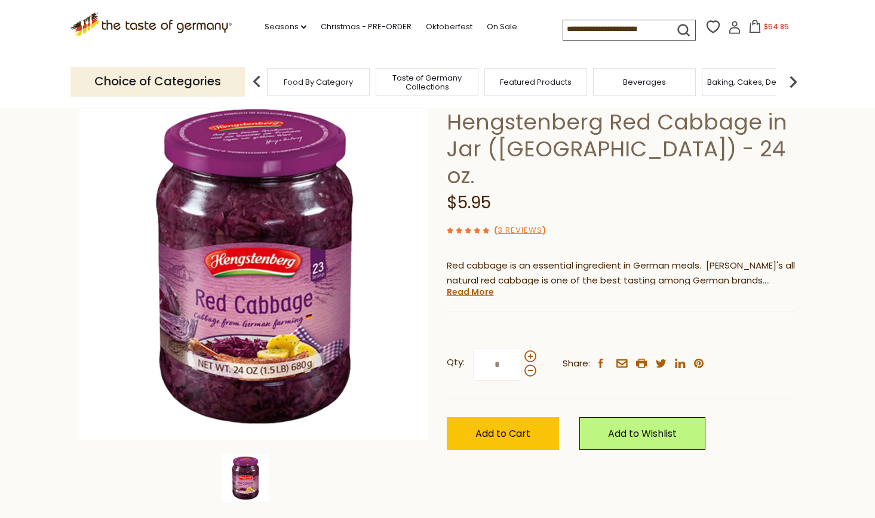
click at [469, 286] on link "Read More" at bounding box center [470, 292] width 47 height 12
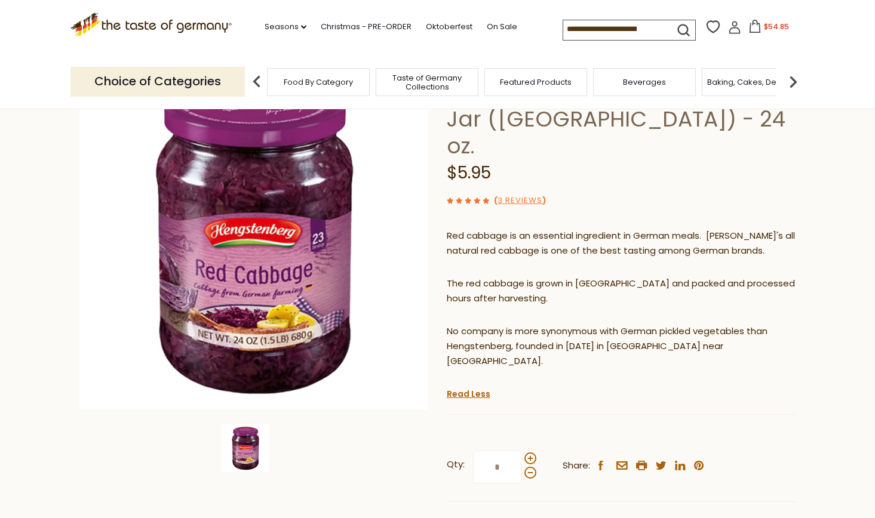
scroll to position [138, 0]
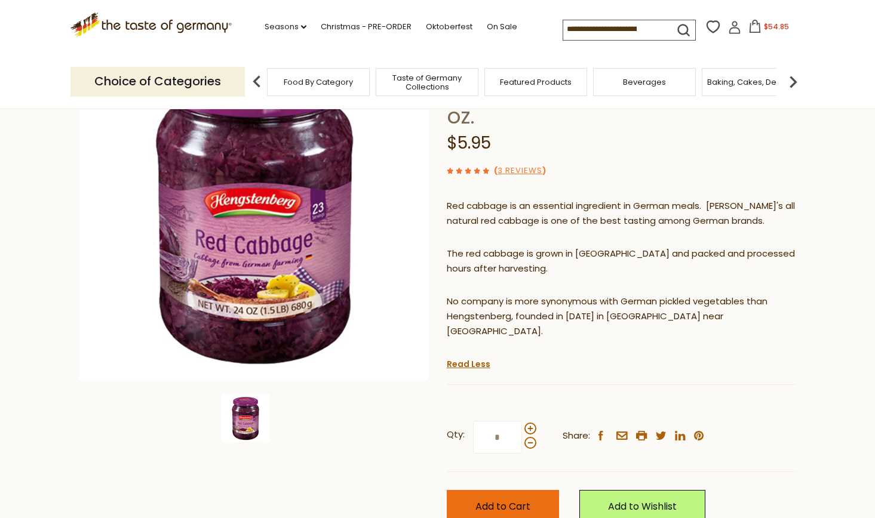
click at [500, 500] on span "Add to Cart" at bounding box center [502, 507] width 55 height 14
click at [767, 29] on span "$60.8" at bounding box center [777, 27] width 20 height 10
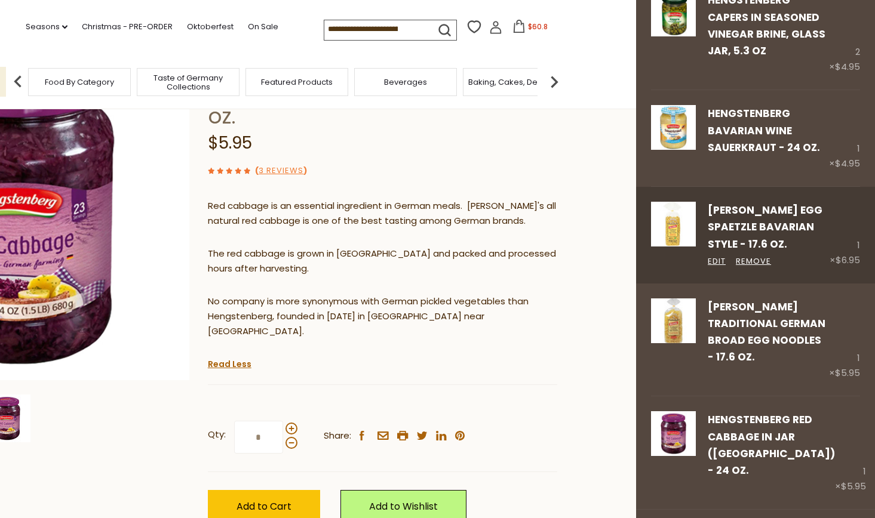
scroll to position [161, 0]
